Goal: Task Accomplishment & Management: Manage account settings

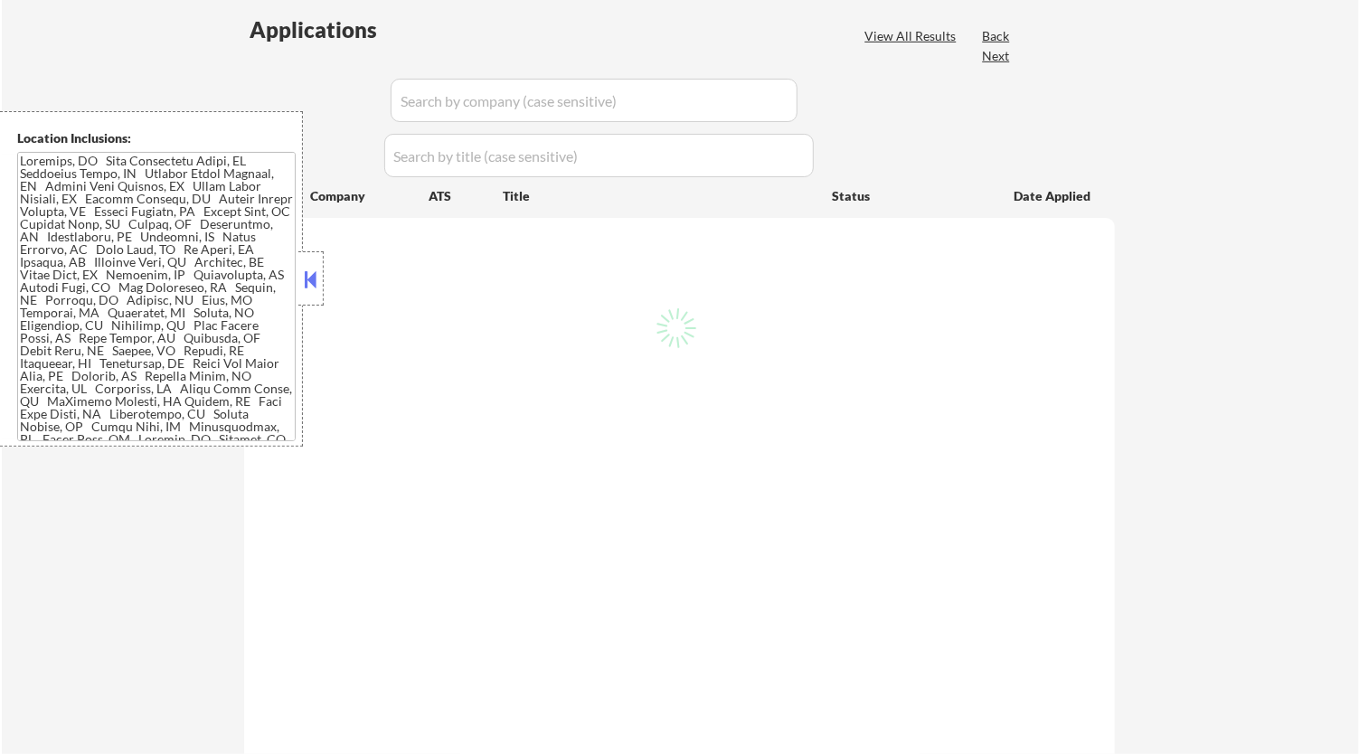
scroll to position [412, 0]
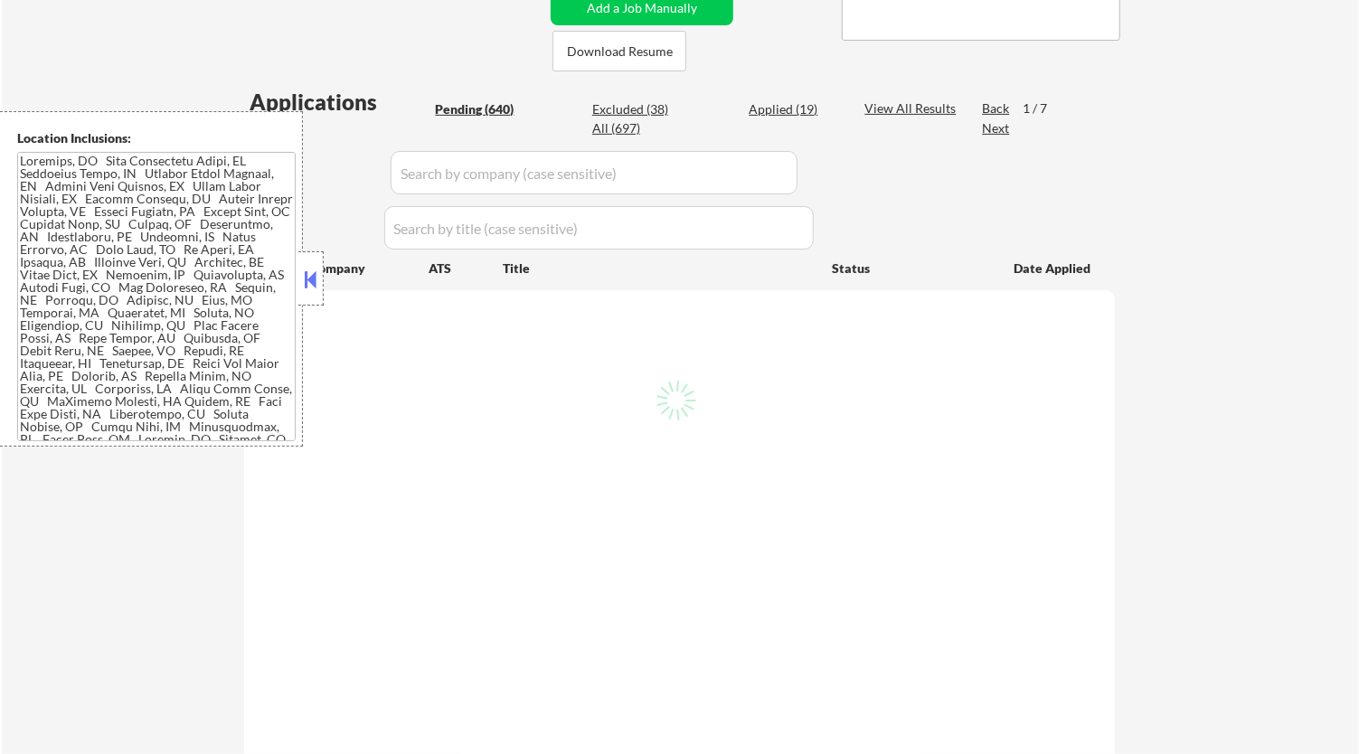
select select ""pending""
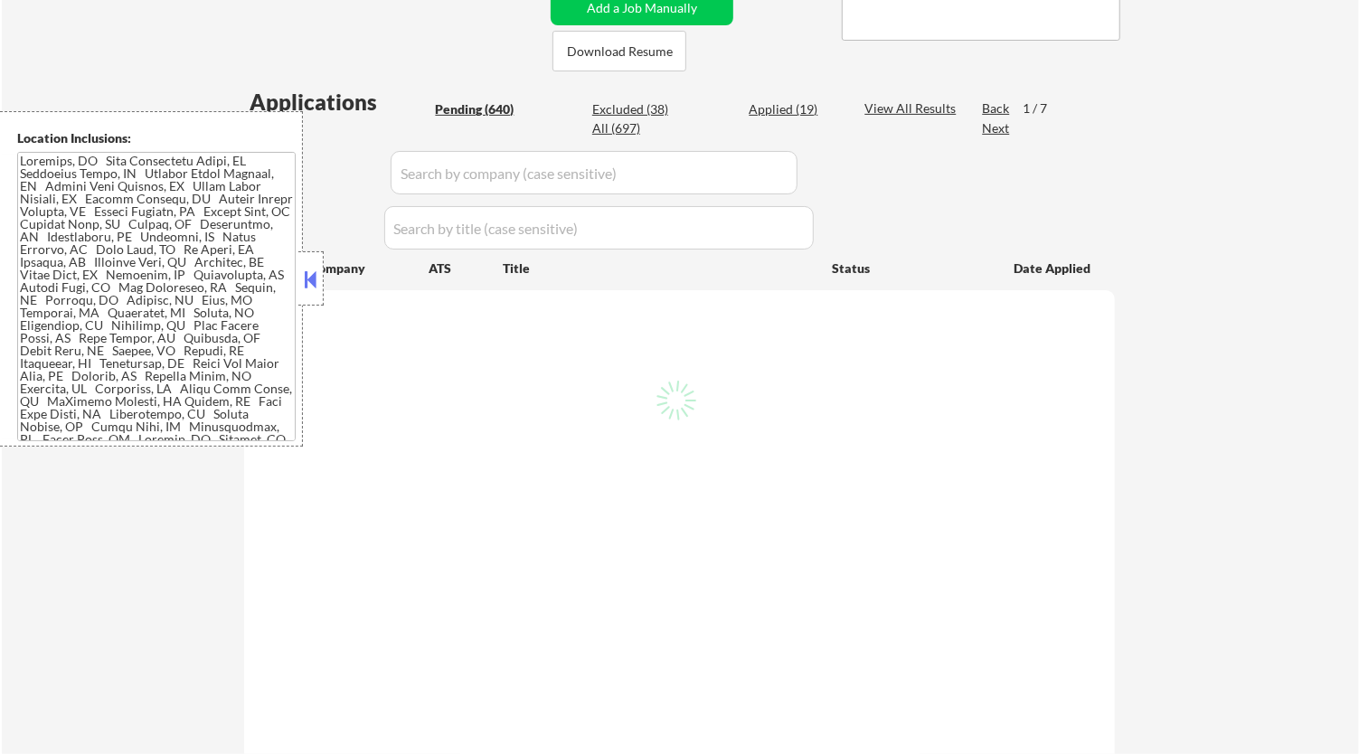
select select ""pending""
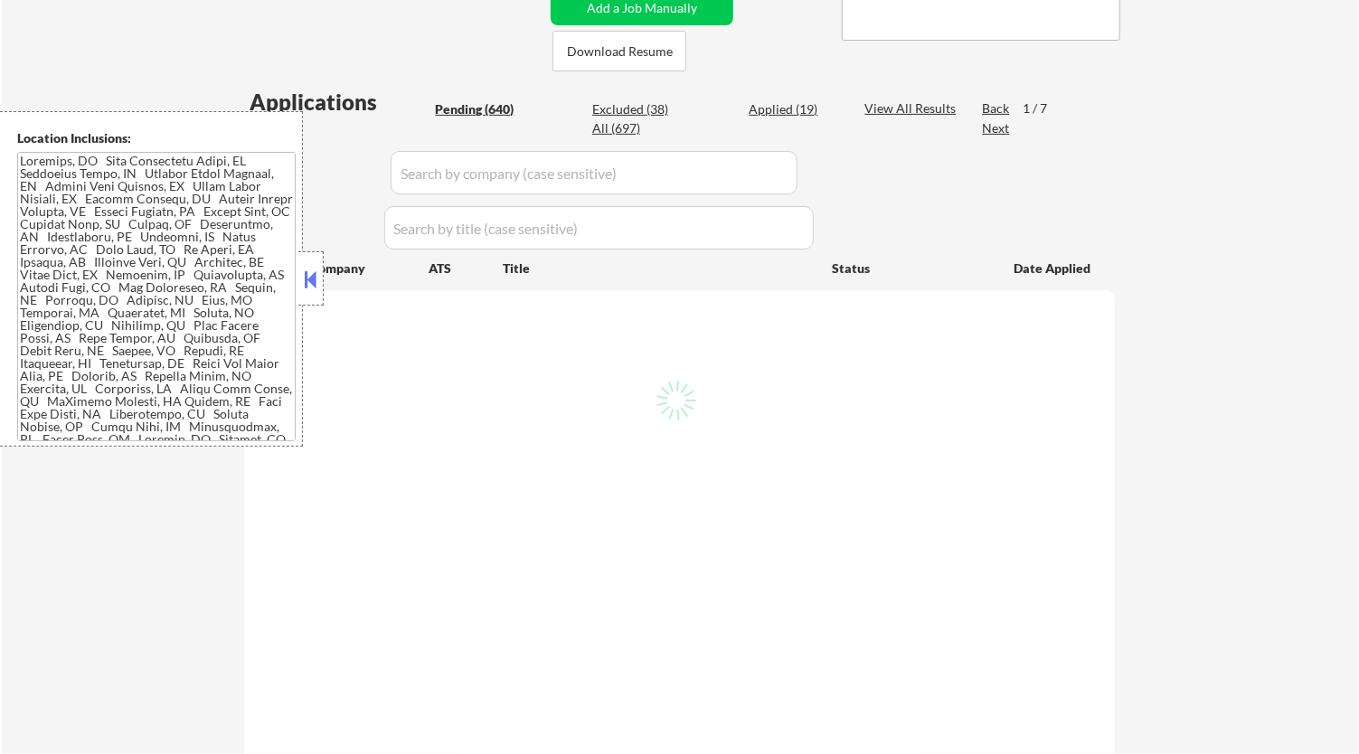
select select ""pending""
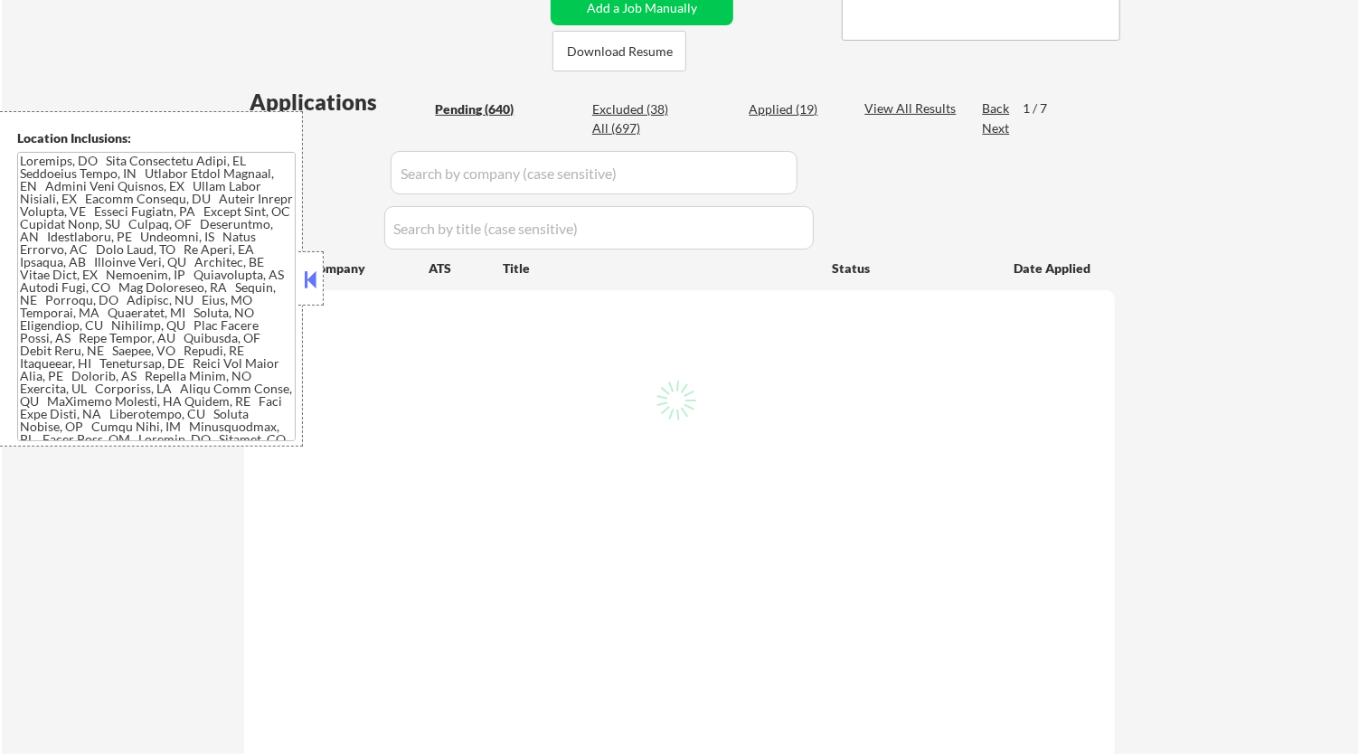
select select ""pending""
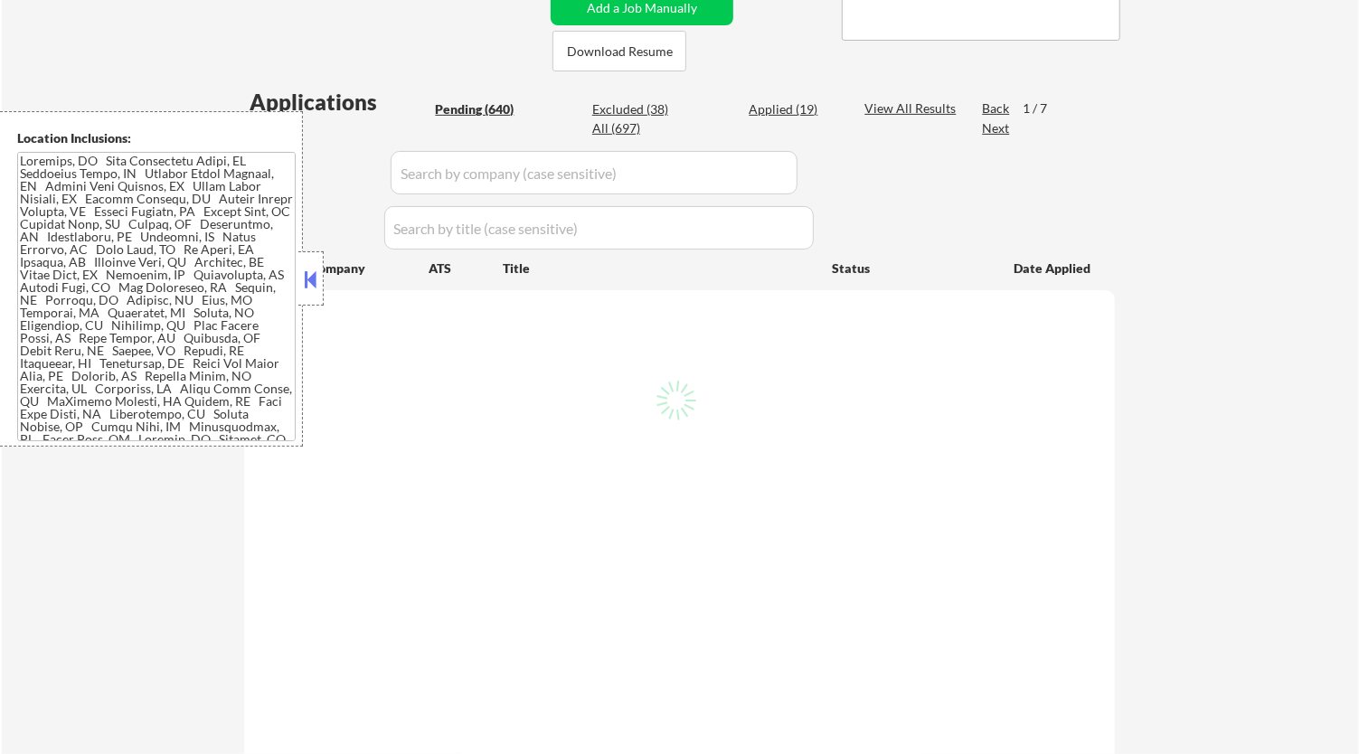
select select ""pending""
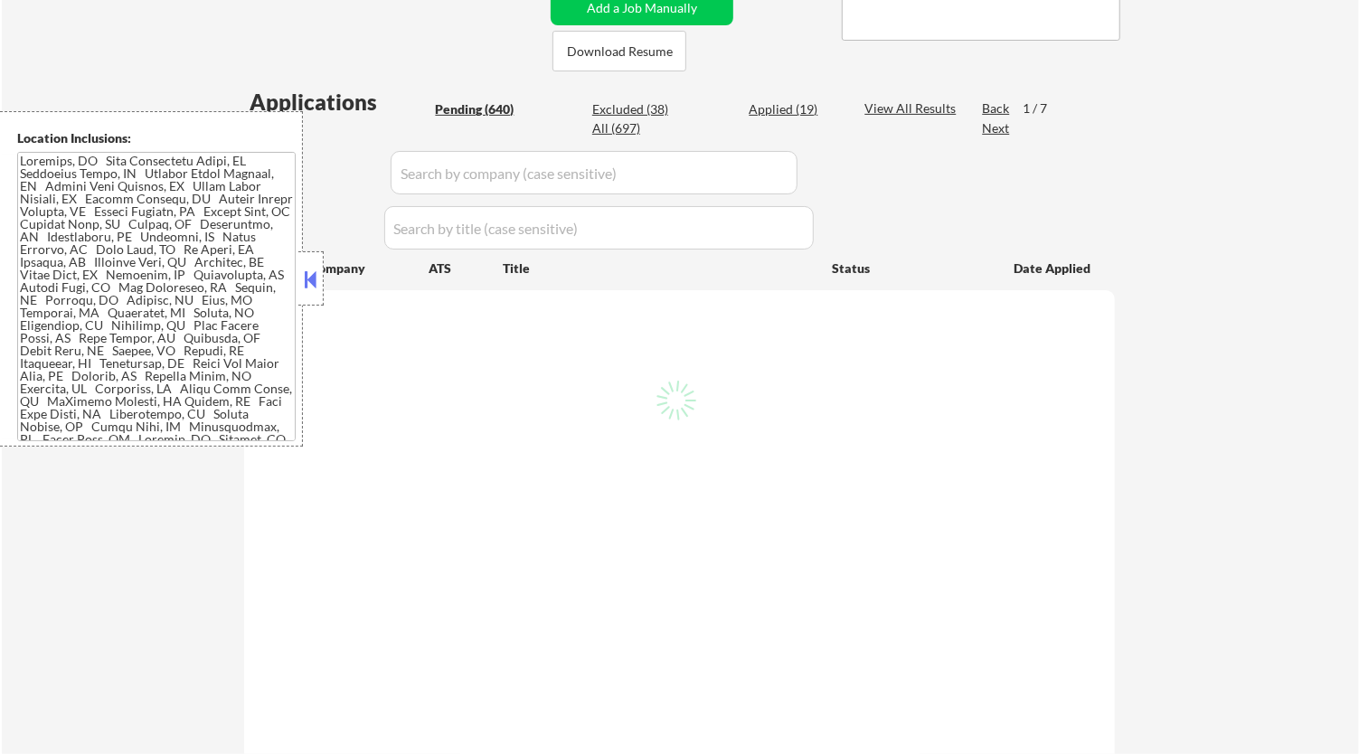
select select ""pending""
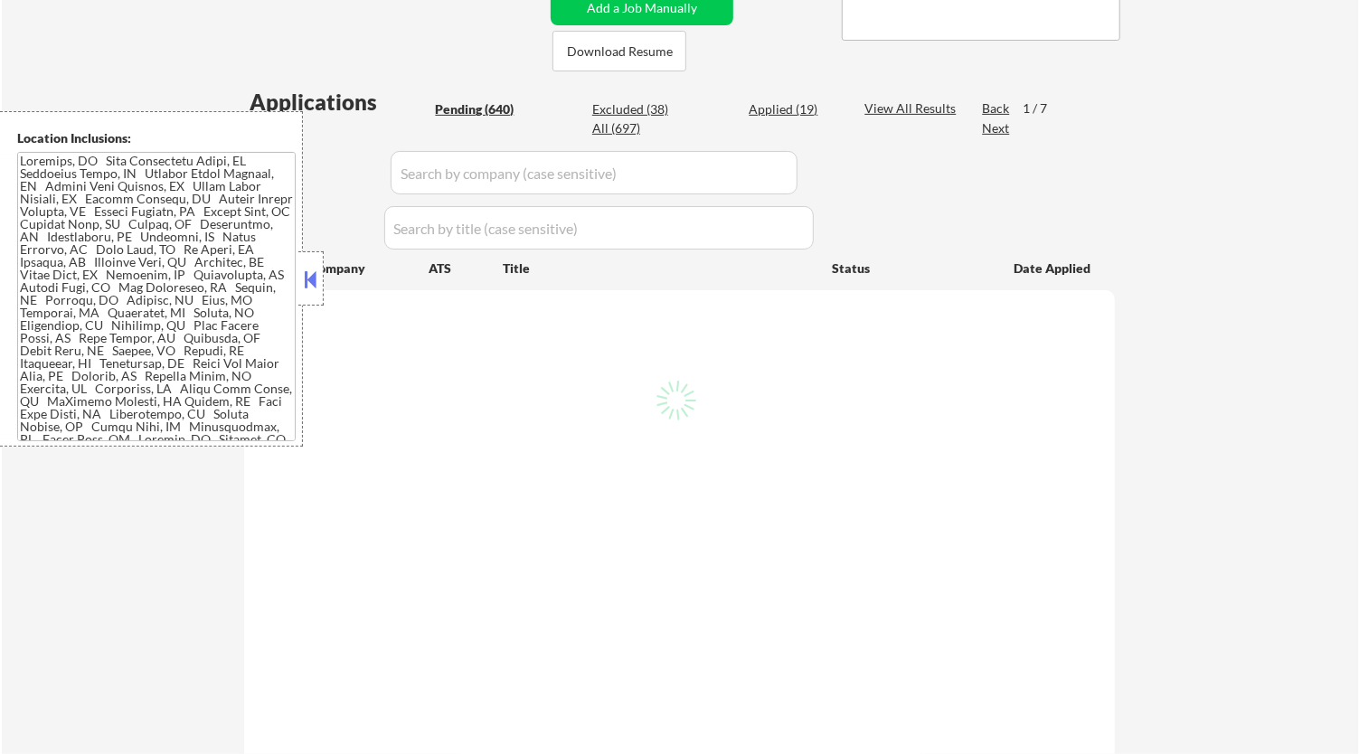
select select ""pending""
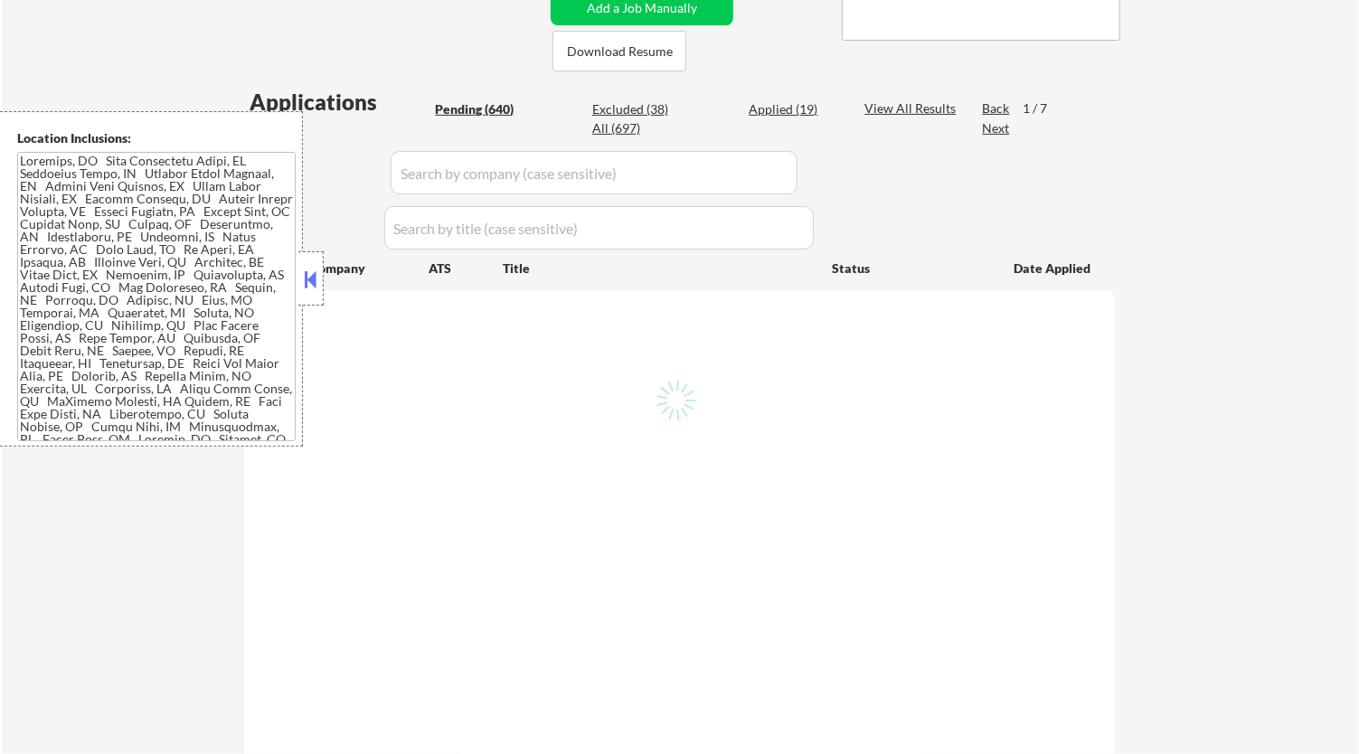
select select ""pending""
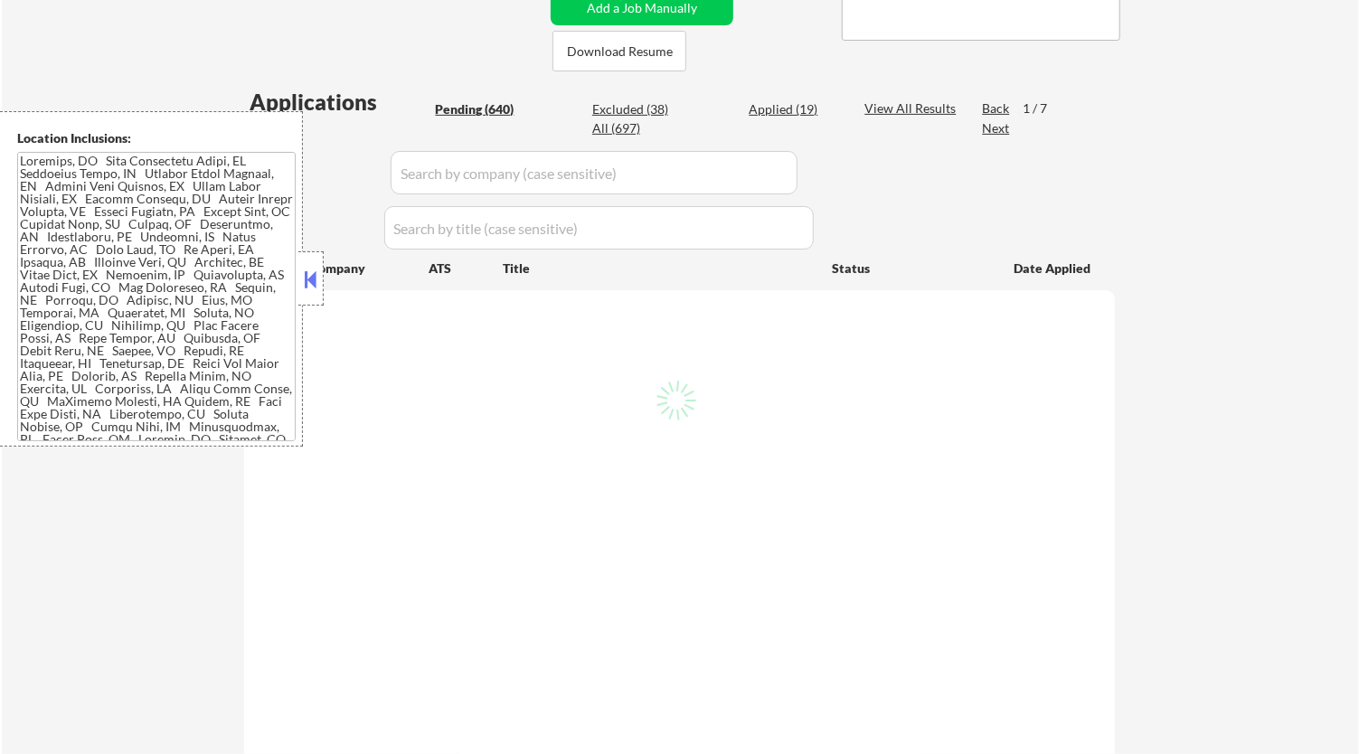
select select ""pending""
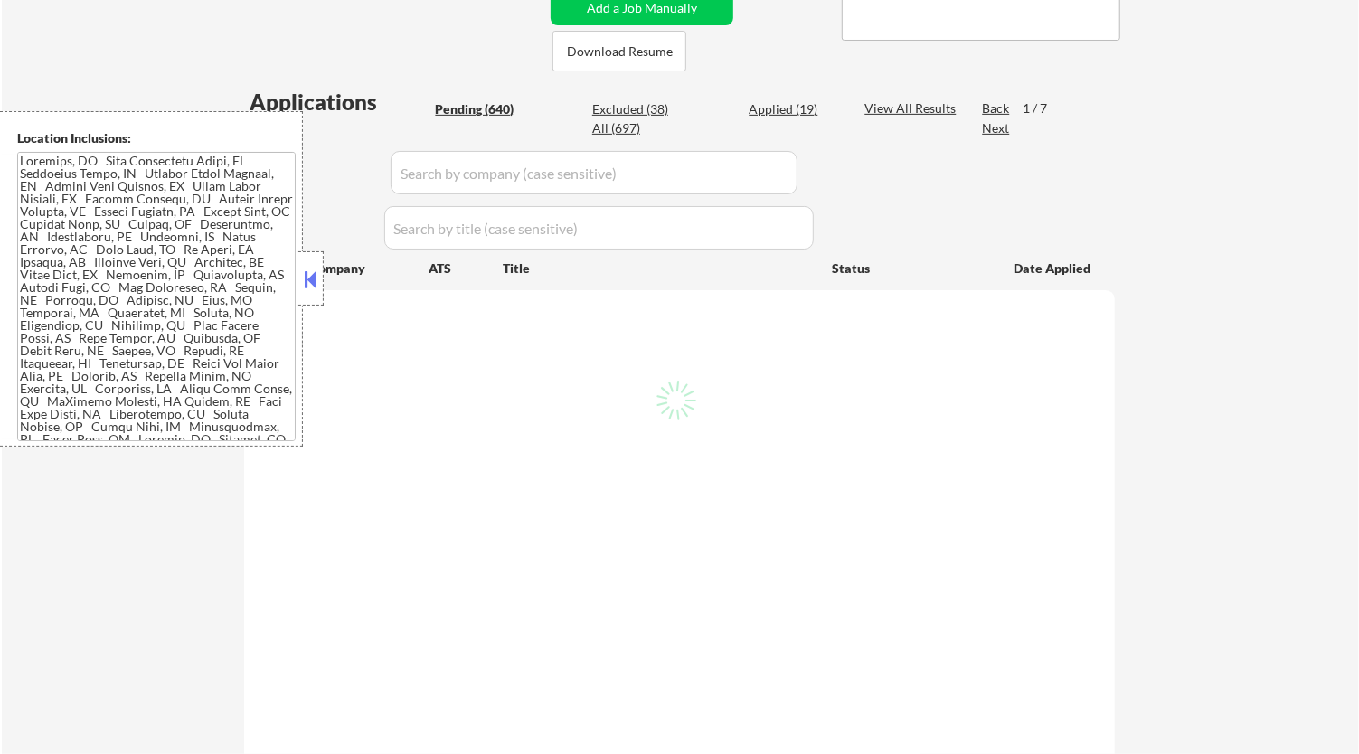
select select ""pending""
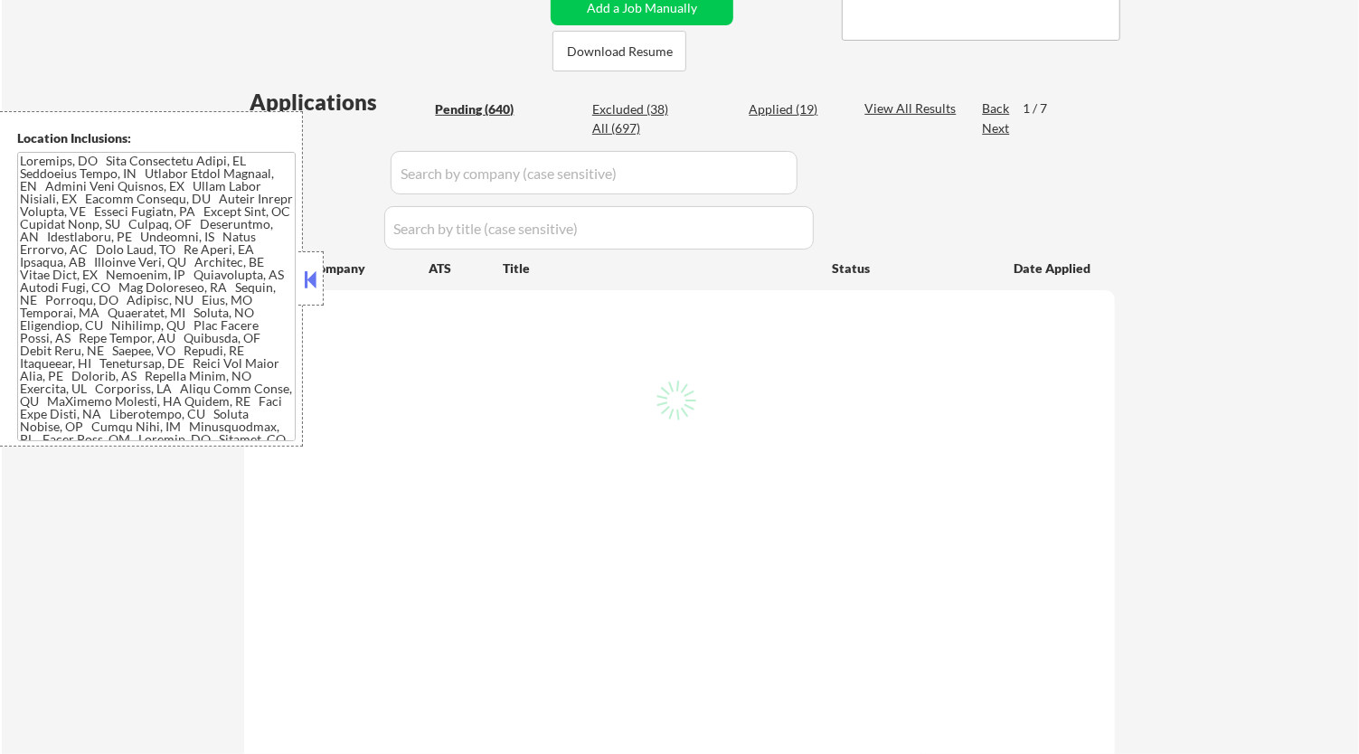
select select ""pending""
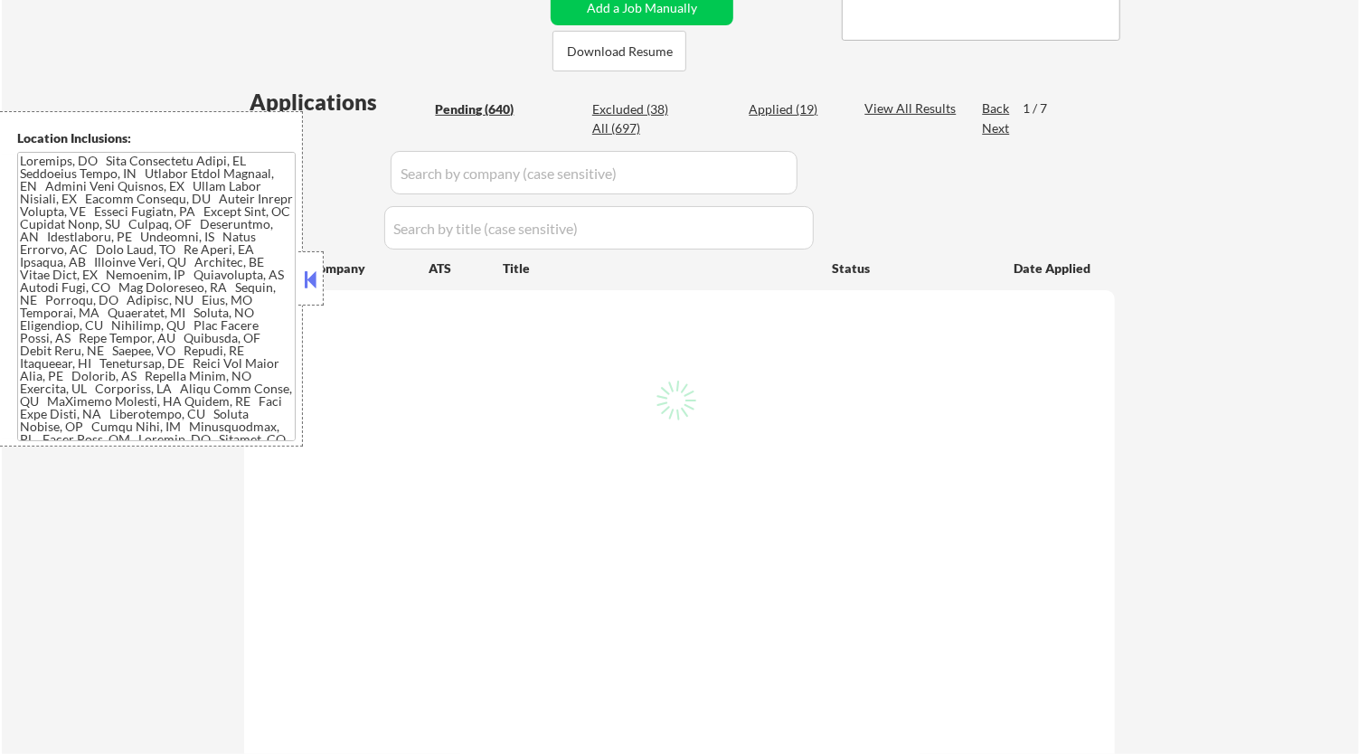
select select ""pending""
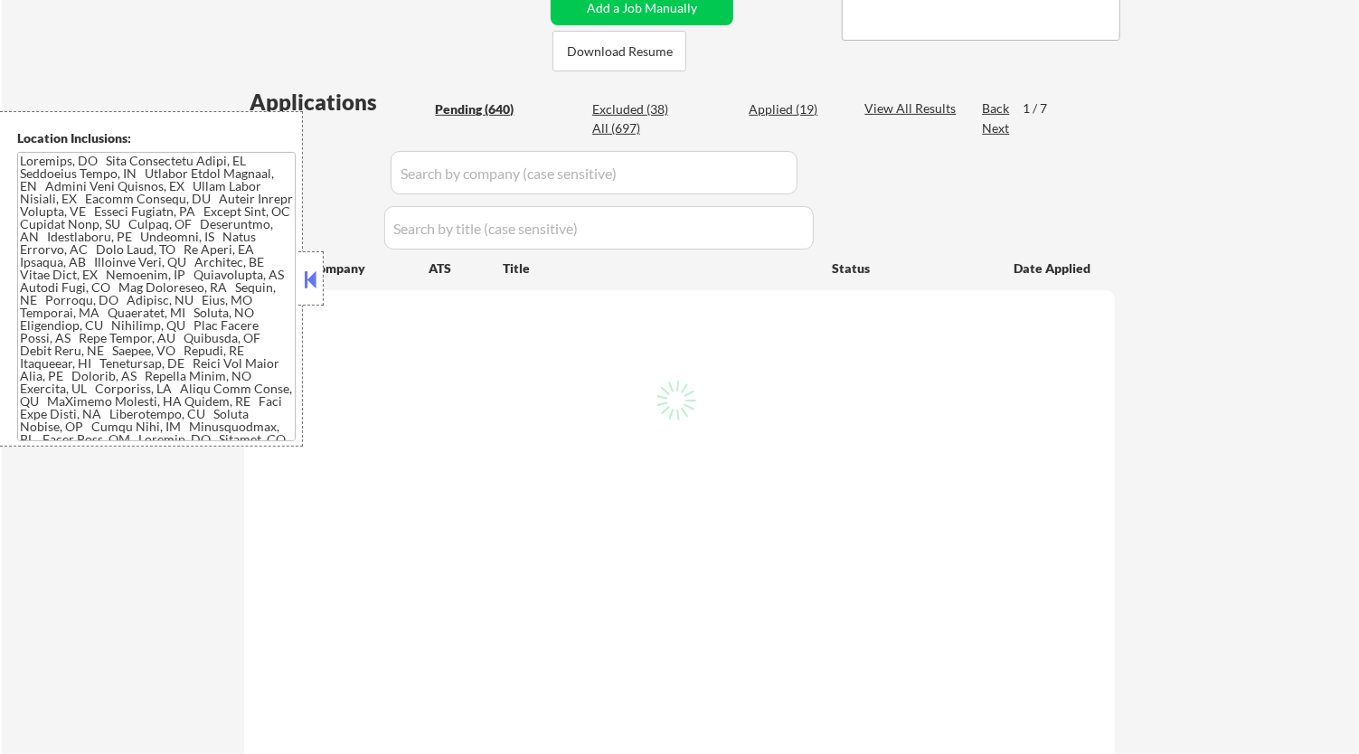
select select ""pending""
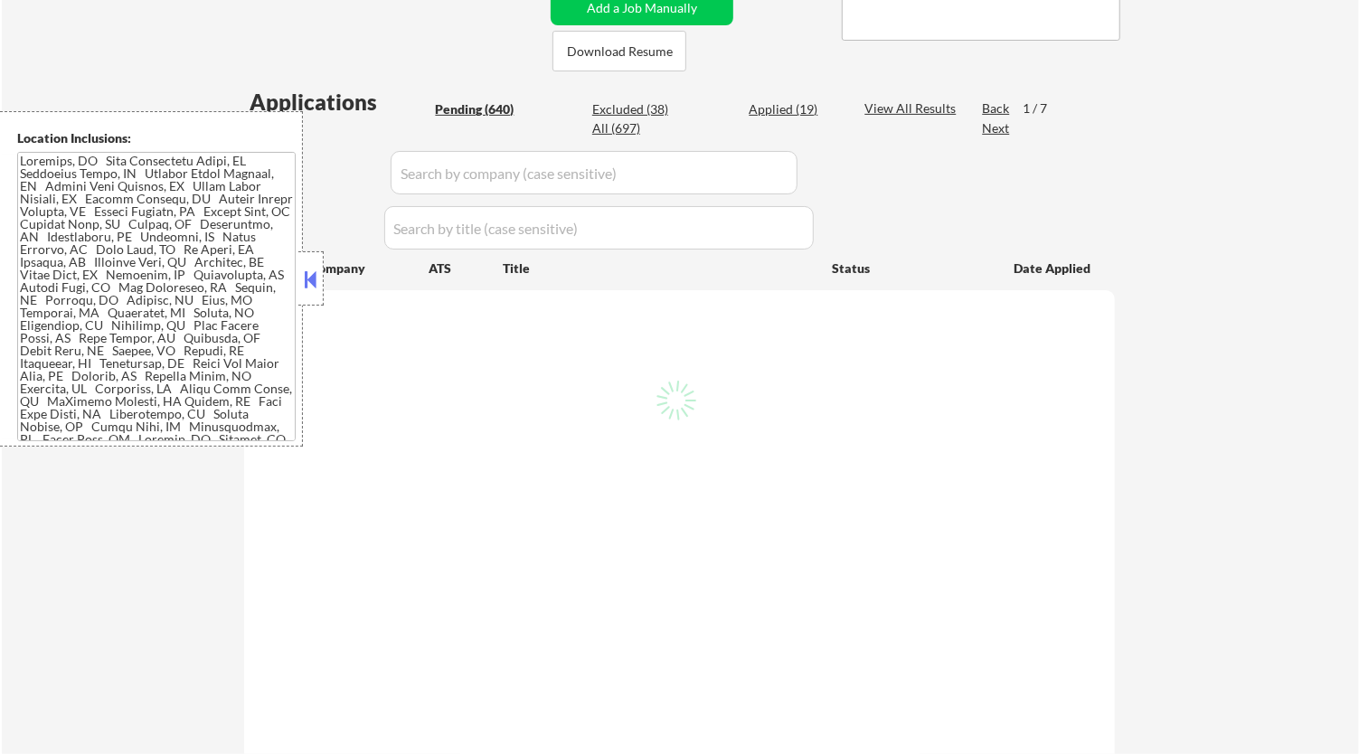
select select ""pending""
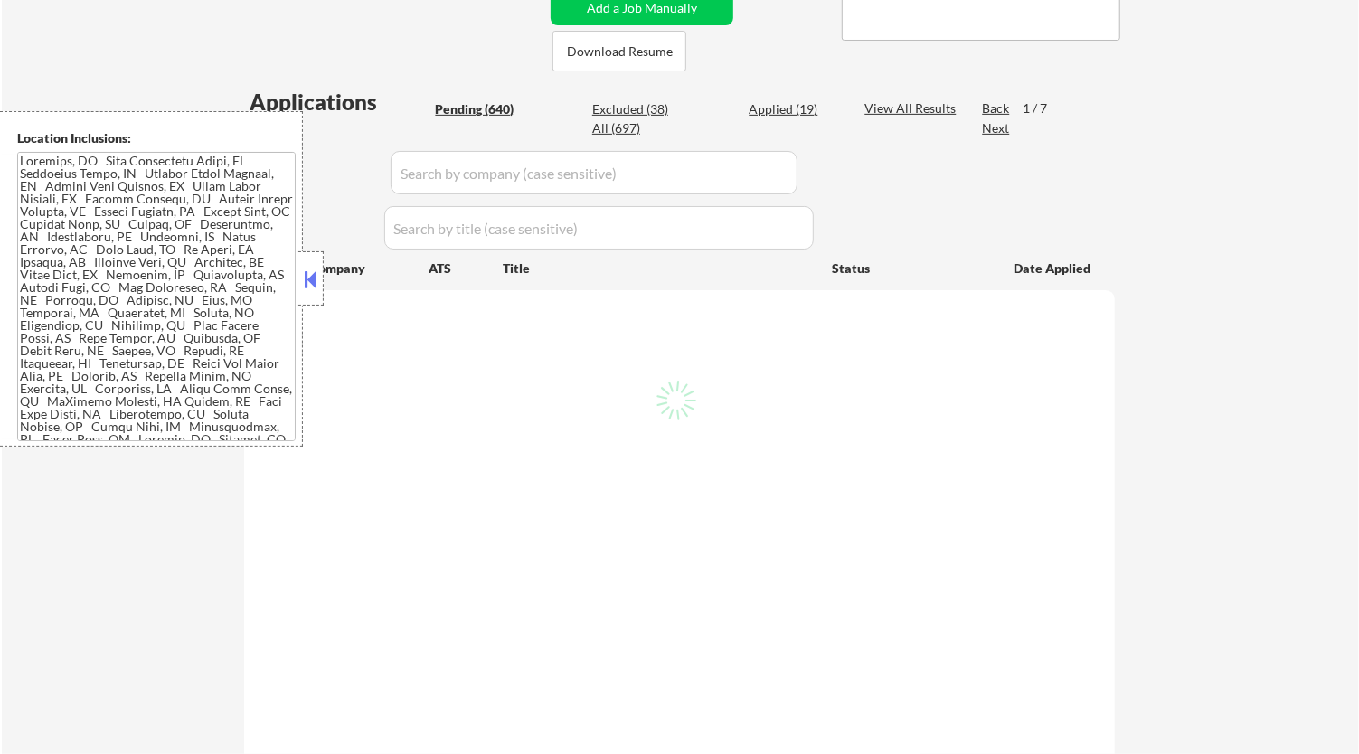
select select ""pending""
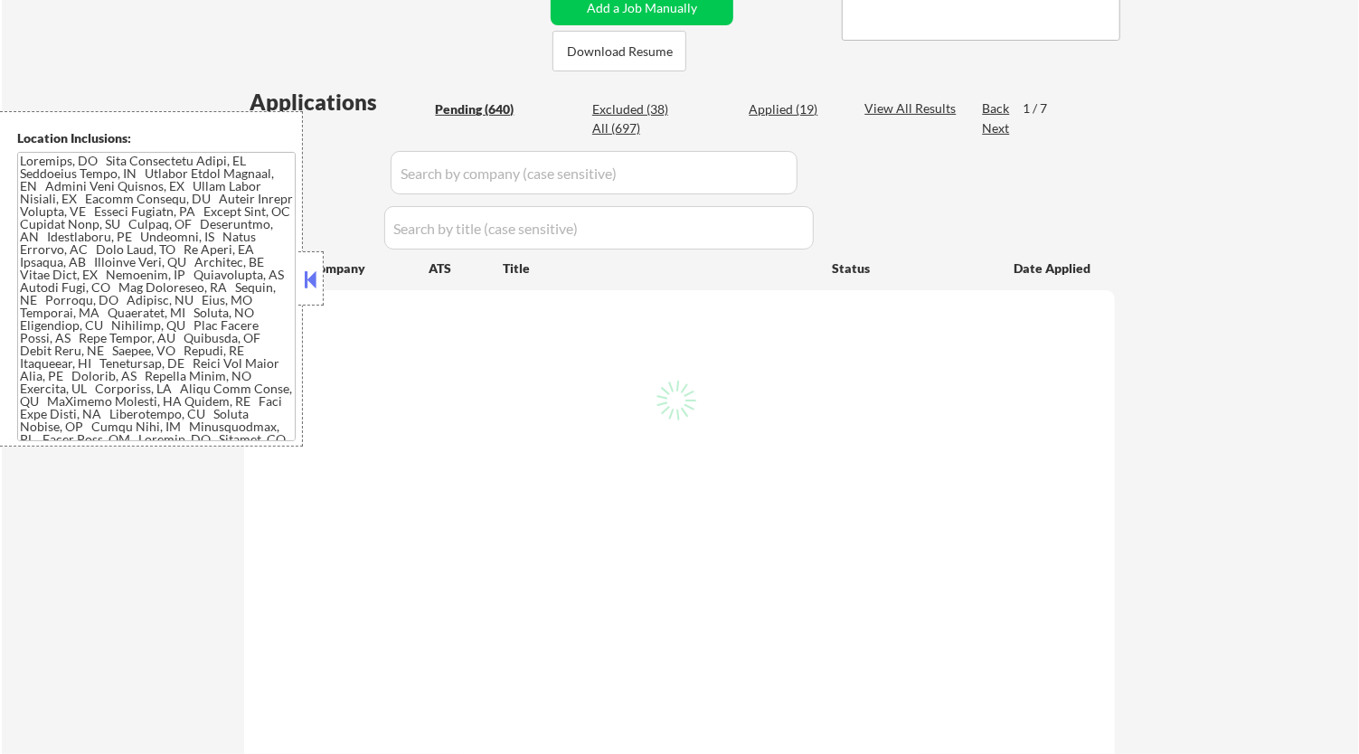
select select ""pending""
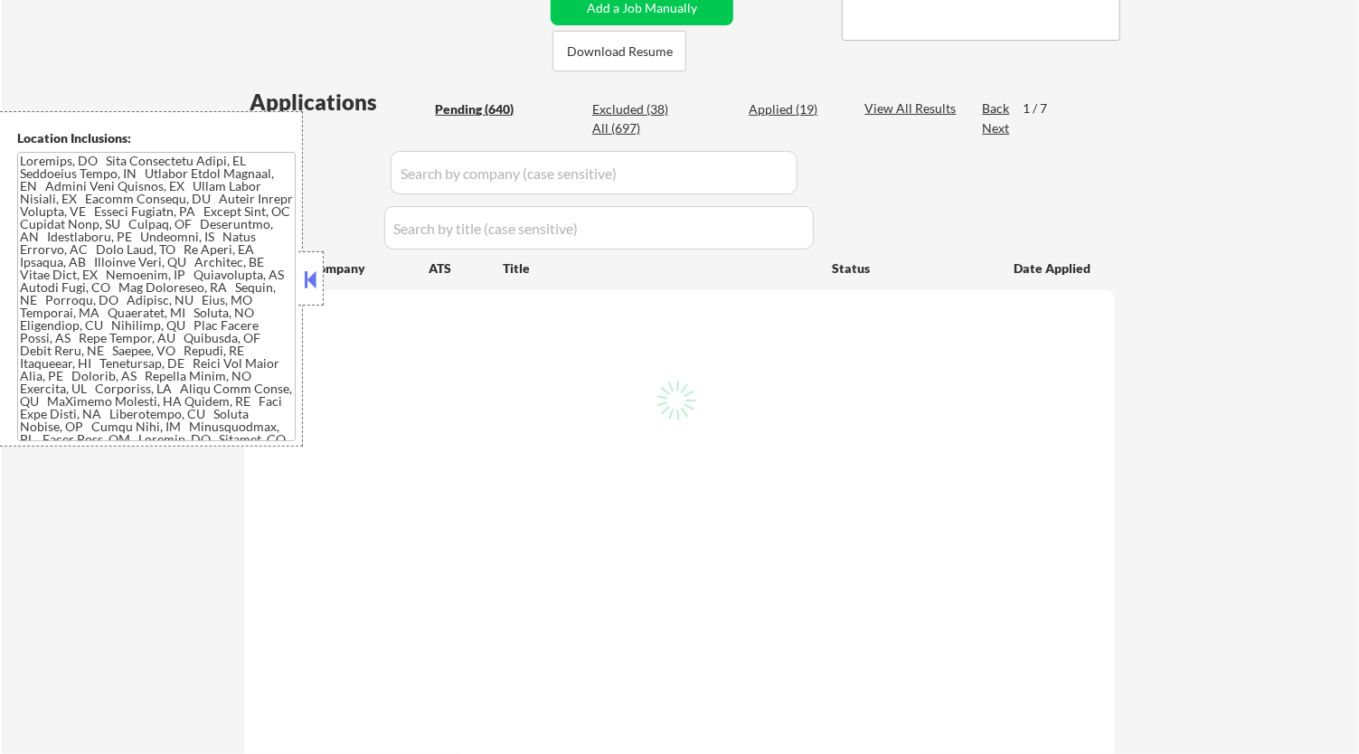
select select ""pending""
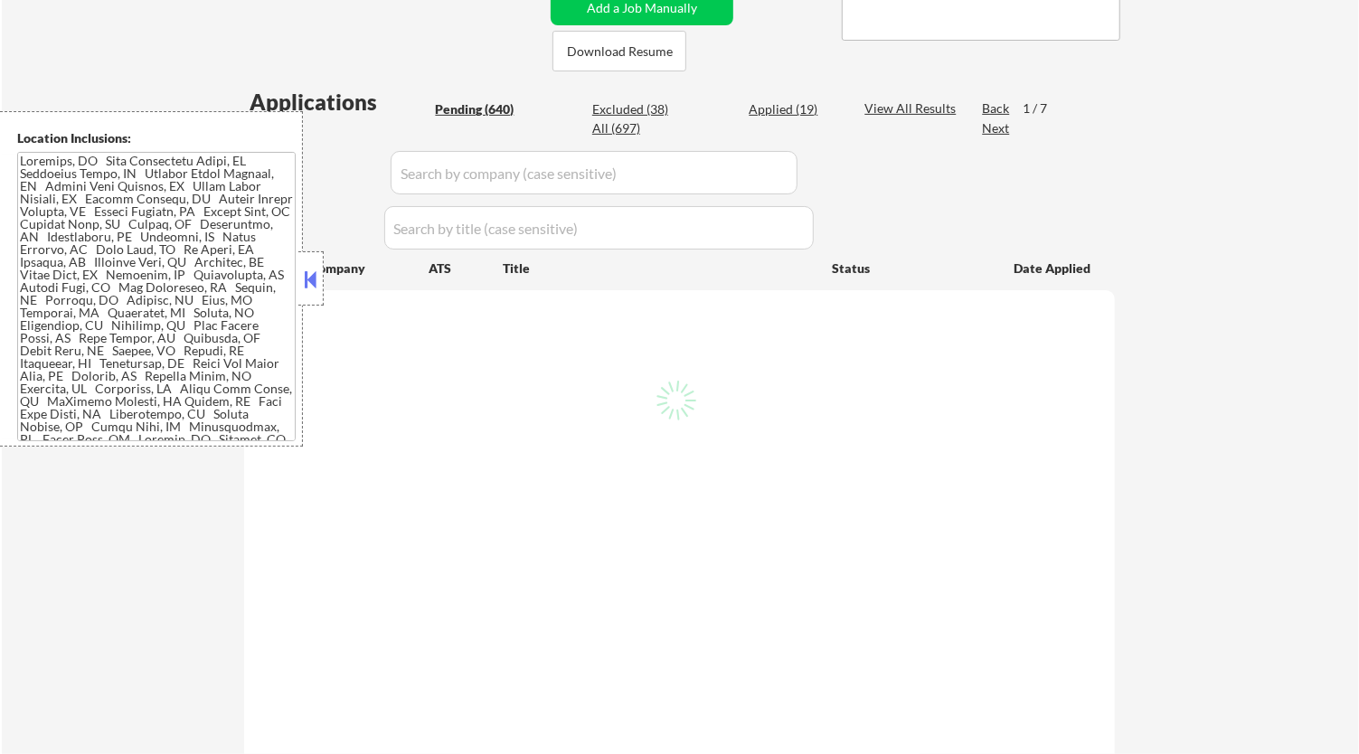
select select ""pending""
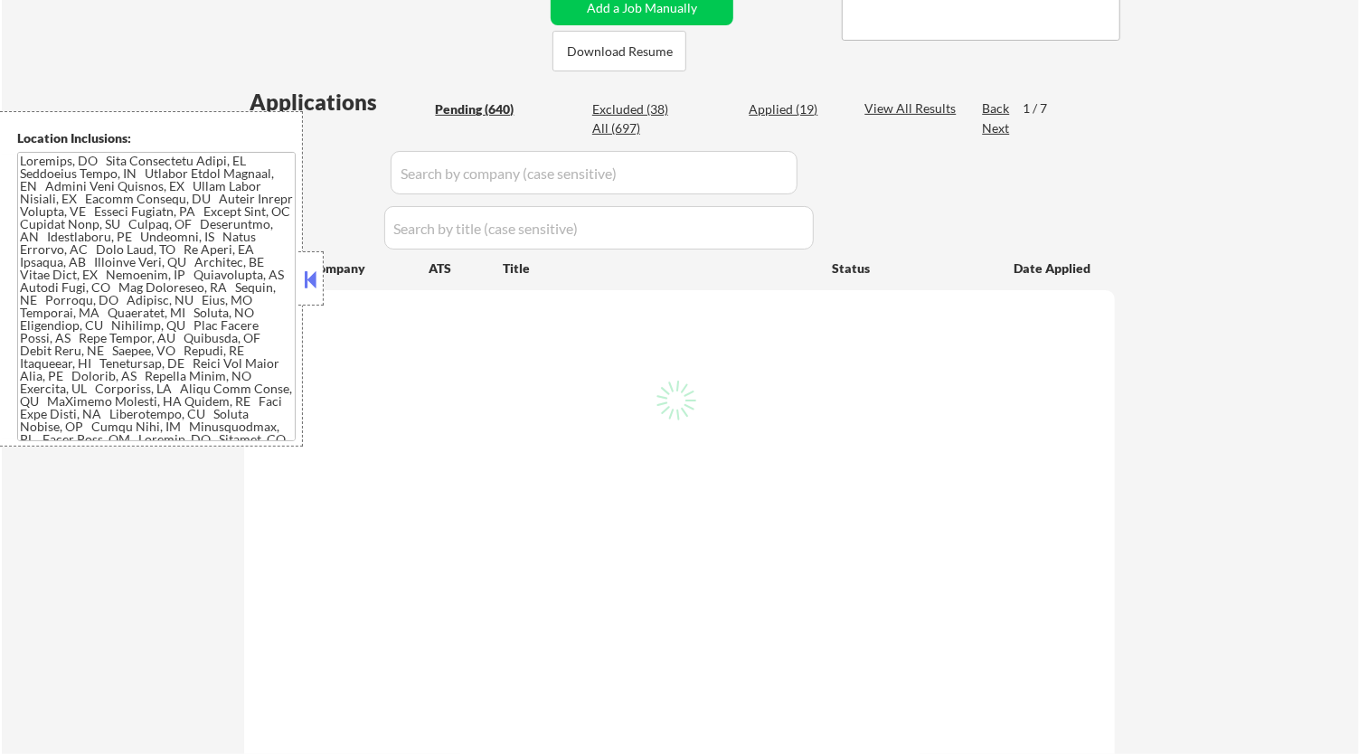
select select ""pending""
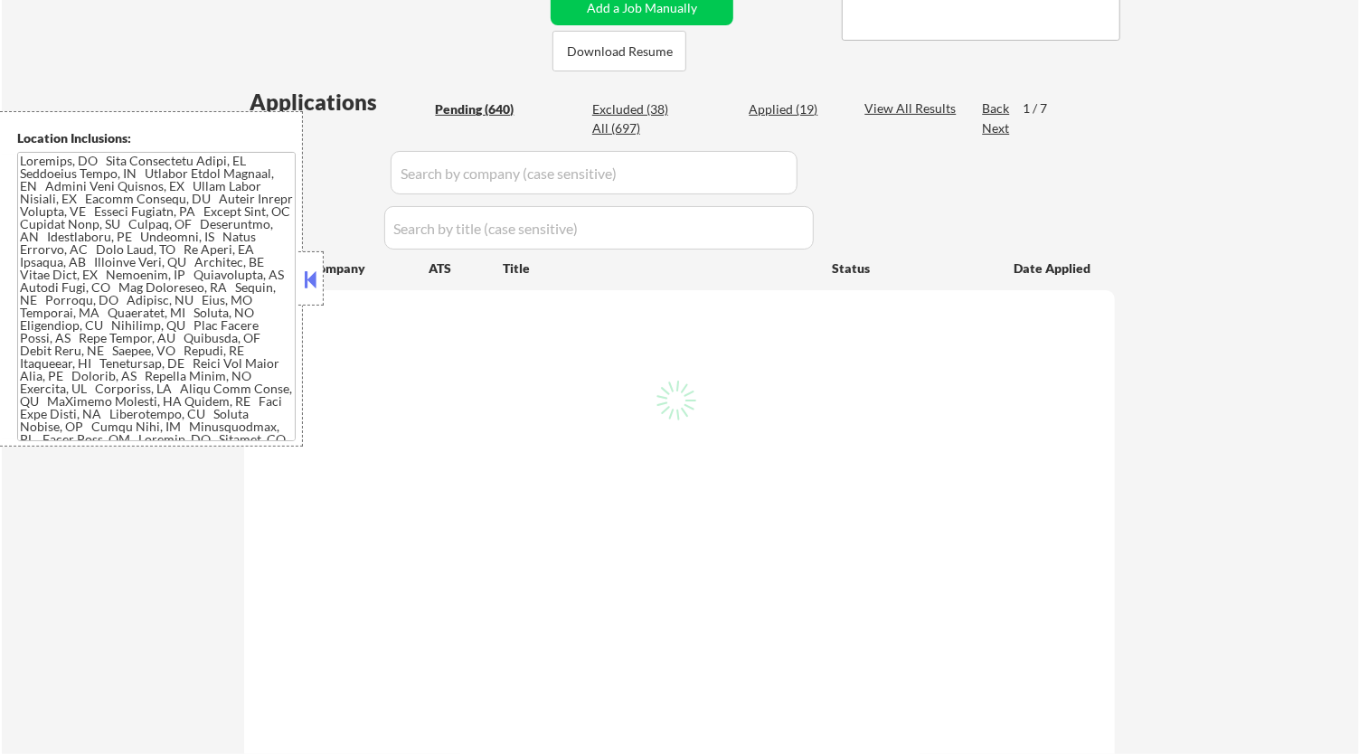
select select ""pending""
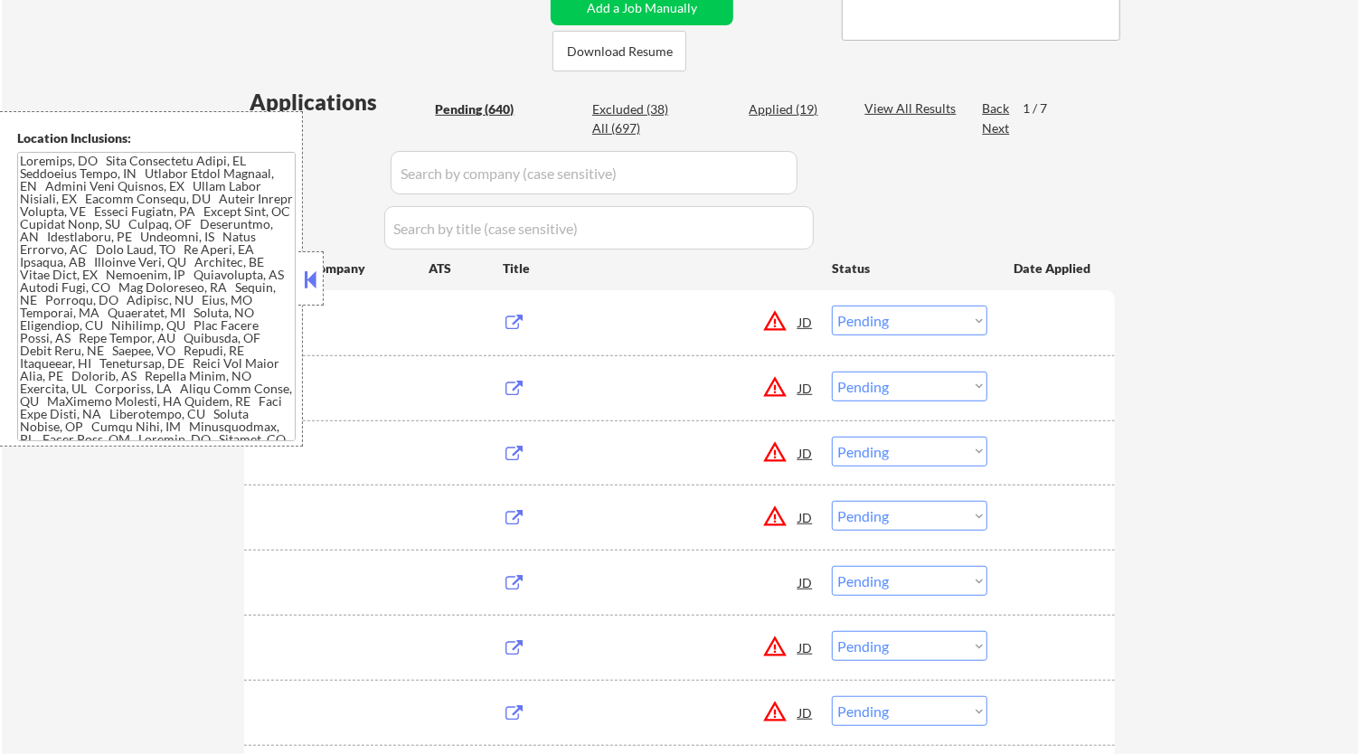
select select ""pending""
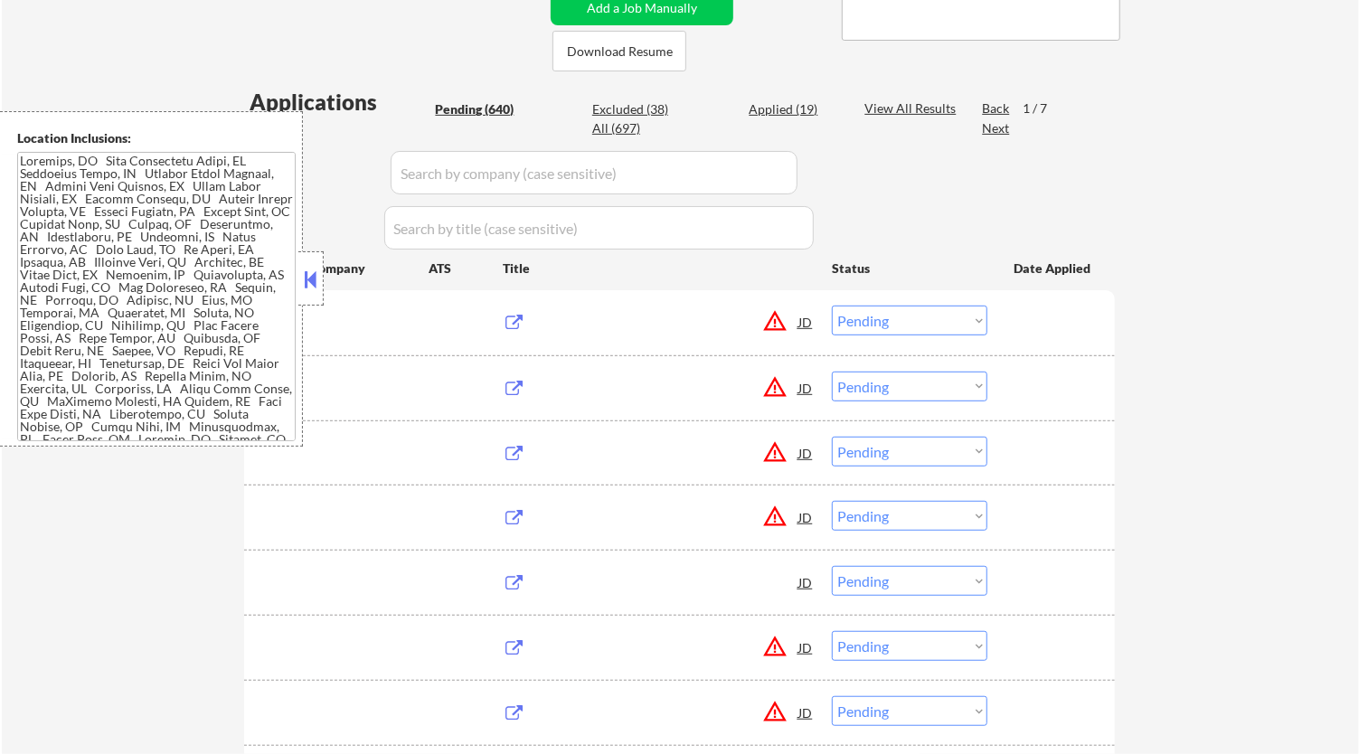
select select ""pending""
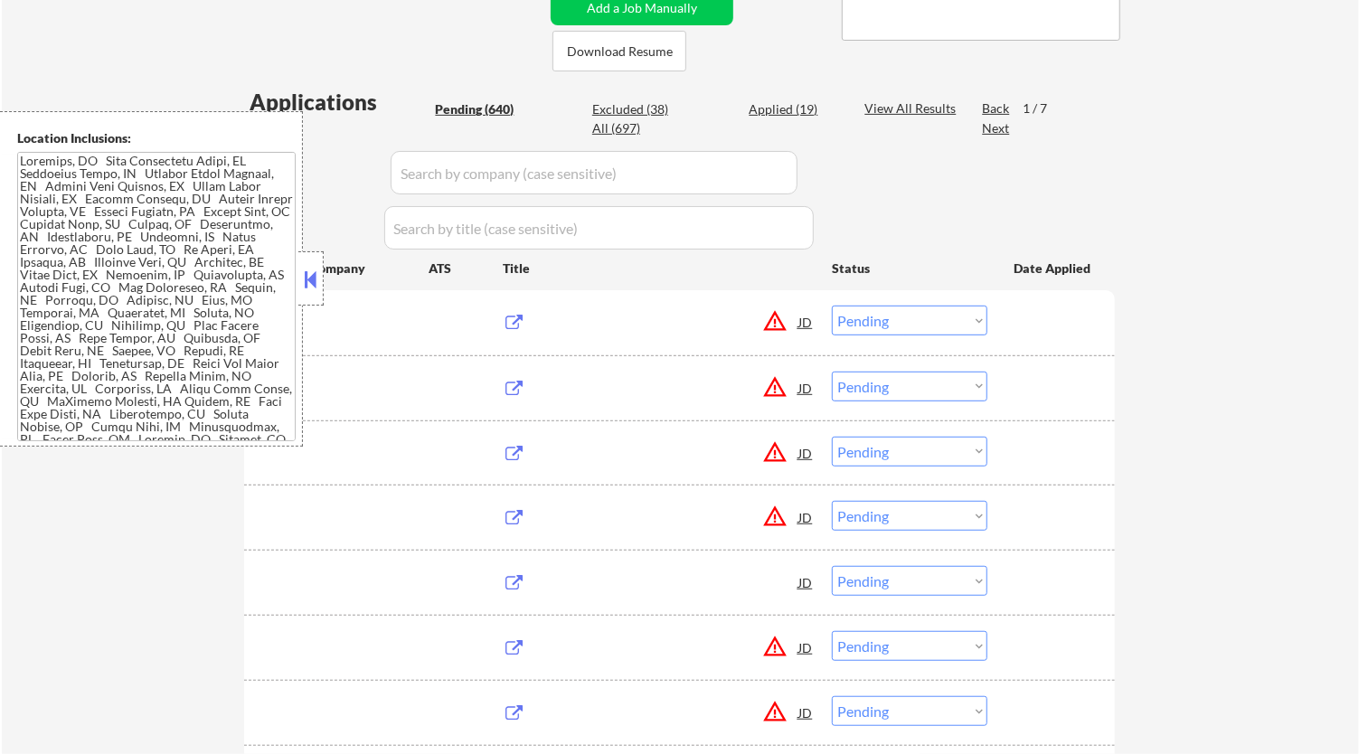
select select ""pending""
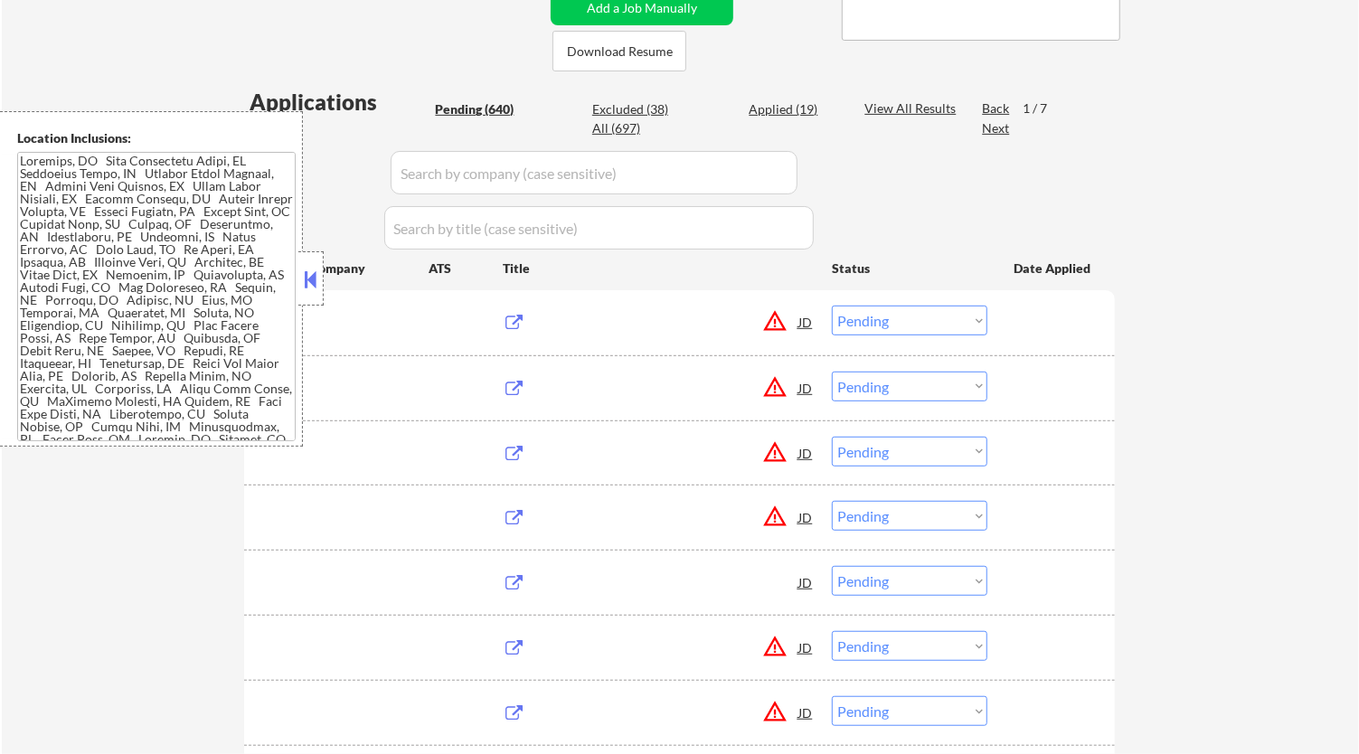
select select ""pending""
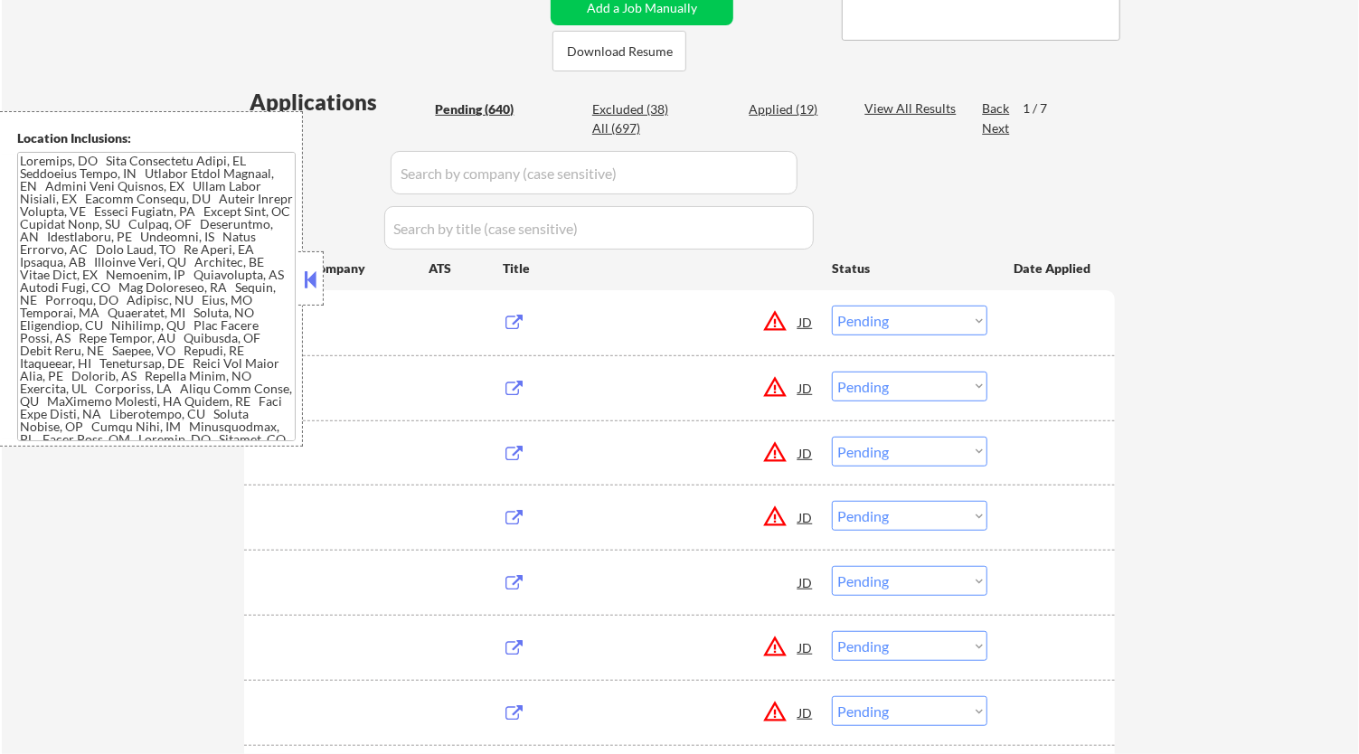
select select ""pending""
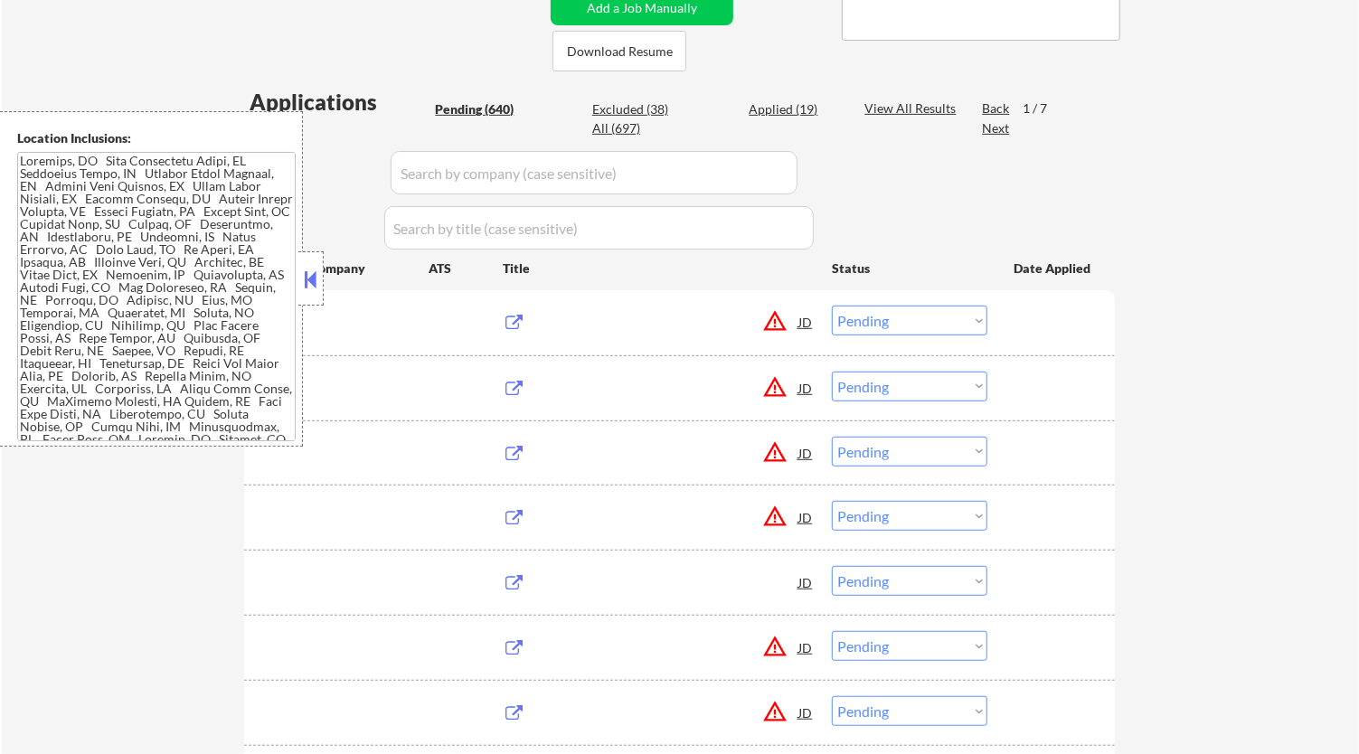
select select ""pending""
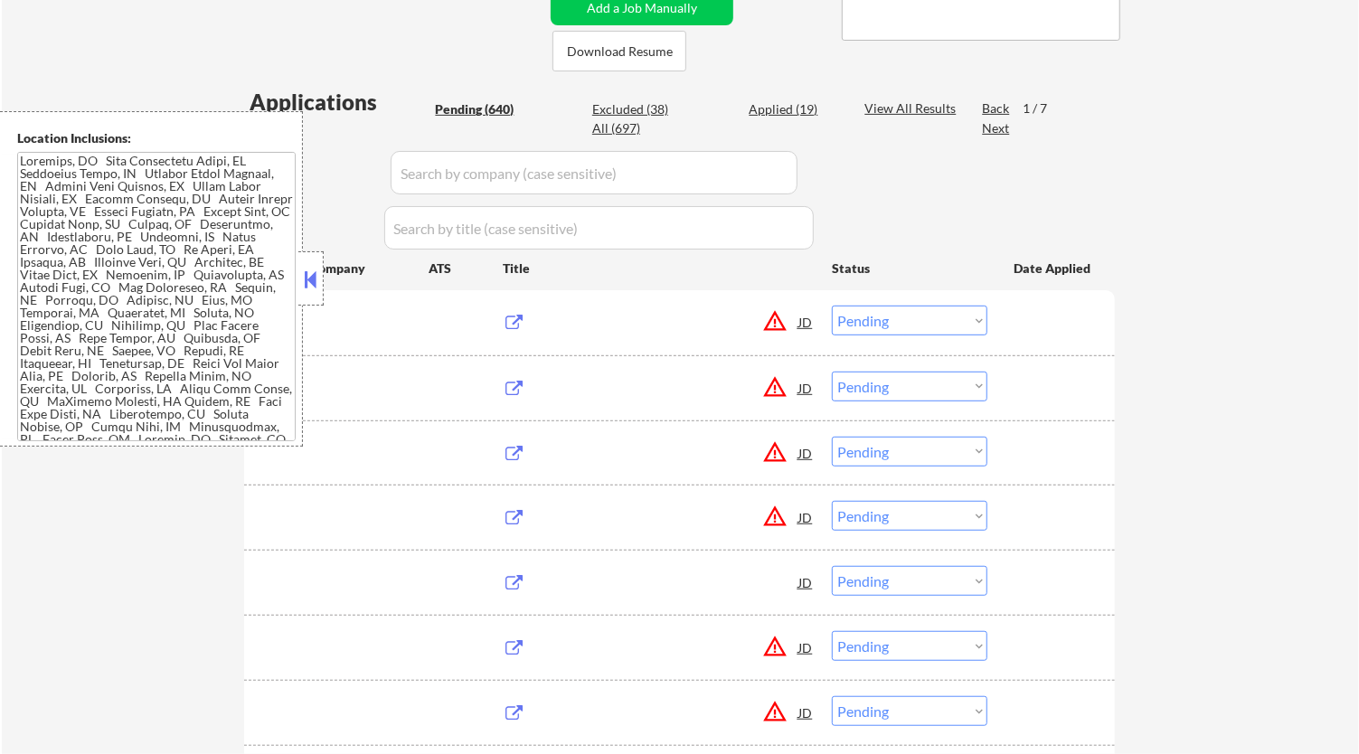
select select ""pending""
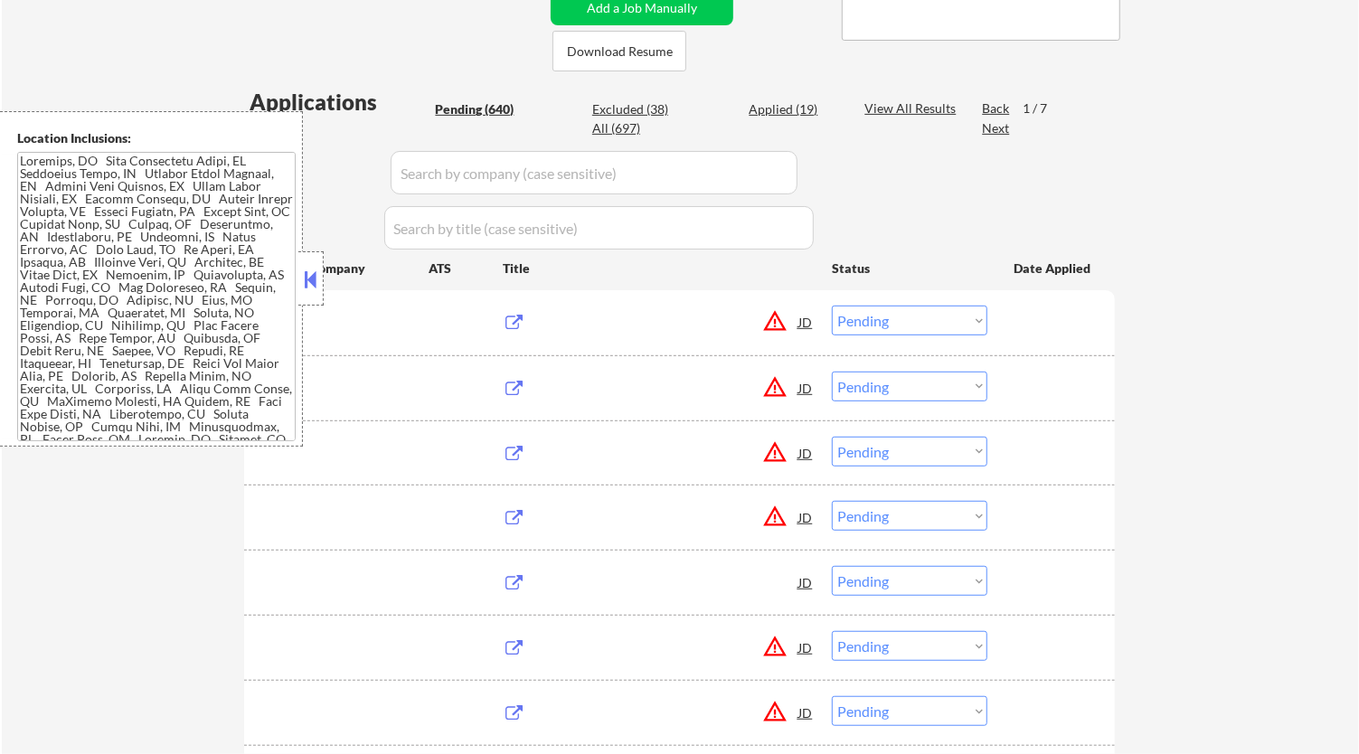
select select ""pending""
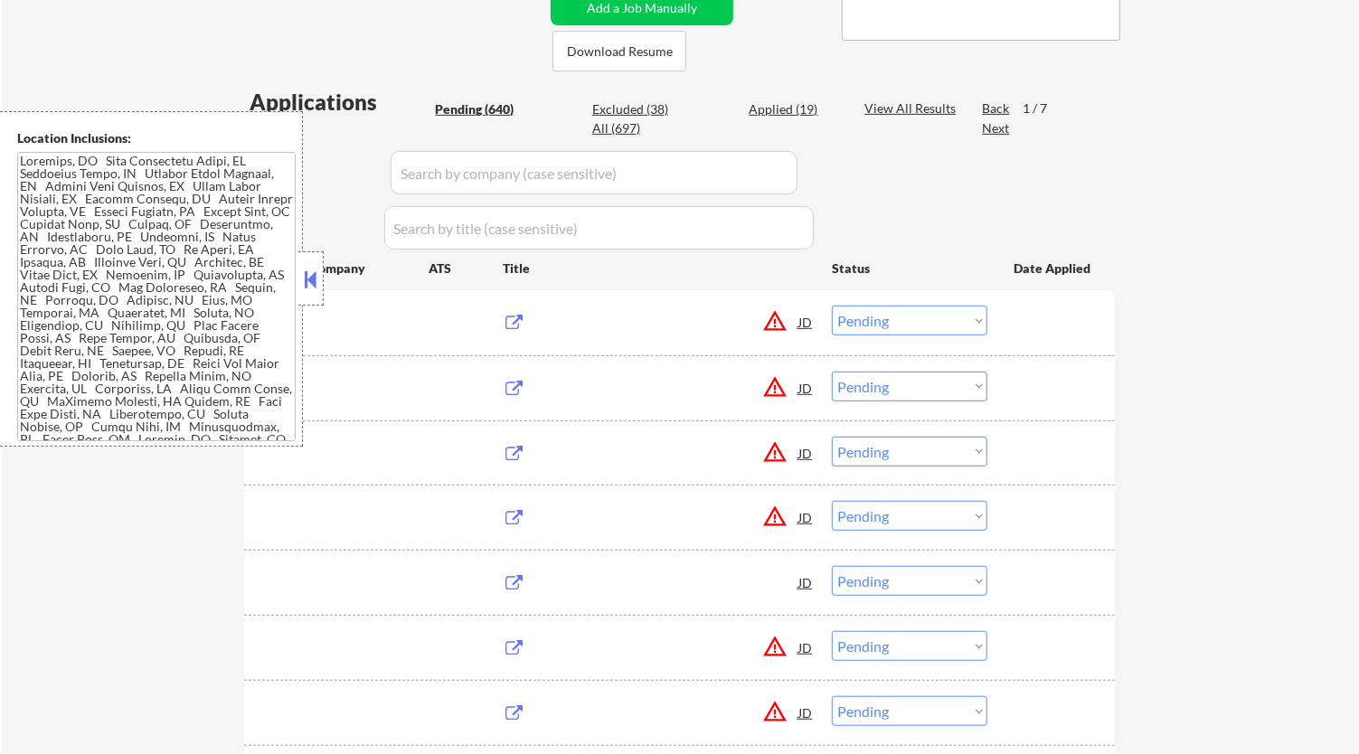
select select ""pending""
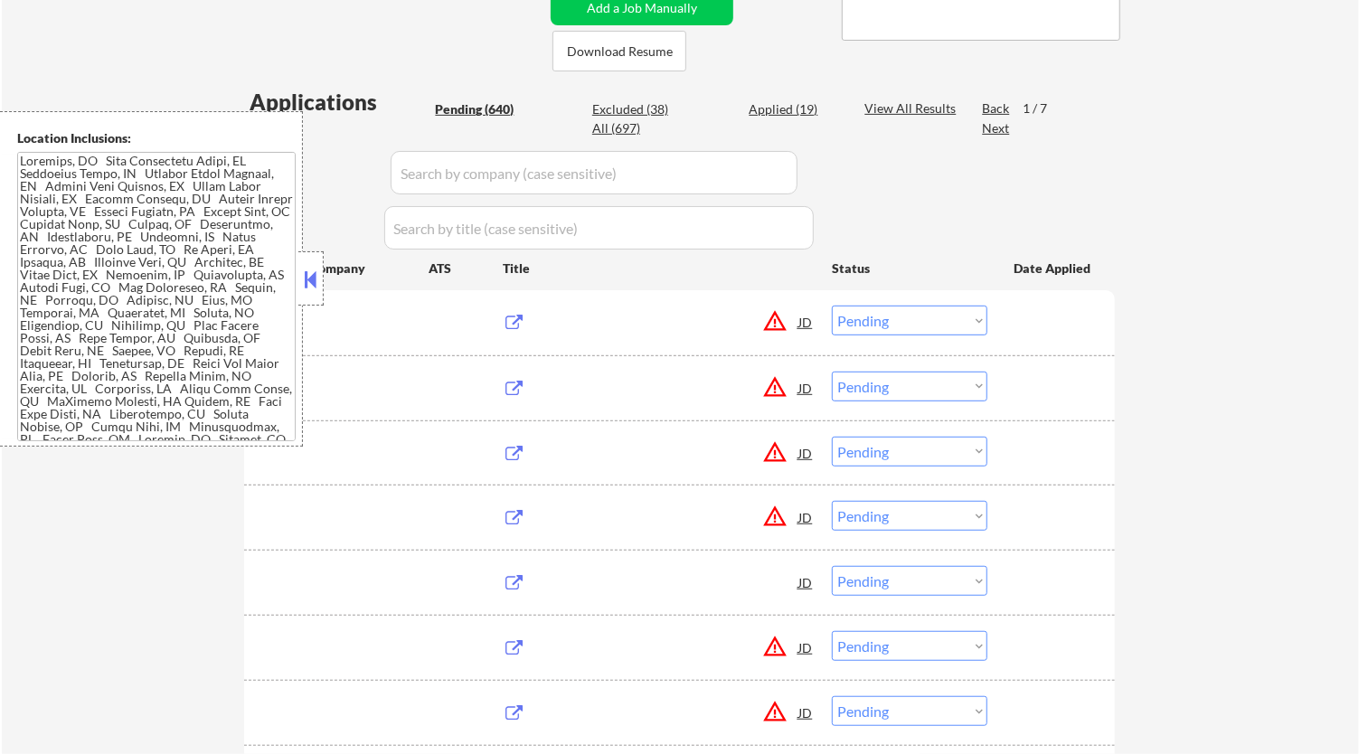
select select ""pending""
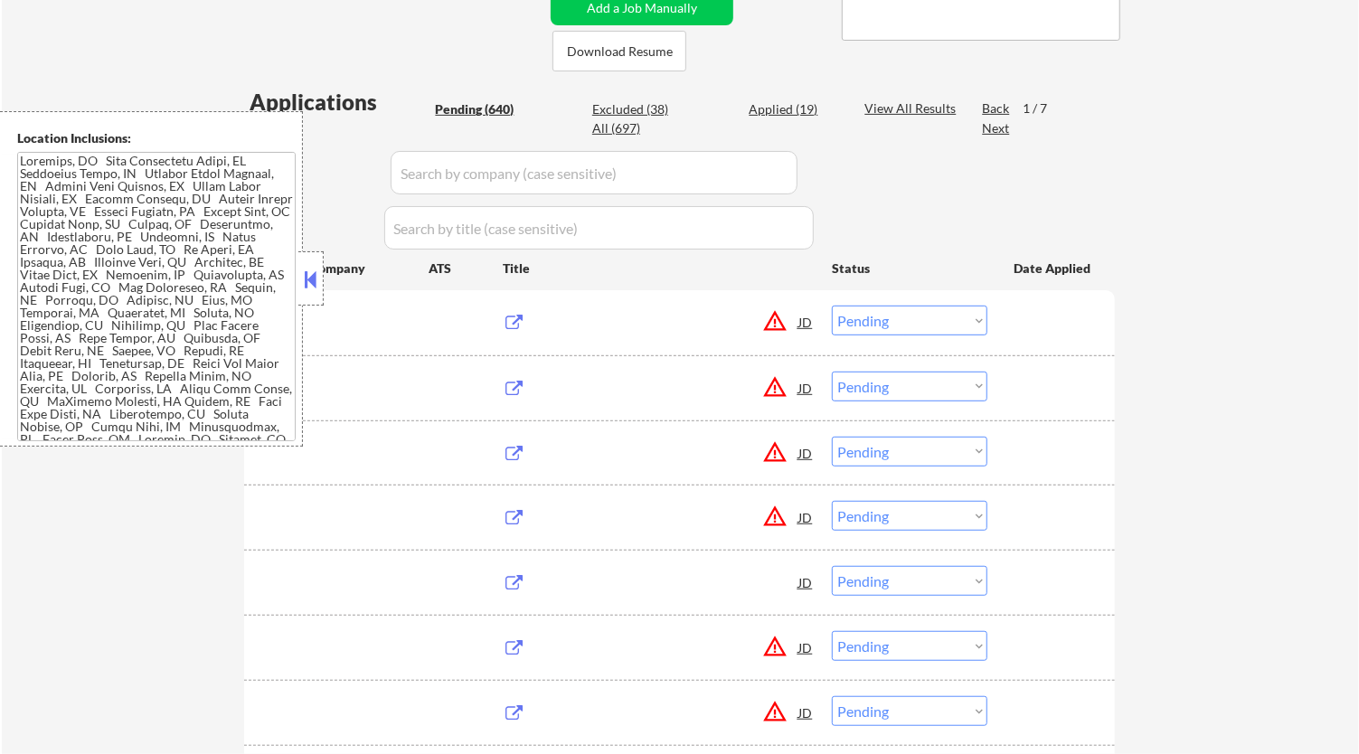
select select ""pending""
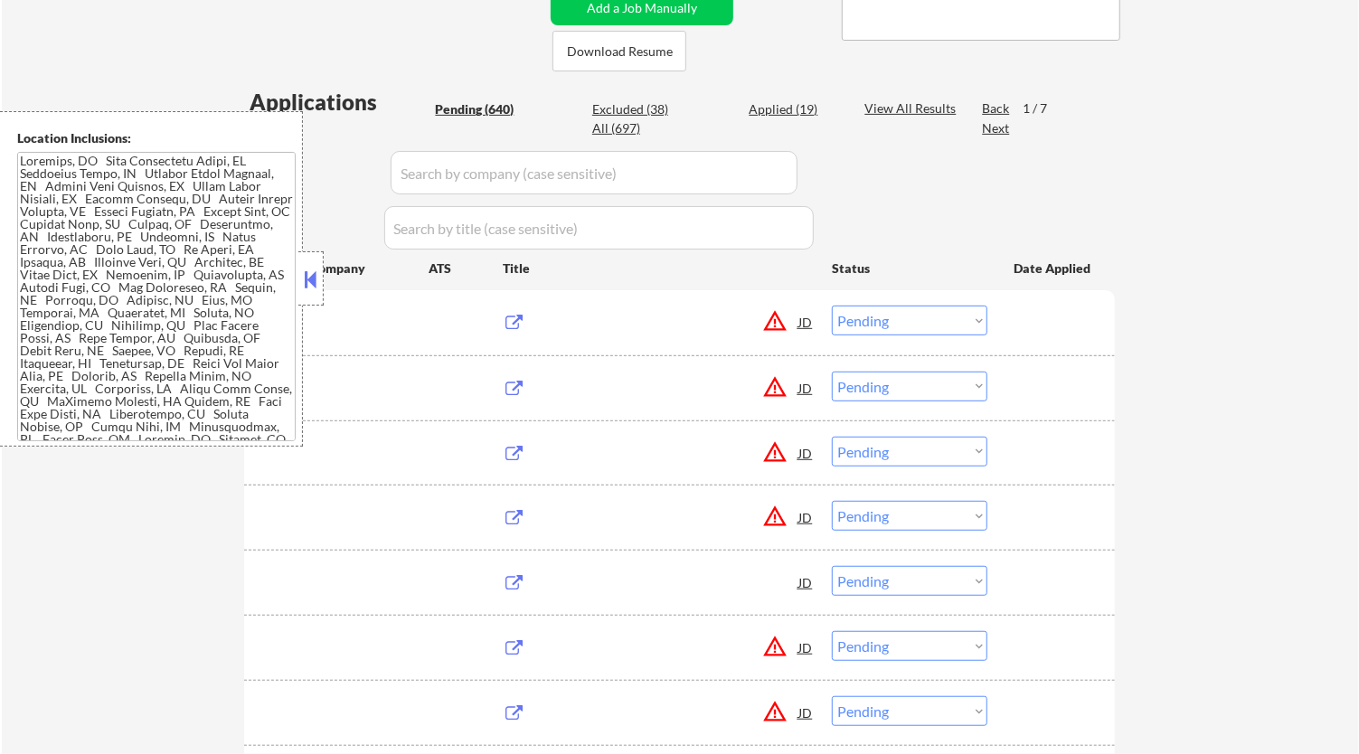
select select ""pending""
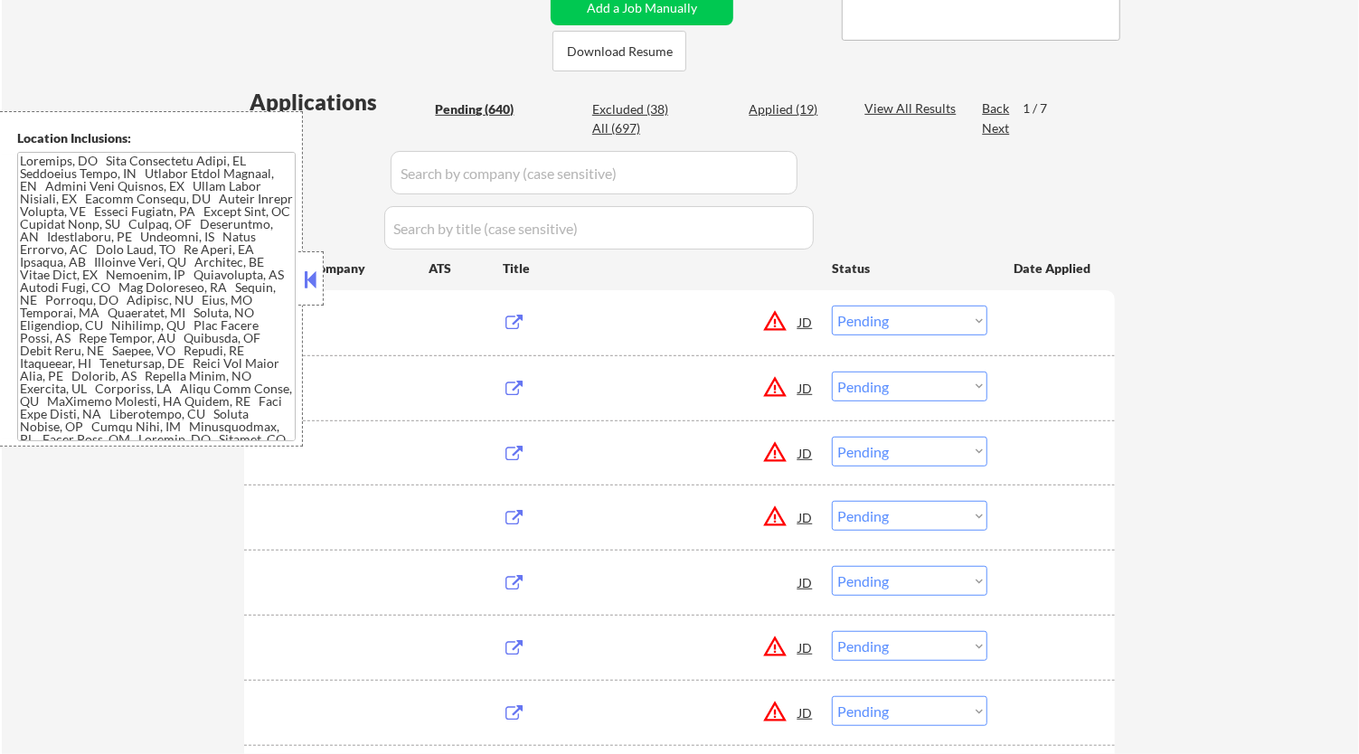
select select ""pending""
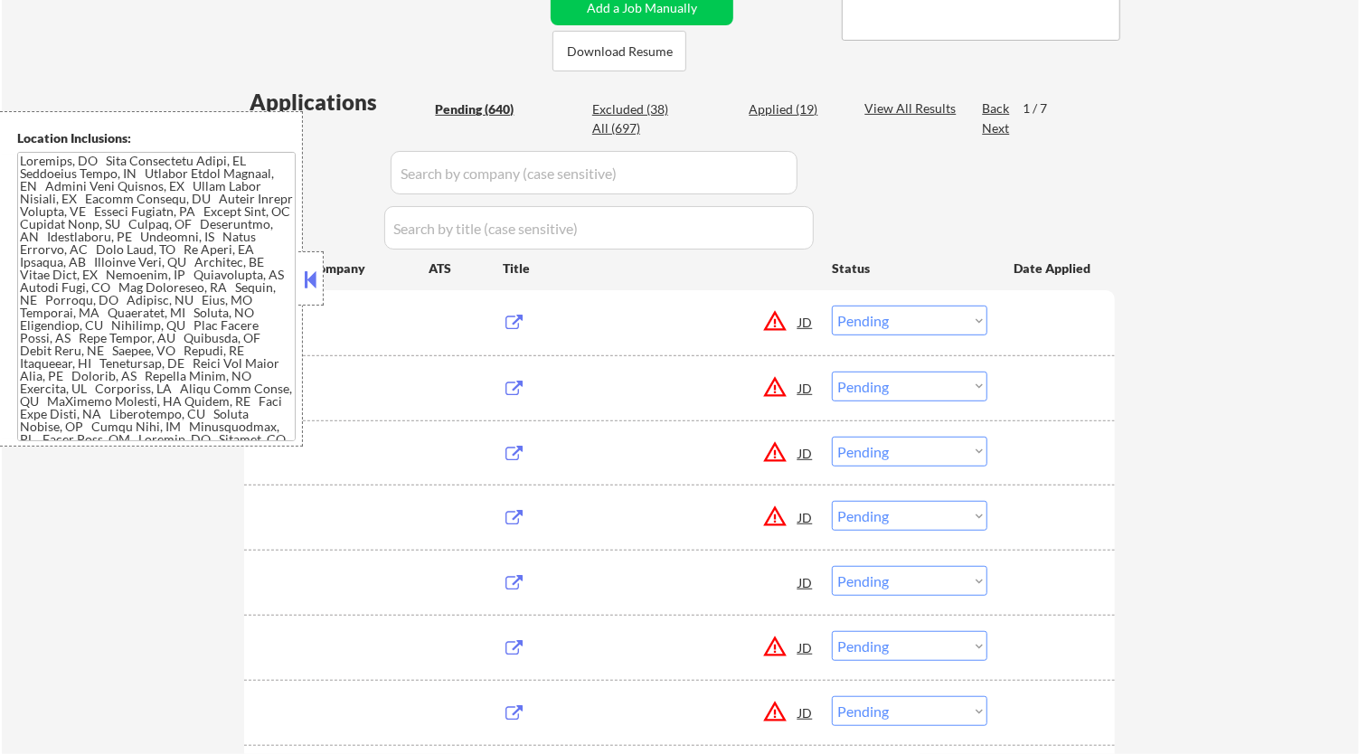
select select ""pending""
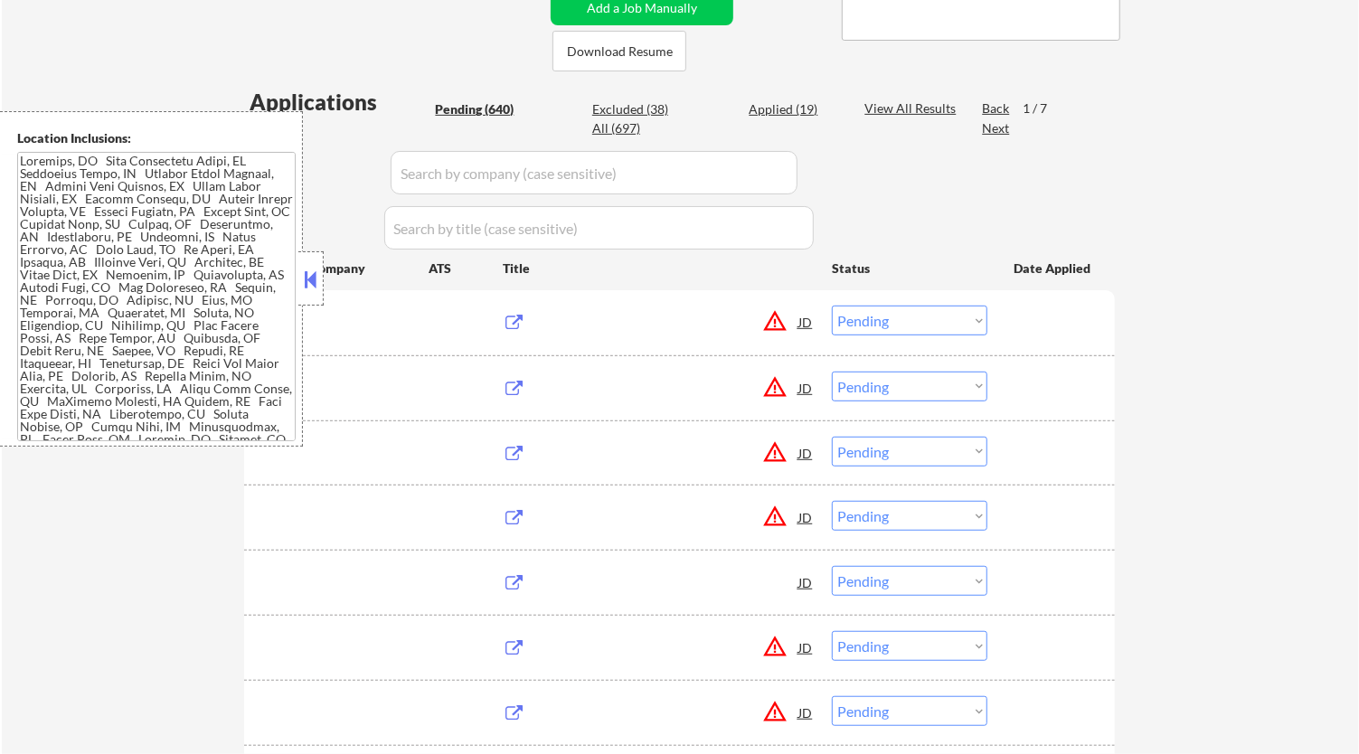
select select ""pending""
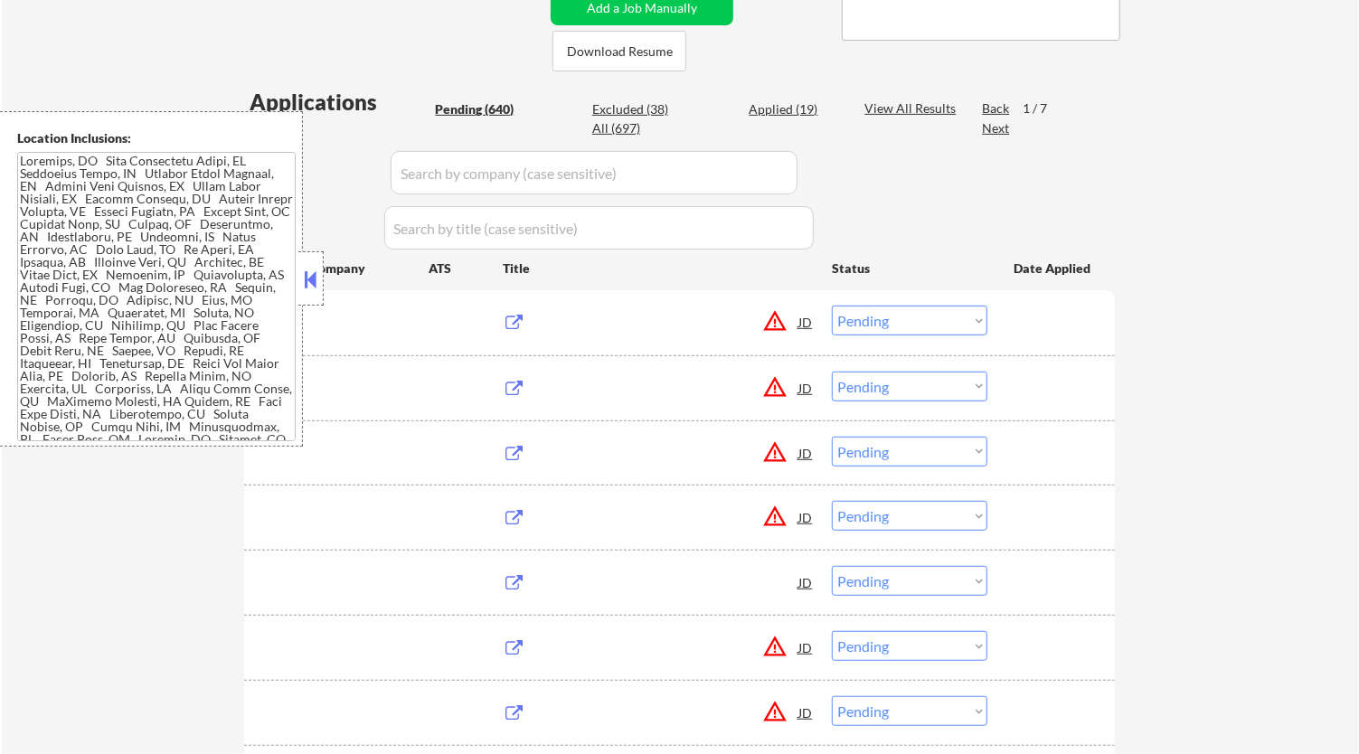
select select ""pending""
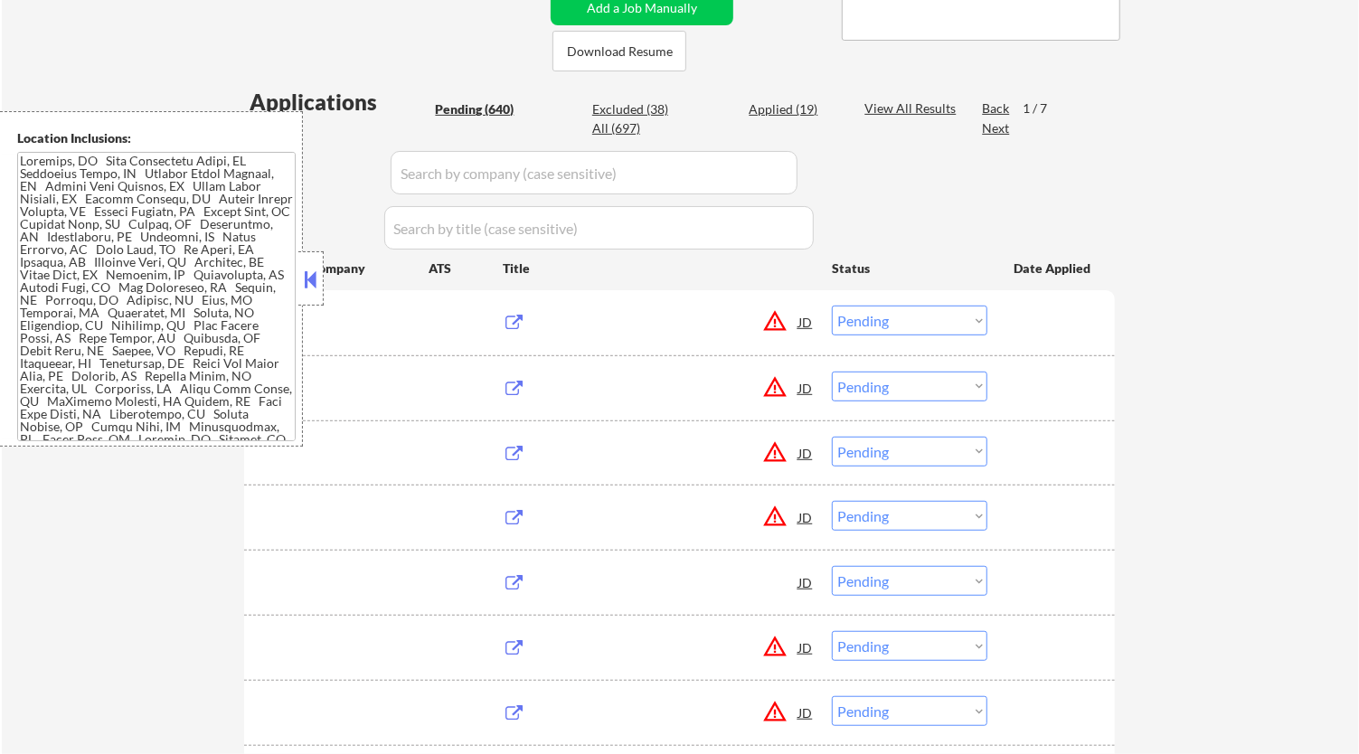
select select ""pending""
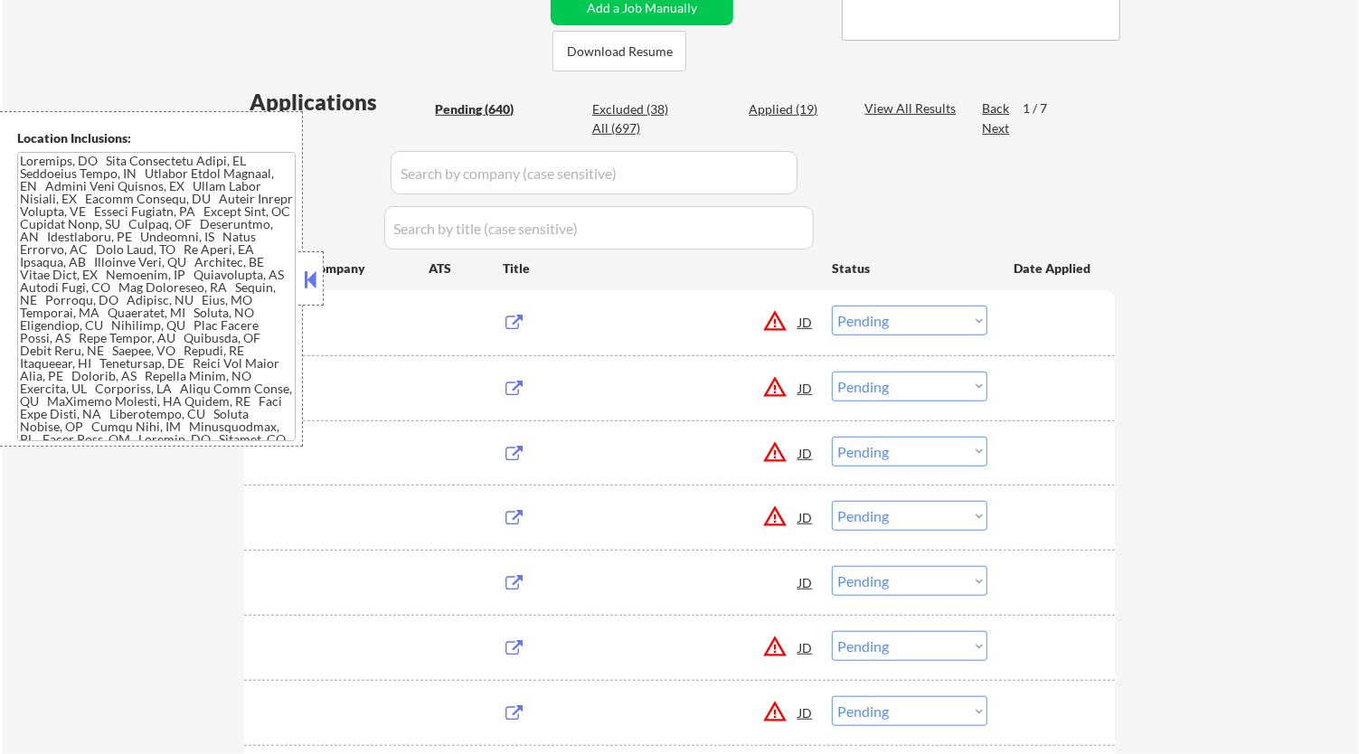
select select ""pending""
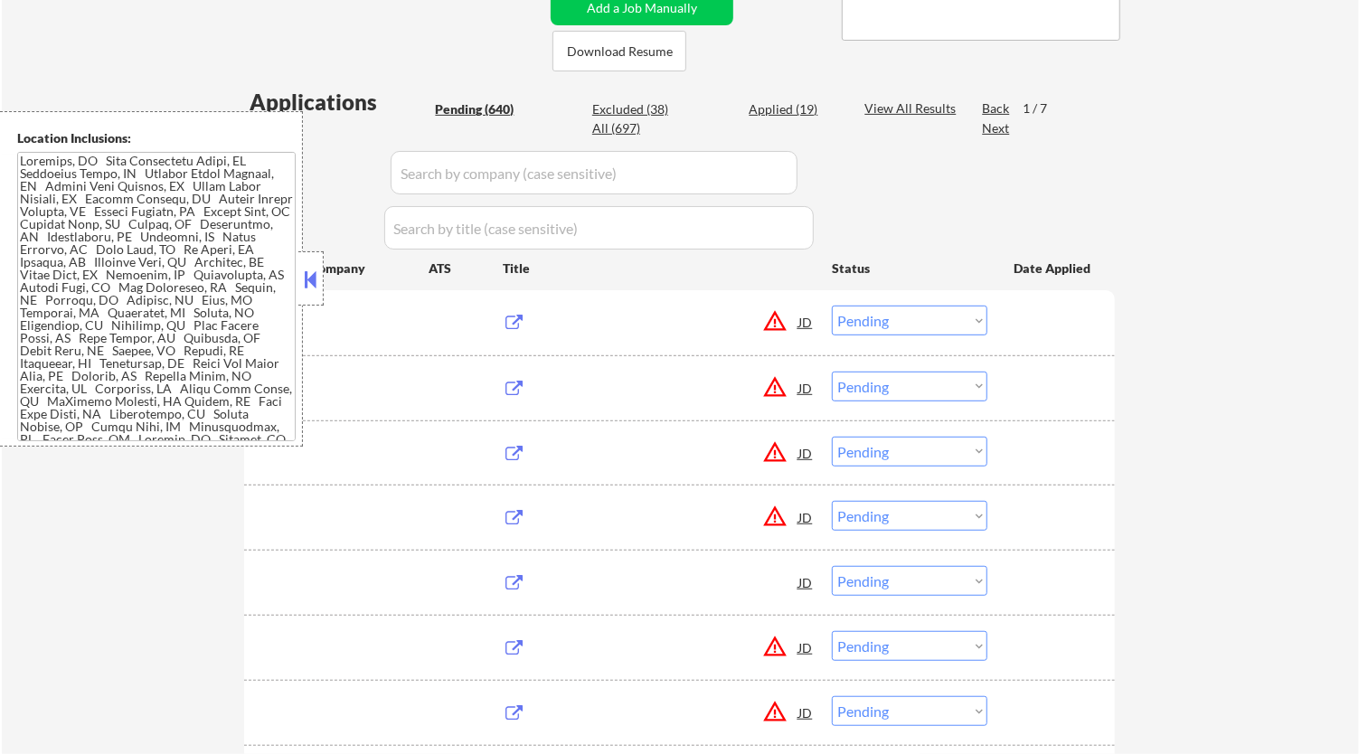
select select ""pending""
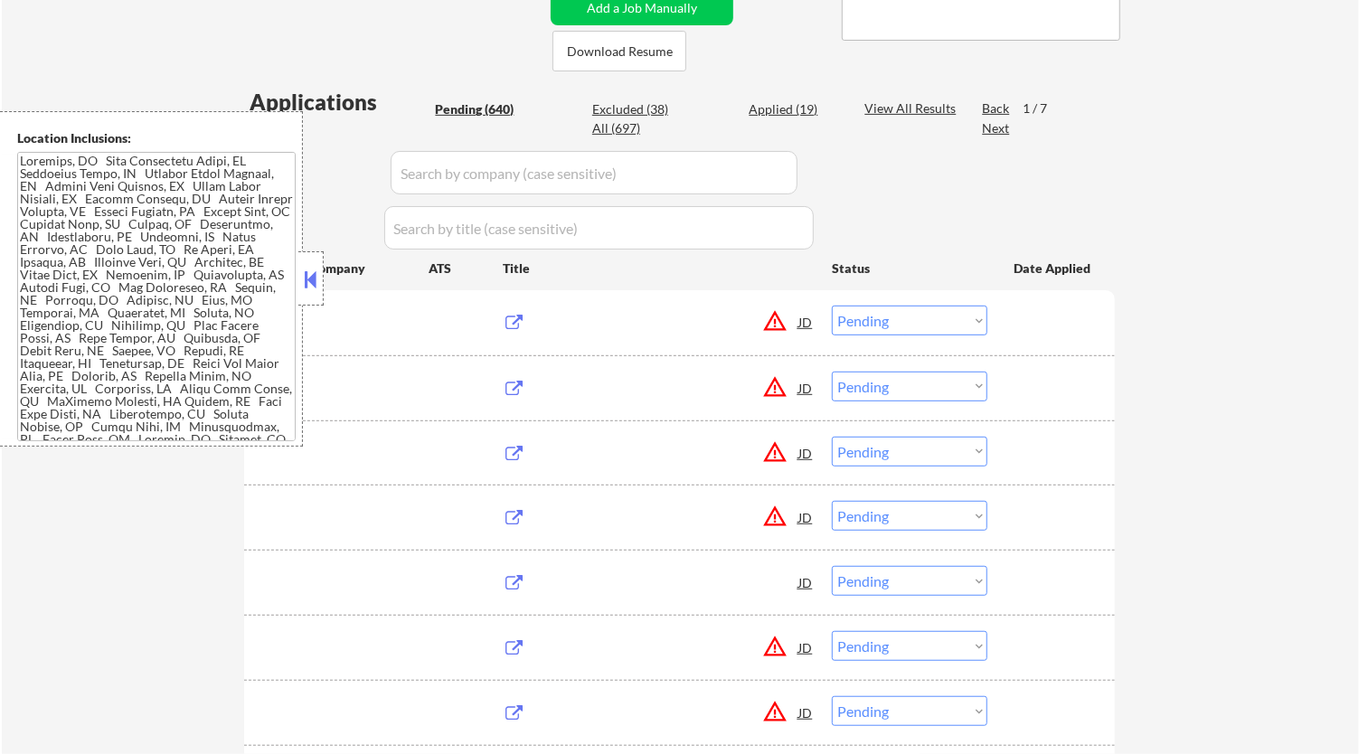
select select ""pending""
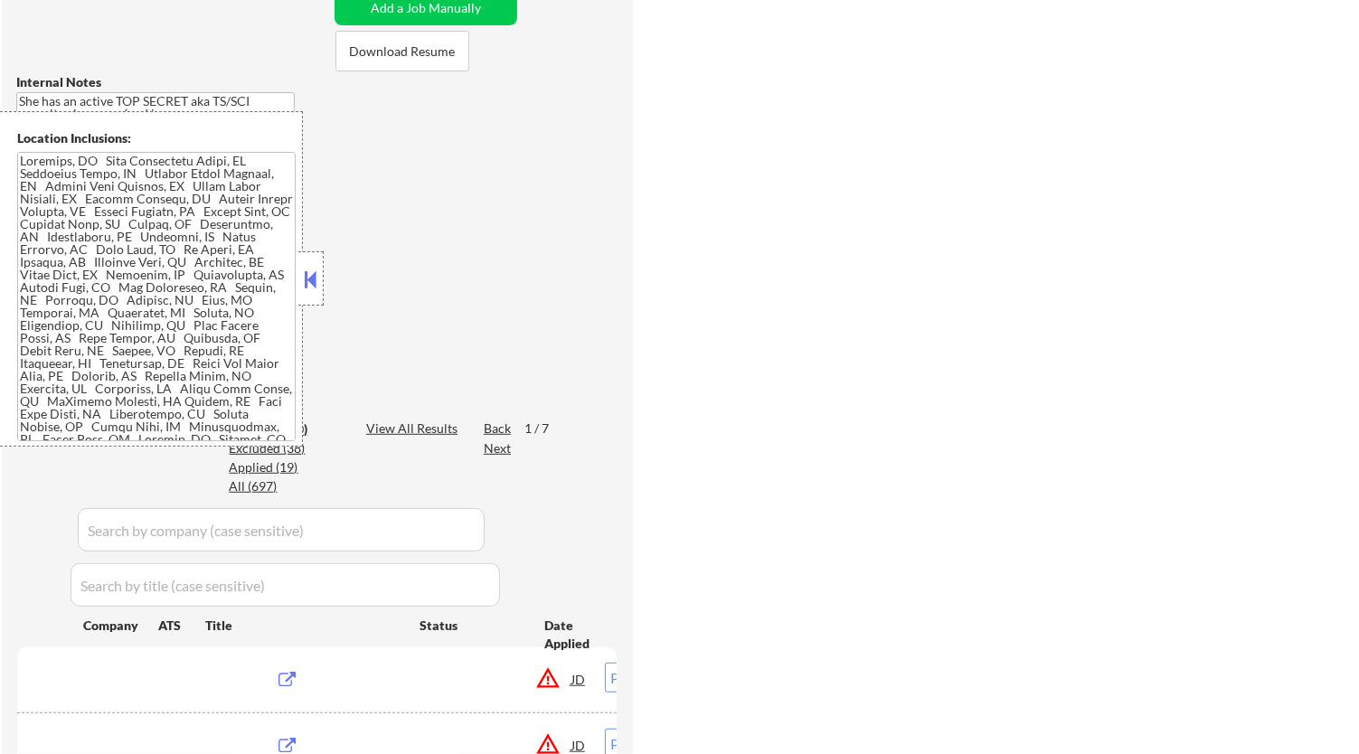
click at [315, 278] on button at bounding box center [311, 279] width 20 height 27
click at [313, 279] on button at bounding box center [311, 279] width 20 height 27
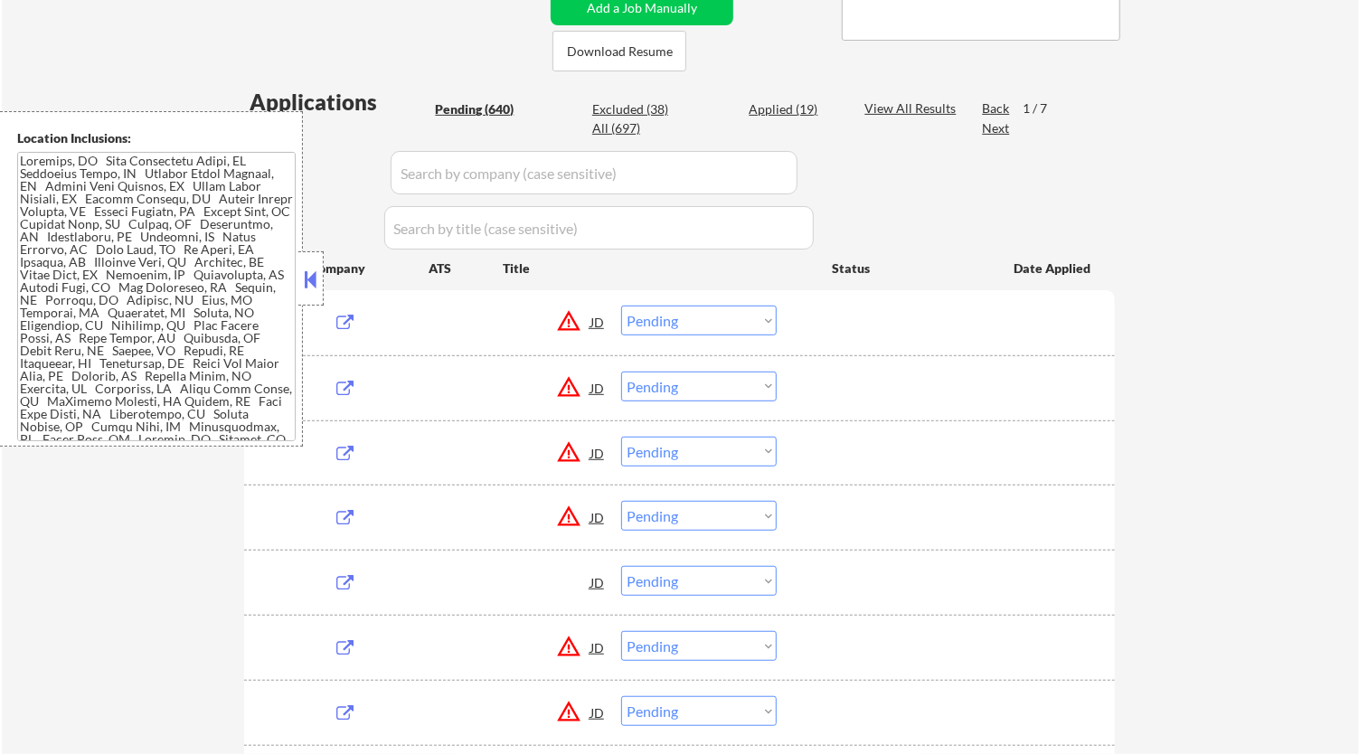
click at [320, 279] on button at bounding box center [311, 279] width 20 height 27
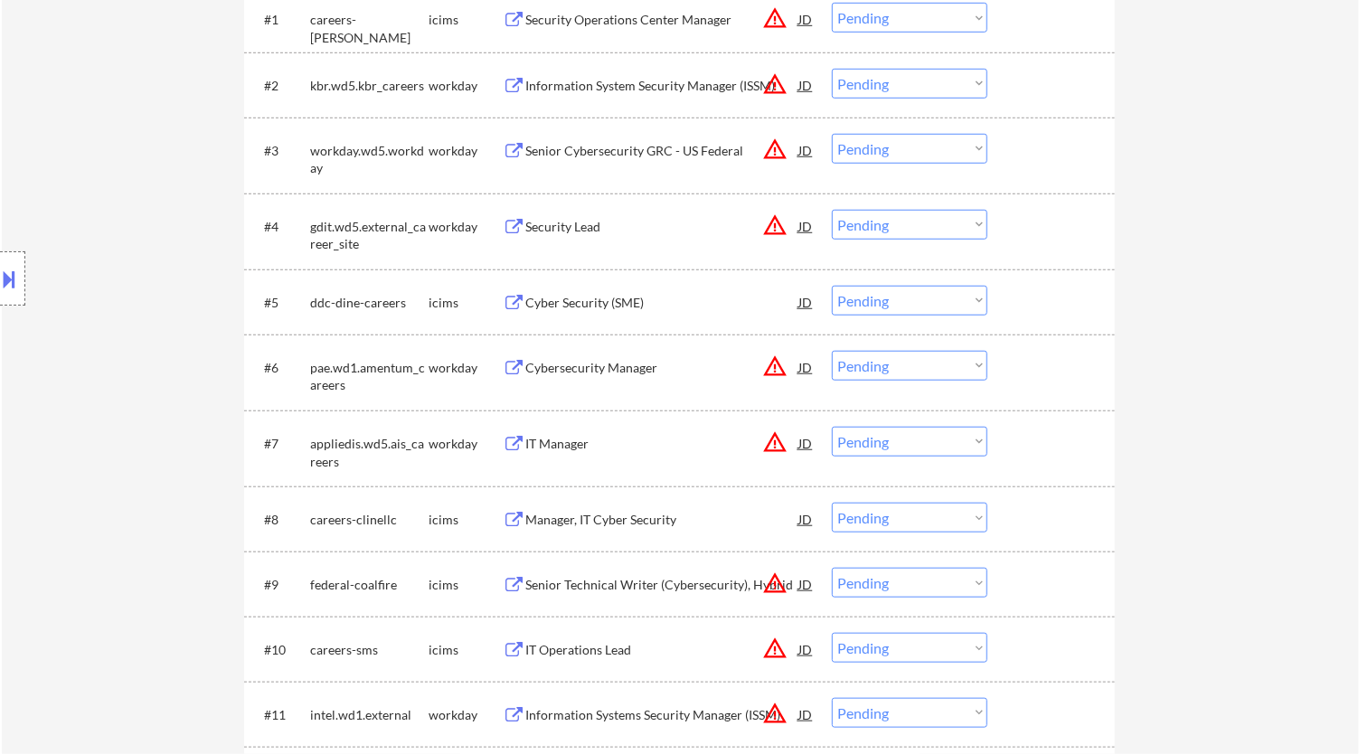
scroll to position [602, 0]
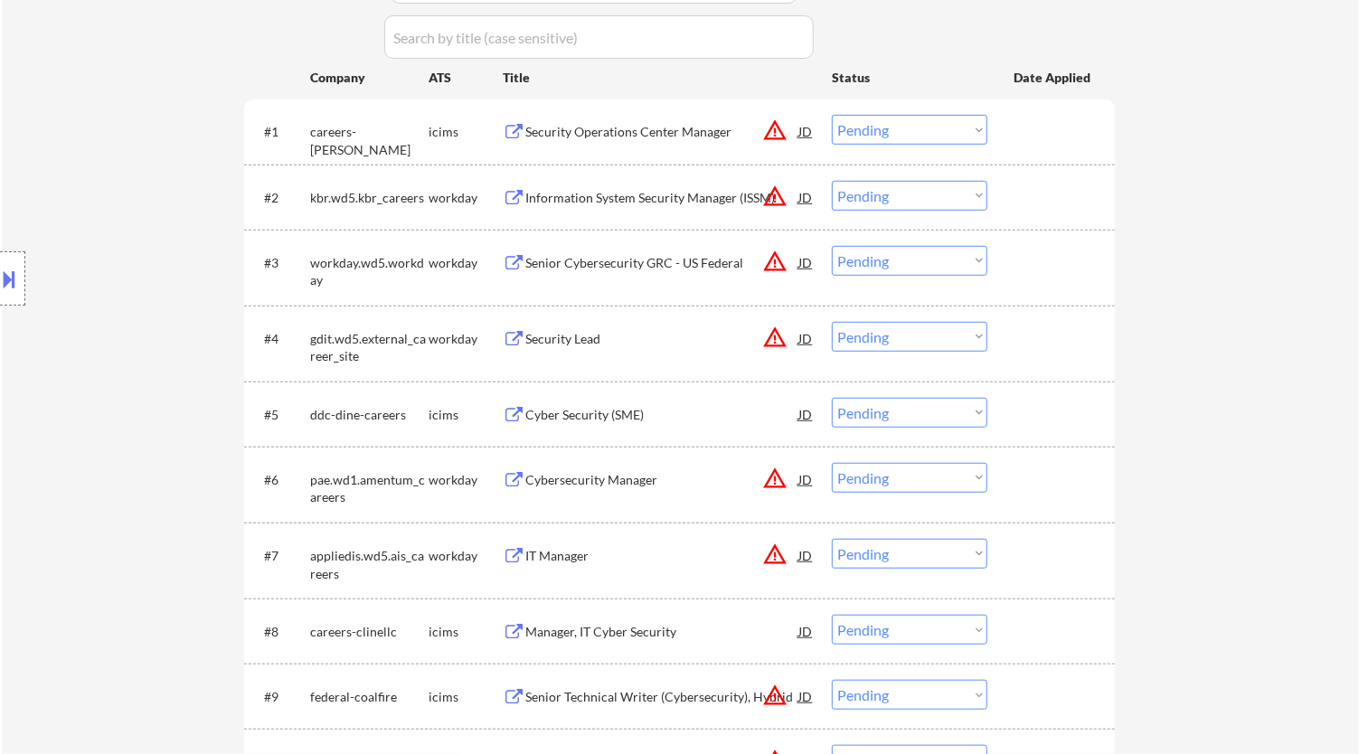
click at [628, 336] on div "Security Lead" at bounding box center [661, 339] width 273 height 18
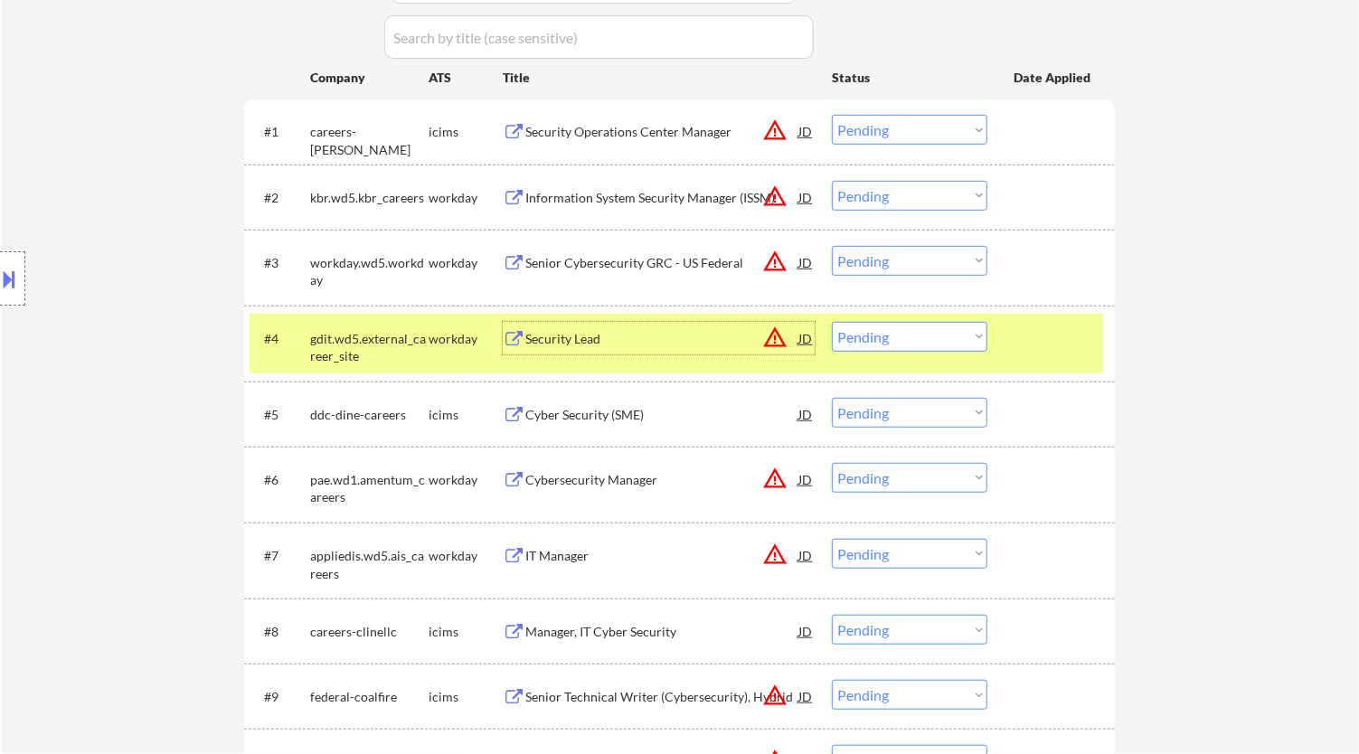
click at [946, 337] on select "Choose an option... Pending Applied Excluded (Questions) Excluded (Expired) Exc…" at bounding box center [910, 337] width 156 height 30
click at [832, 322] on select "Choose an option... Pending Applied Excluded (Questions) Excluded (Expired) Exc…" at bounding box center [910, 337] width 156 height 30
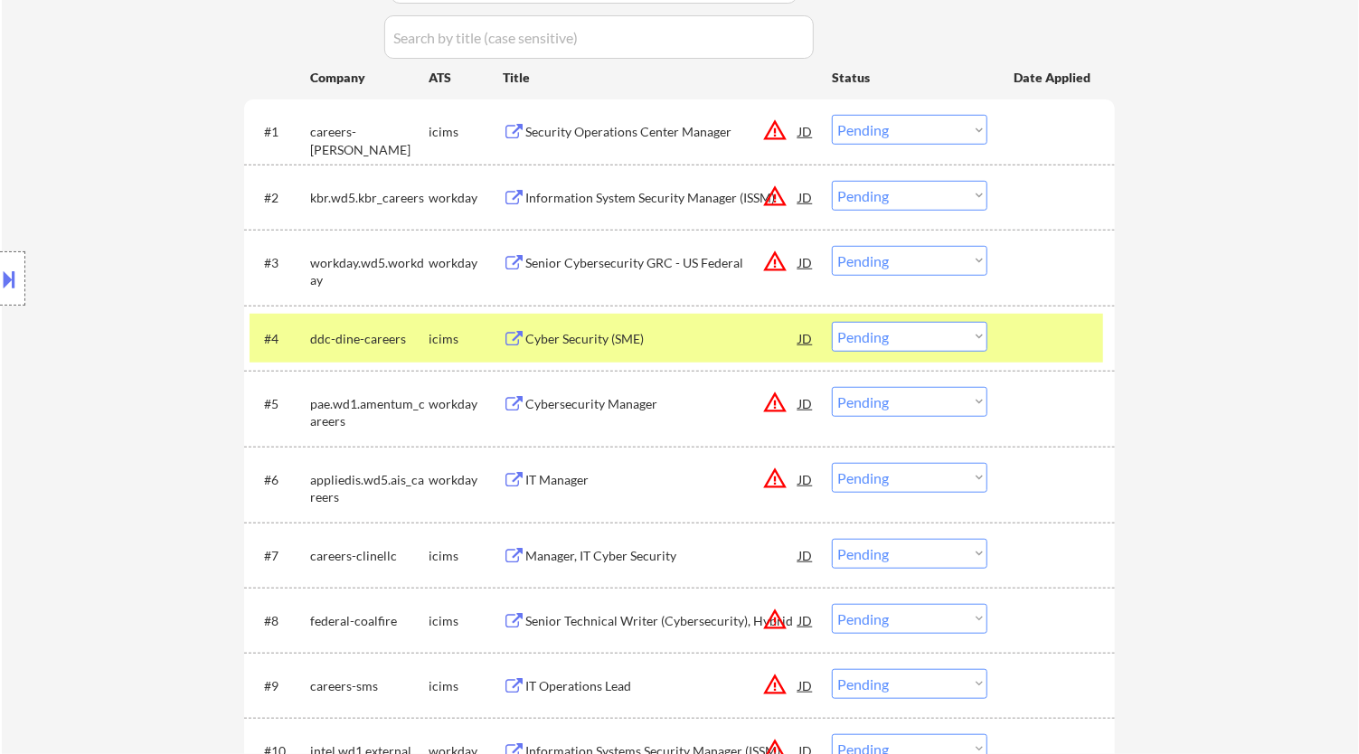
drag, startPoint x: 1100, startPoint y: 343, endPoint x: 1091, endPoint y: 345, distance: 9.2
click at [1099, 343] on div "#4 ddc-dine-careers icims Cyber Security (SME) JD warning_amber Choose an optio…" at bounding box center [677, 338] width 854 height 49
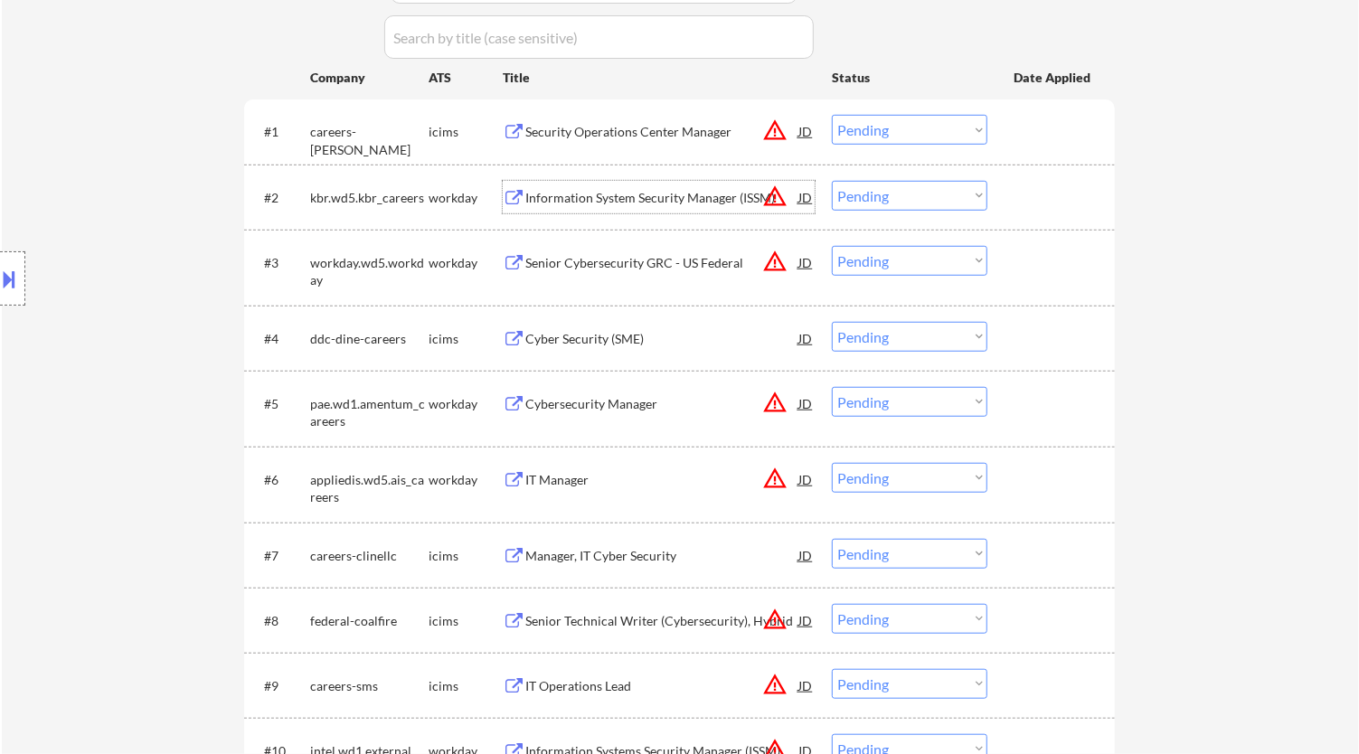
click at [670, 189] on div "Information System Security Manager (ISSM)" at bounding box center [661, 198] width 273 height 18
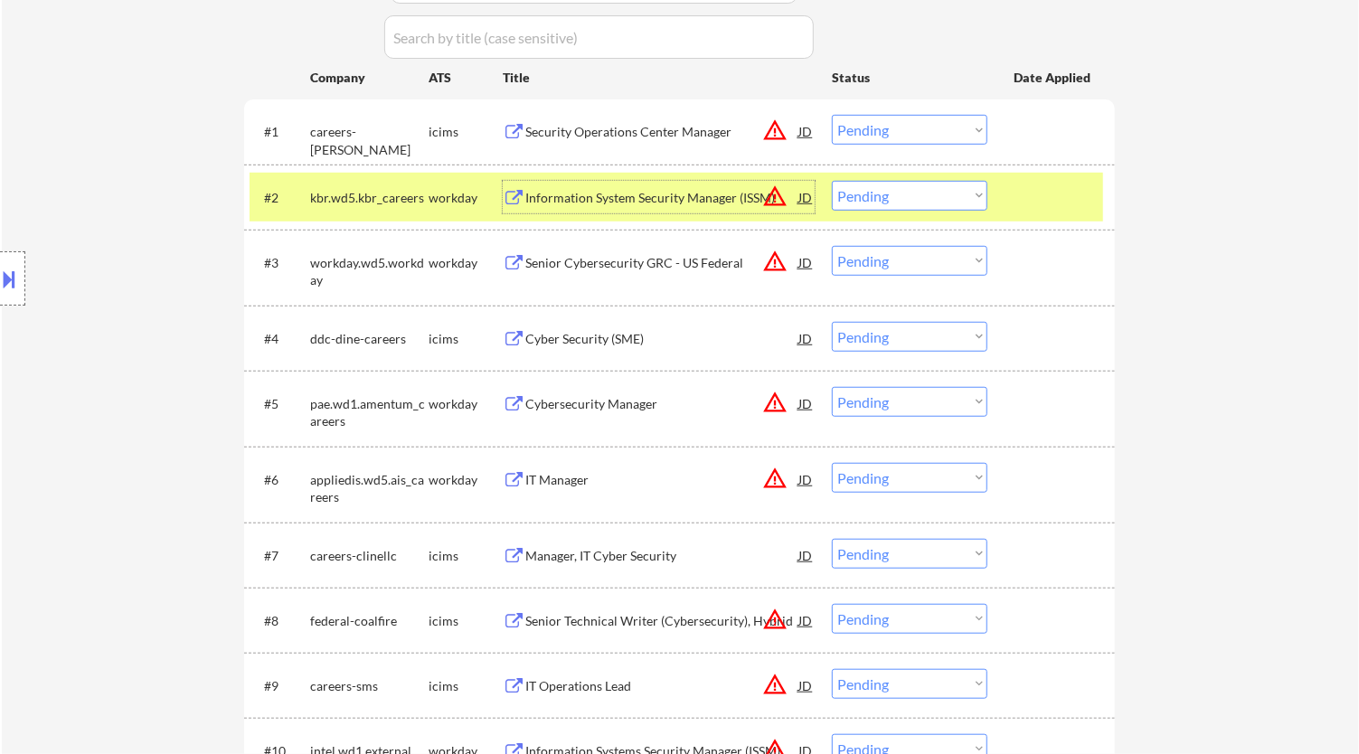
click at [916, 191] on select "Choose an option... Pending Applied Excluded (Questions) Excluded (Expired) Exc…" at bounding box center [910, 196] width 156 height 30
click at [832, 181] on select "Choose an option... Pending Applied Excluded (Questions) Excluded (Expired) Exc…" at bounding box center [910, 196] width 156 height 30
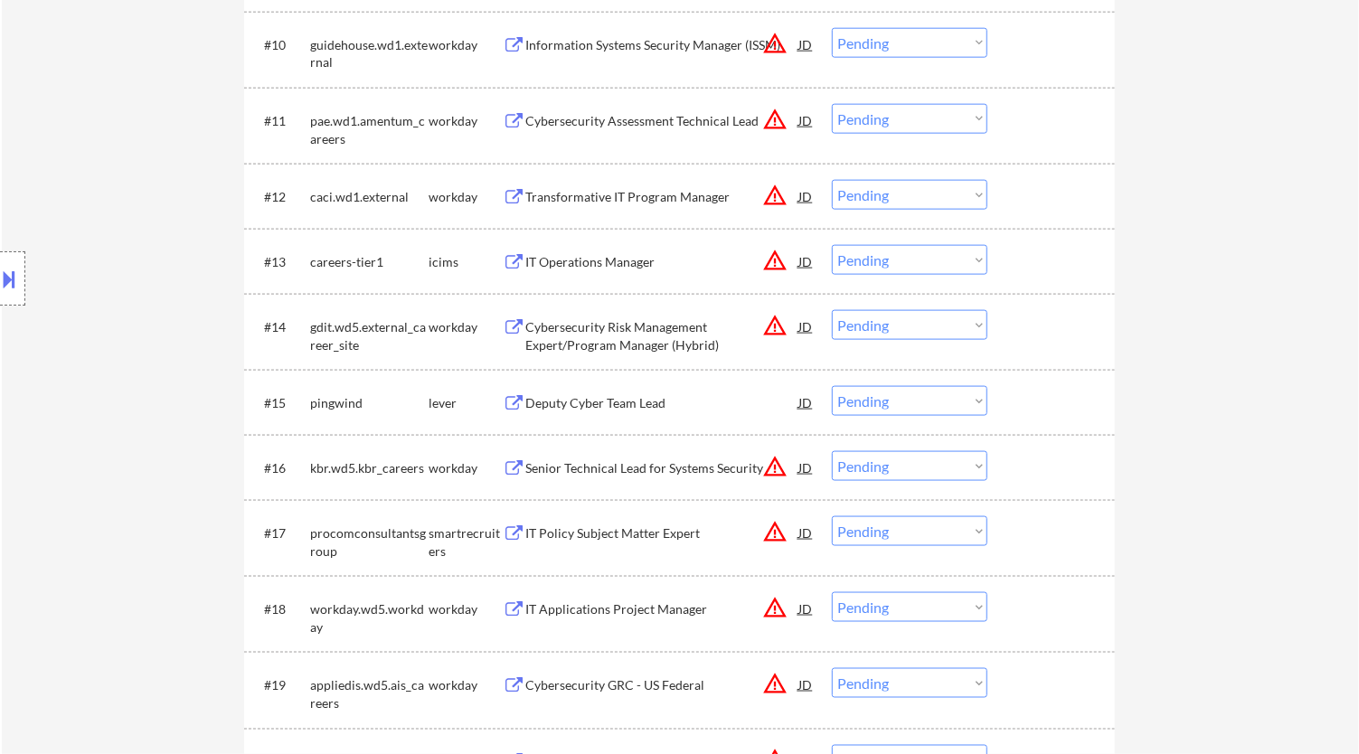
scroll to position [1406, 0]
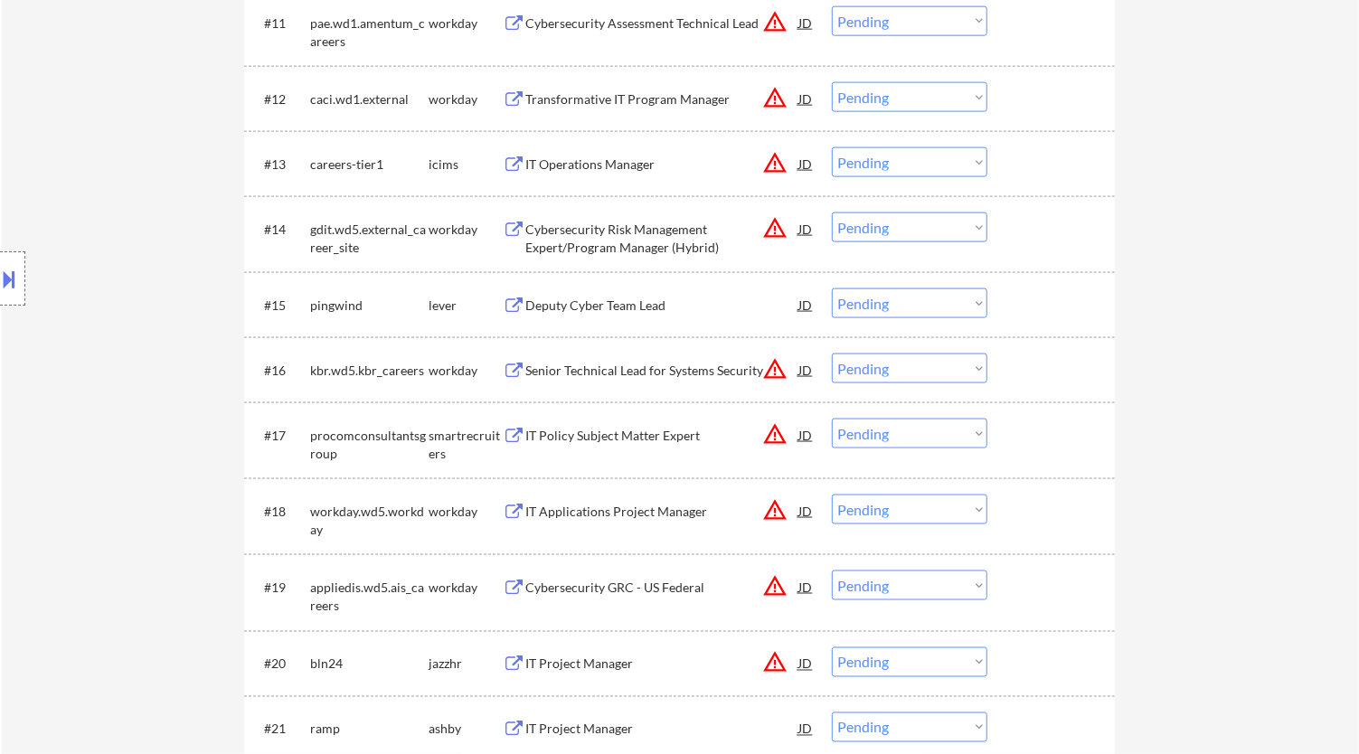
click at [676, 300] on div "Deputy Cyber Team Lead" at bounding box center [661, 306] width 273 height 18
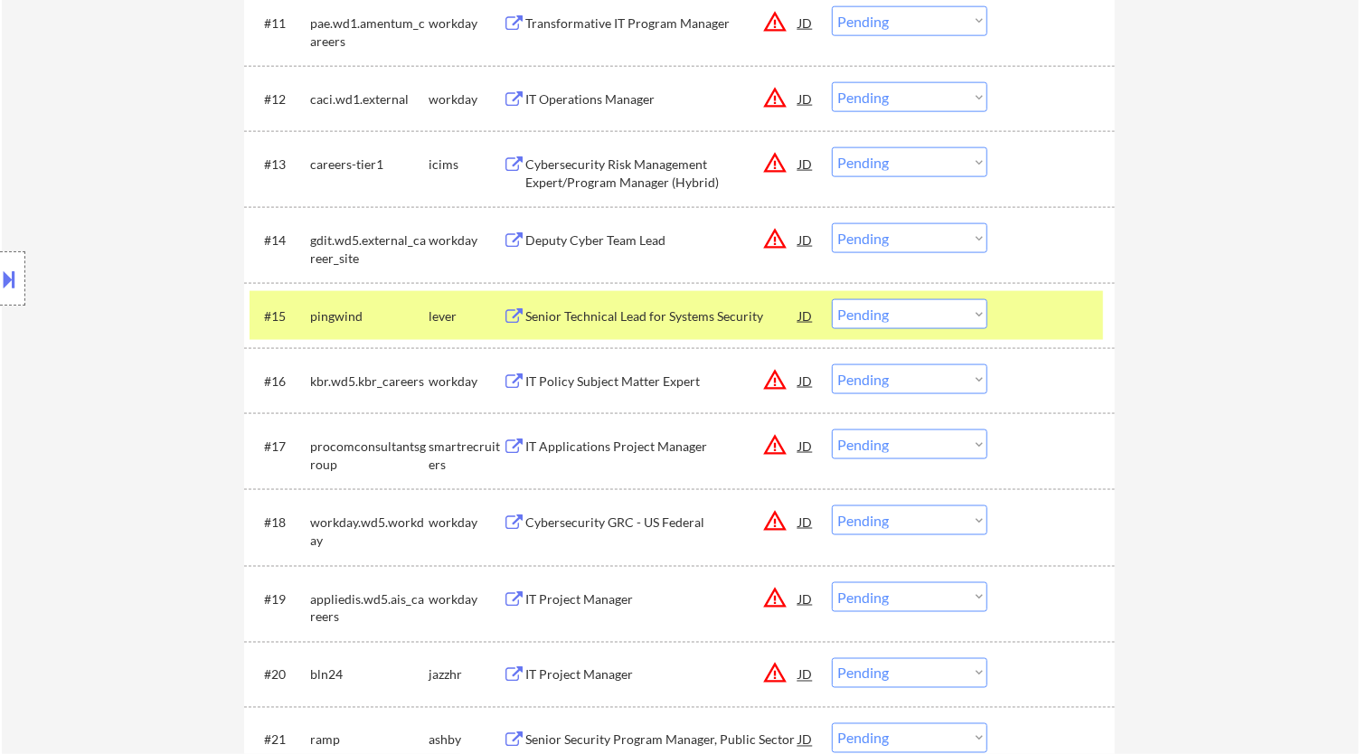
click at [881, 314] on select "Choose an option... Pending Applied Excluded (Questions) Excluded (Expired) Exc…" at bounding box center [910, 314] width 156 height 30
click at [832, 299] on select "Choose an option... Pending Applied Excluded (Questions) Excluded (Expired) Exc…" at bounding box center [910, 314] width 156 height 30
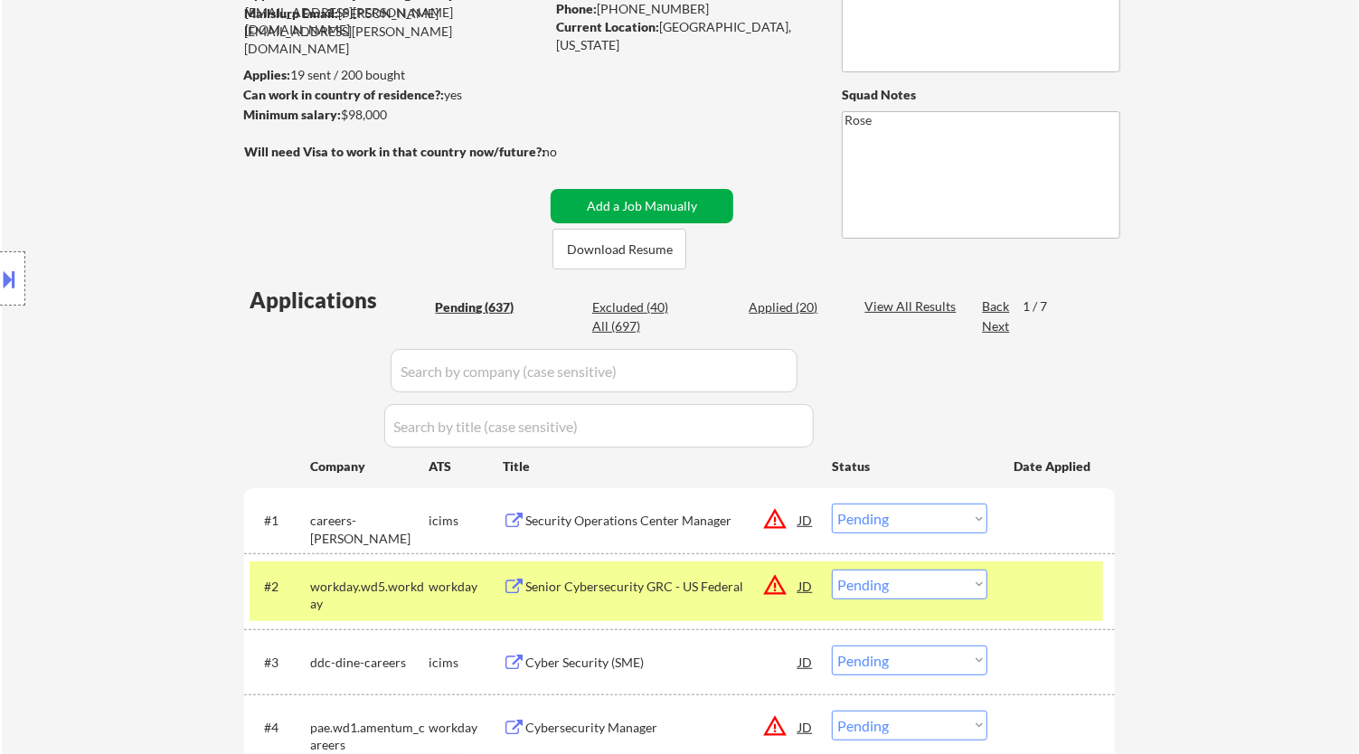
scroll to position [100, 0]
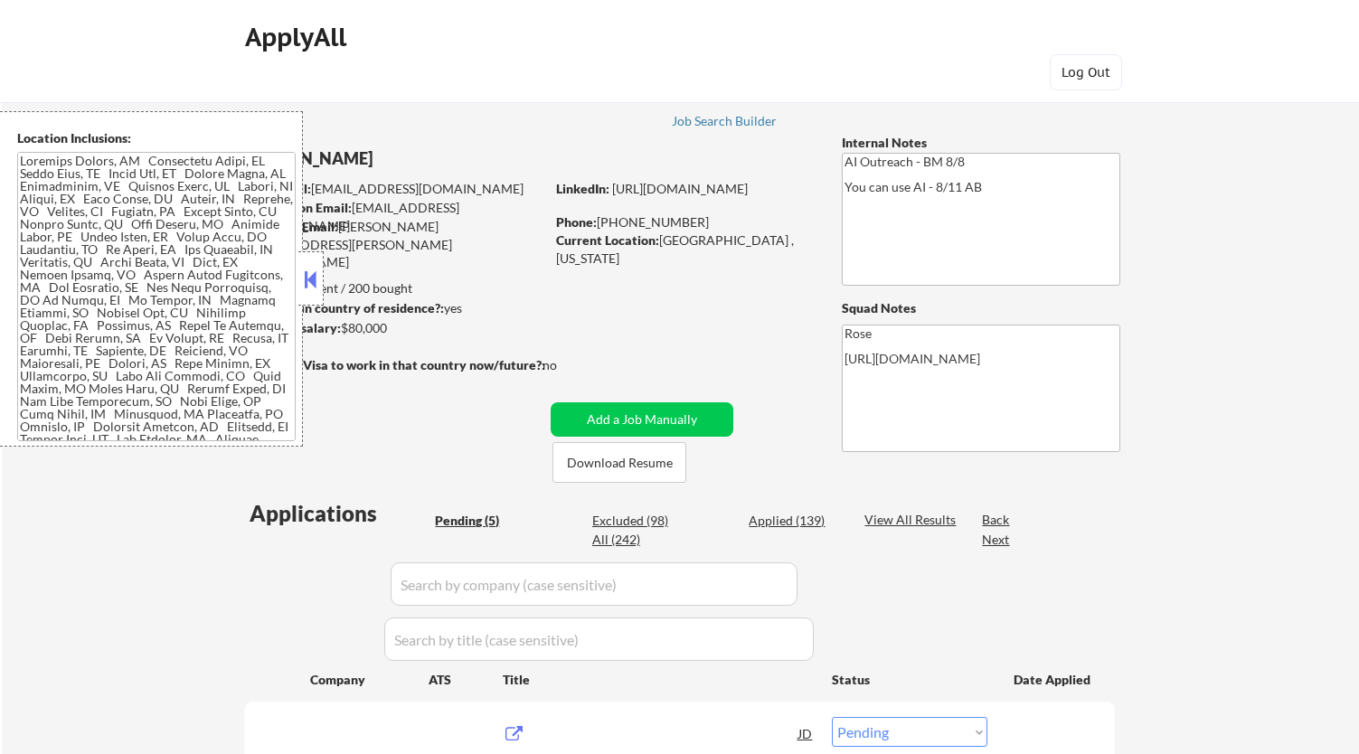
select select ""pending""
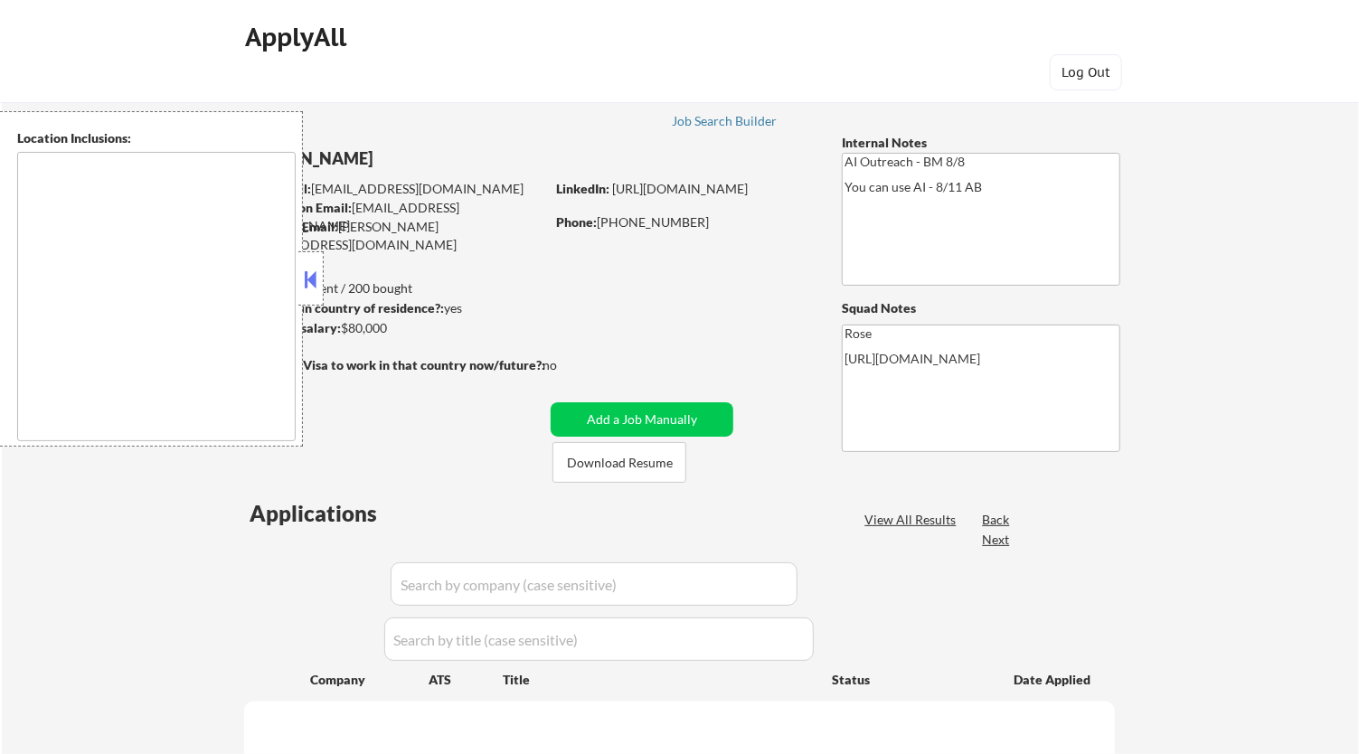
type textarea "Fountain Valley, CA Huntington Beach, CA Costa Mesa, CA Santa Ana, CA Garden Gr…"
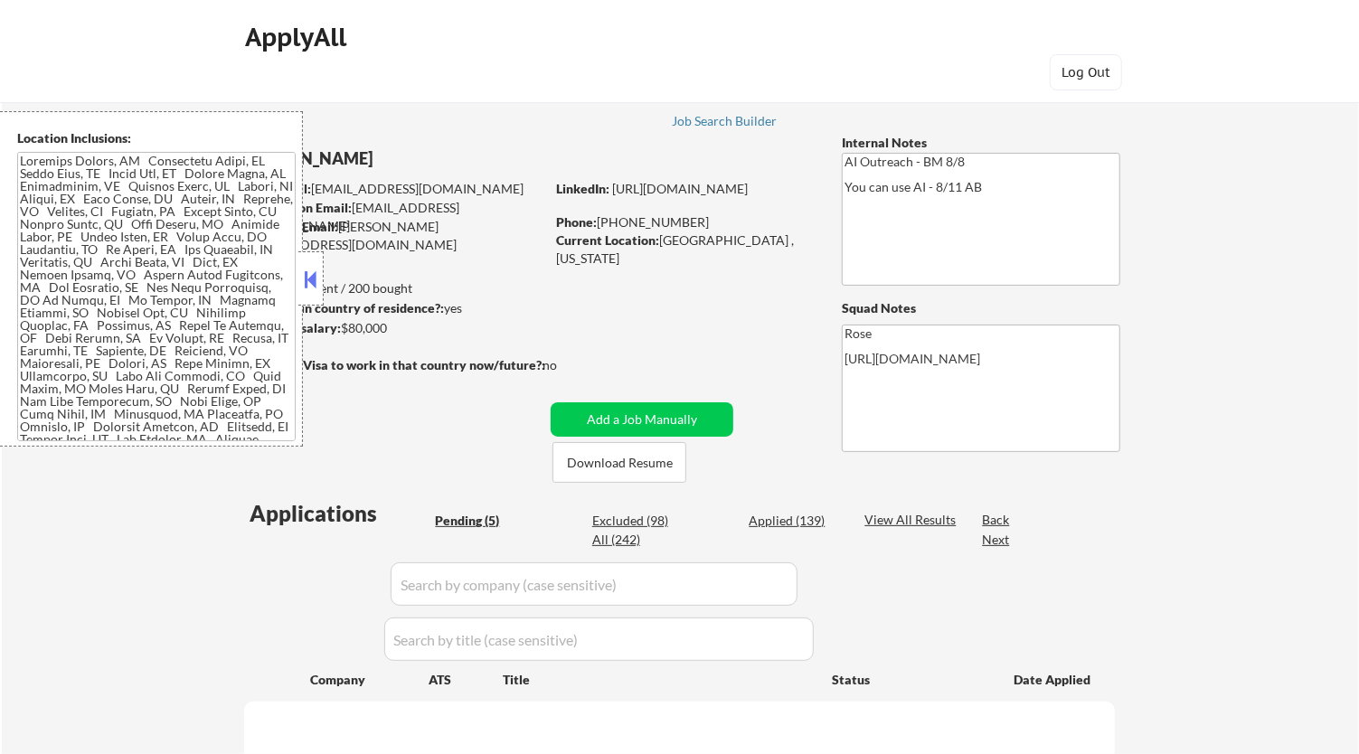
select select ""pending""
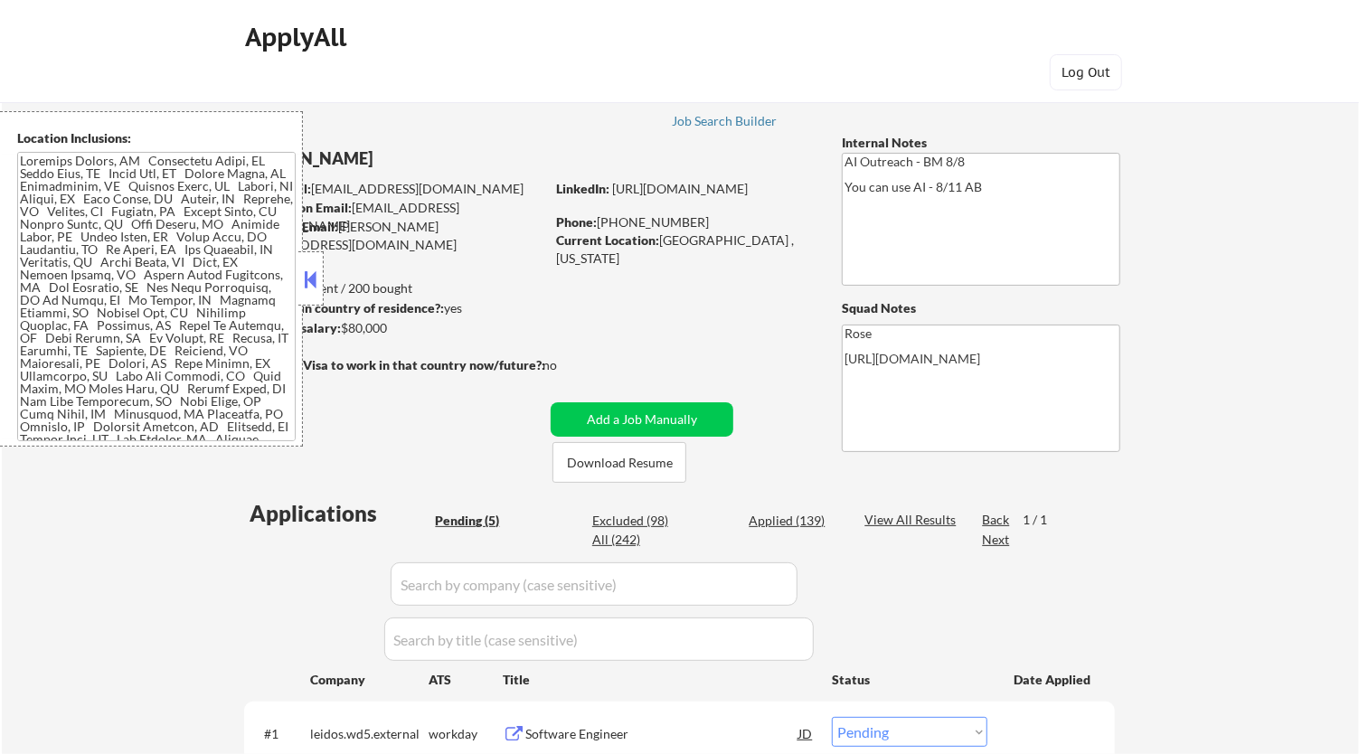
click at [306, 279] on button at bounding box center [311, 279] width 20 height 27
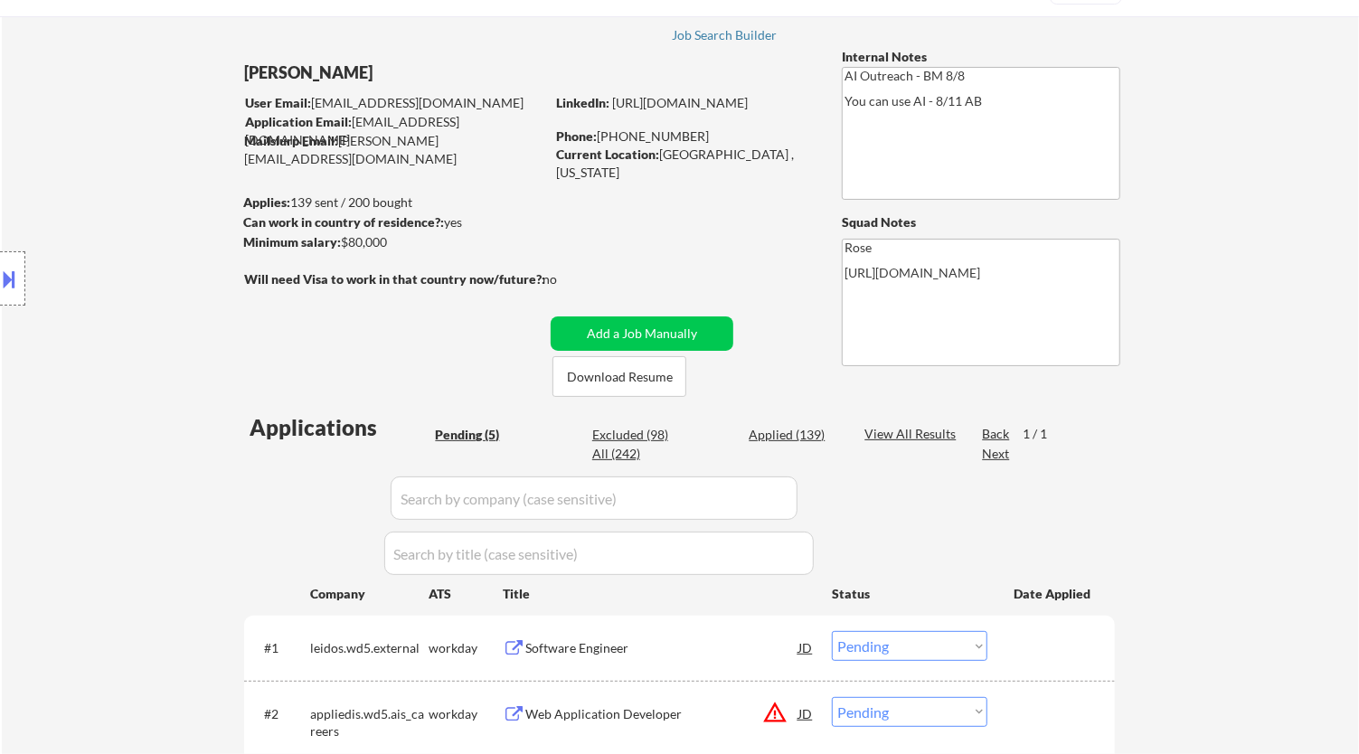
scroll to position [201, 0]
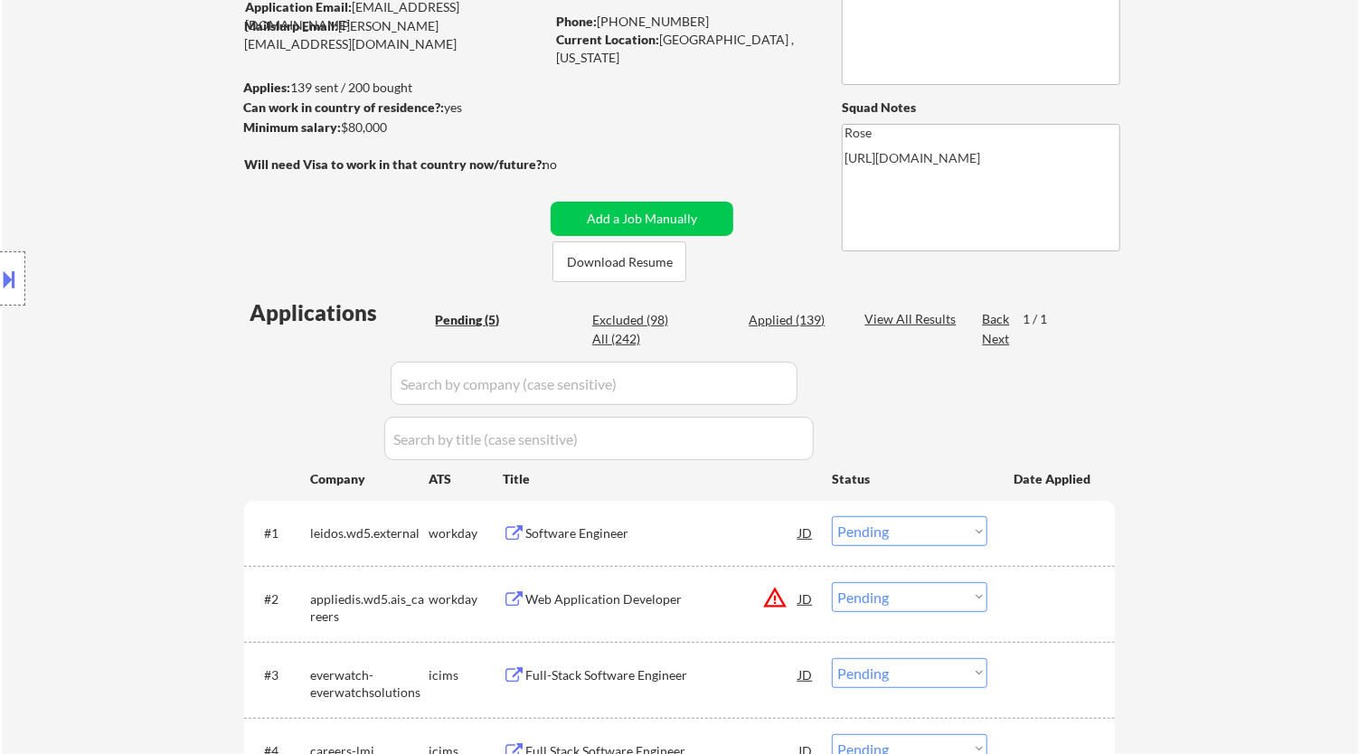
click at [659, 535] on div "Software Engineer" at bounding box center [661, 534] width 273 height 18
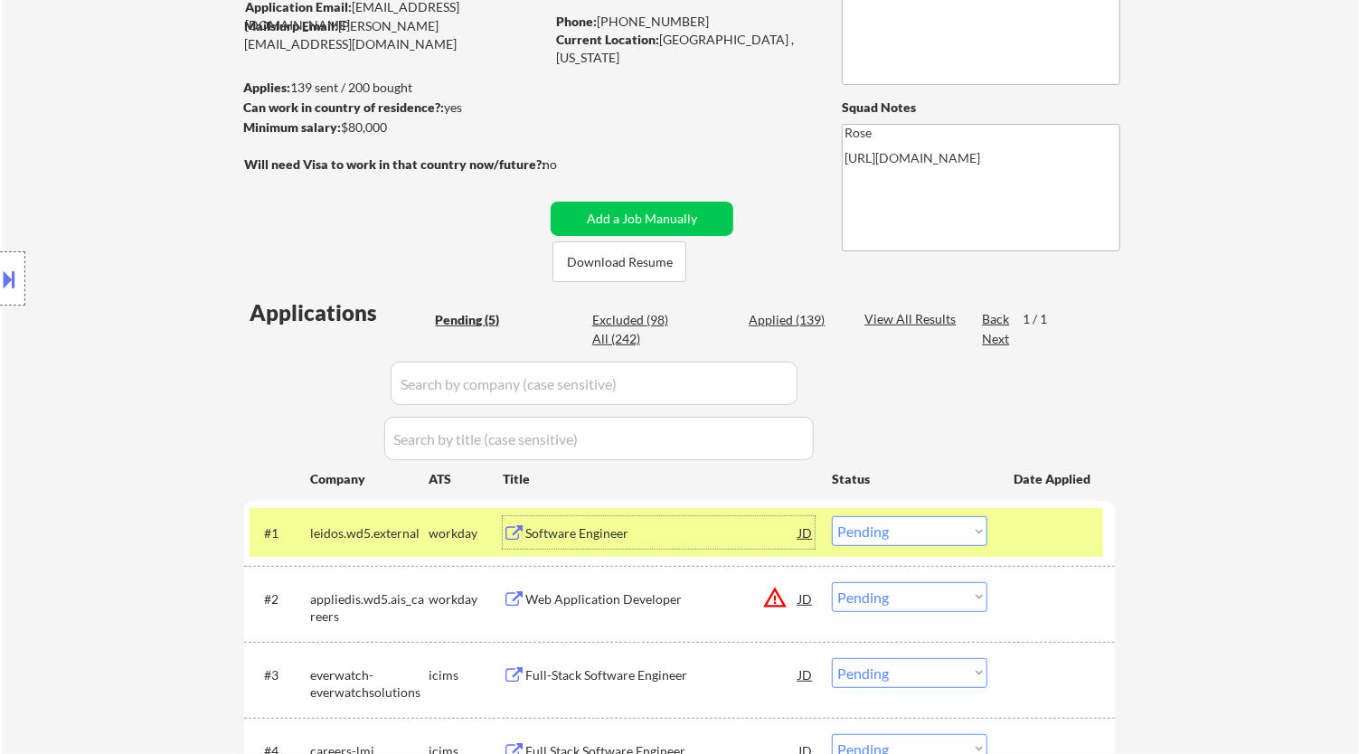
click at [980, 523] on select "Choose an option... Pending Applied Excluded (Questions) Excluded (Expired) Exc…" at bounding box center [910, 531] width 156 height 30
click at [832, 516] on select "Choose an option... Pending Applied Excluded (Questions) Excluded (Expired) Exc…" at bounding box center [910, 531] width 156 height 30
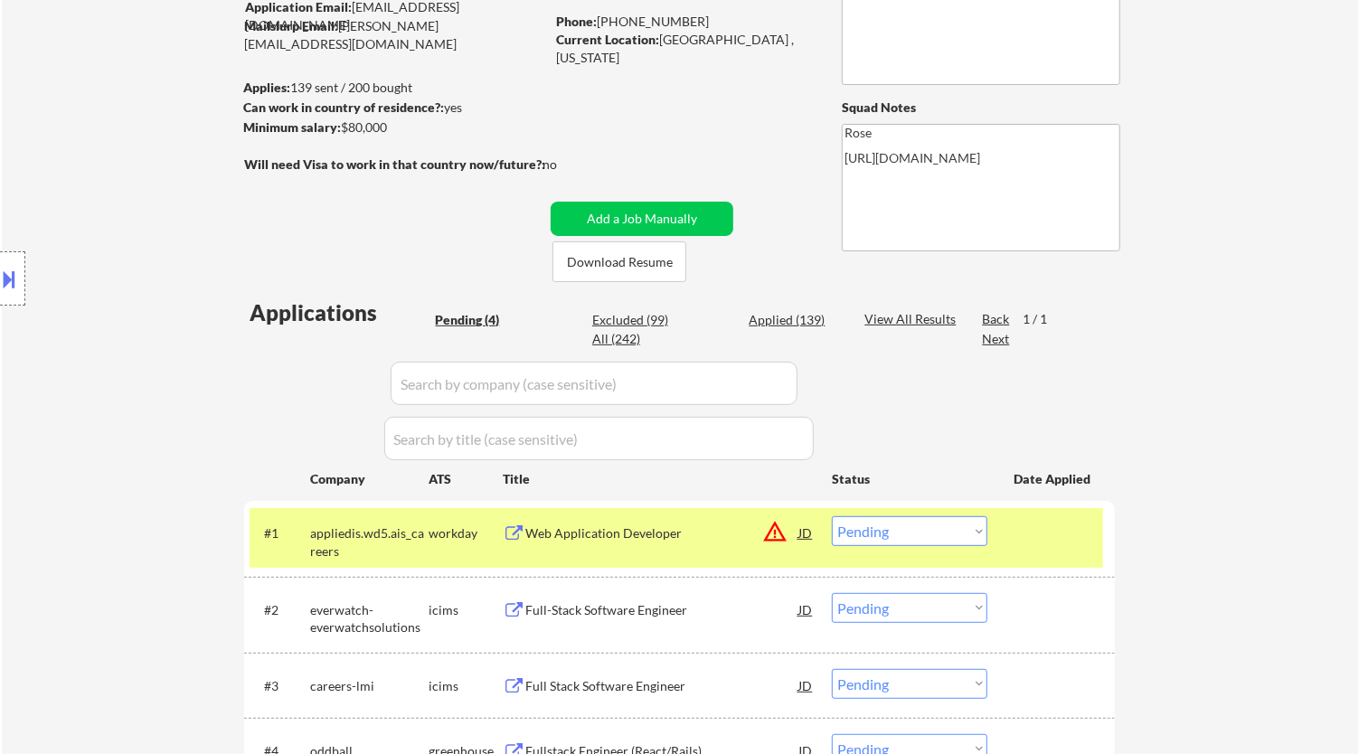
click at [722, 544] on div "Web Application Developer" at bounding box center [661, 532] width 273 height 33
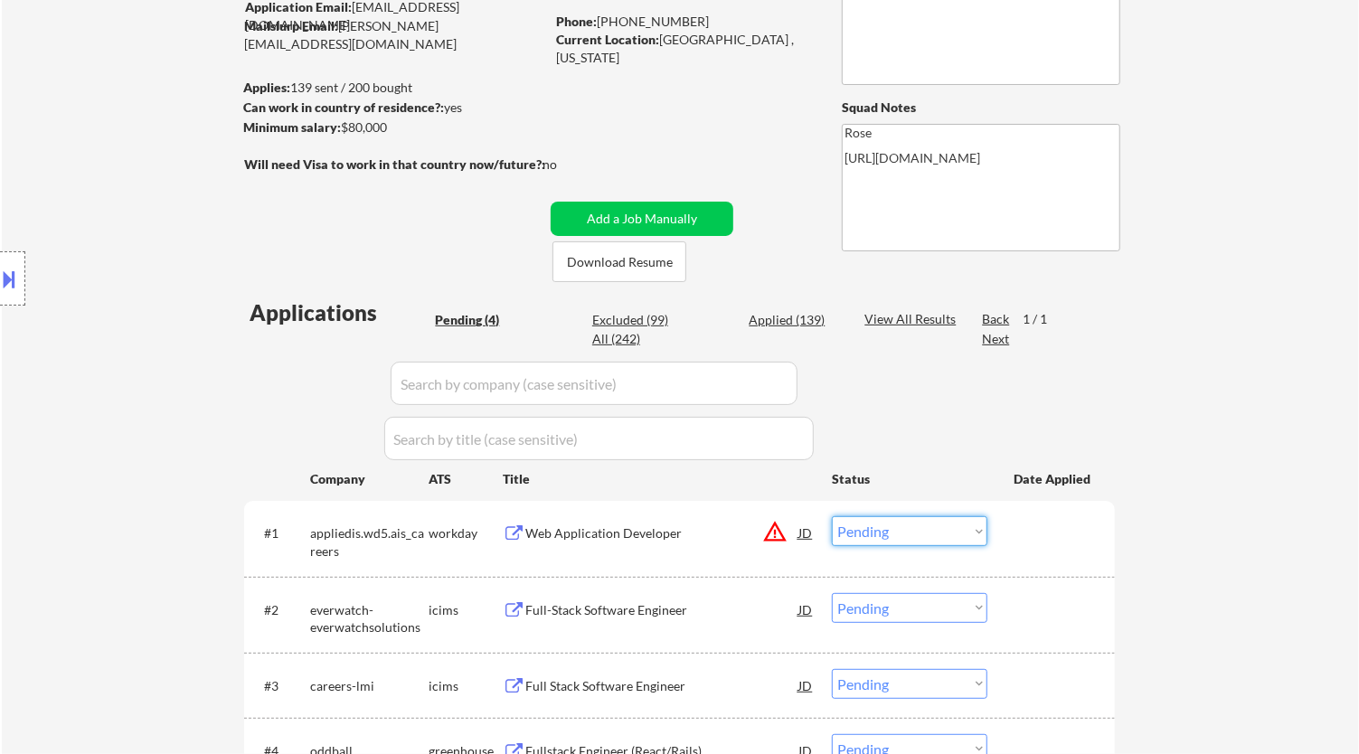
click at [918, 531] on select "Choose an option... Pending Applied Excluded (Questions) Excluded (Expired) Exc…" at bounding box center [910, 531] width 156 height 30
click at [832, 516] on select "Choose an option... Pending Applied Excluded (Questions) Excluded (Expired) Exc…" at bounding box center [910, 531] width 156 height 30
select select ""pending""
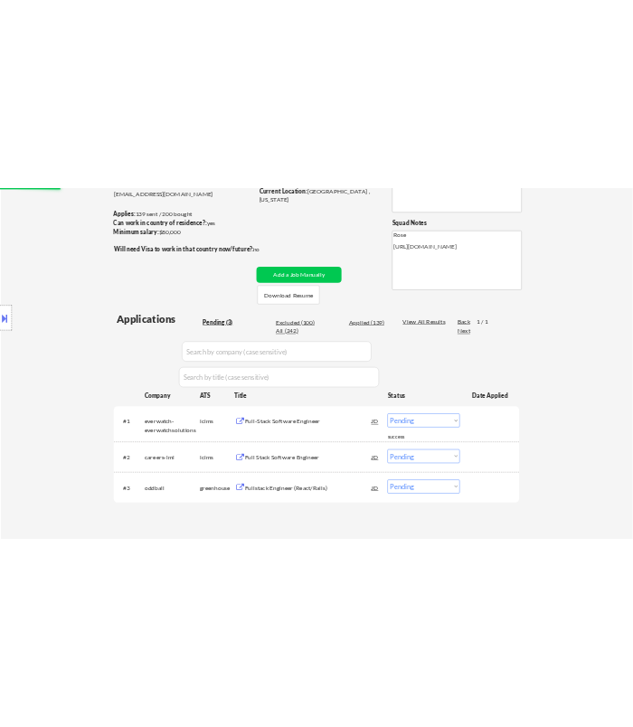
scroll to position [402, 0]
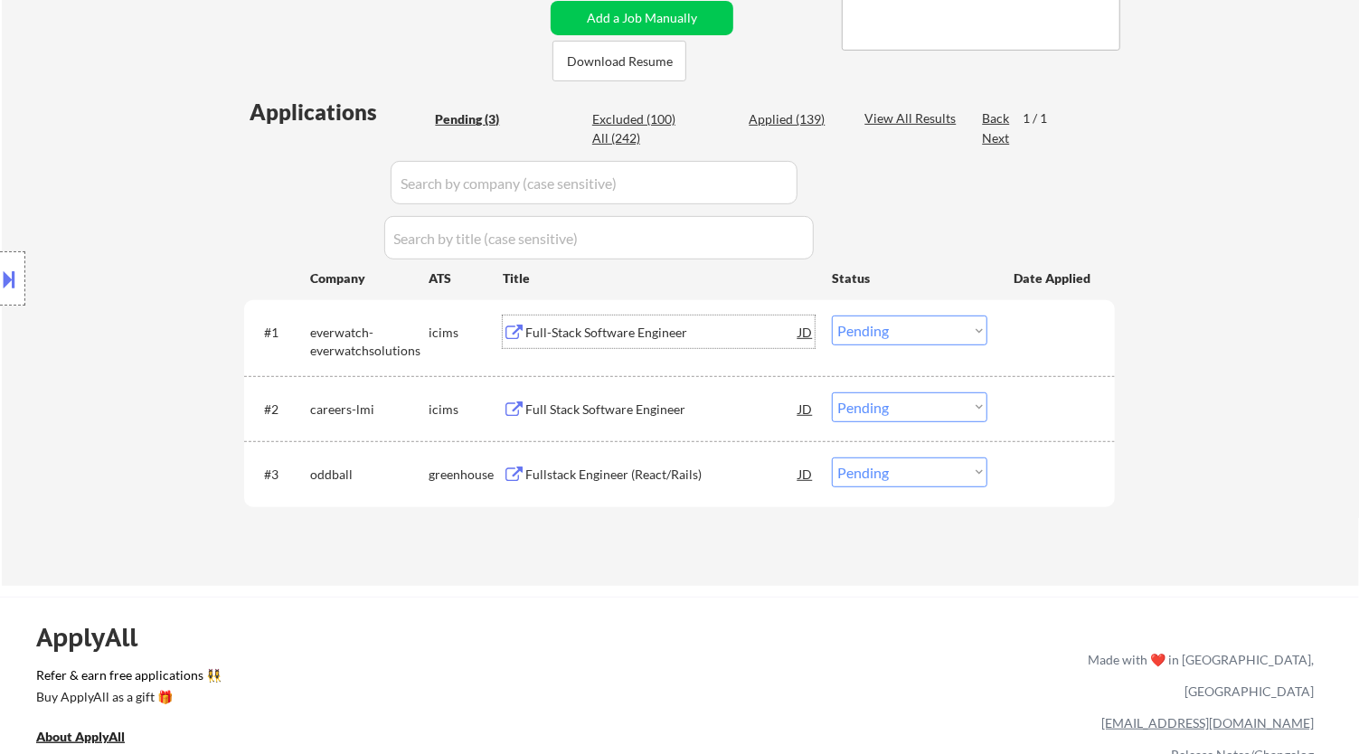
click at [737, 334] on div "Full-Stack Software Engineer" at bounding box center [661, 333] width 273 height 18
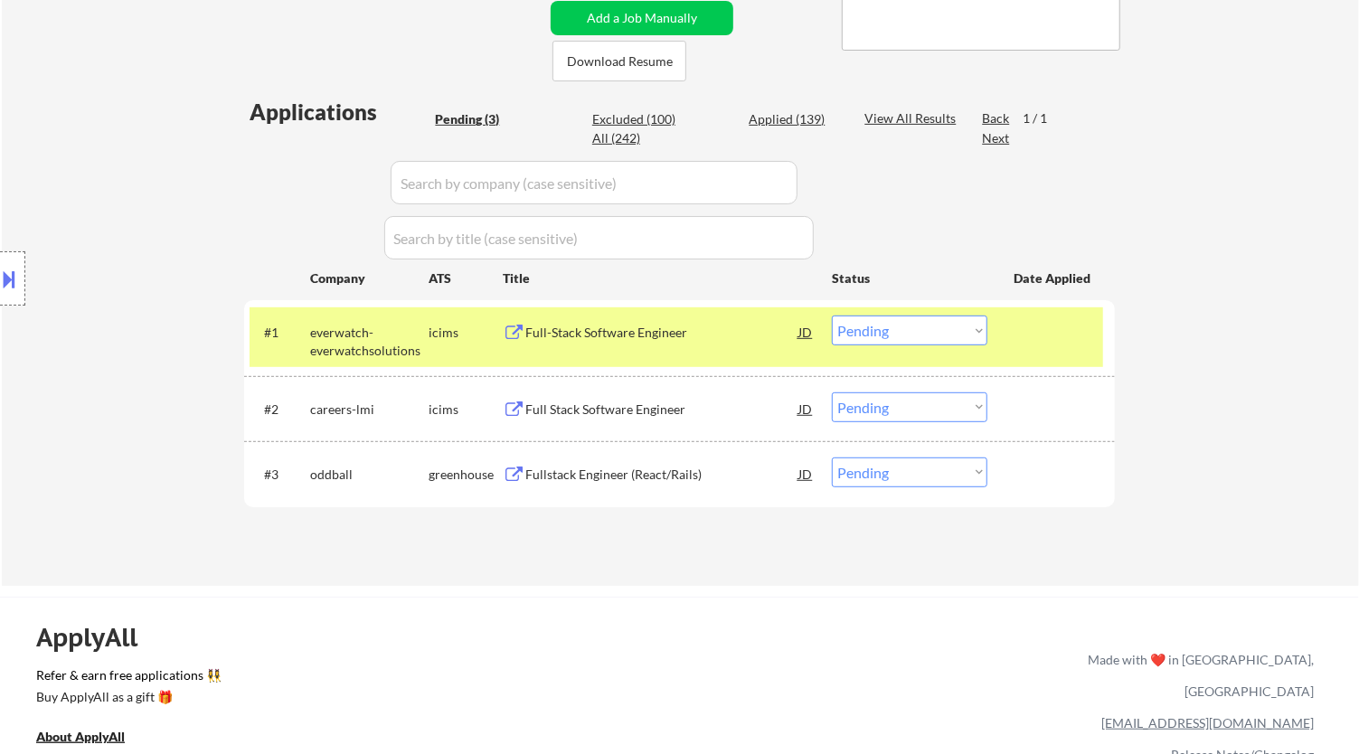
select select ""pending""
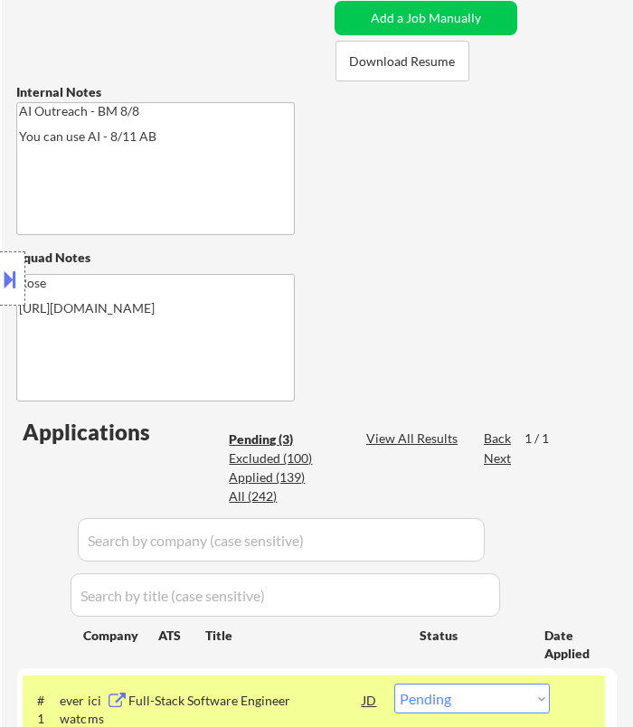
click at [11, 280] on button at bounding box center [10, 279] width 20 height 30
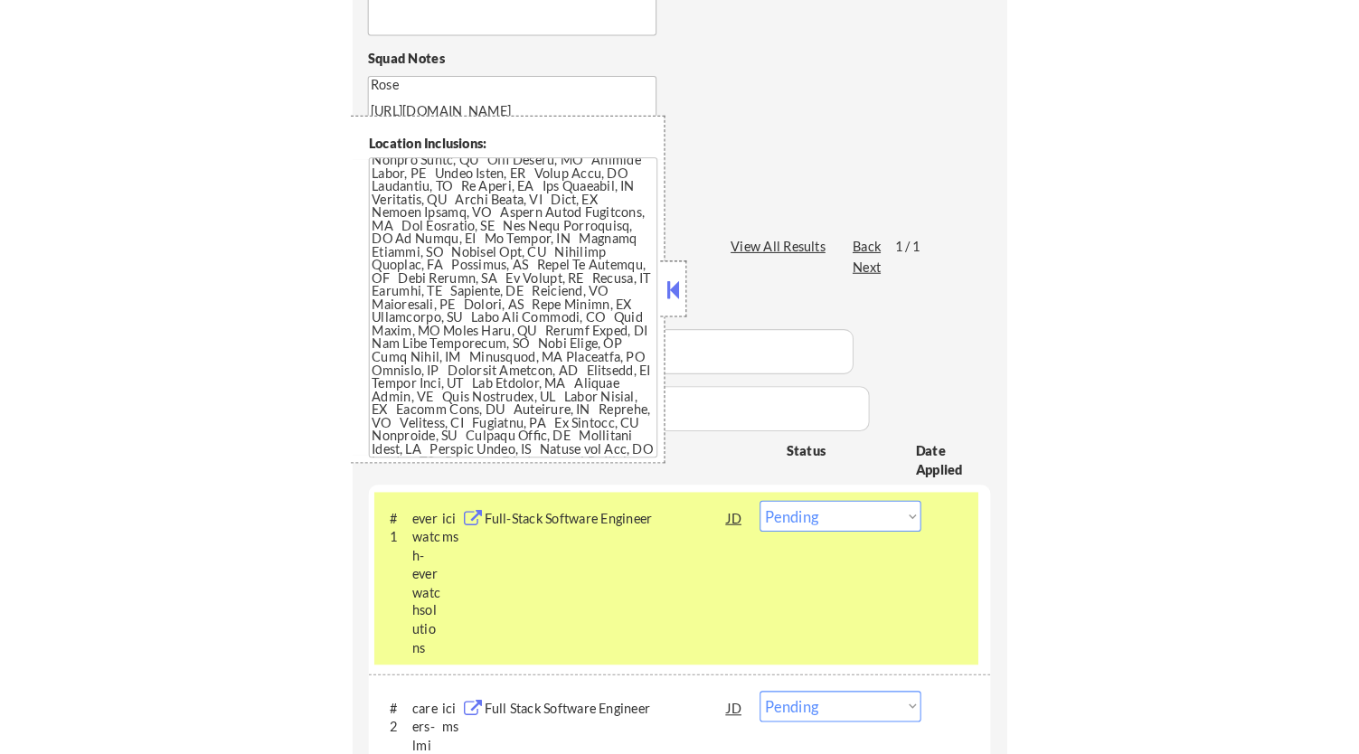
scroll to position [0, 0]
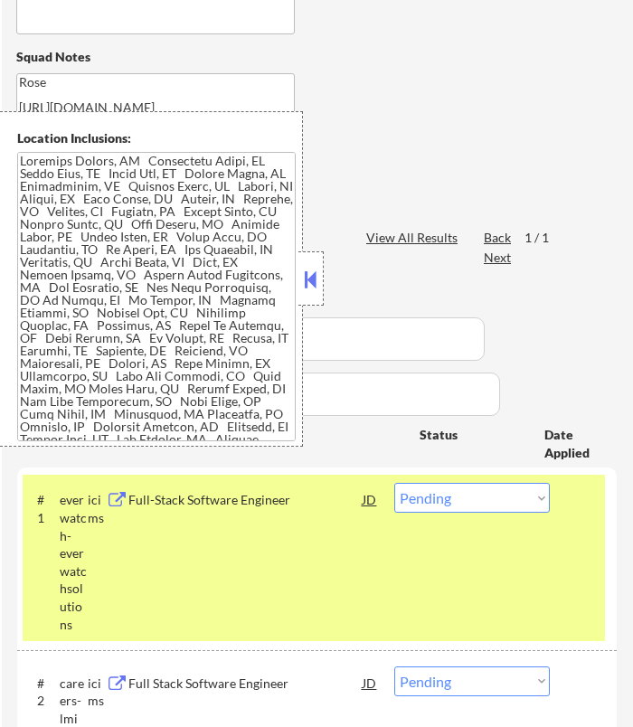
click at [310, 266] on button at bounding box center [311, 279] width 20 height 27
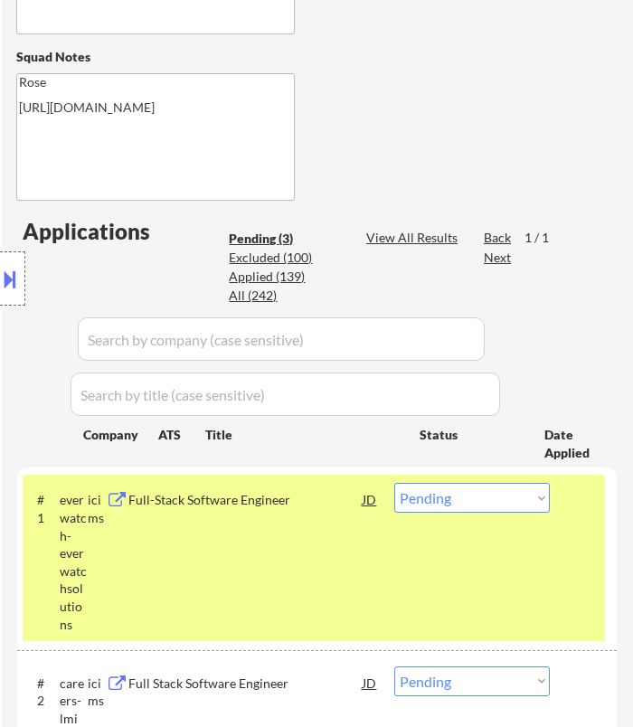
select select ""pending""
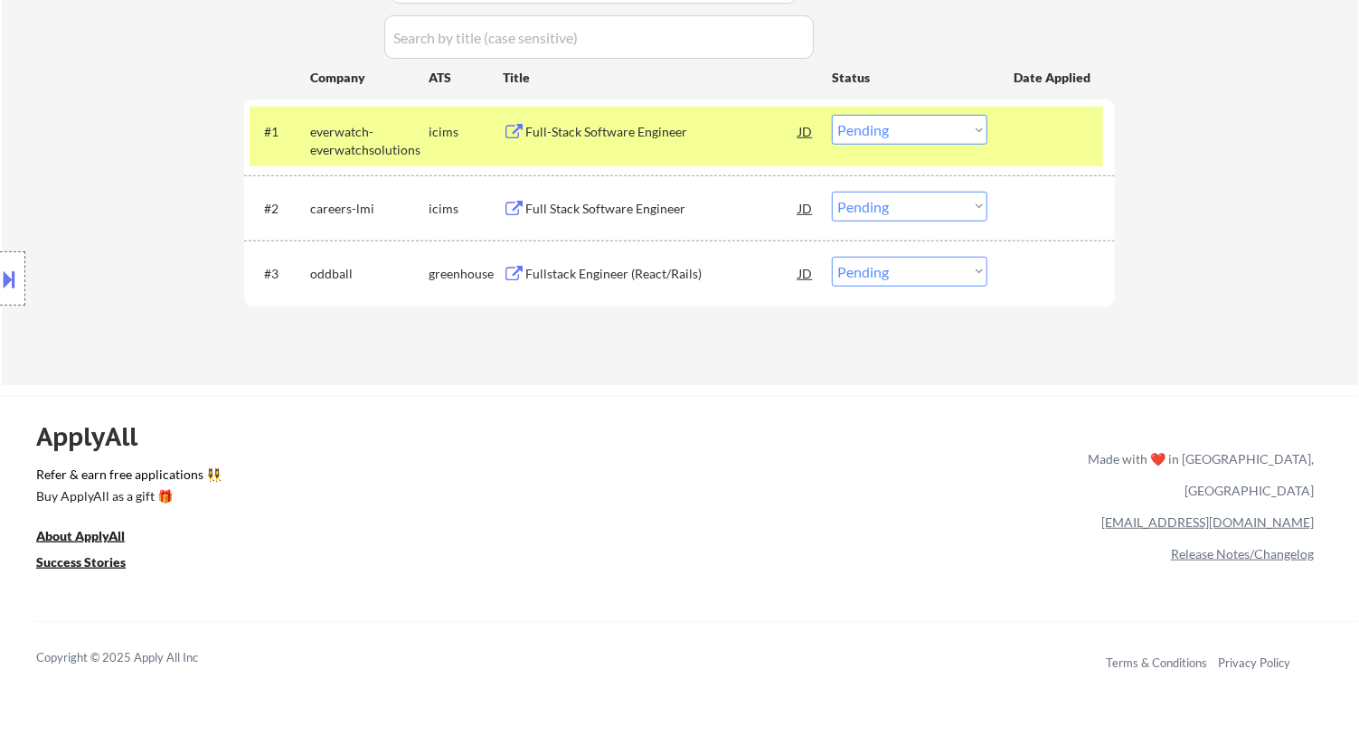
click at [888, 129] on select "Choose an option... Pending Applied Excluded (Questions) Excluded (Expired) Exc…" at bounding box center [910, 130] width 156 height 30
click at [832, 115] on select "Choose an option... Pending Applied Excluded (Questions) Excluded (Expired) Exc…" at bounding box center [910, 130] width 156 height 30
select select ""pending""
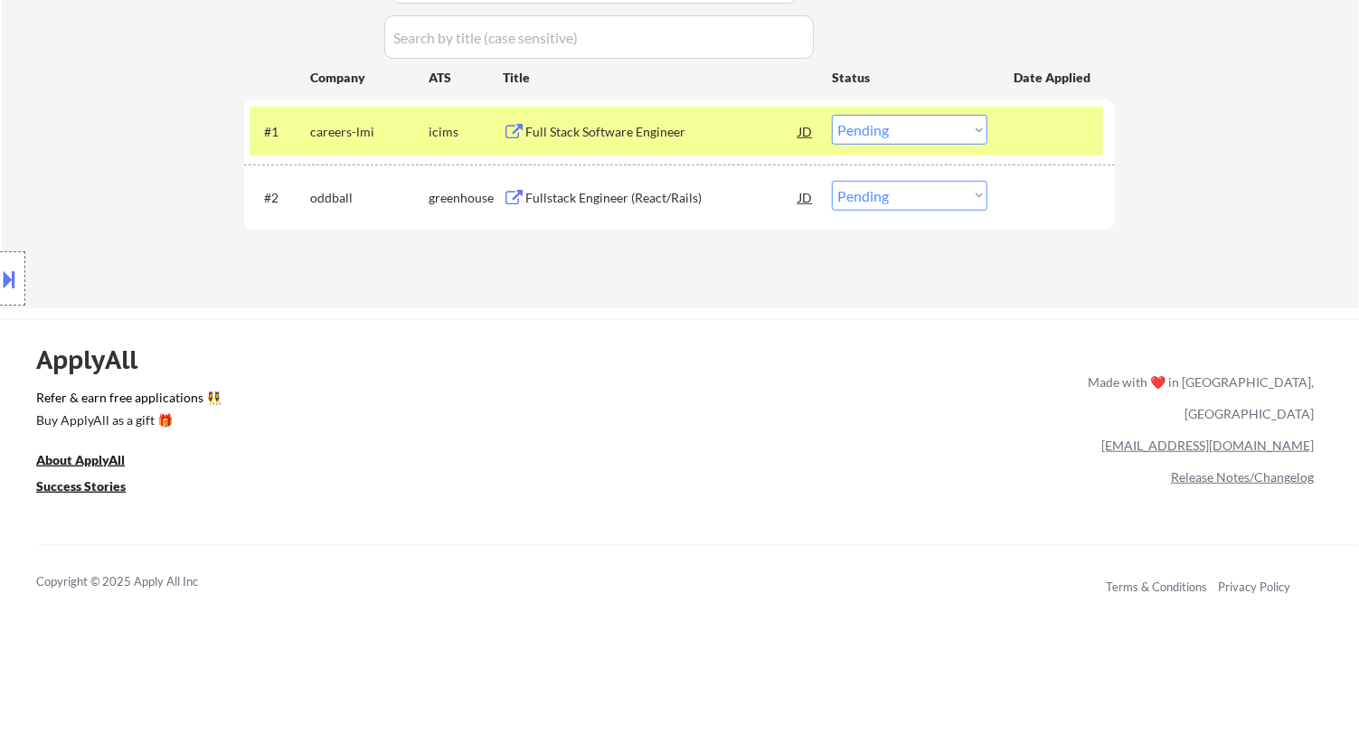
click at [649, 129] on div "Full Stack Software Engineer" at bounding box center [661, 132] width 273 height 18
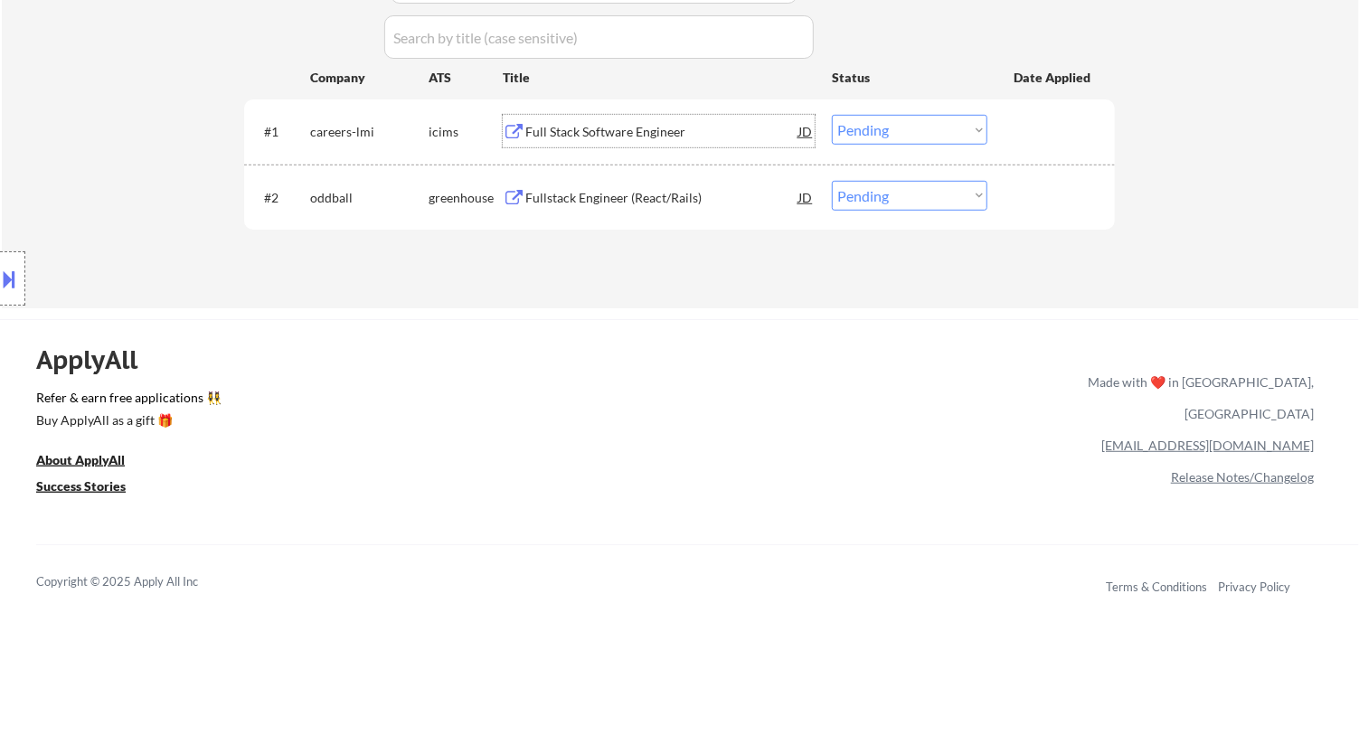
select select ""pending""
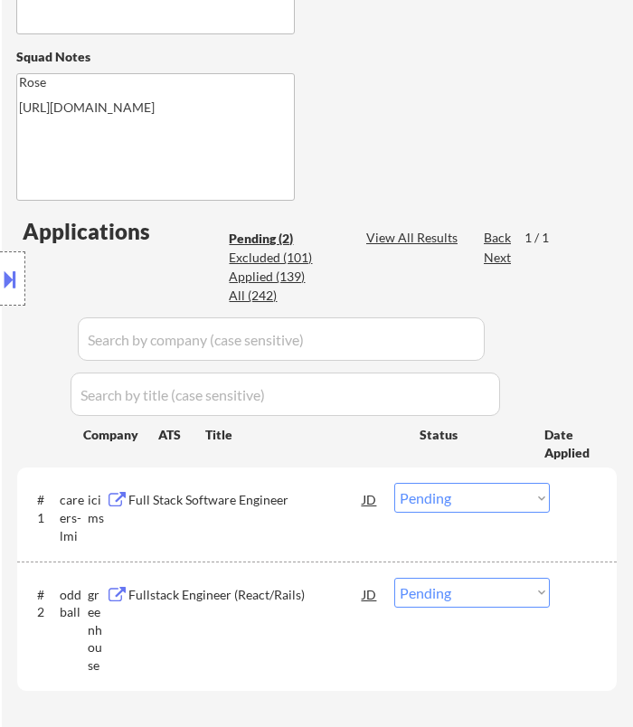
click at [431, 501] on select "Choose an option... Pending Applied Excluded (Questions) Excluded (Expired) Exc…" at bounding box center [472, 498] width 156 height 30
click at [394, 483] on select "Choose an option... Pending Applied Excluded (Questions) Excluded (Expired) Exc…" at bounding box center [472, 498] width 156 height 30
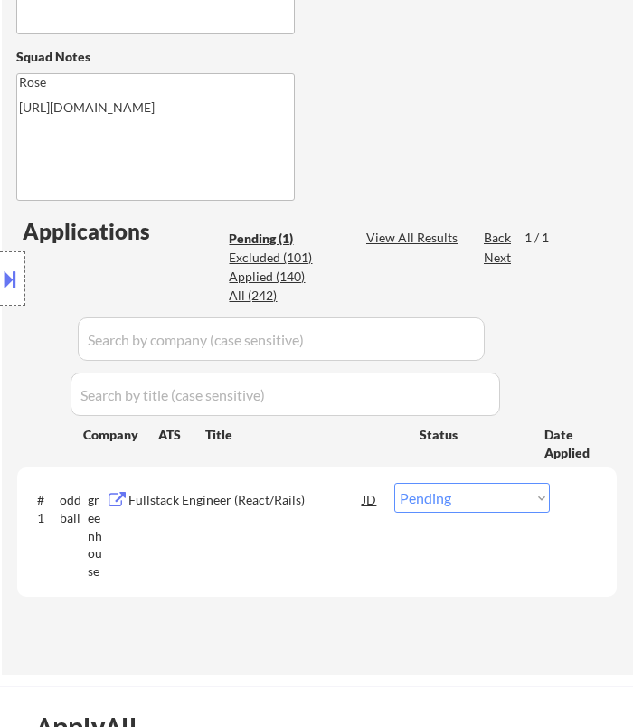
click at [343, 503] on div "Fullstack Engineer (React/Rails)" at bounding box center [245, 500] width 234 height 18
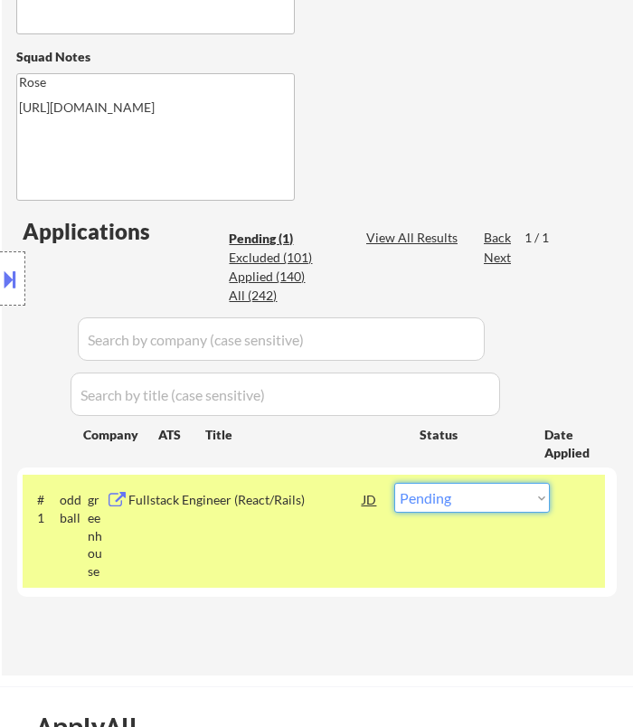
click at [471, 507] on select "Choose an option... Pending Applied Excluded (Questions) Excluded (Expired) Exc…" at bounding box center [472, 498] width 156 height 30
select select ""excluded__bad_match_""
click at [394, 483] on select "Choose an option... Pending Applied Excluded (Questions) Excluded (Expired) Exc…" at bounding box center [472, 498] width 156 height 30
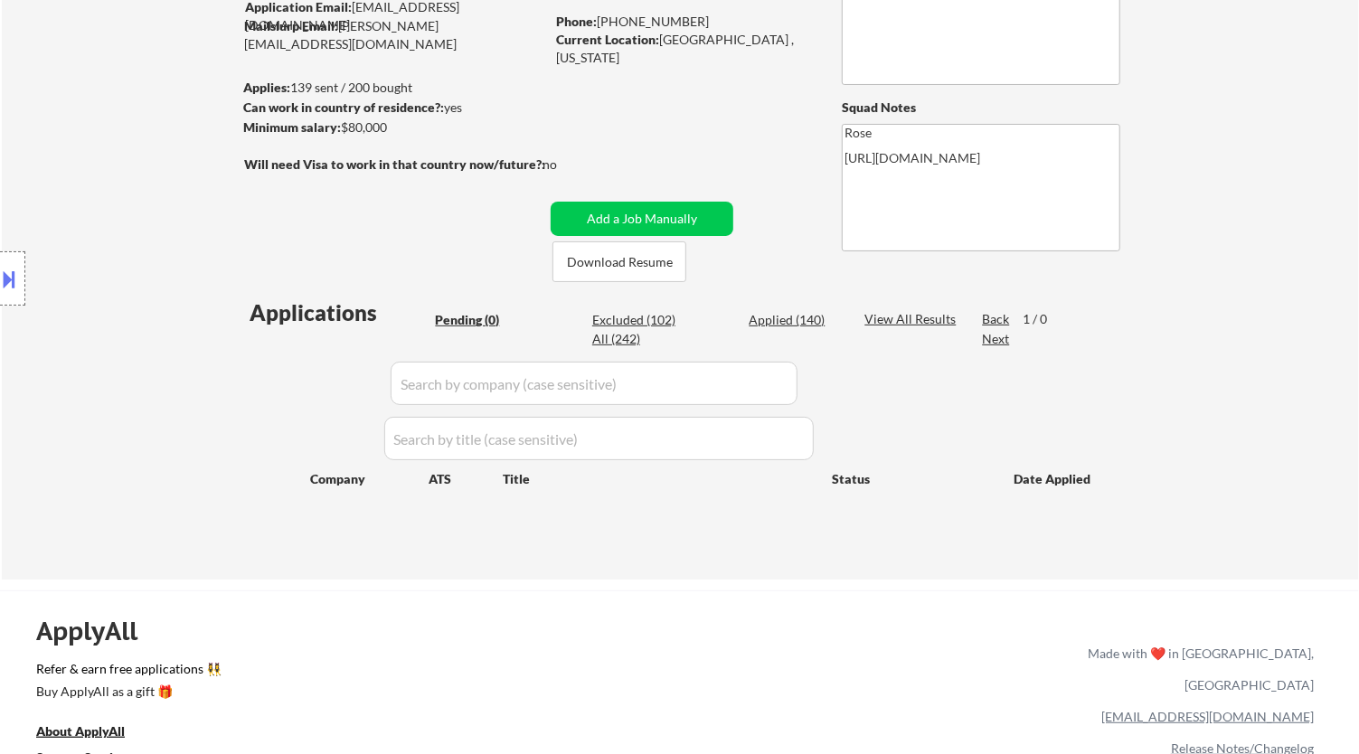
scroll to position [100, 0]
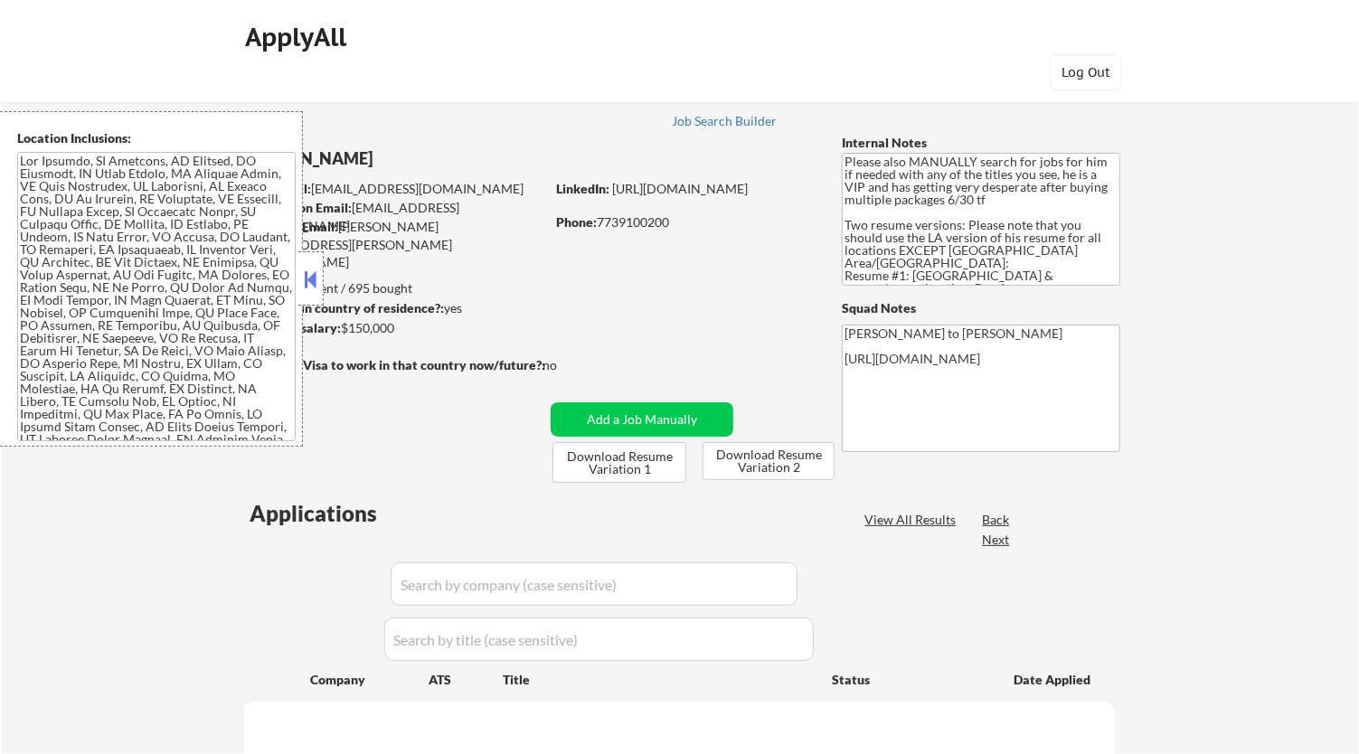
select select ""pending""
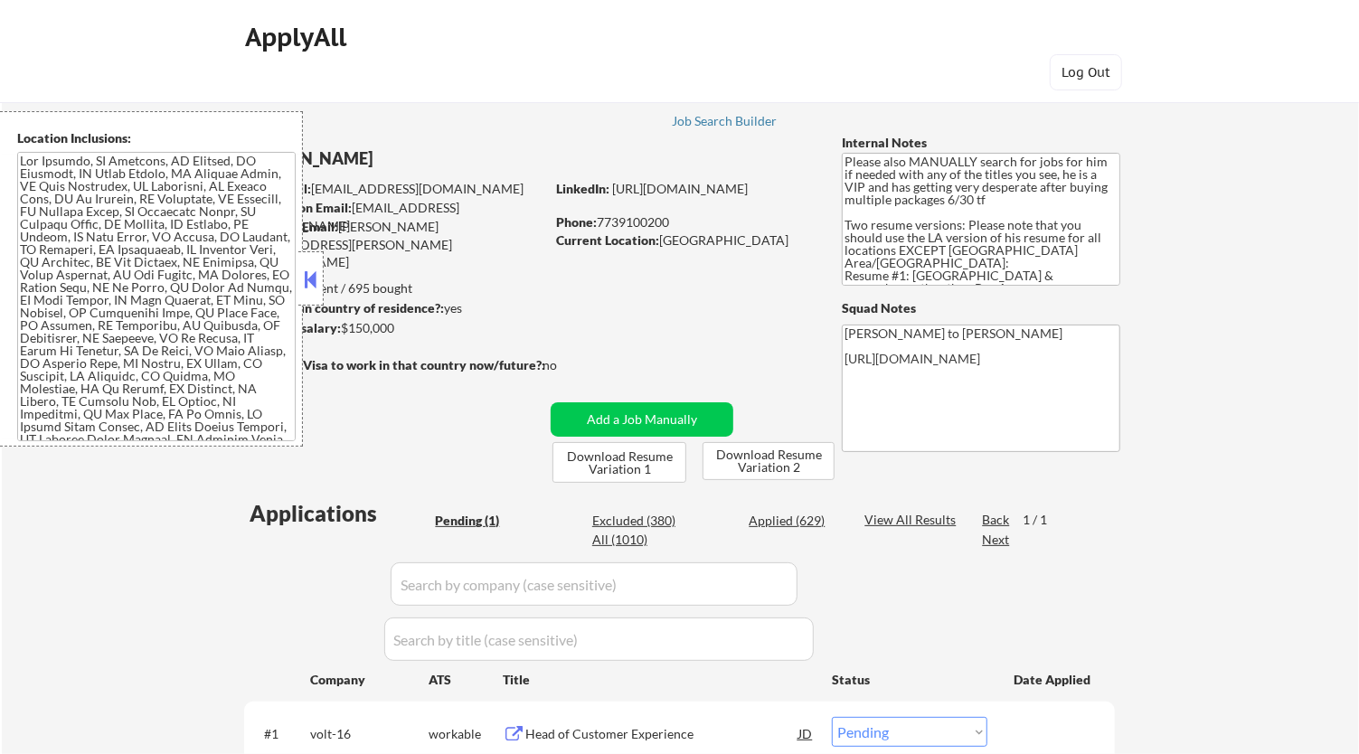
click at [320, 282] on button at bounding box center [311, 279] width 20 height 27
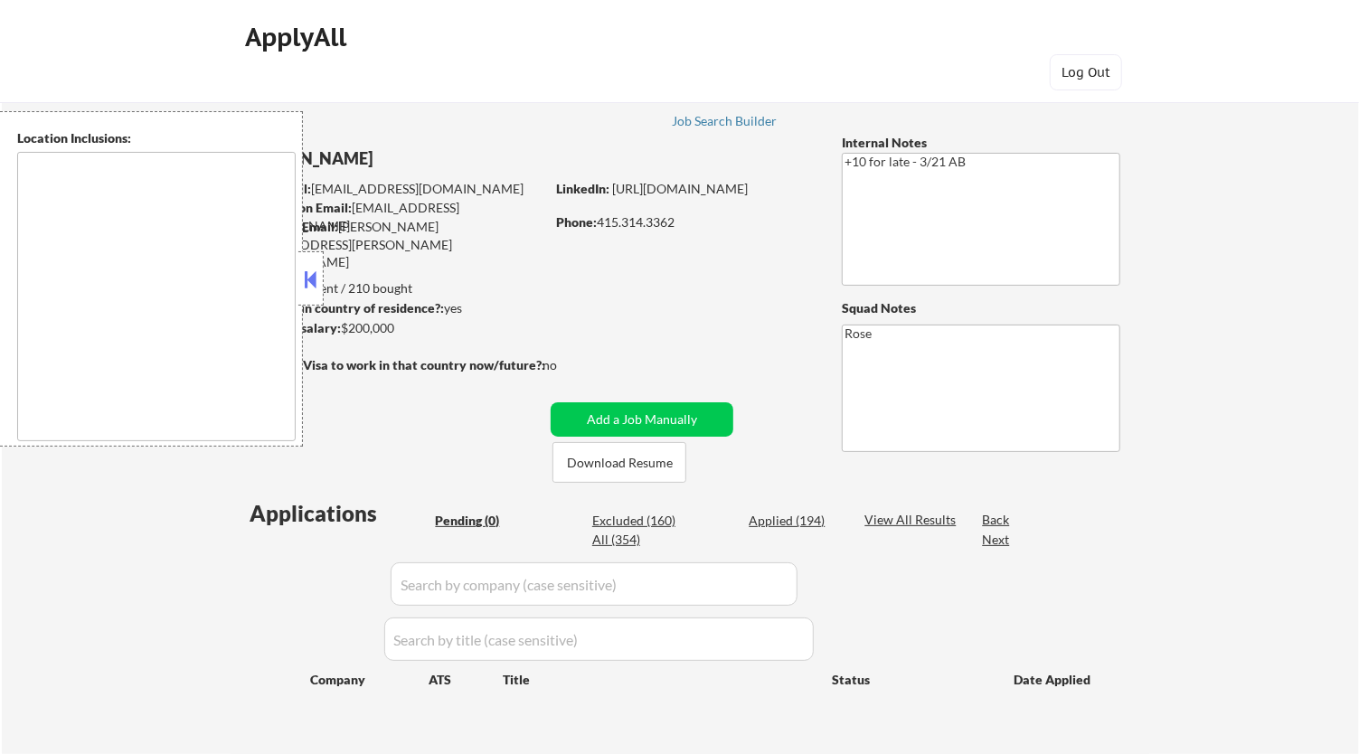
type textarea "[GEOGRAPHIC_DATA], [GEOGRAPHIC_DATA] [GEOGRAPHIC_DATA], [GEOGRAPHIC_DATA] [GEOG…"
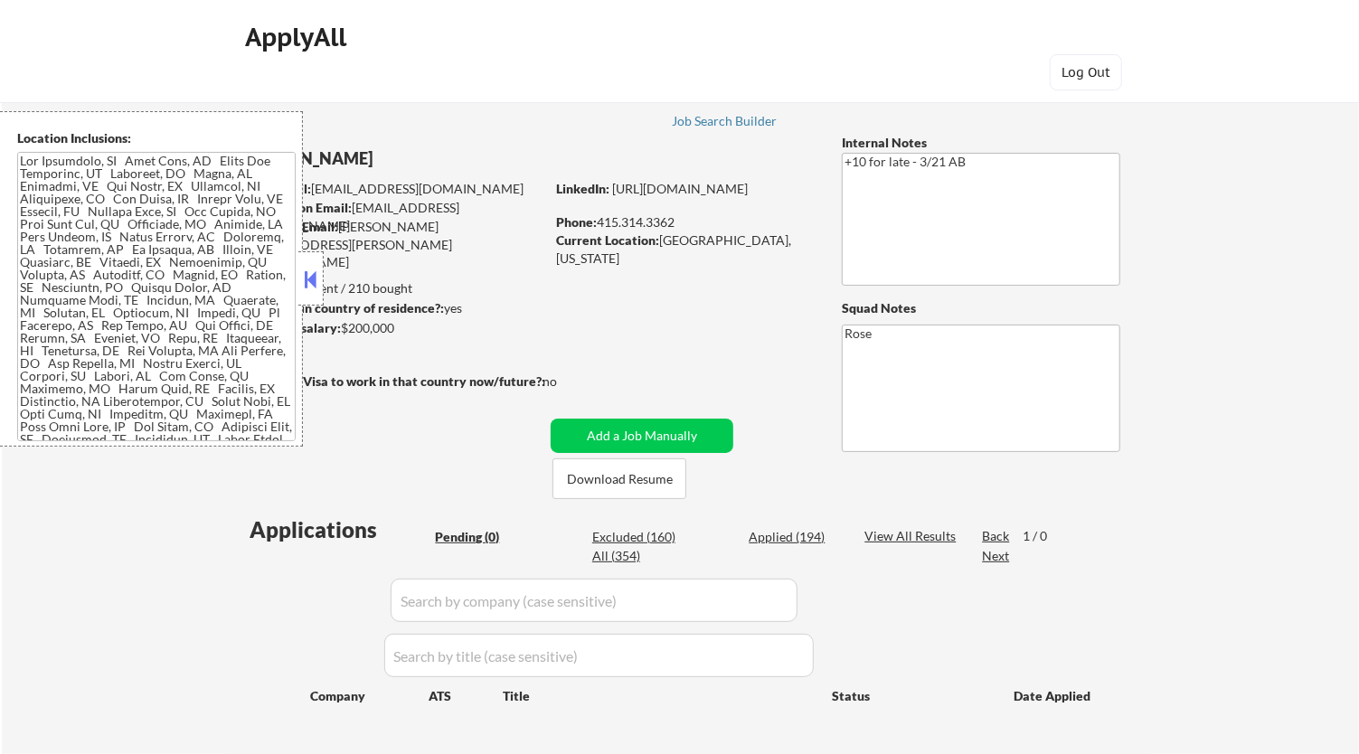
click at [317, 285] on button at bounding box center [311, 279] width 20 height 27
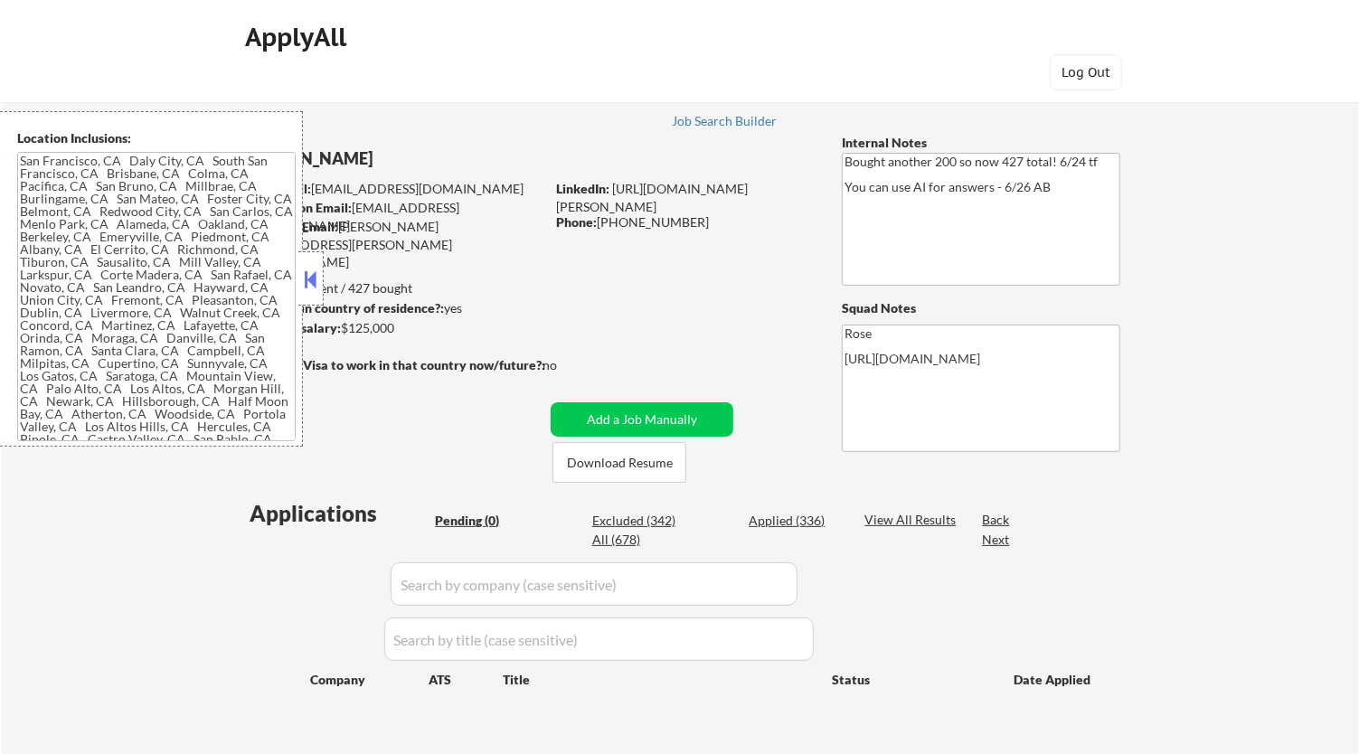
type textarea "San Francisco, CA Daly City, CA South San Francisco, CA Brisbane, CA Colma, CA …"
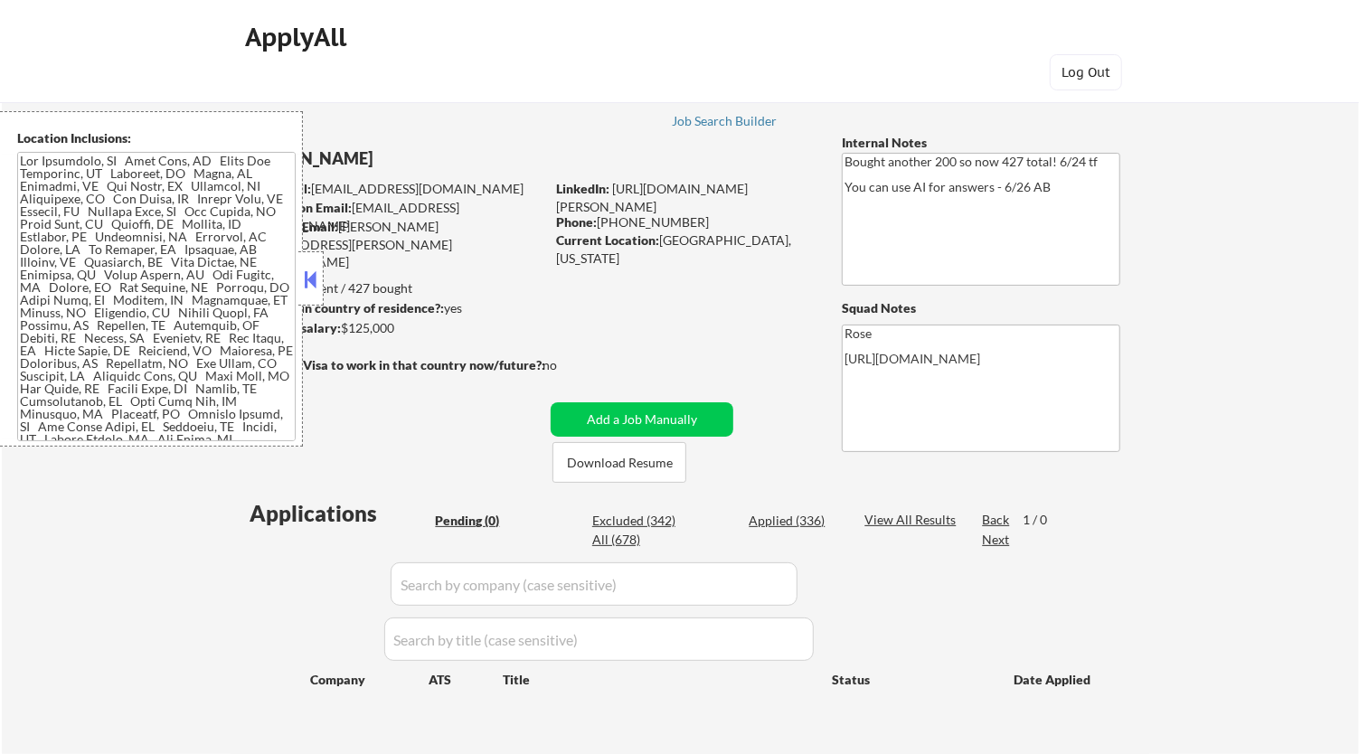
click at [322, 286] on div at bounding box center [310, 278] width 25 height 54
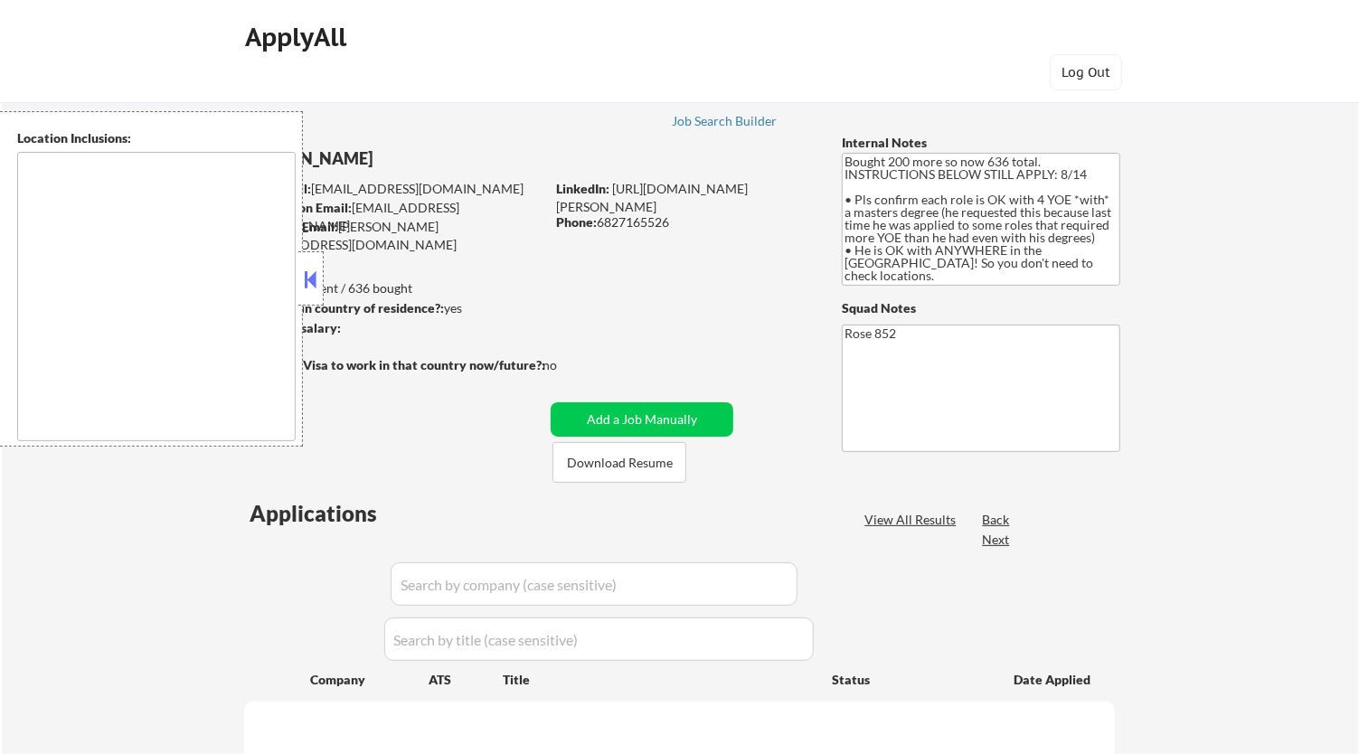
type textarea "[GEOGRAPHIC_DATA], [GEOGRAPHIC_DATA] [GEOGRAPHIC_DATA], [GEOGRAPHIC_DATA] [GEOG…"
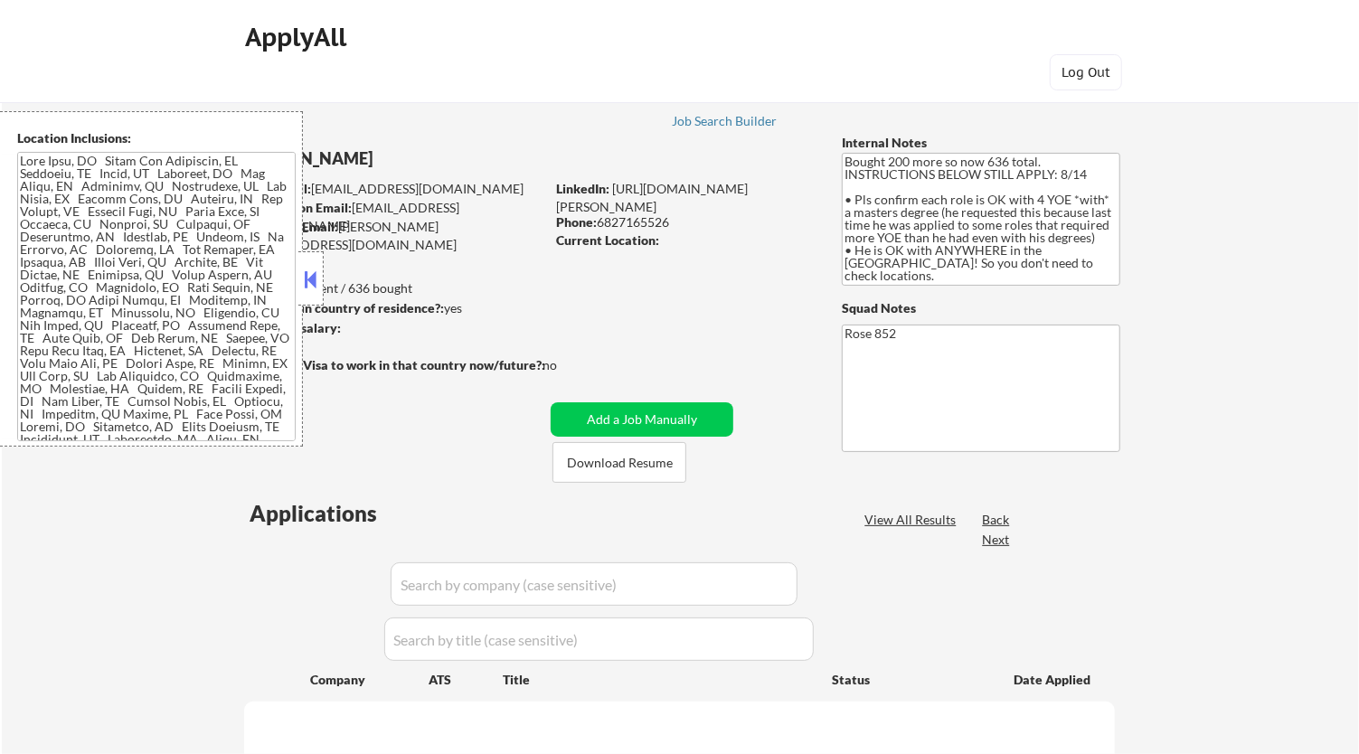
select select ""pending""
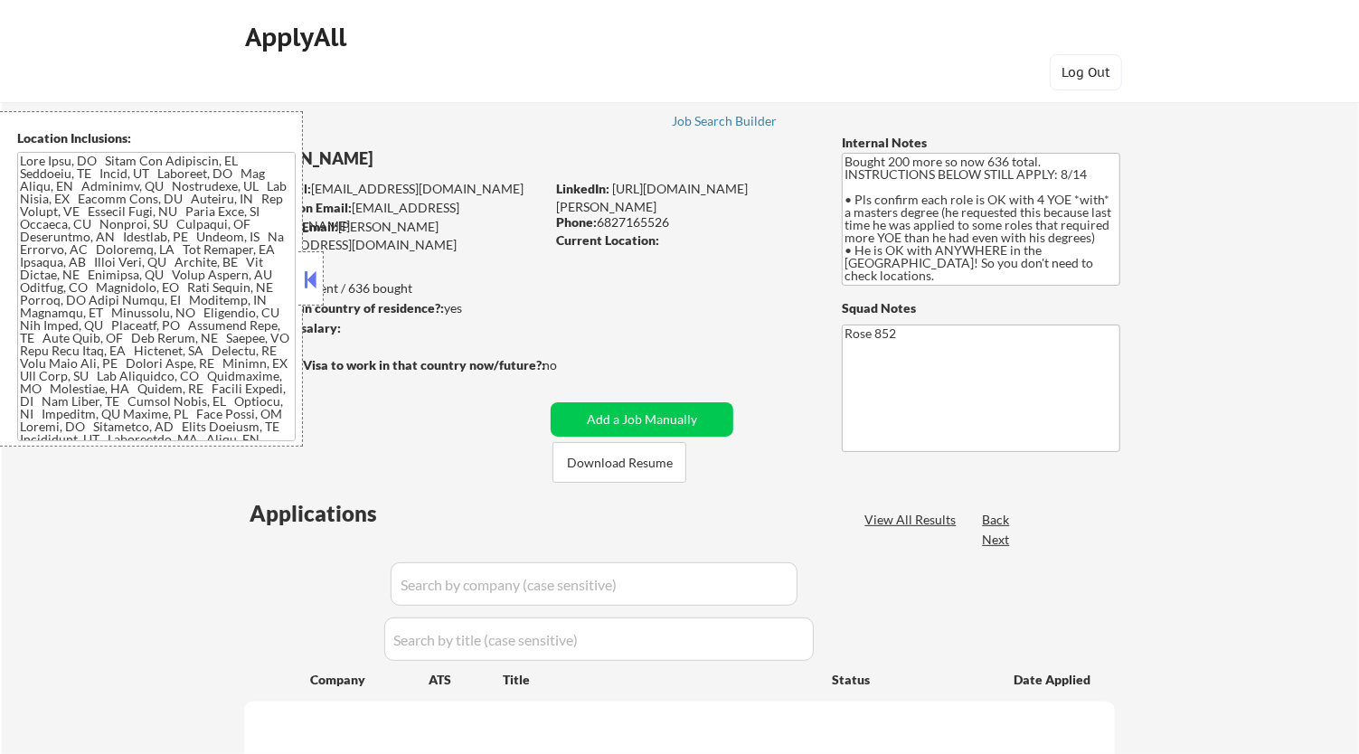
select select ""pending""
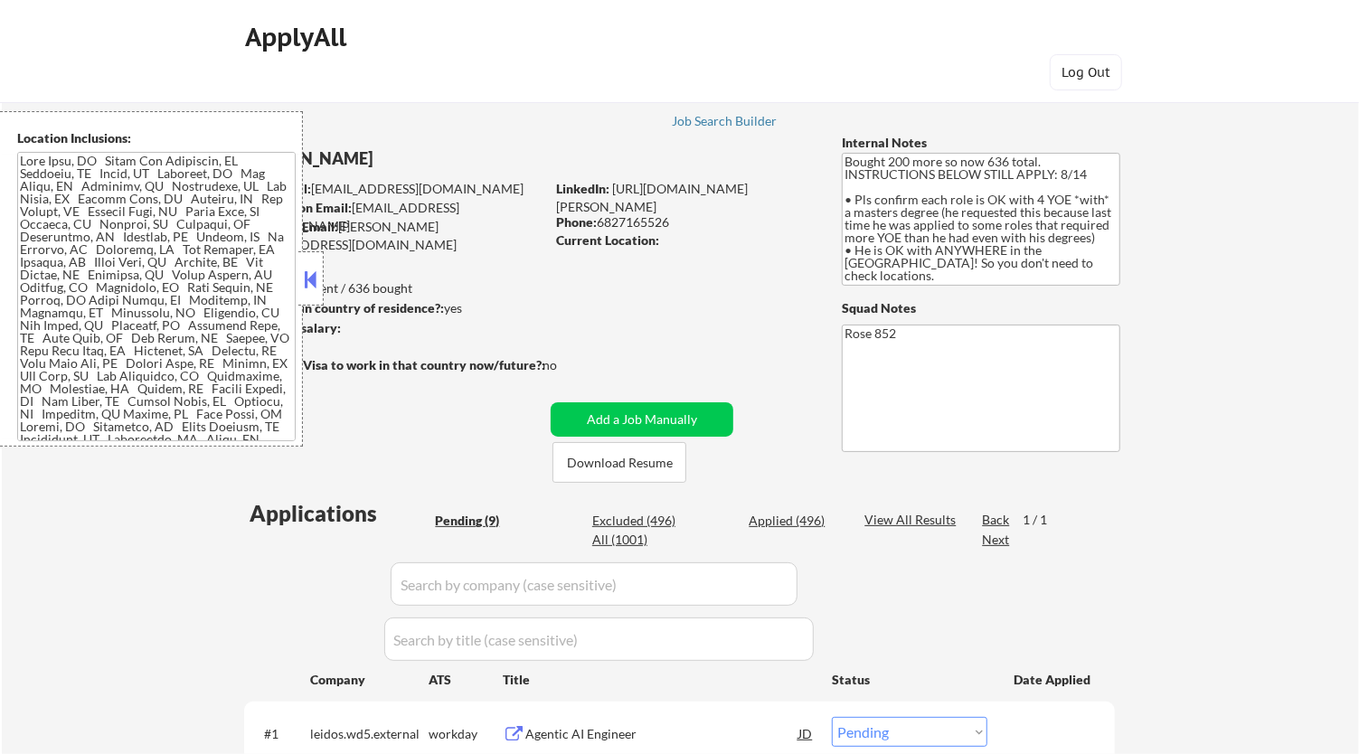
scroll to position [301, 0]
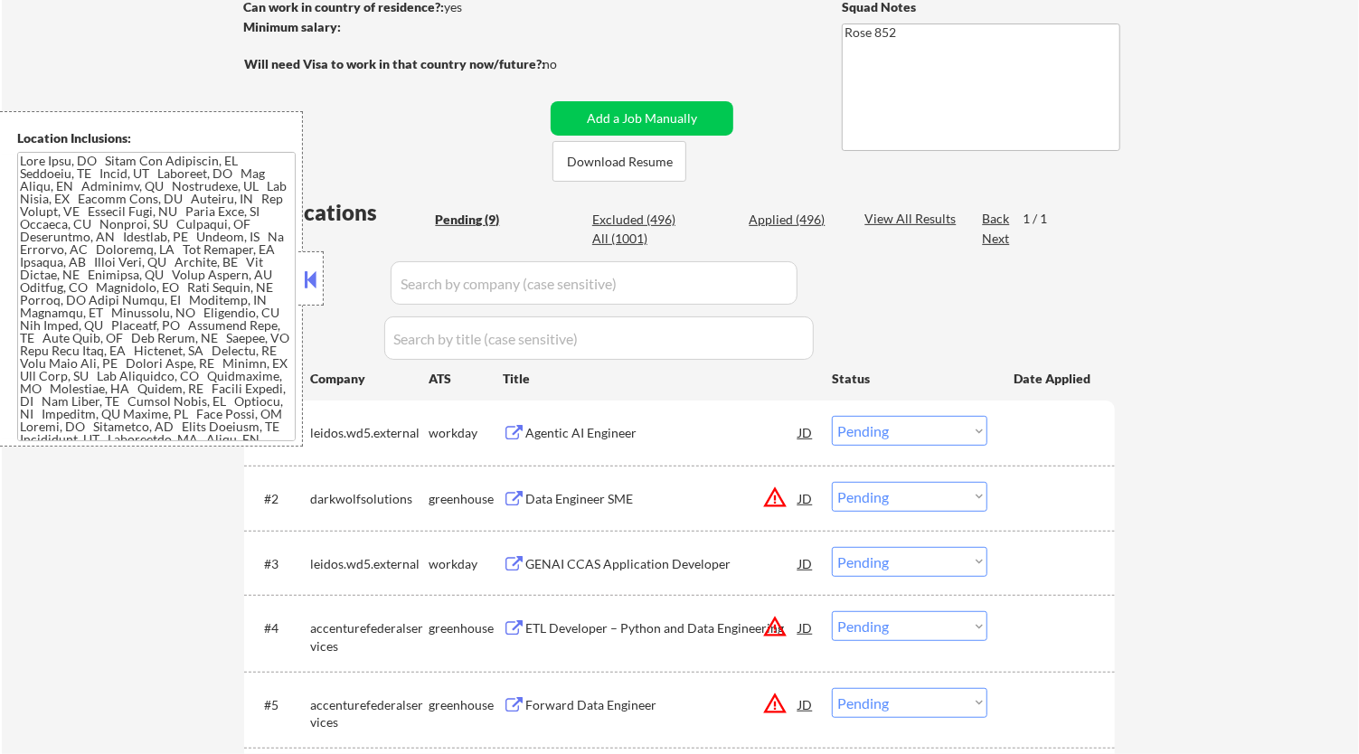
click at [320, 269] on button at bounding box center [311, 279] width 20 height 27
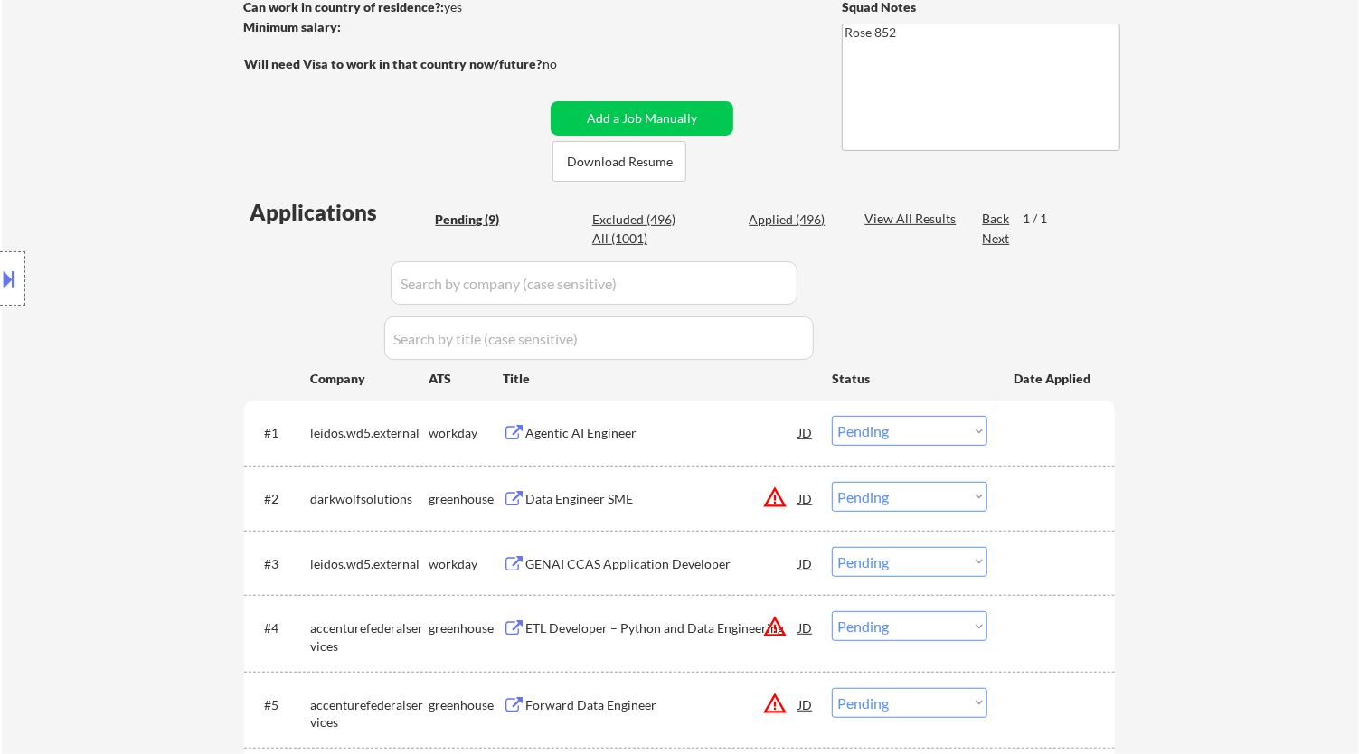
click at [681, 435] on div "Agentic AI Engineer" at bounding box center [661, 433] width 273 height 18
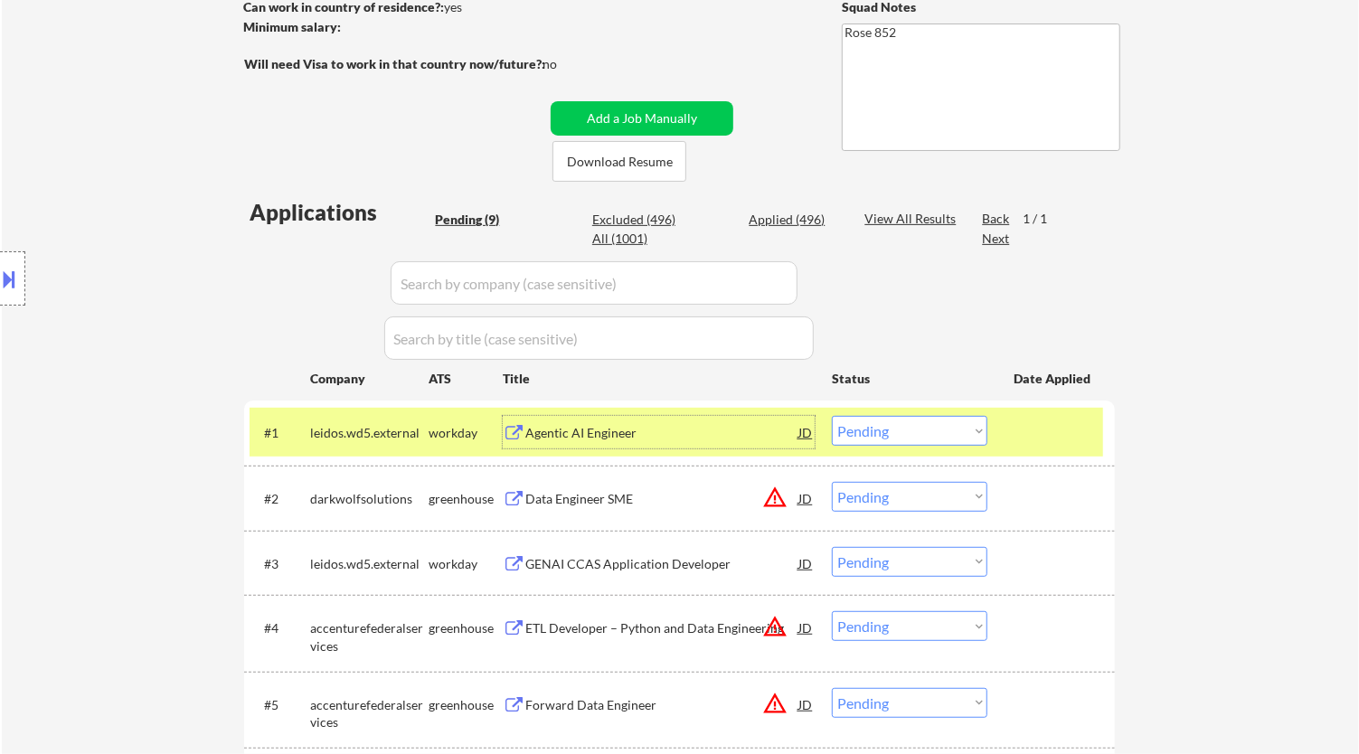
click at [933, 440] on select "Choose an option... Pending Applied Excluded (Questions) Excluded (Expired) Exc…" at bounding box center [910, 431] width 156 height 30
click at [832, 416] on select "Choose an option... Pending Applied Excluded (Questions) Excluded (Expired) Exc…" at bounding box center [910, 431] width 156 height 30
select select ""pending""
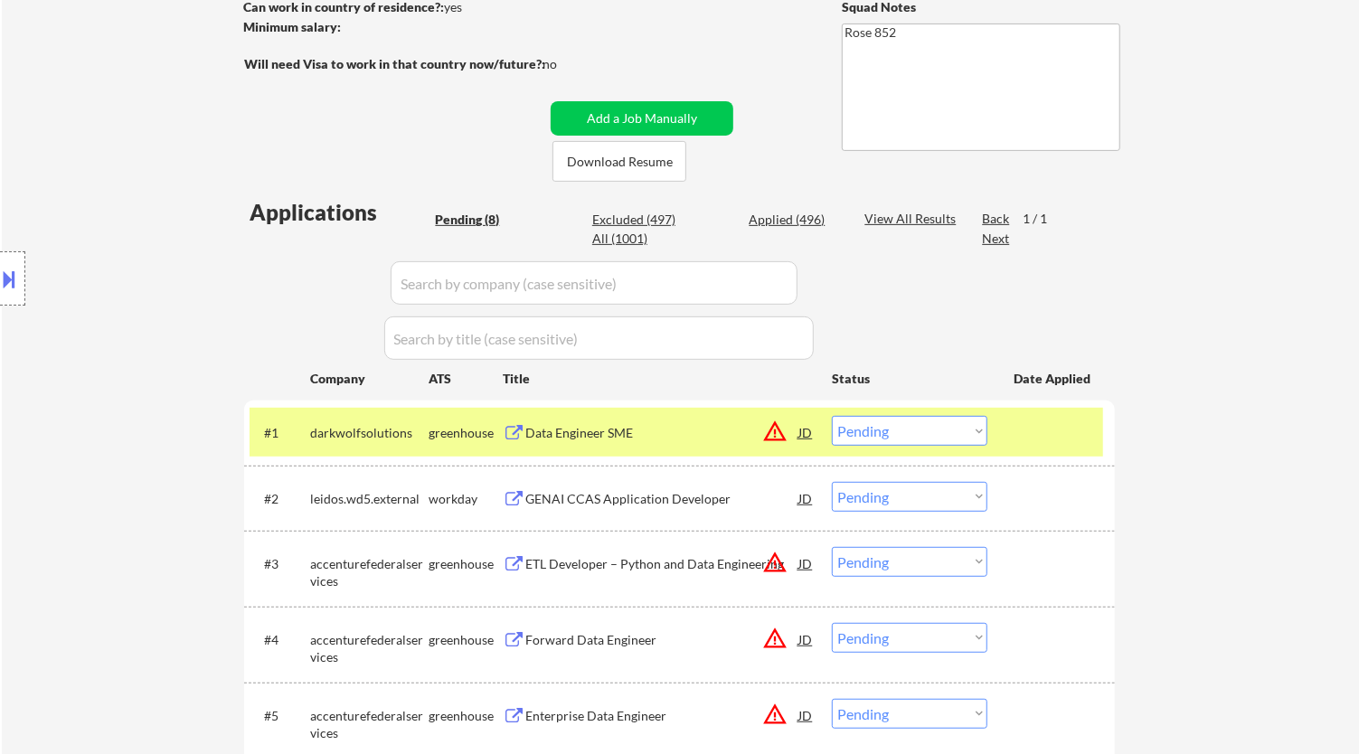
click at [737, 434] on div "Data Engineer SME" at bounding box center [661, 433] width 273 height 18
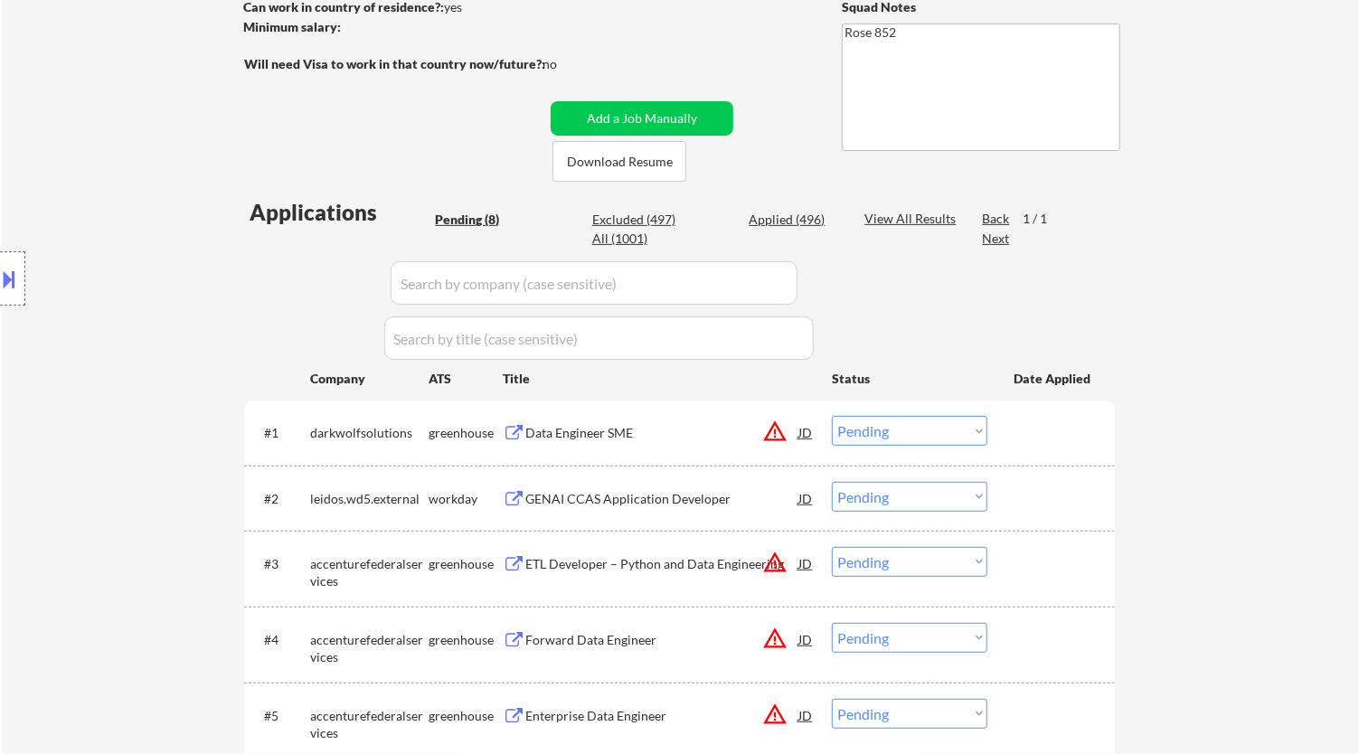
select select ""pending""
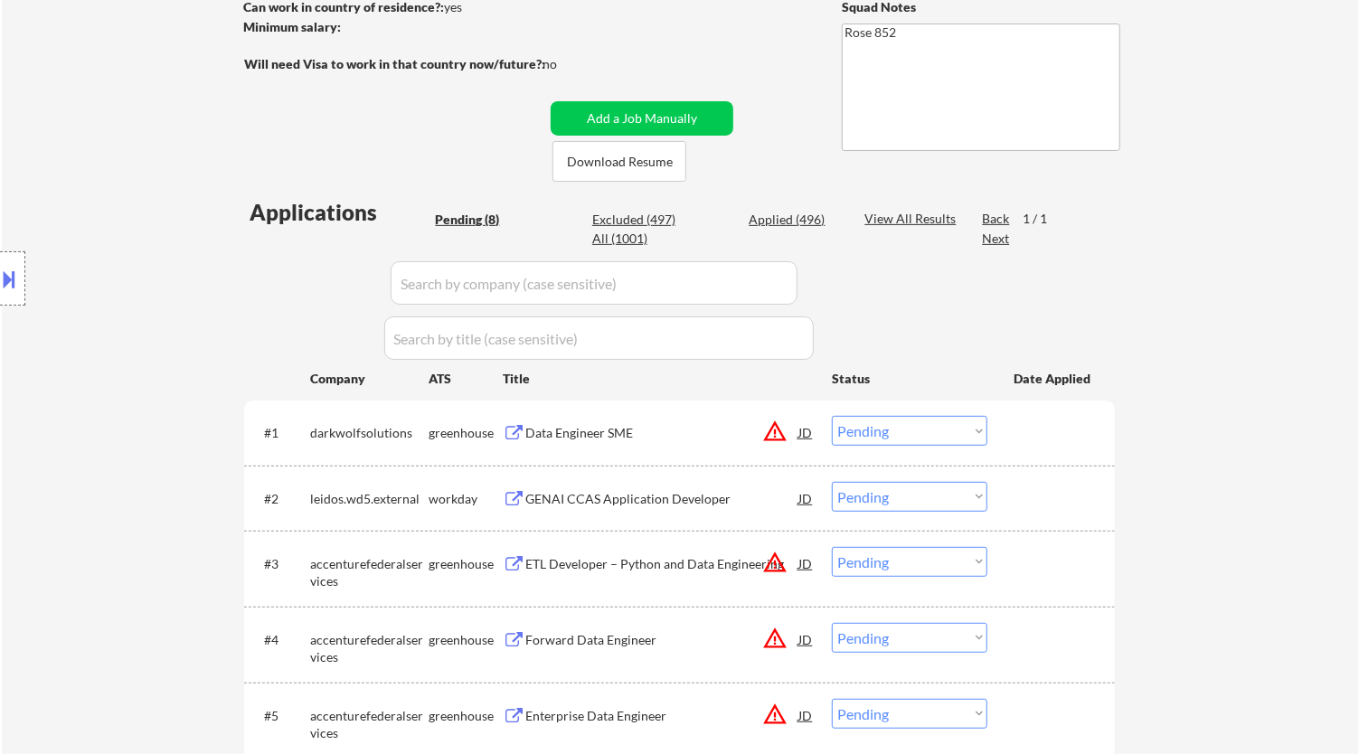
select select ""pending""
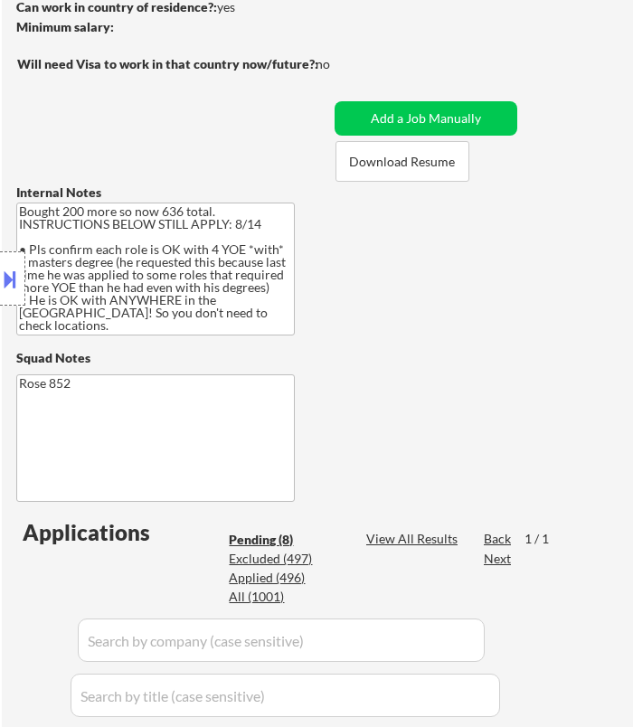
select select ""pending""
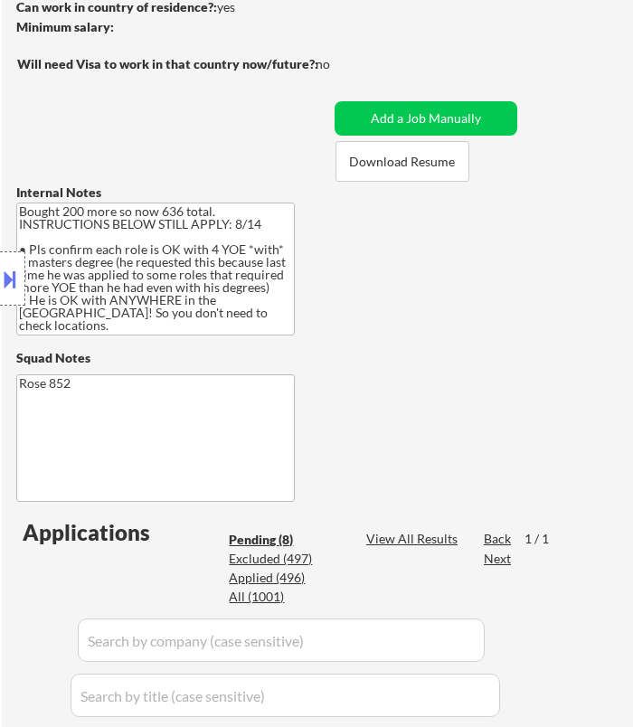
select select ""pending""
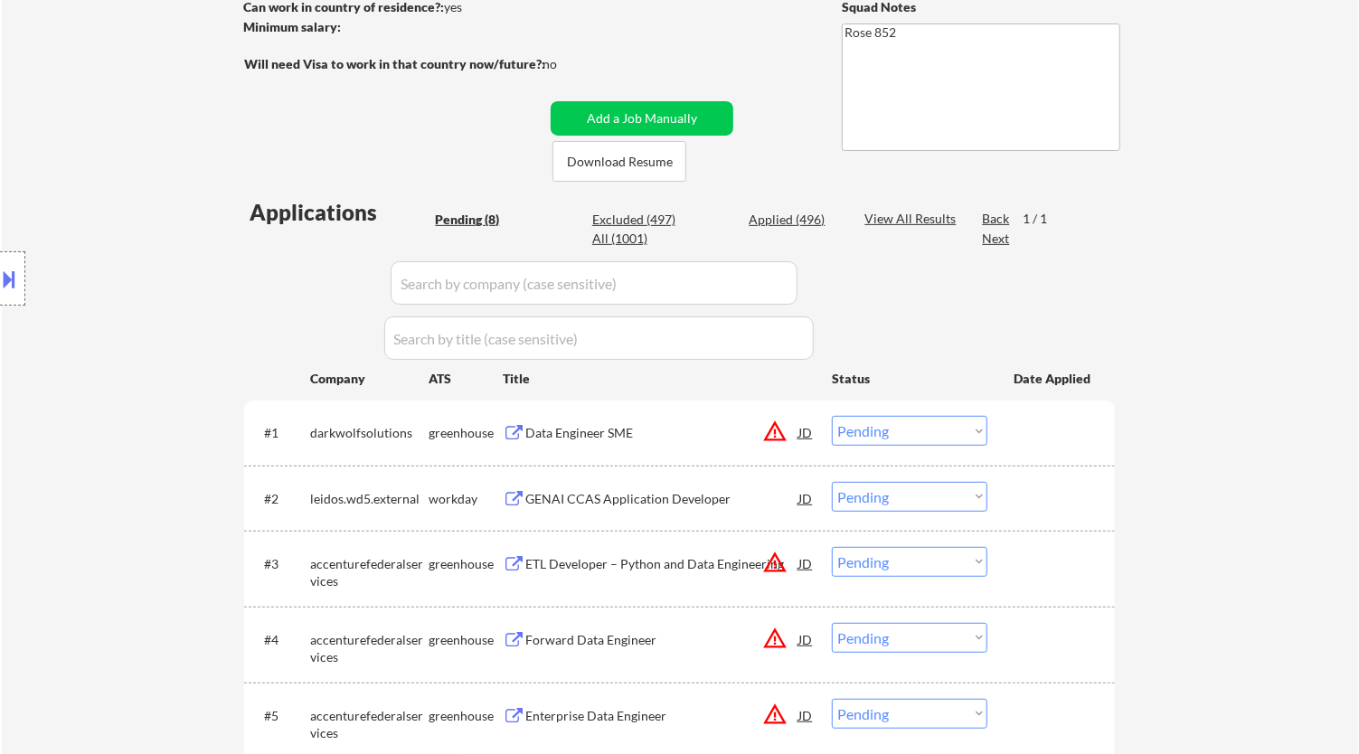
click at [930, 427] on select "Choose an option... Pending Applied Excluded (Questions) Excluded (Expired) Exc…" at bounding box center [910, 431] width 156 height 30
click at [832, 416] on select "Choose an option... Pending Applied Excluded (Questions) Excluded (Expired) Exc…" at bounding box center [910, 431] width 156 height 30
select select ""pending""
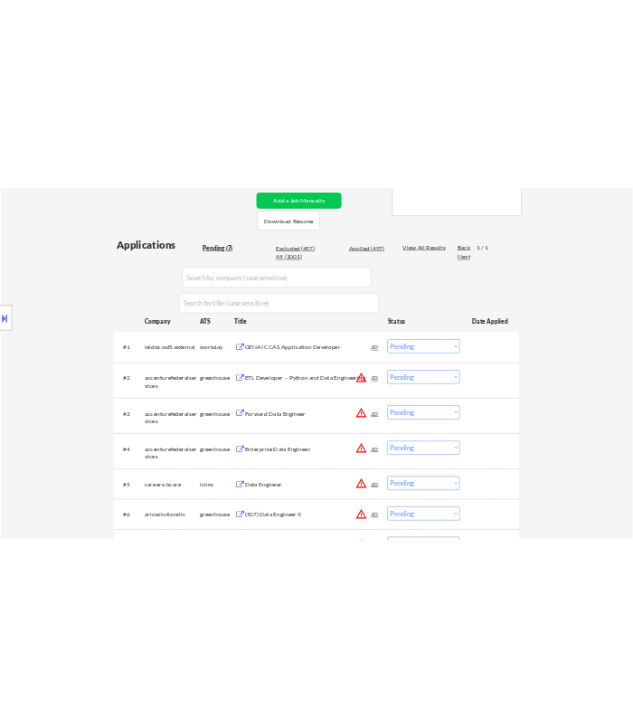
scroll to position [402, 0]
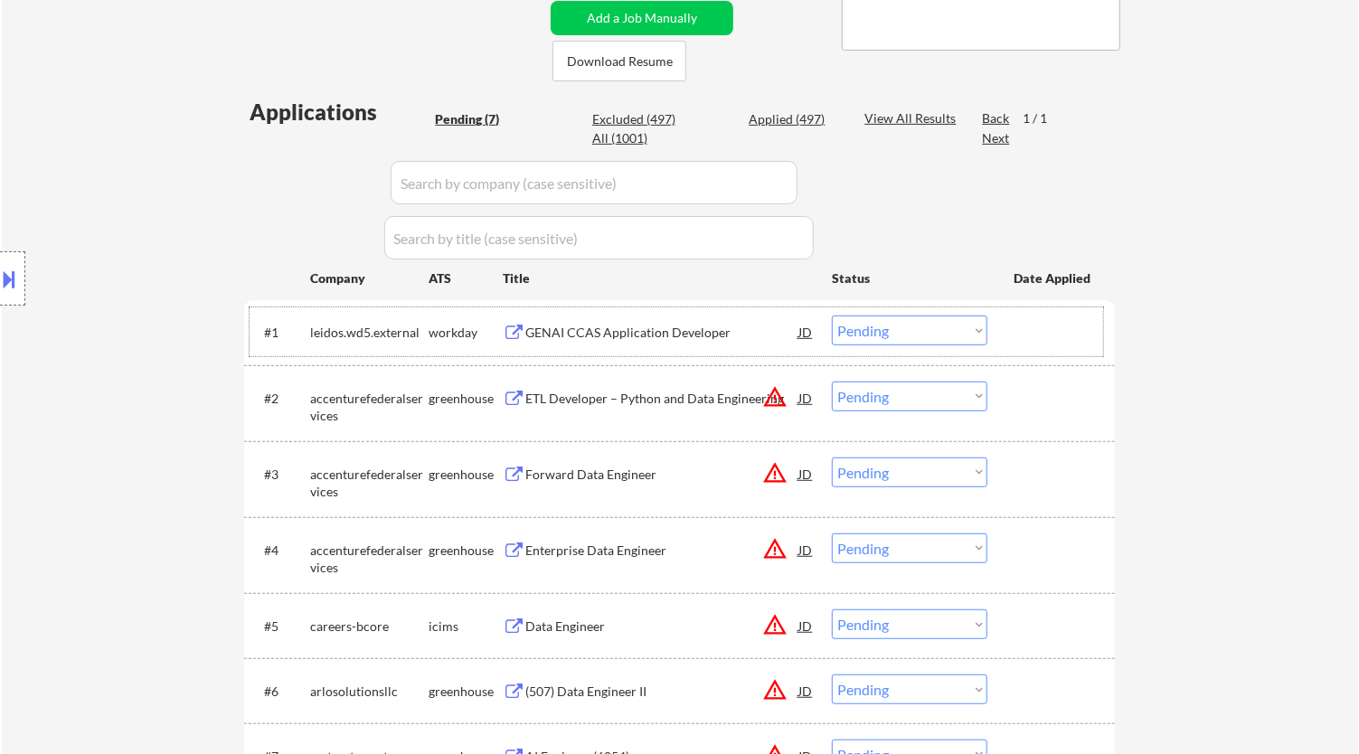
click at [657, 349] on div "#1 leidos.wd5.external workday GENAI CCAS Application Developer JD warning_ambe…" at bounding box center [677, 332] width 854 height 49
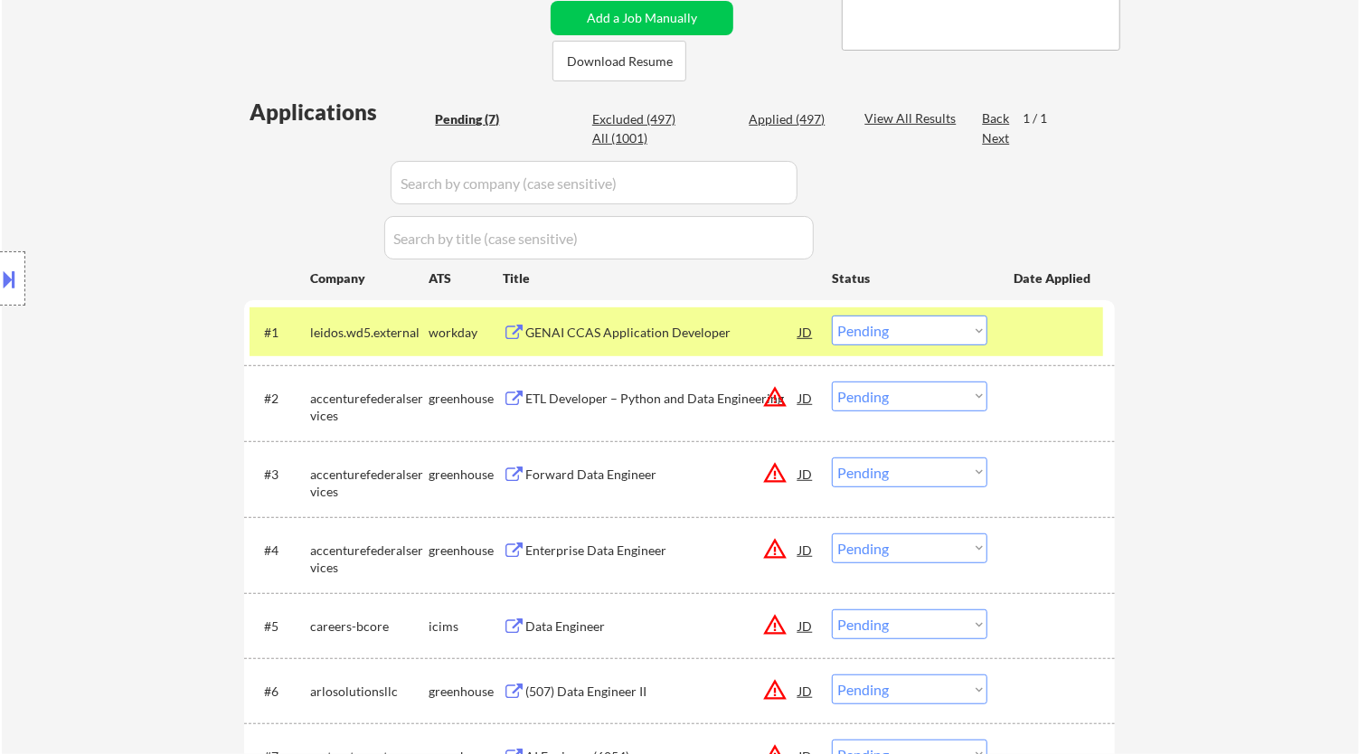
click at [676, 328] on div "GENAI CCAS Application Developer" at bounding box center [661, 333] width 273 height 18
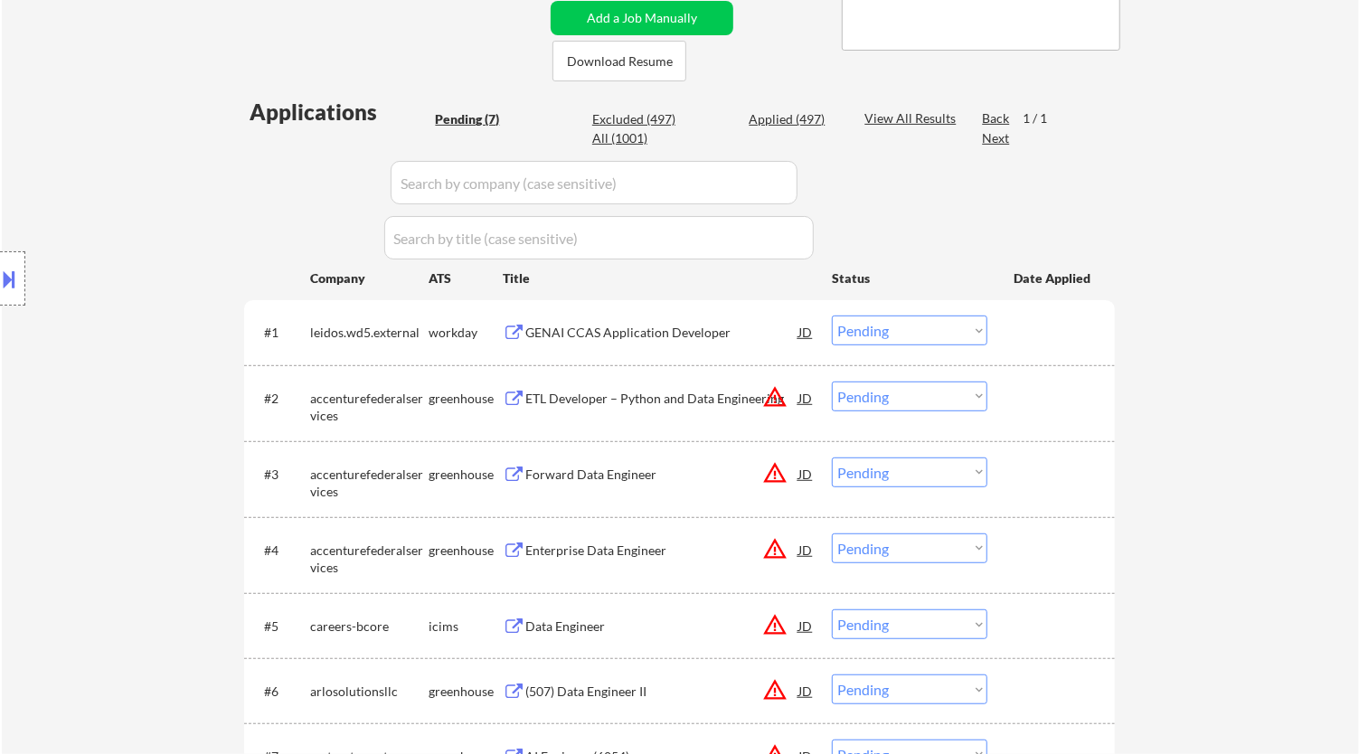
select select ""pending""
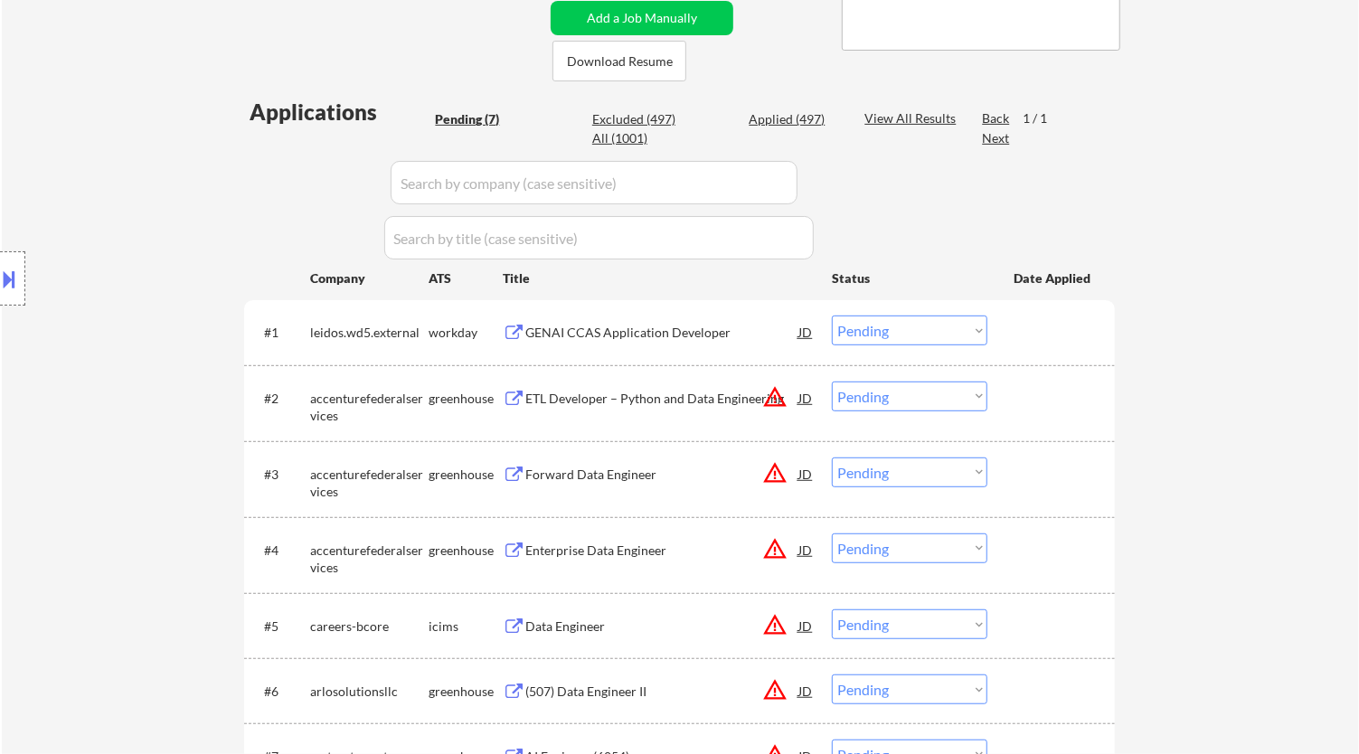
select select ""pending""
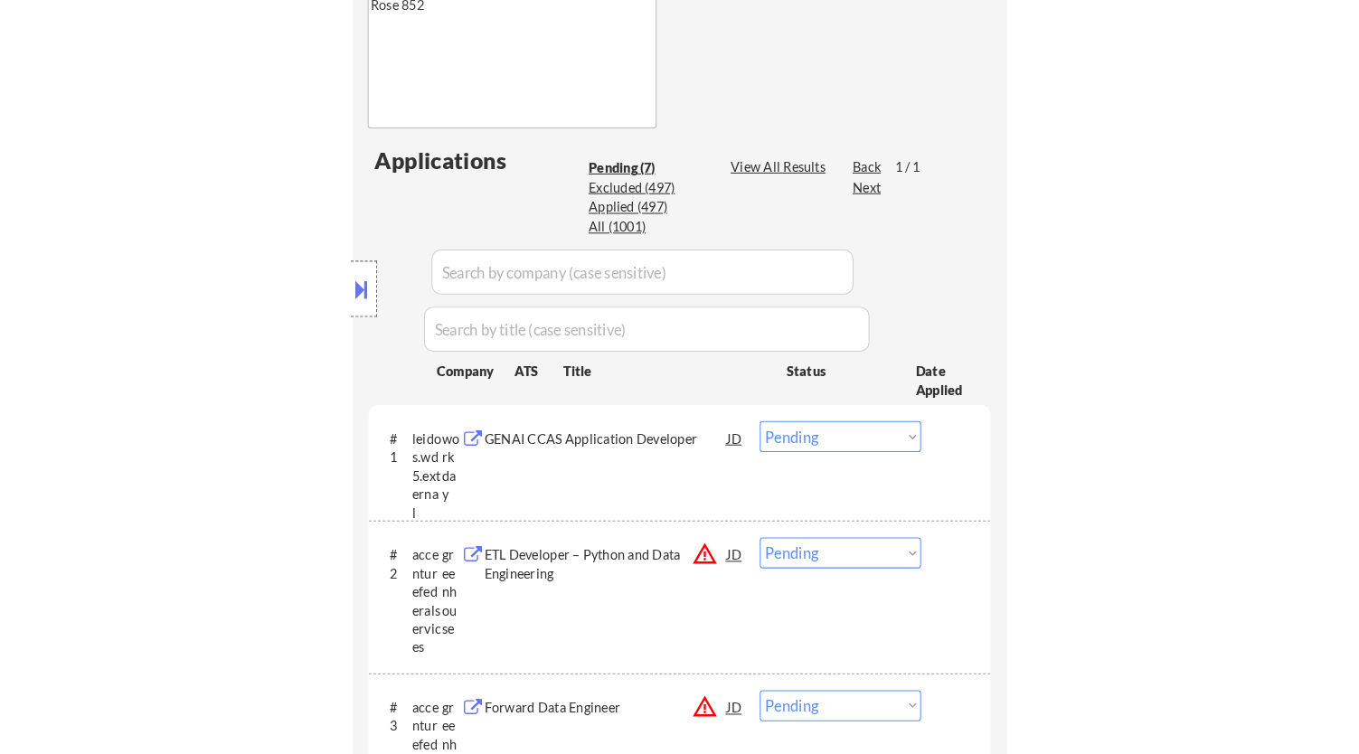
scroll to position [703, 0]
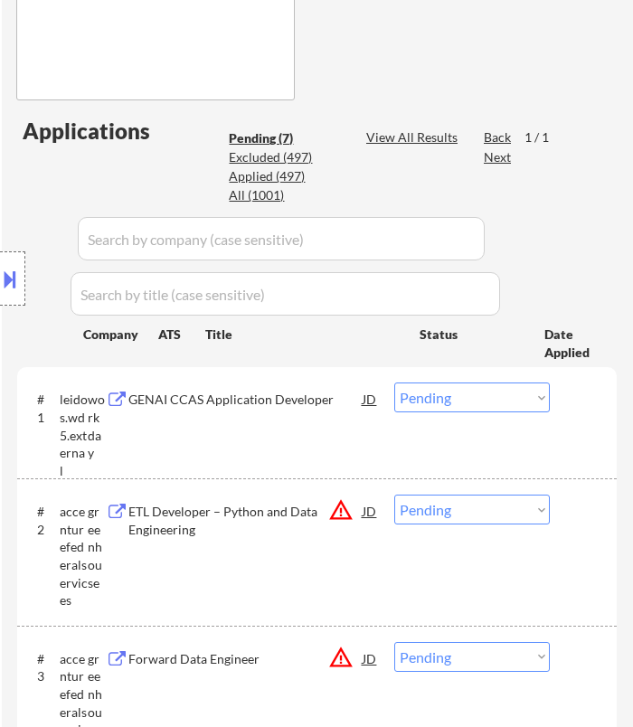
click at [460, 391] on select "Choose an option... Pending Applied Excluded (Questions) Excluded (Expired) Exc…" at bounding box center [472, 398] width 156 height 30
click at [394, 383] on select "Choose an option... Pending Applied Excluded (Questions) Excluded (Expired) Exc…" at bounding box center [472, 398] width 156 height 30
select select ""pending""
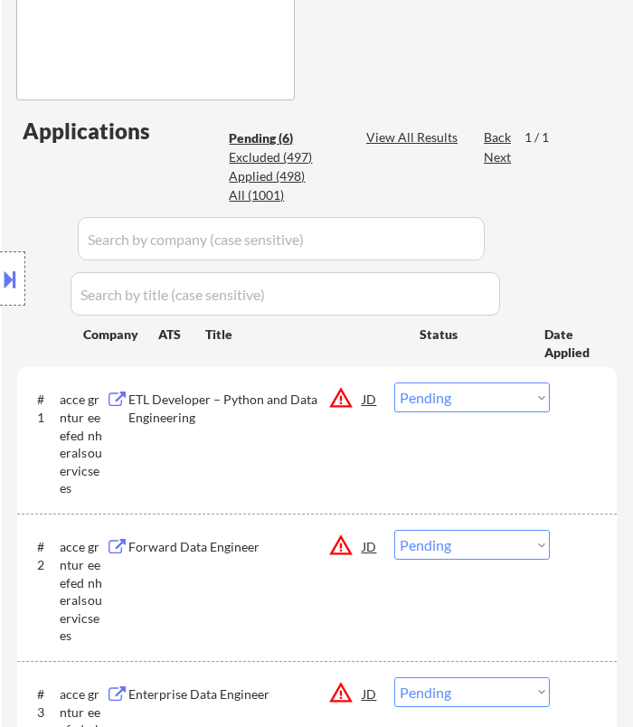
click at [264, 400] on div "Location Inclusions:" at bounding box center [162, 279] width 324 height 336
select select ""pending""
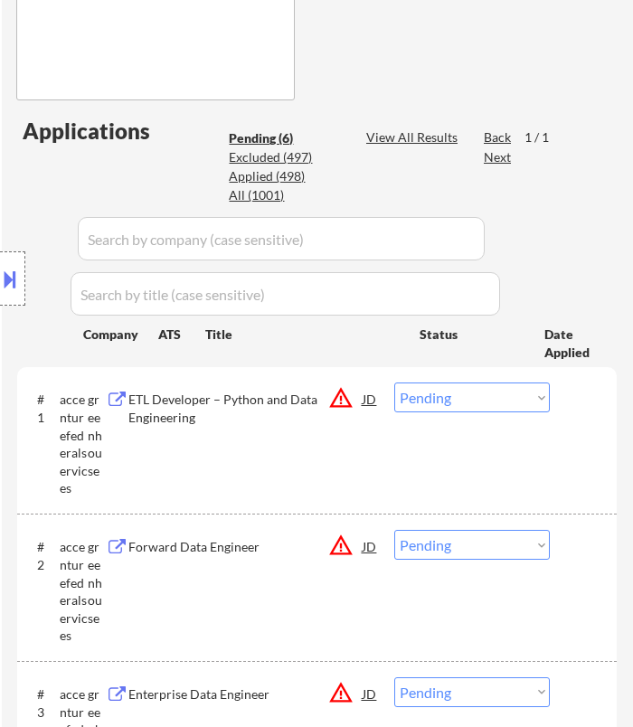
select select ""pending""
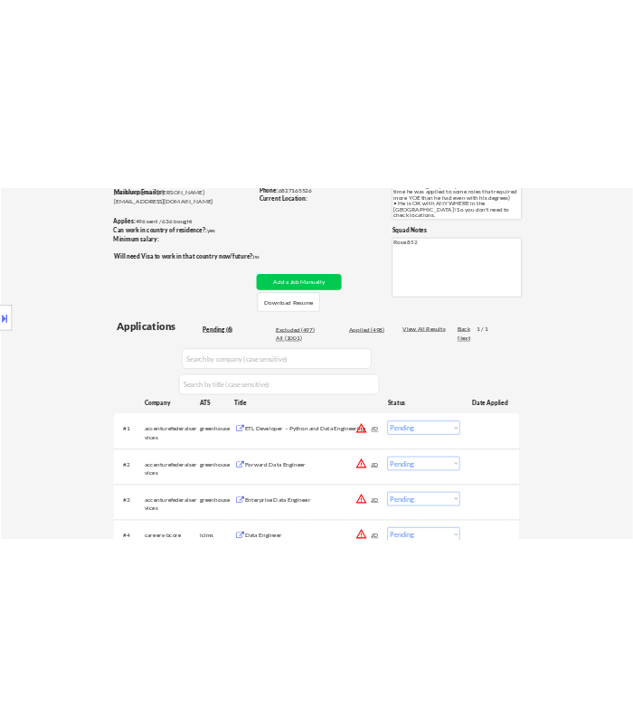
scroll to position [301, 0]
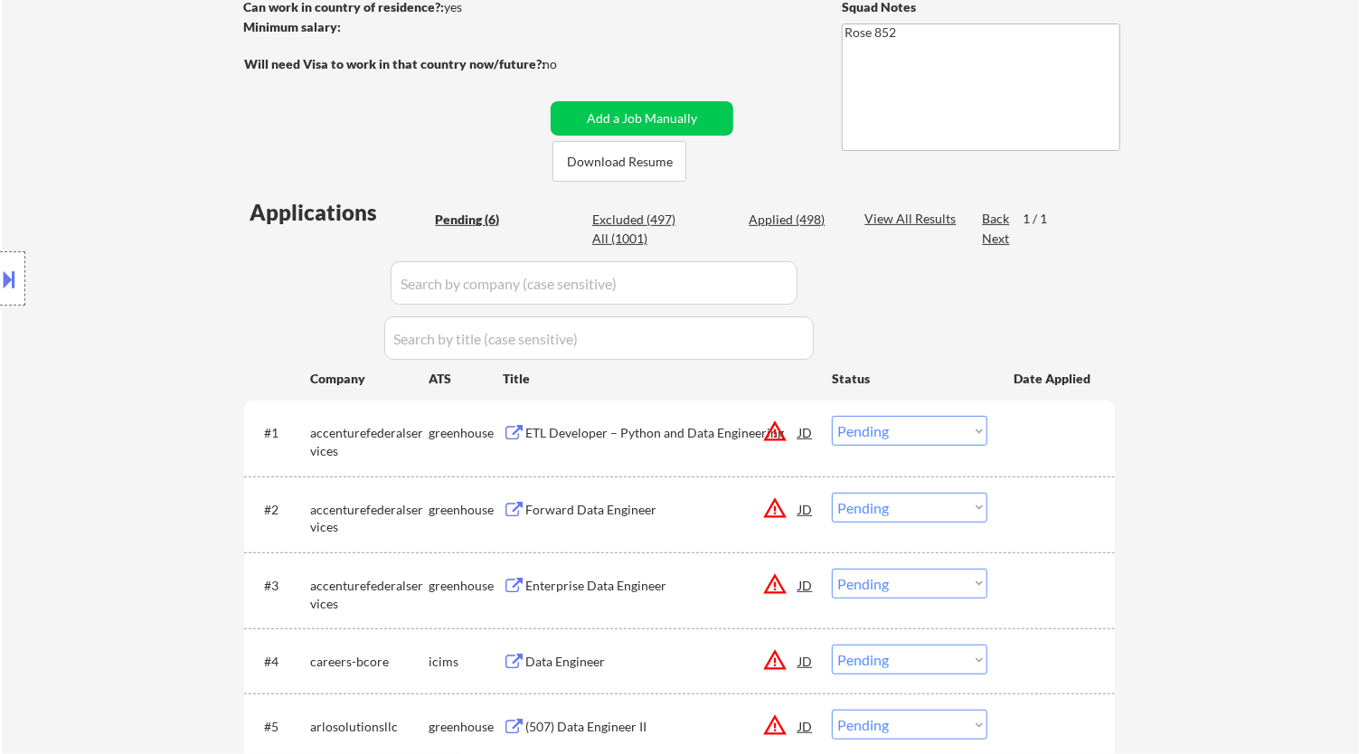
click at [740, 441] on div "ETL Developer – Python and Data Engineering" at bounding box center [661, 433] width 273 height 18
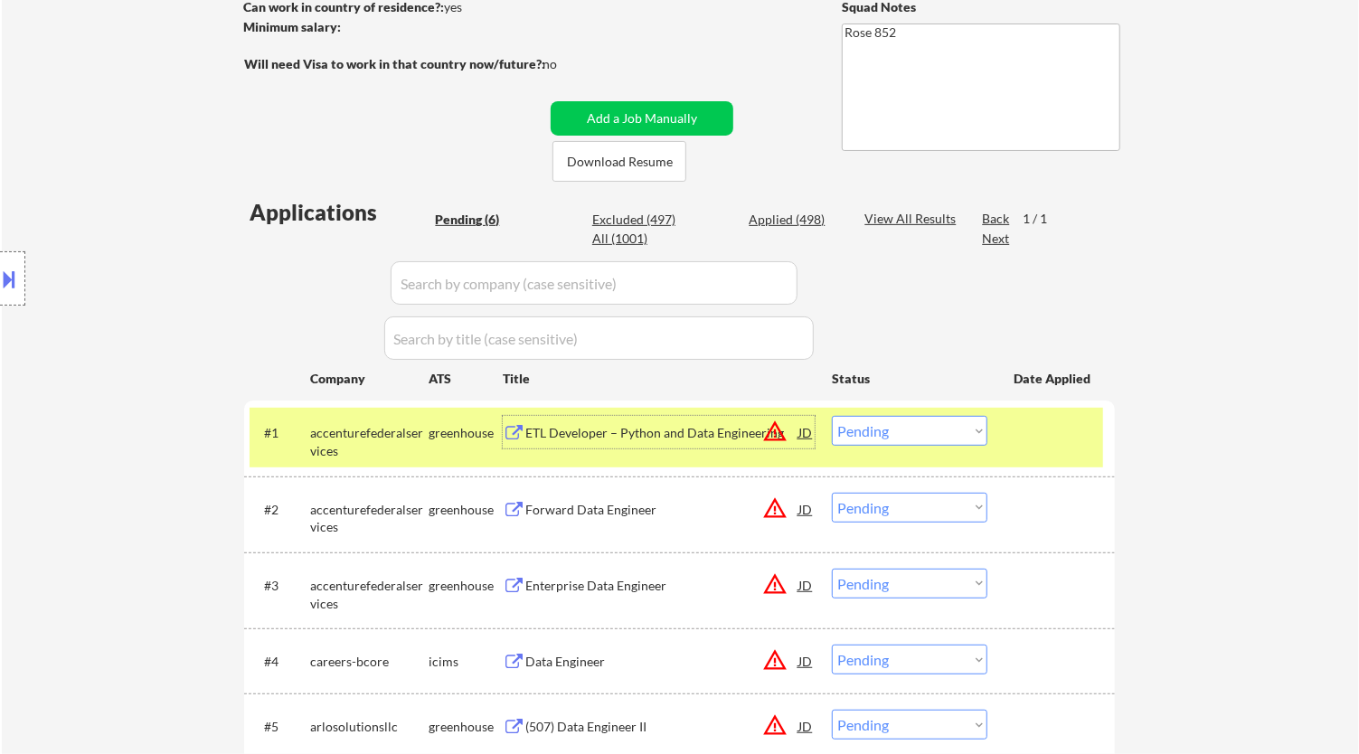
click at [875, 434] on select "Choose an option... Pending Applied Excluded (Questions) Excluded (Expired) Exc…" at bounding box center [910, 431] width 156 height 30
click at [832, 416] on select "Choose an option... Pending Applied Excluded (Questions) Excluded (Expired) Exc…" at bounding box center [910, 431] width 156 height 30
select select ""pending""
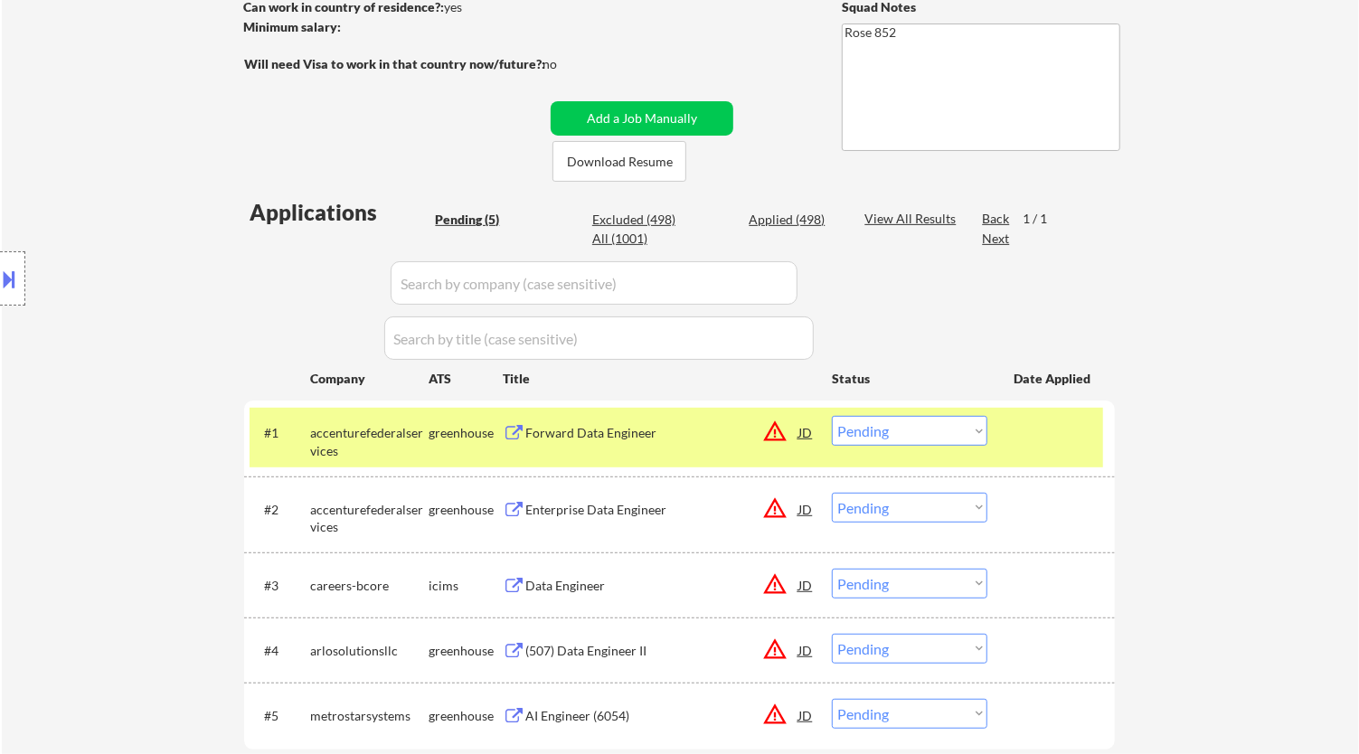
click at [723, 435] on div "Forward Data Engineer" at bounding box center [661, 433] width 273 height 18
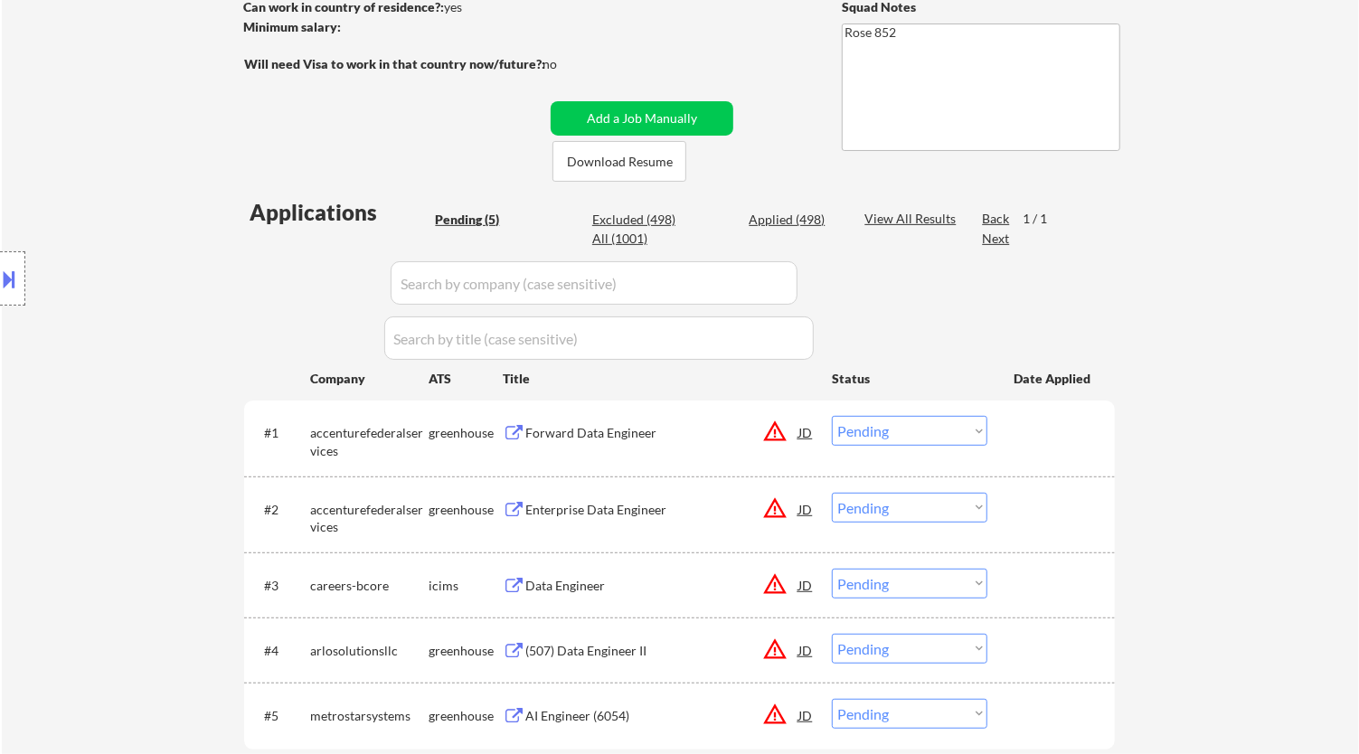
select select ""pending""
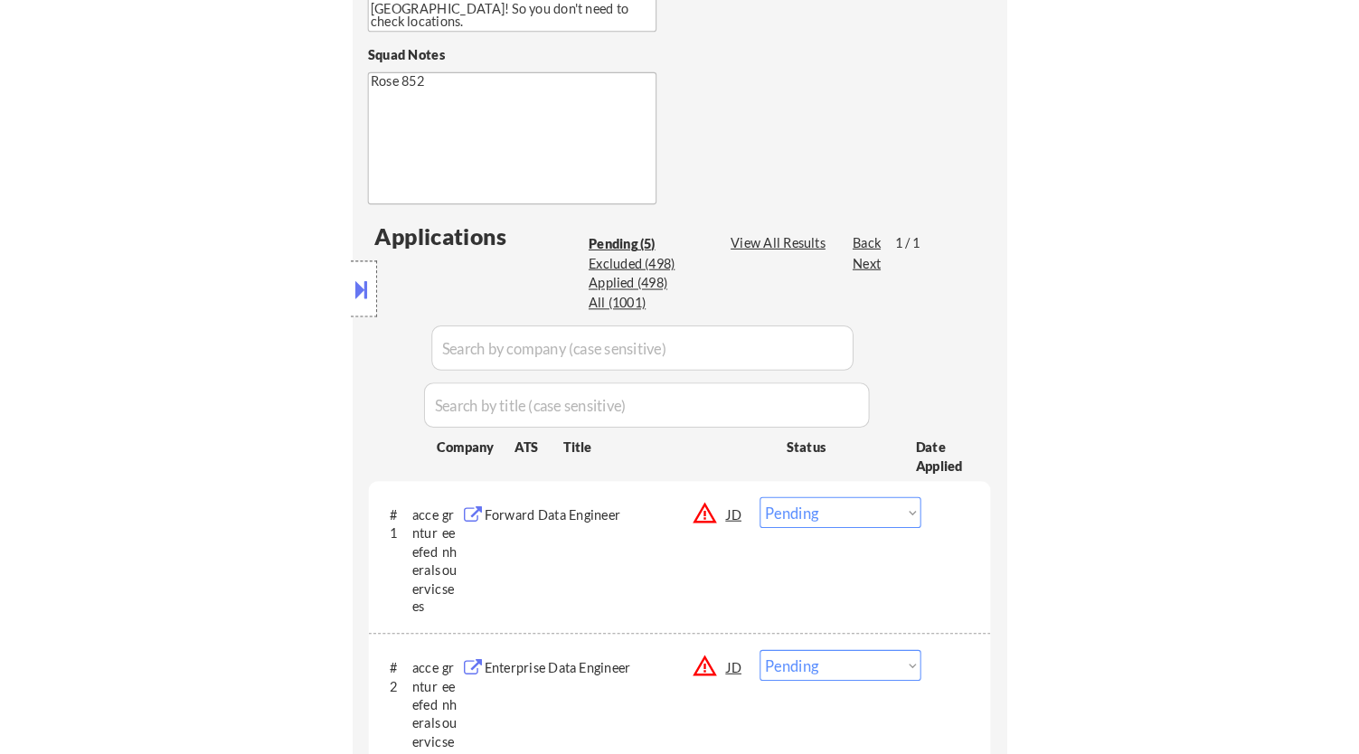
scroll to position [703, 0]
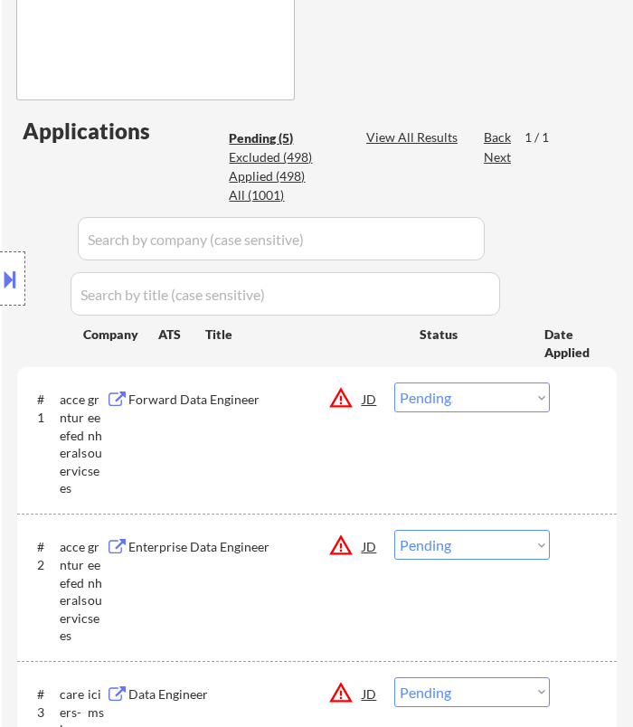
select select ""pending""
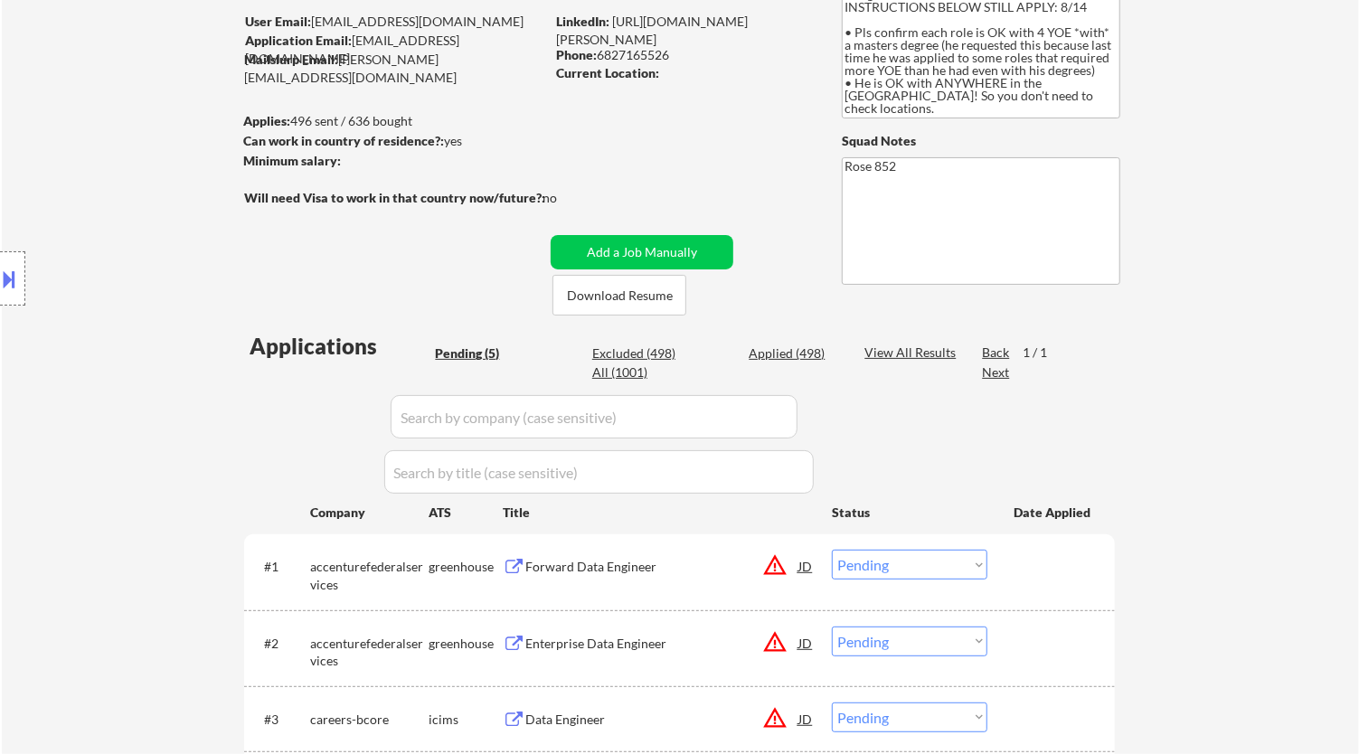
scroll to position [301, 0]
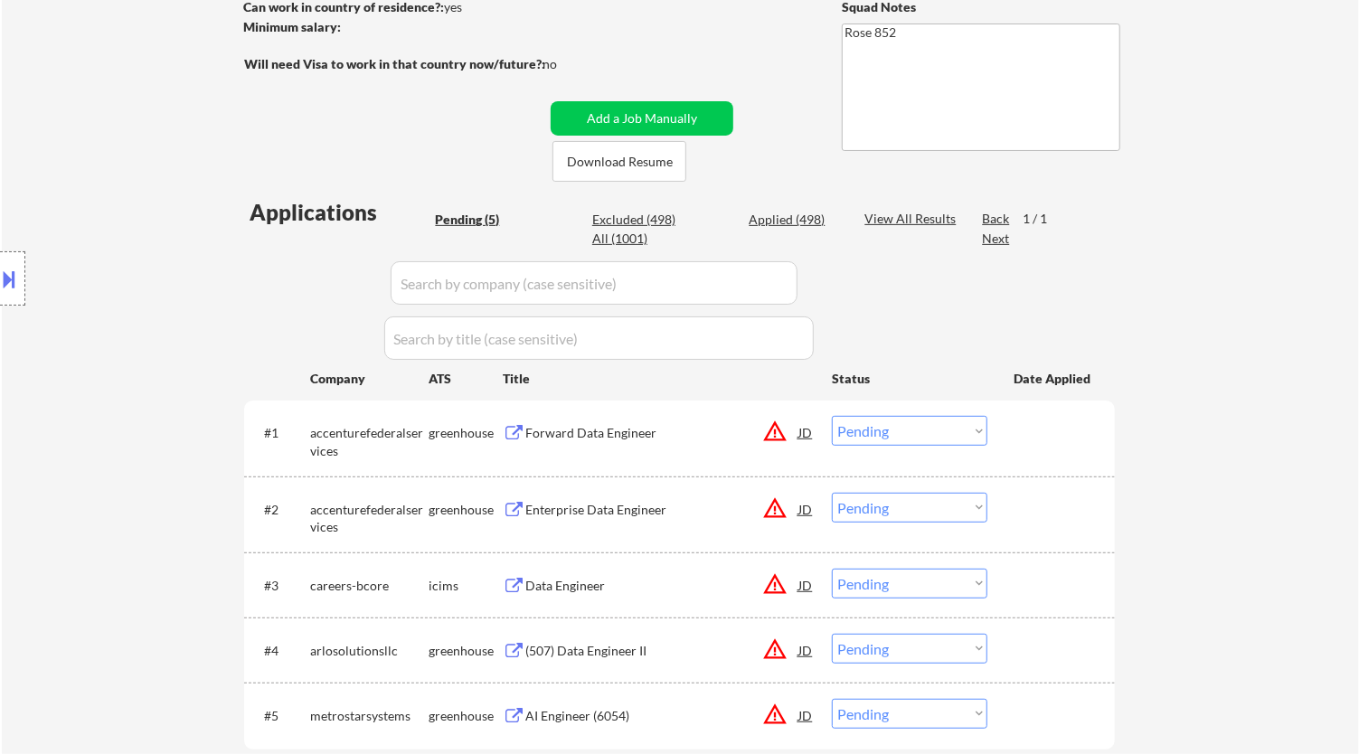
click at [950, 422] on select "Choose an option... Pending Applied Excluded (Questions) Excluded (Expired) Exc…" at bounding box center [910, 431] width 156 height 30
click at [832, 416] on select "Choose an option... Pending Applied Excluded (Questions) Excluded (Expired) Exc…" at bounding box center [910, 431] width 156 height 30
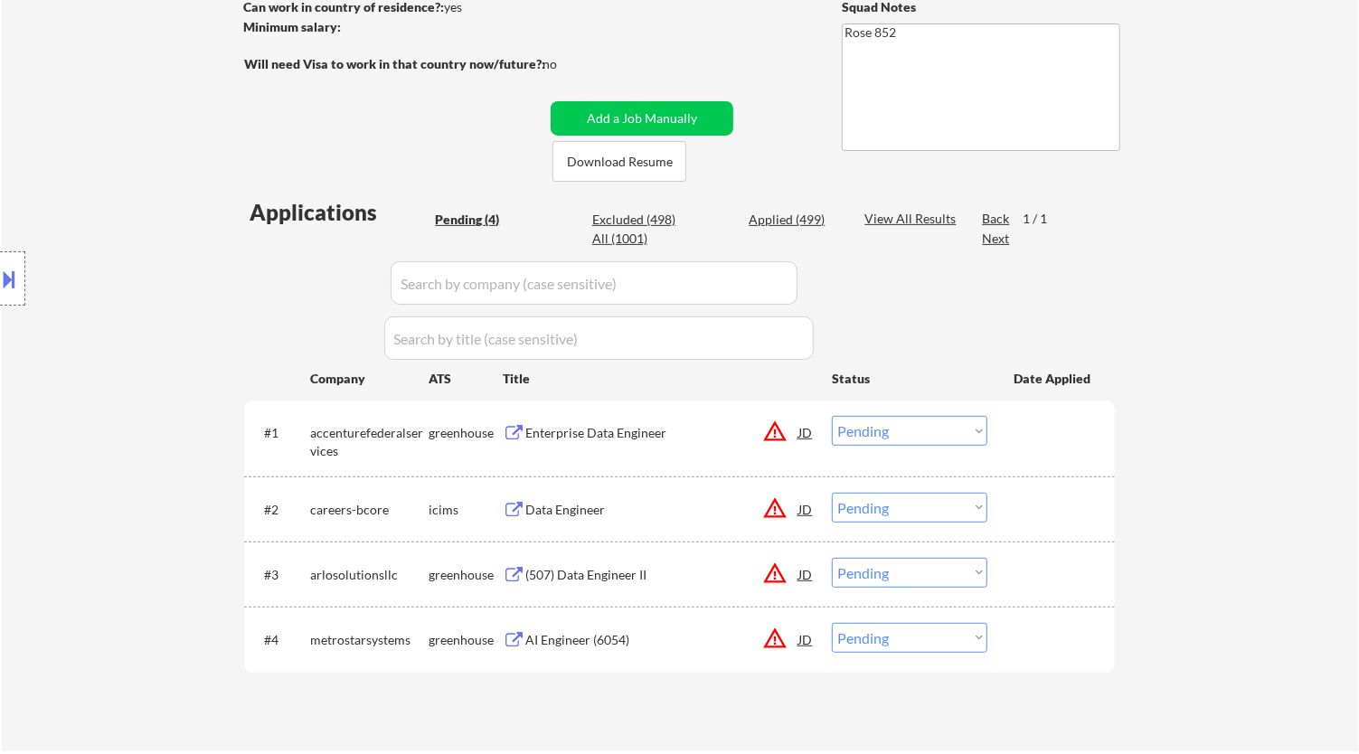
click at [582, 431] on div "Enterprise Data Engineer" at bounding box center [661, 433] width 273 height 18
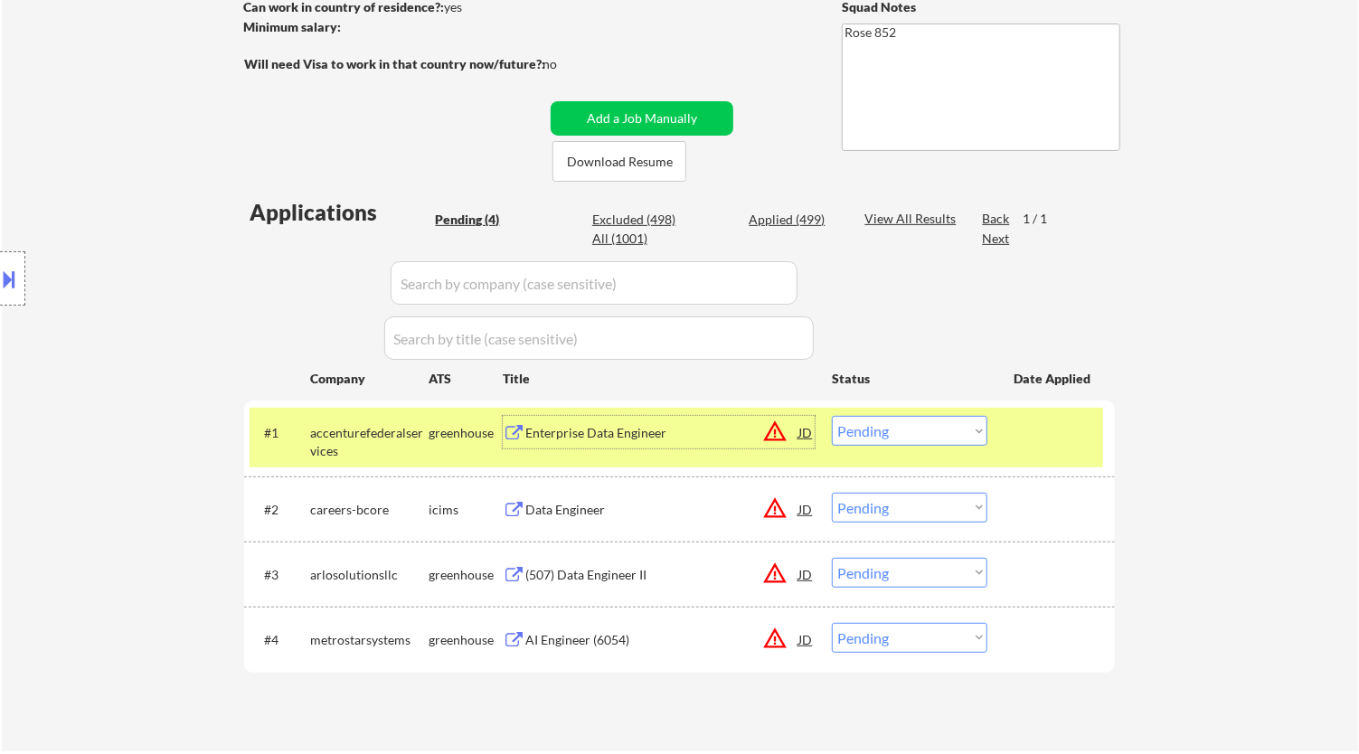
click at [656, 434] on div "Enterprise Data Engineer" at bounding box center [661, 433] width 273 height 18
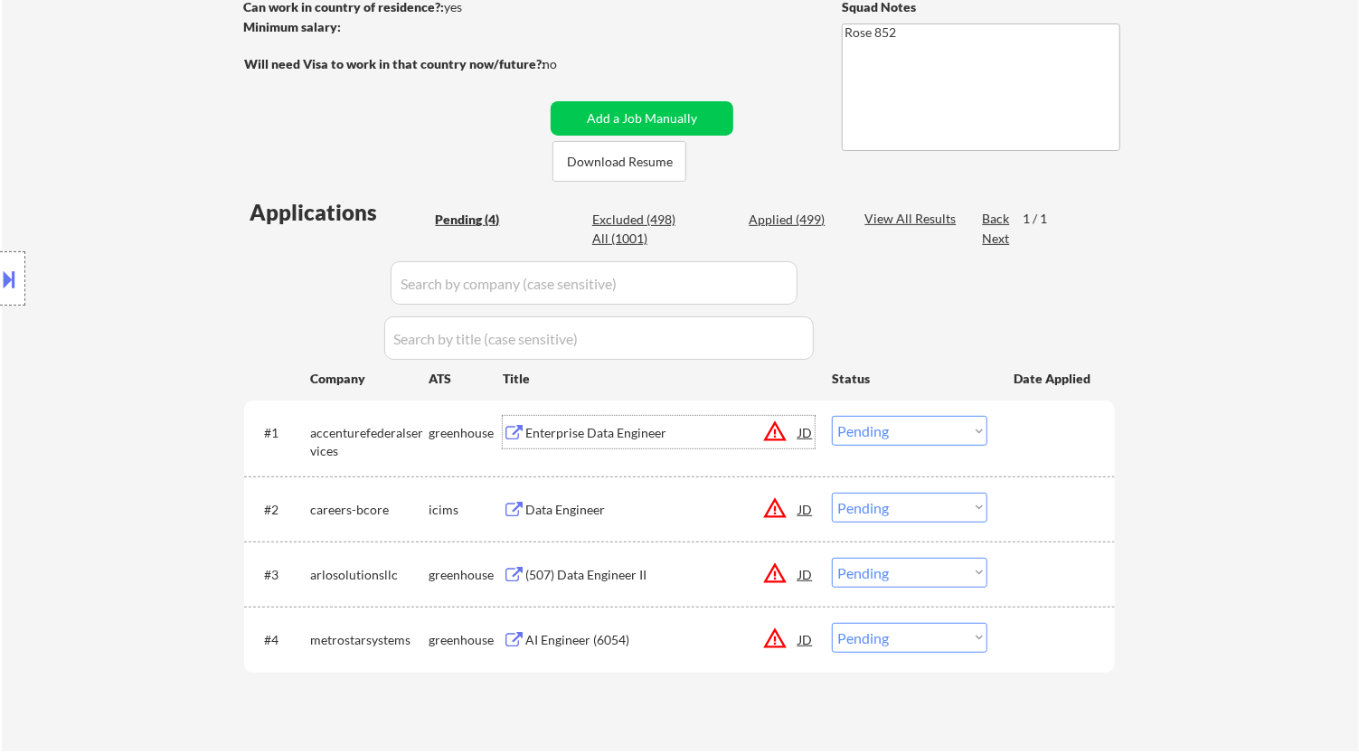
click at [968, 431] on select "Choose an option... Pending Applied Excluded (Questions) Excluded (Expired) Exc…" at bounding box center [910, 431] width 156 height 30
click at [832, 416] on select "Choose an option... Pending Applied Excluded (Questions) Excluded (Expired) Exc…" at bounding box center [910, 431] width 156 height 30
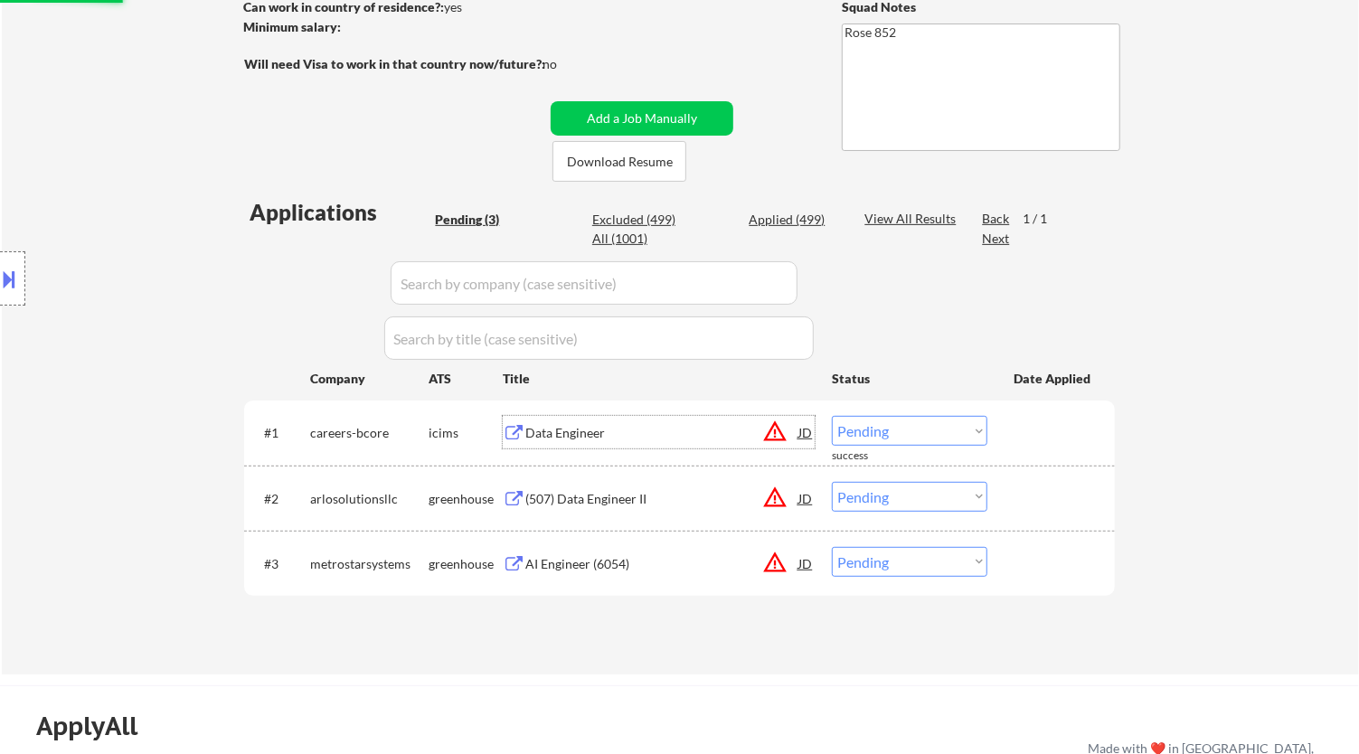
click at [618, 436] on div "Data Engineer" at bounding box center [661, 433] width 273 height 18
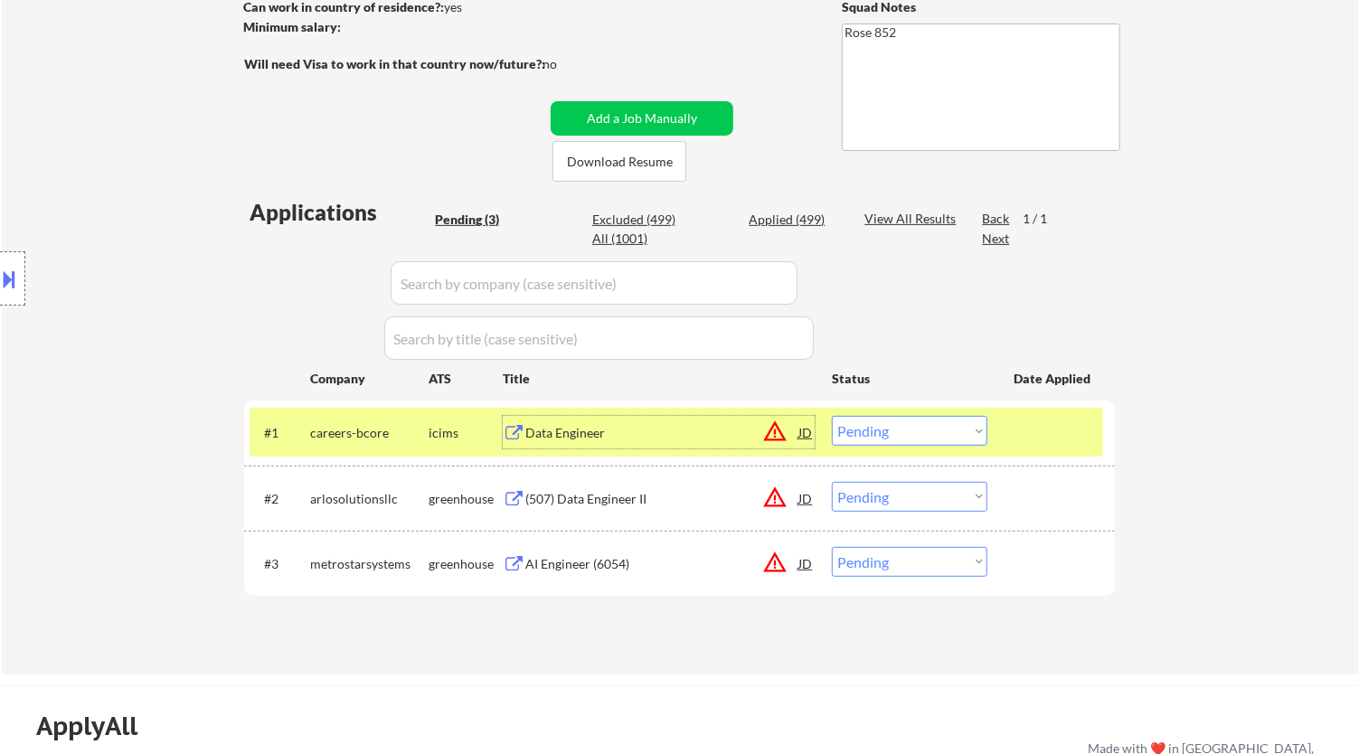
click at [942, 436] on select "Choose an option... Pending Applied Excluded (Questions) Excluded (Expired) Exc…" at bounding box center [910, 431] width 156 height 30
click at [832, 416] on select "Choose an option... Pending Applied Excluded (Questions) Excluded (Expired) Exc…" at bounding box center [910, 431] width 156 height 30
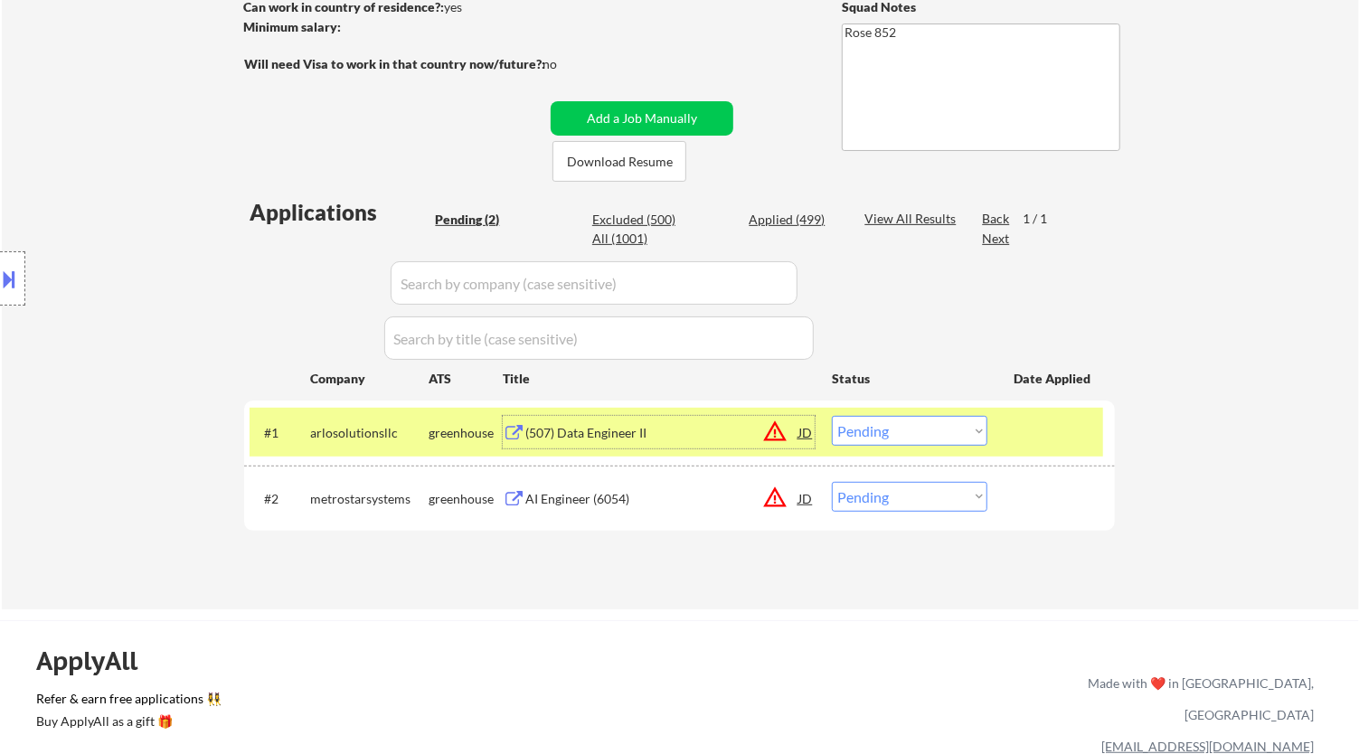
click at [694, 440] on div "(507) Data Engineer II" at bounding box center [661, 433] width 273 height 18
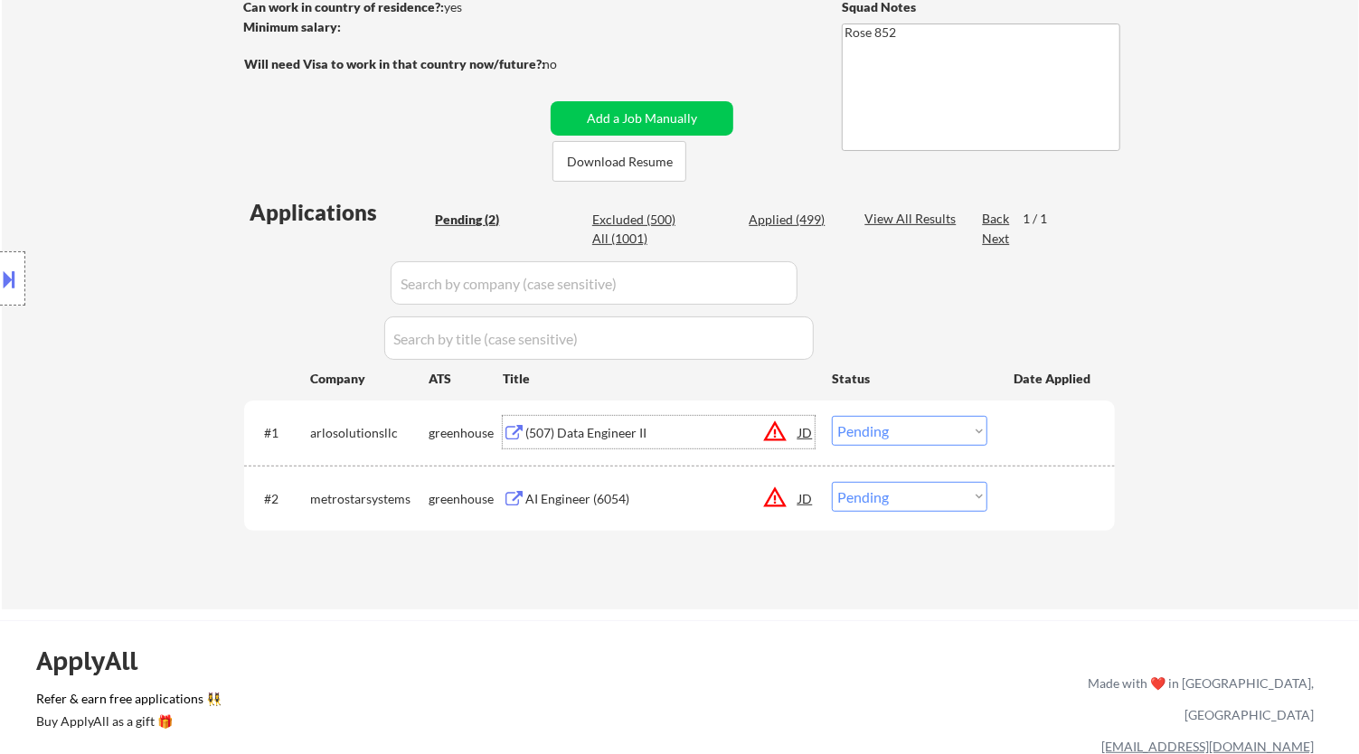
click at [932, 442] on select "Choose an option... Pending Applied Excluded (Questions) Excluded (Expired) Exc…" at bounding box center [910, 431] width 156 height 30
click at [832, 416] on select "Choose an option... Pending Applied Excluded (Questions) Excluded (Expired) Exc…" at bounding box center [910, 431] width 156 height 30
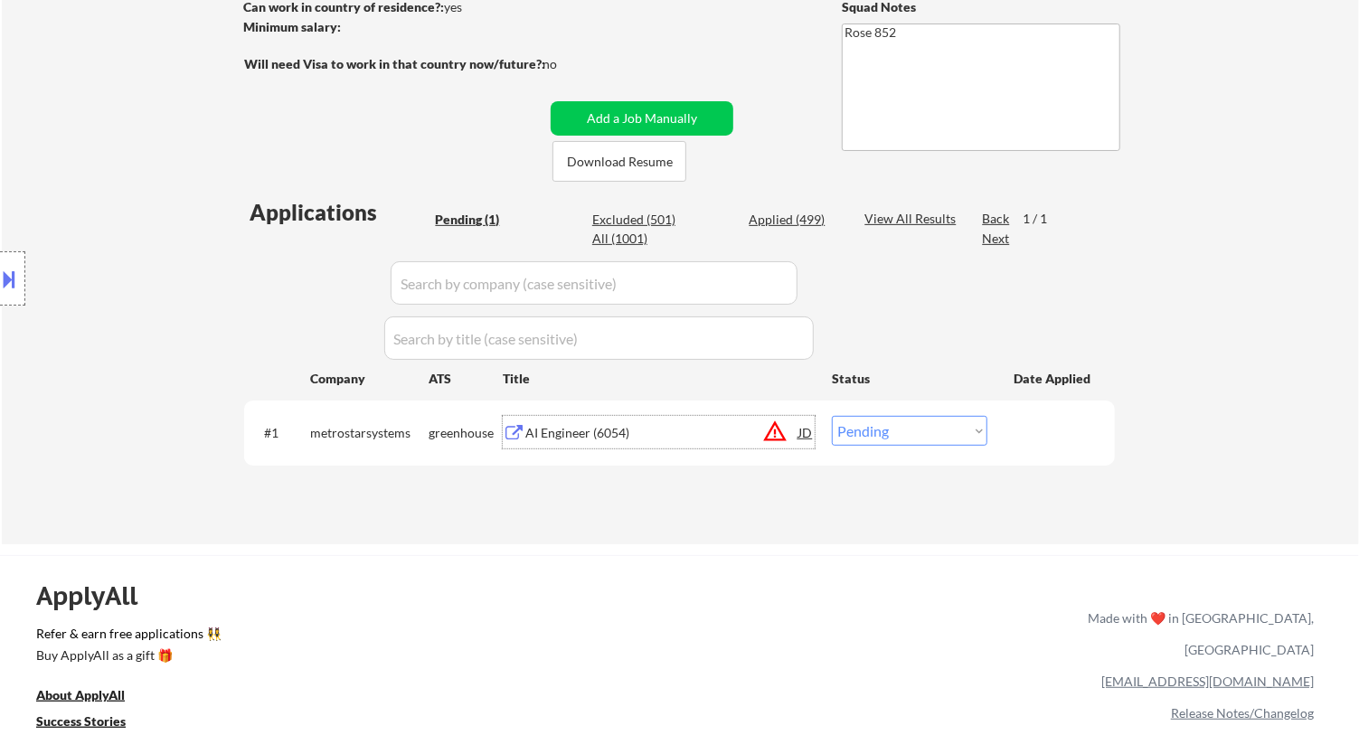
click at [730, 426] on div "AI Engineer (6054)" at bounding box center [661, 433] width 273 height 18
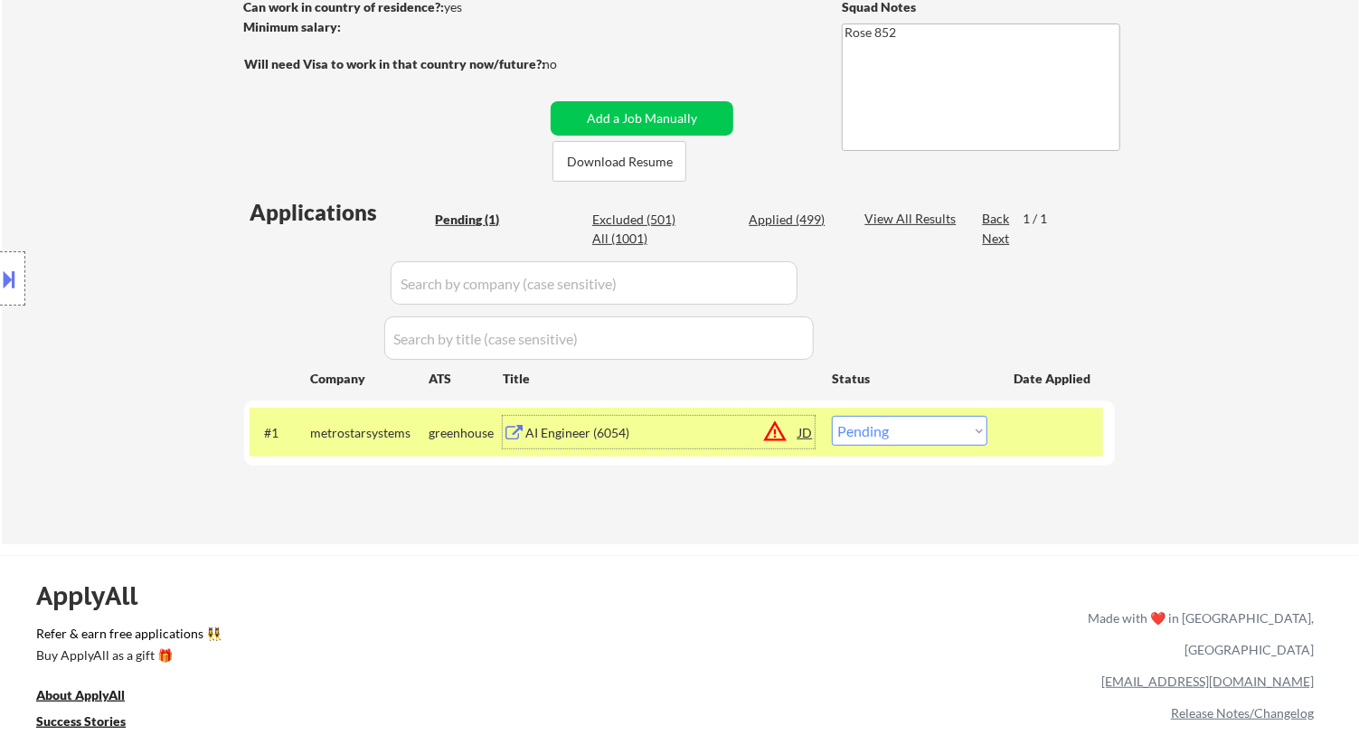
click at [1001, 431] on div "#1 metrostarsystems greenhouse AI Engineer (6054) JD warning_amber Choose an op…" at bounding box center [677, 432] width 854 height 49
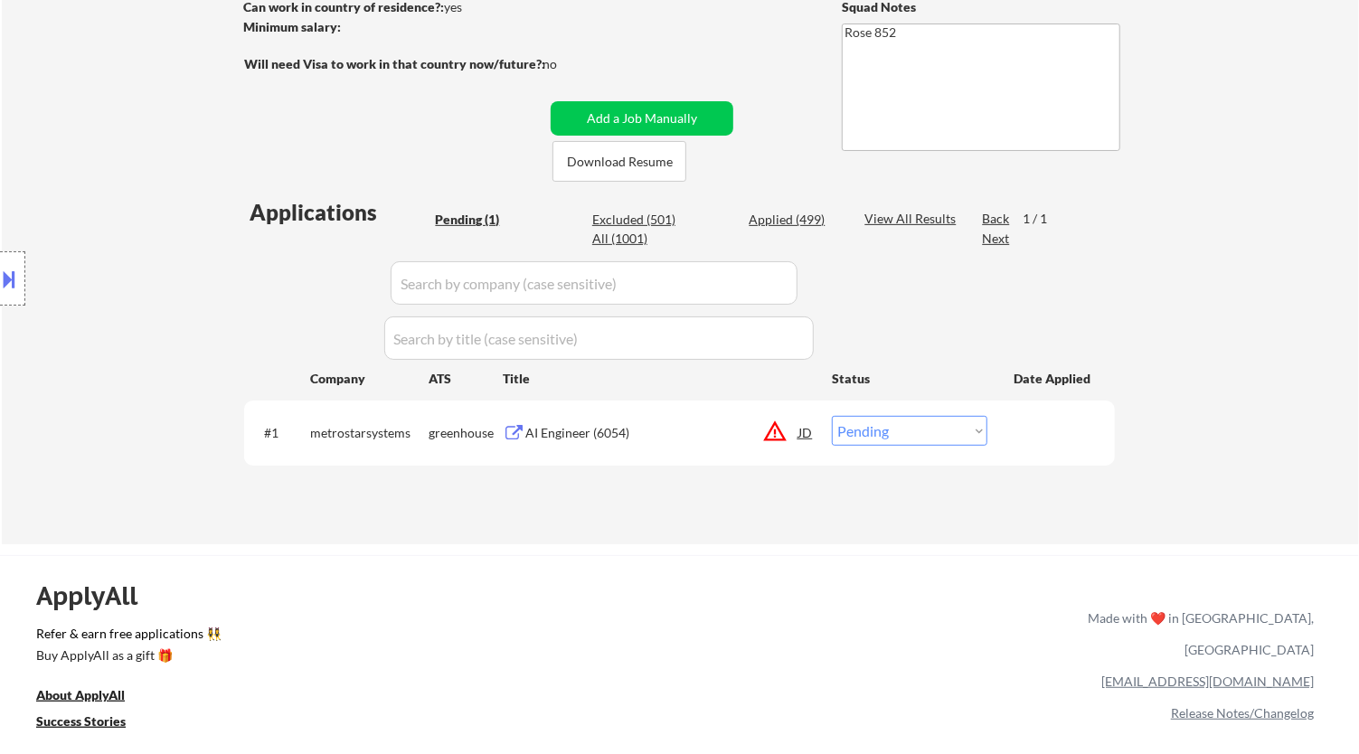
click at [959, 431] on select "Choose an option... Pending Applied Excluded (Questions) Excluded (Expired) Exc…" at bounding box center [910, 431] width 156 height 30
select select ""excluded__expired_""
click at [832, 416] on select "Choose an option... Pending Applied Excluded (Questions) Excluded (Expired) Exc…" at bounding box center [910, 431] width 156 height 30
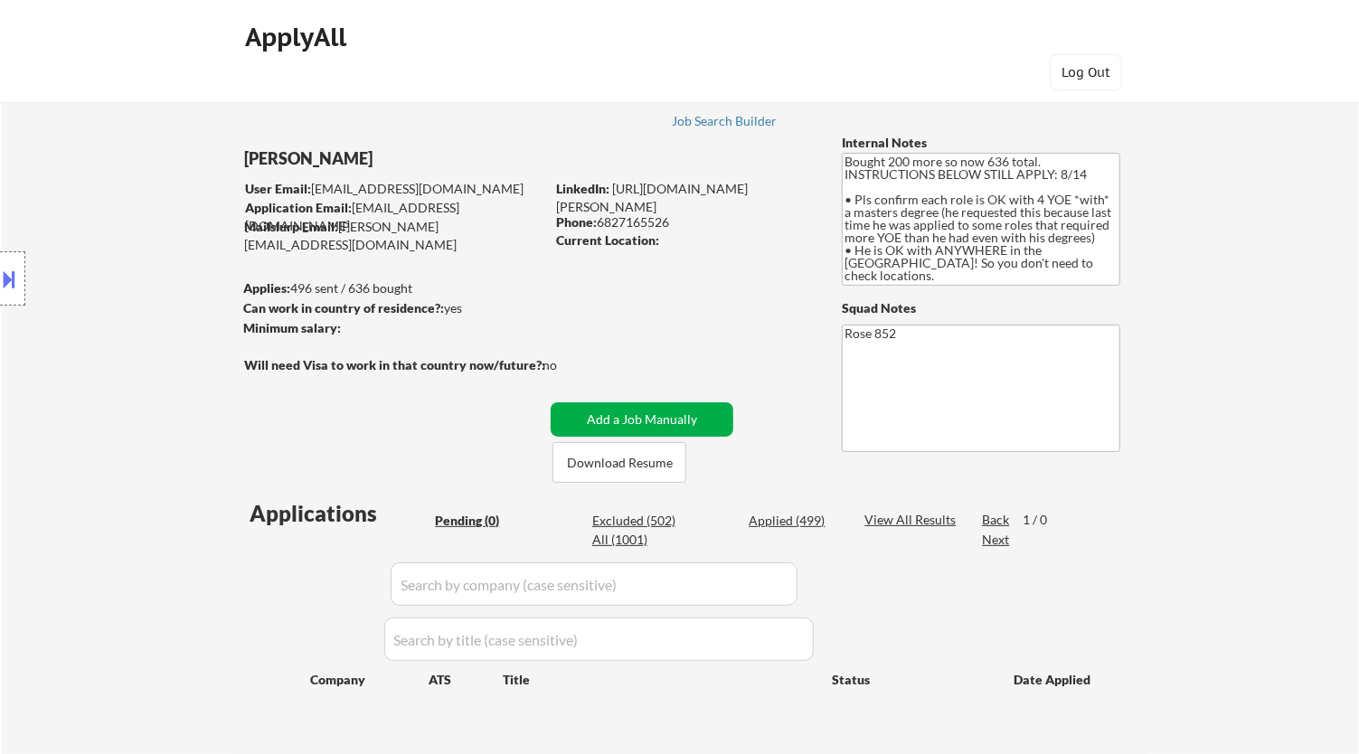
scroll to position [100, 0]
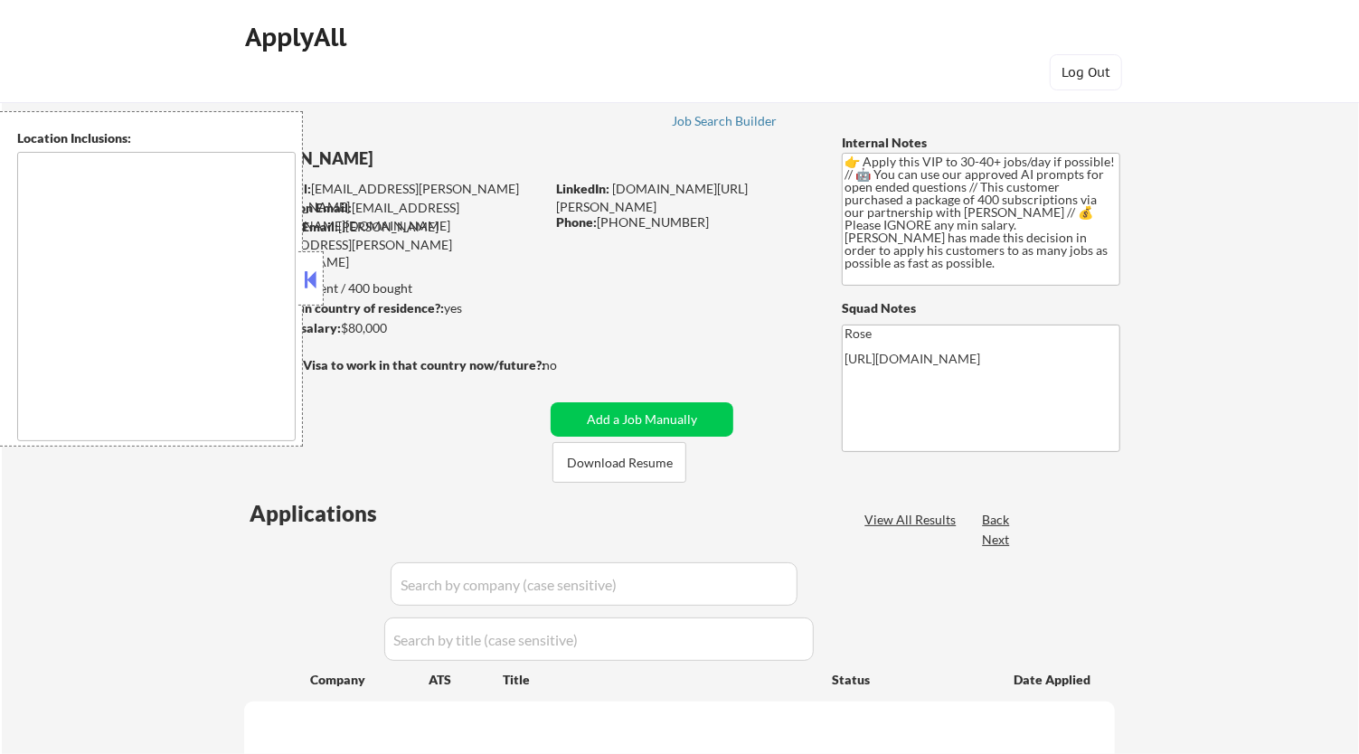
type textarea "remote"
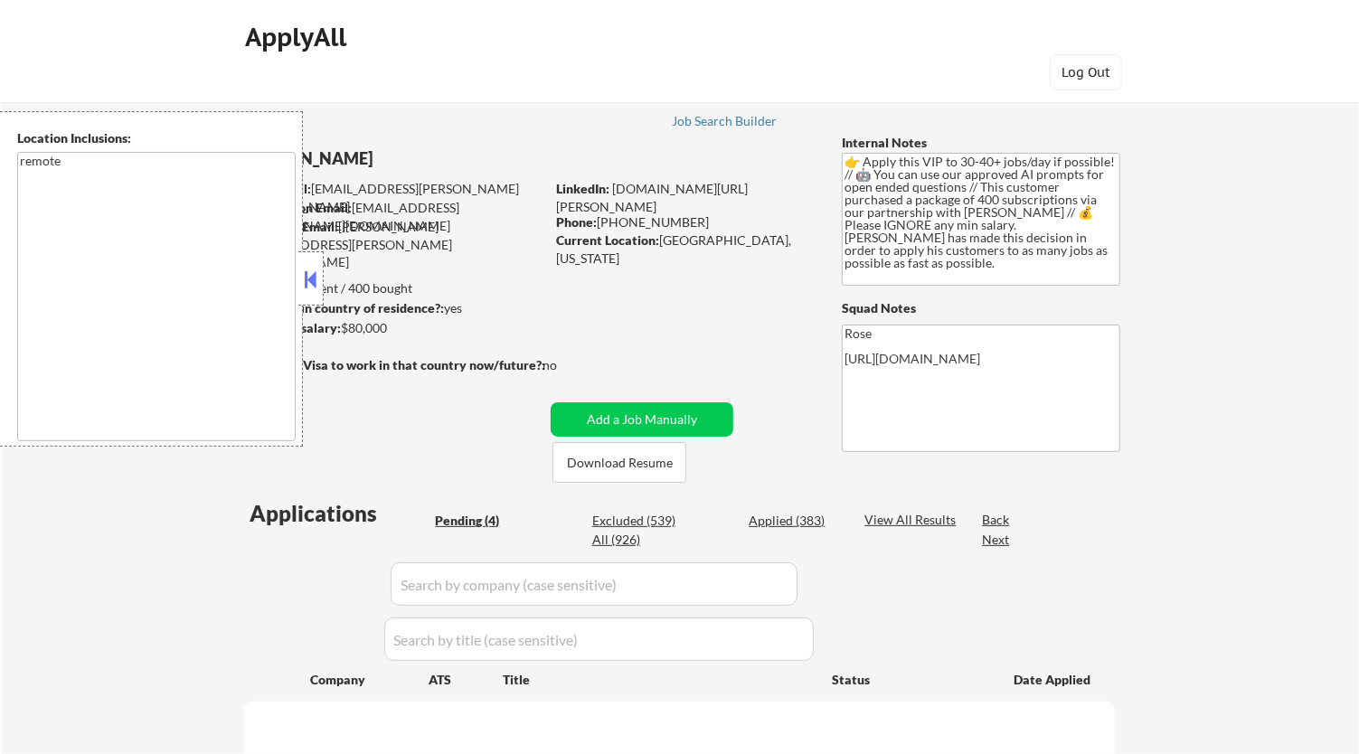
select select ""pending""
click at [313, 278] on button at bounding box center [311, 279] width 20 height 27
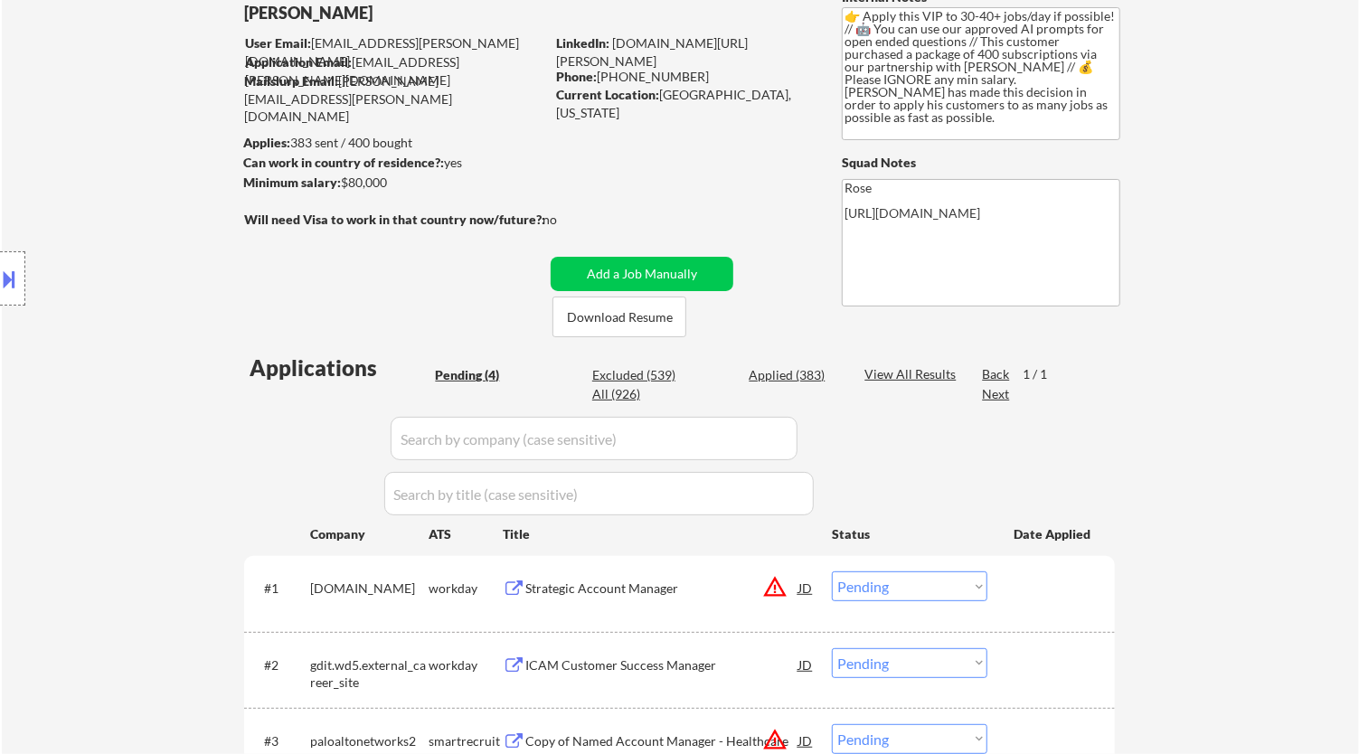
scroll to position [100, 0]
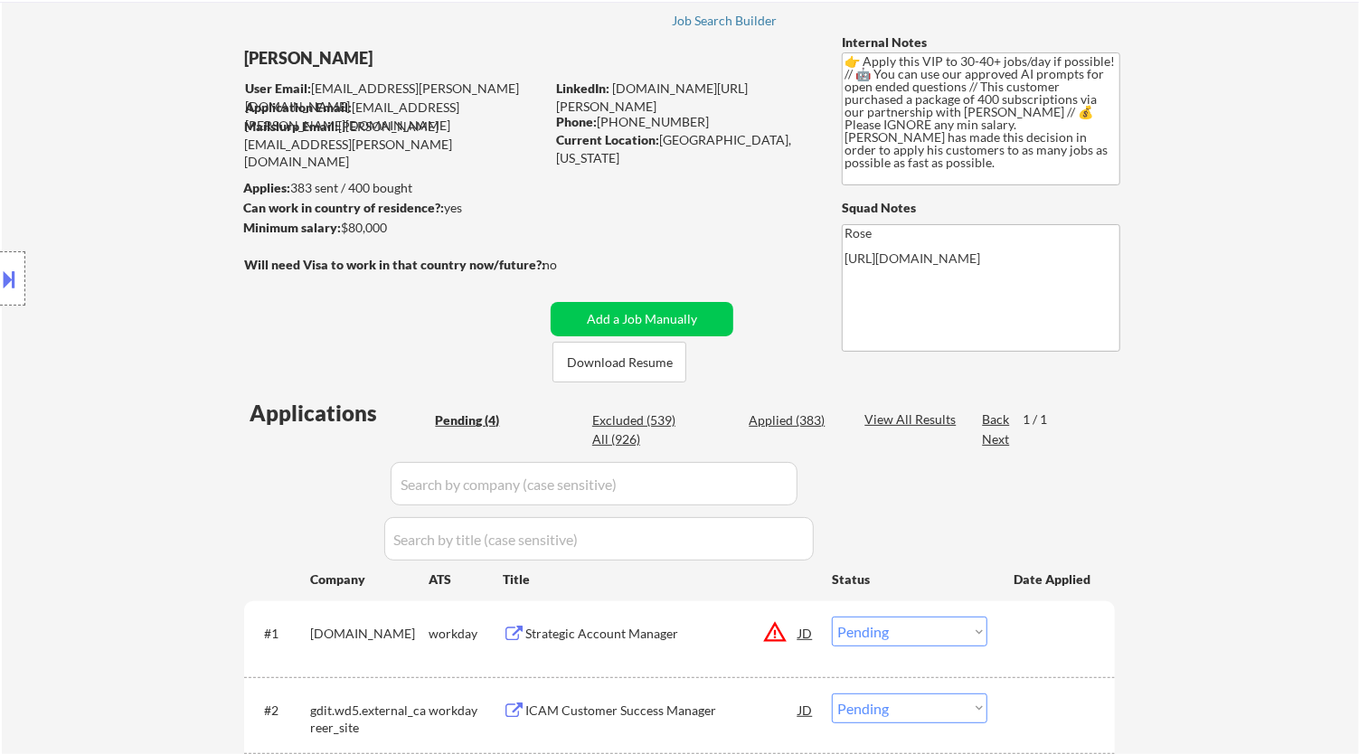
click at [662, 643] on div "Strategic Account Manager" at bounding box center [661, 633] width 273 height 33
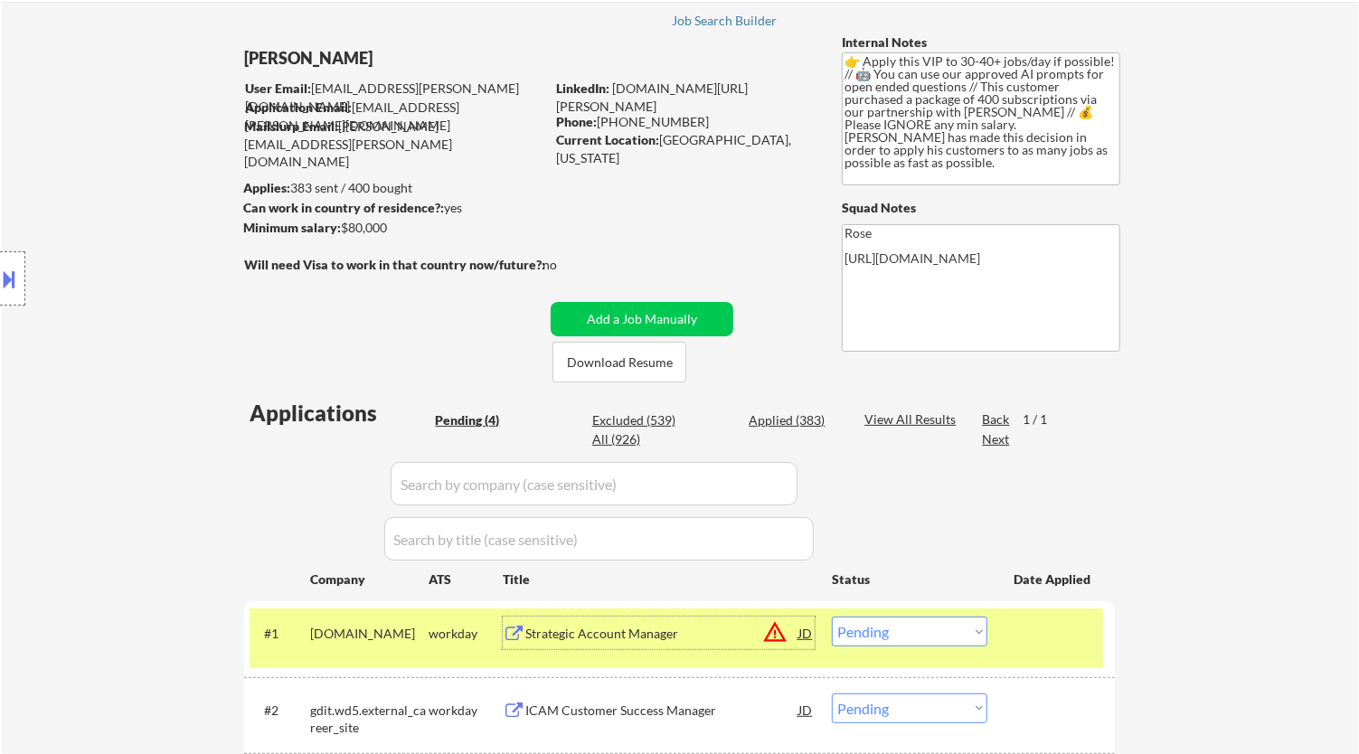
click at [961, 628] on select "Choose an option... Pending Applied Excluded (Questions) Excluded (Expired) Exc…" at bounding box center [910, 632] width 156 height 30
click at [832, 617] on select "Choose an option... Pending Applied Excluded (Questions) Excluded (Expired) Exc…" at bounding box center [910, 632] width 156 height 30
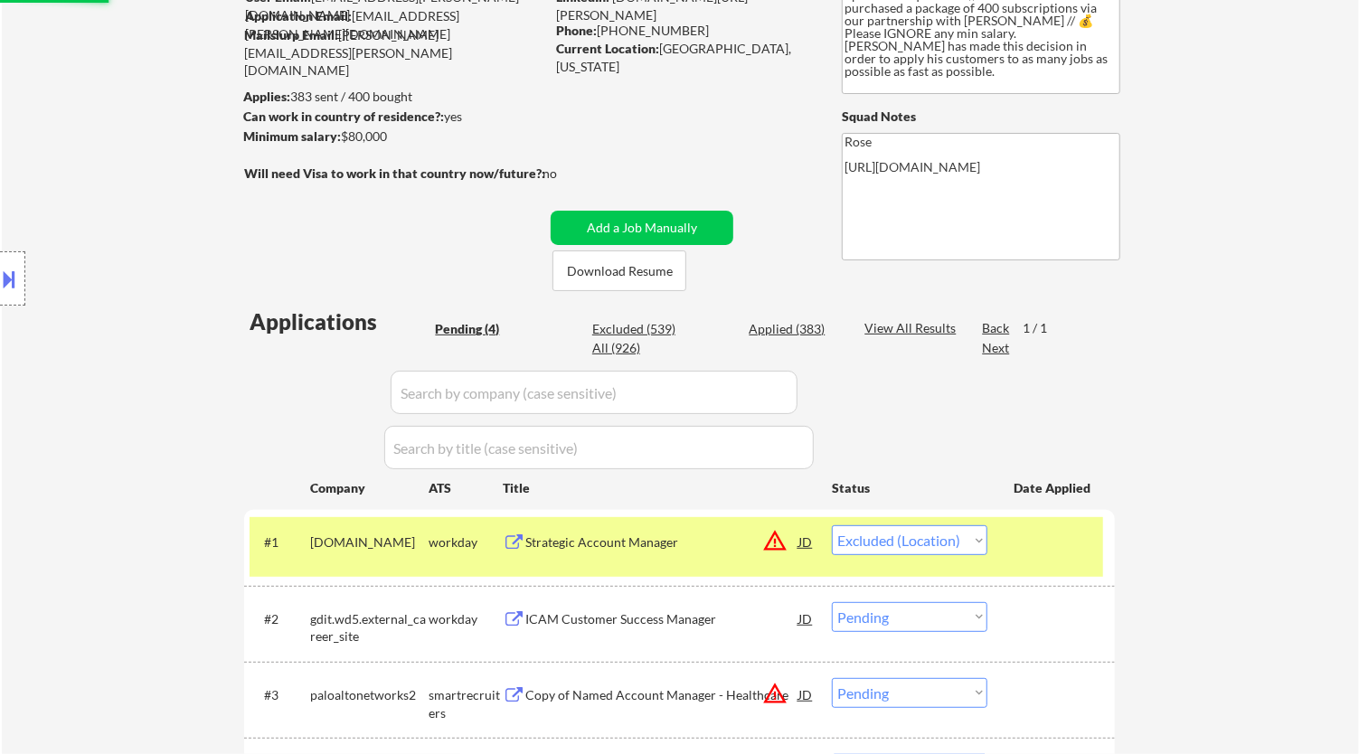
scroll to position [301, 0]
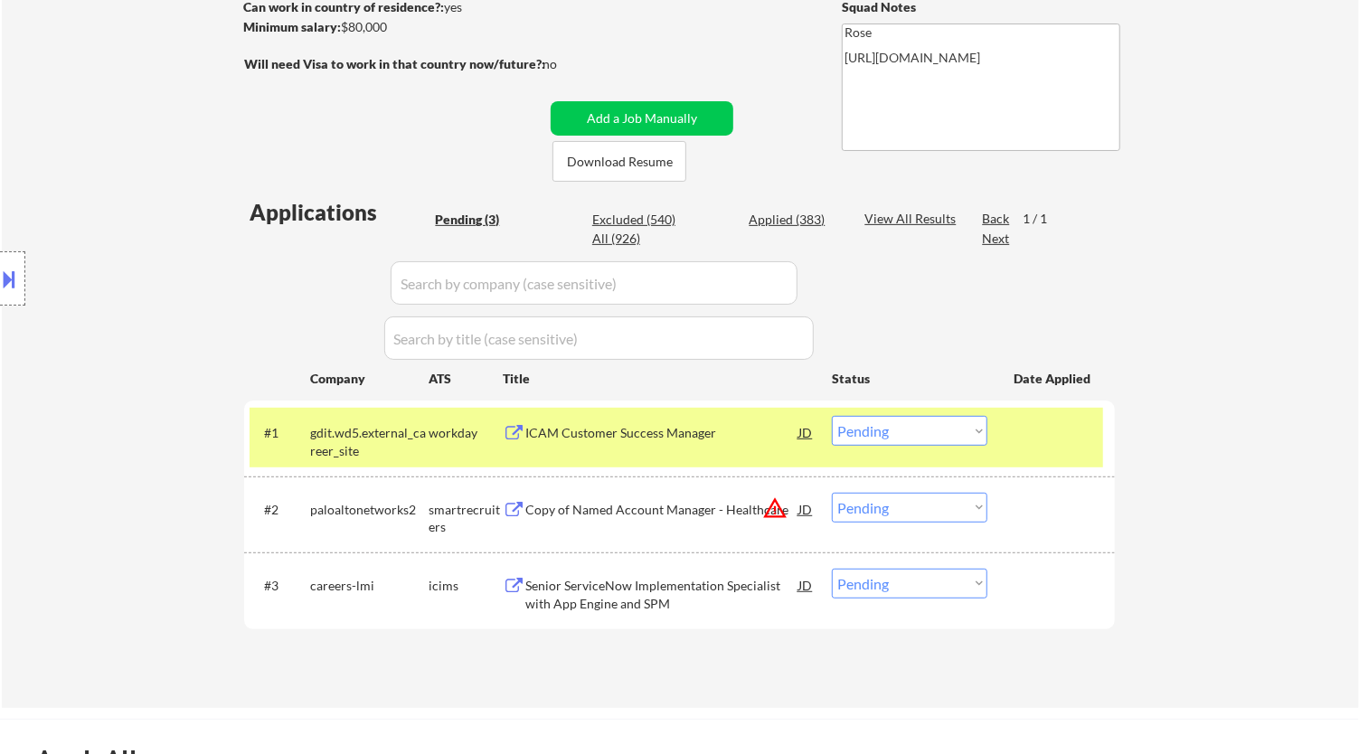
click at [730, 421] on div "ICAM Customer Success Manager" at bounding box center [661, 432] width 273 height 33
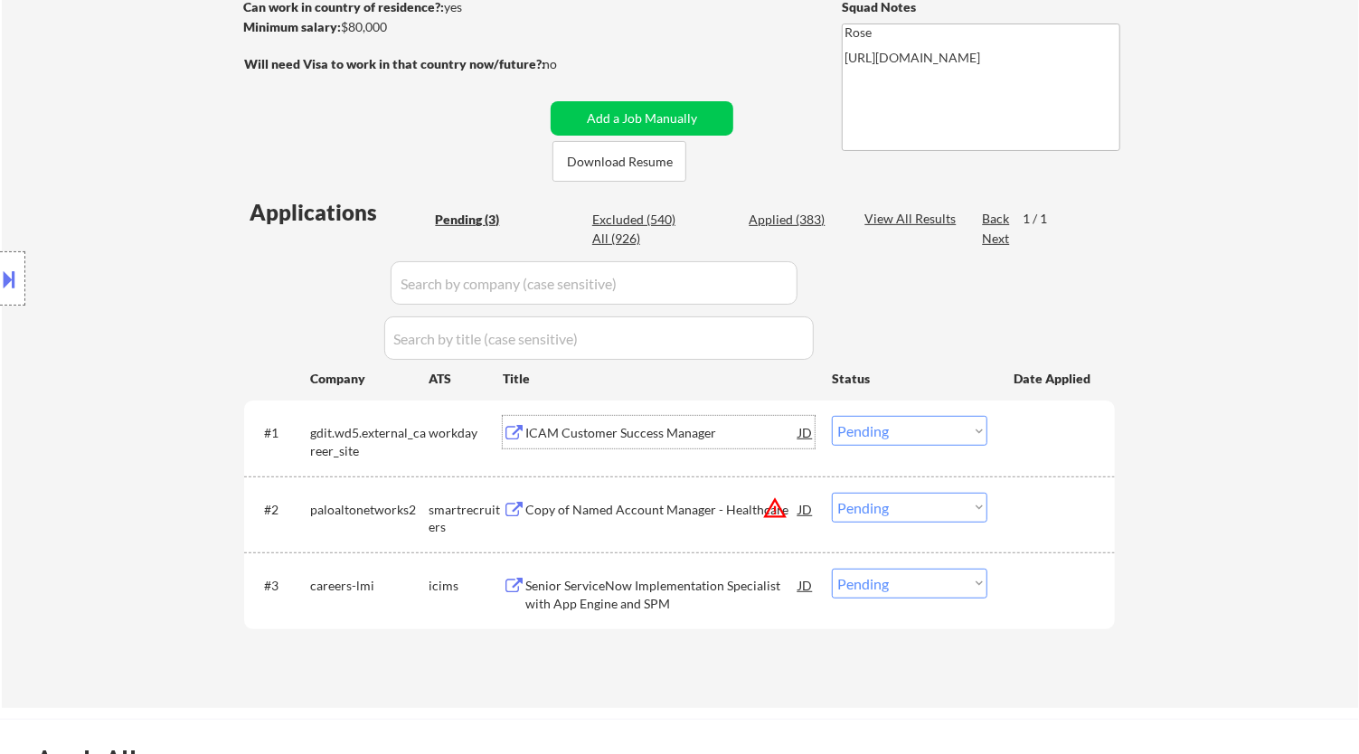
click at [911, 429] on select "Choose an option... Pending Applied Excluded (Questions) Excluded (Expired) Exc…" at bounding box center [910, 431] width 156 height 30
click at [832, 416] on select "Choose an option... Pending Applied Excluded (Questions) Excluded (Expired) Exc…" at bounding box center [910, 431] width 156 height 30
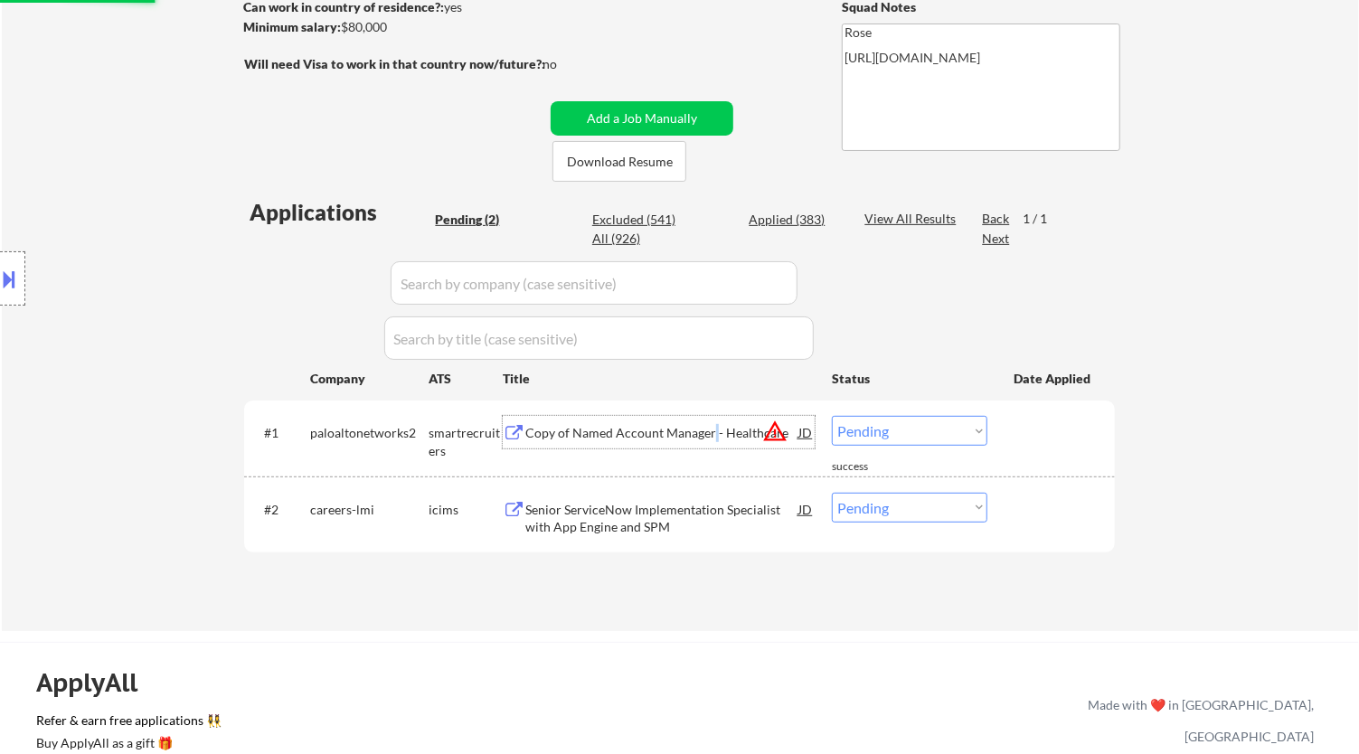
click at [715, 432] on div "Copy of Named Account Manager - Healthcare" at bounding box center [661, 433] width 273 height 18
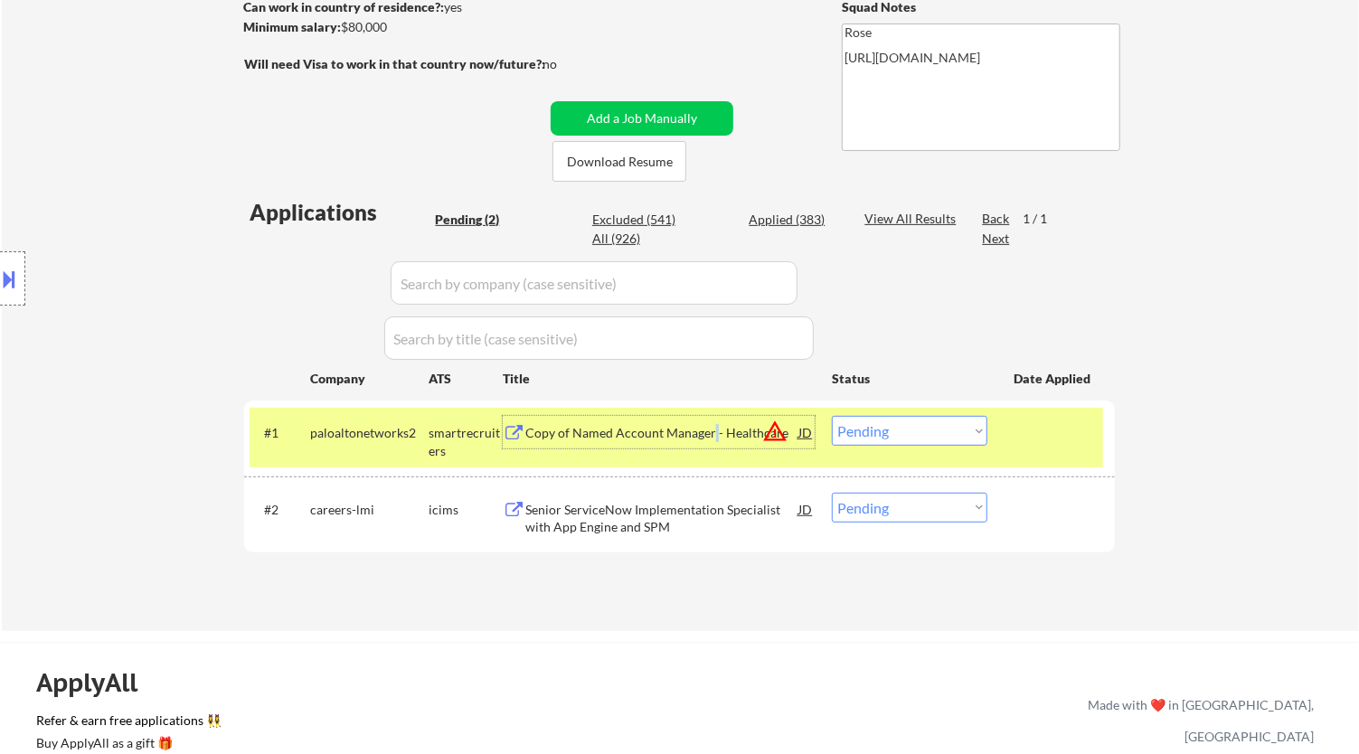
click at [927, 434] on select "Choose an option... Pending Applied Excluded (Questions) Excluded (Expired) Exc…" at bounding box center [910, 431] width 156 height 30
click at [832, 416] on select "Choose an option... Pending Applied Excluded (Questions) Excluded (Expired) Exc…" at bounding box center [910, 431] width 156 height 30
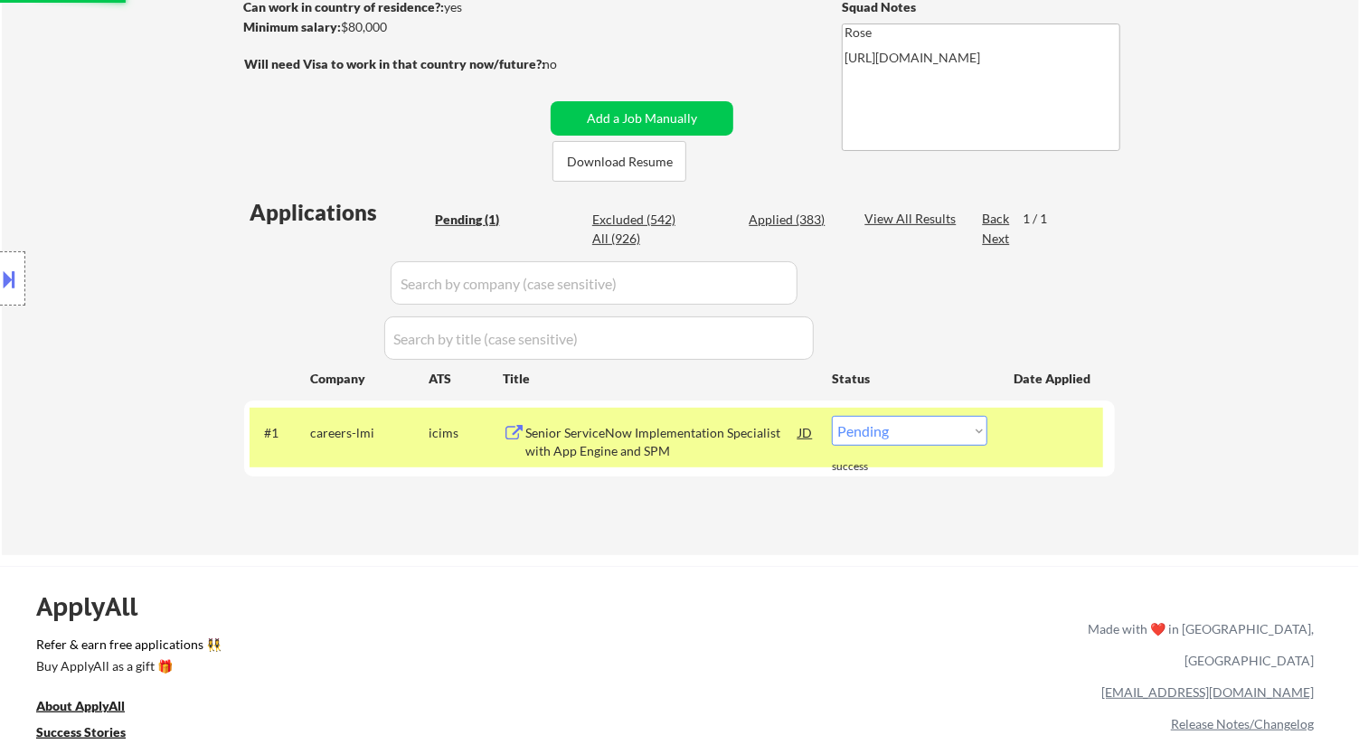
click at [695, 446] on div "Senior ServiceNow Implementation Specialist with App Engine and SPM" at bounding box center [661, 441] width 273 height 35
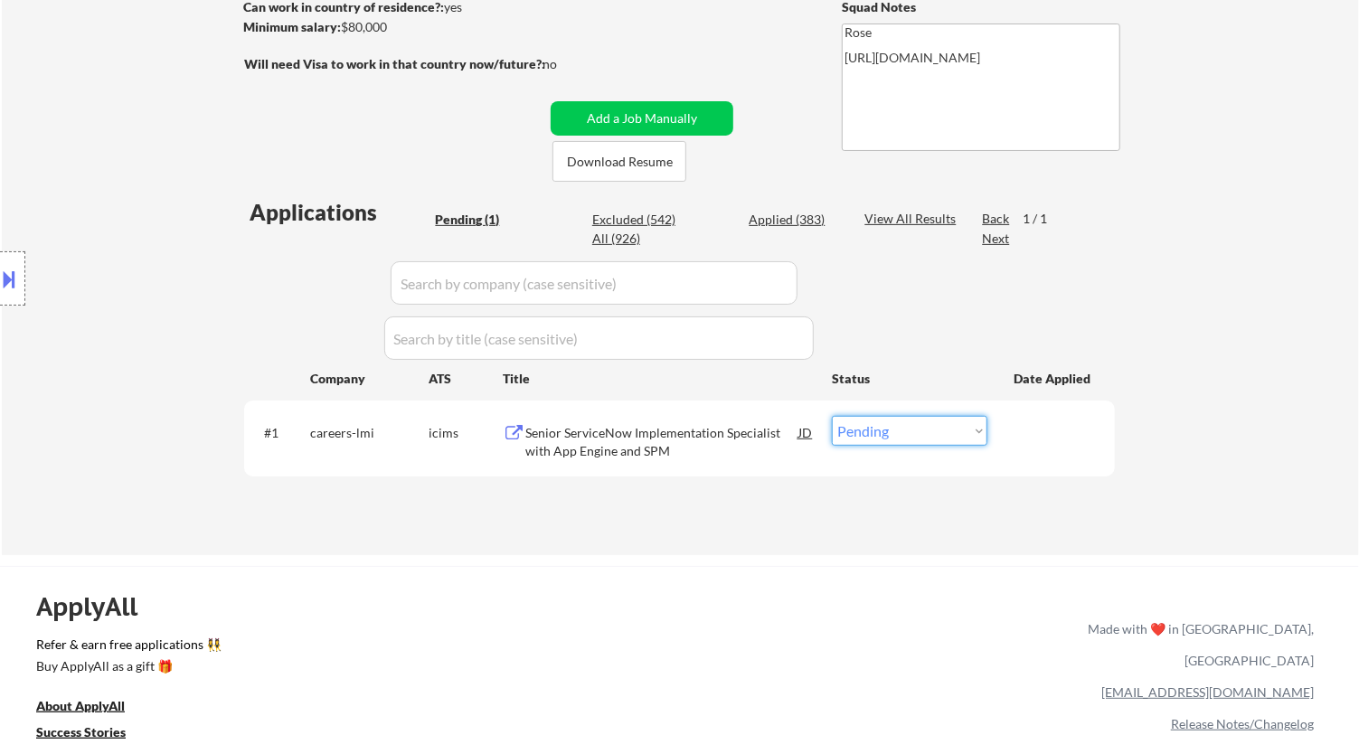
click at [915, 430] on select "Choose an option... Pending Applied Excluded (Questions) Excluded (Expired) Exc…" at bounding box center [910, 431] width 156 height 30
select select ""excluded__bad_match_""
click at [832, 416] on select "Choose an option... Pending Applied Excluded (Questions) Excluded (Expired) Exc…" at bounding box center [910, 431] width 156 height 30
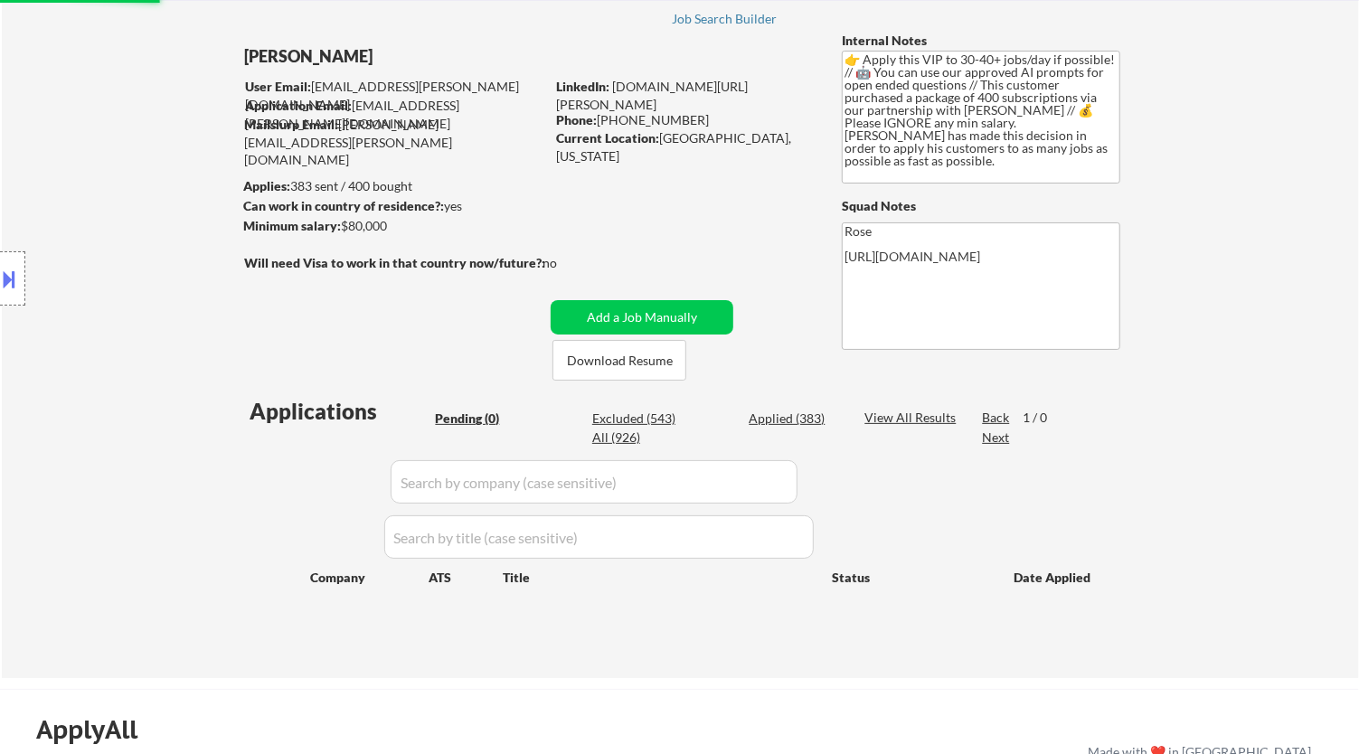
scroll to position [100, 0]
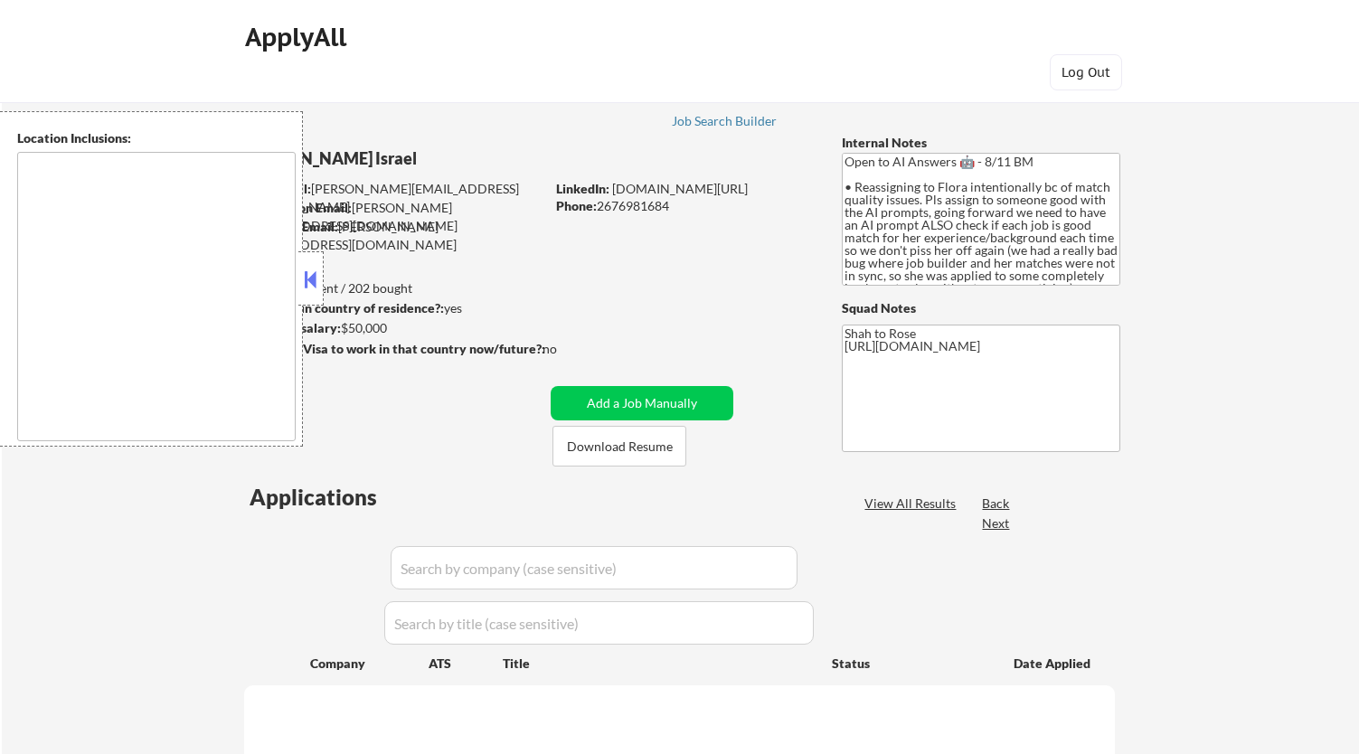
type textarea "remote"
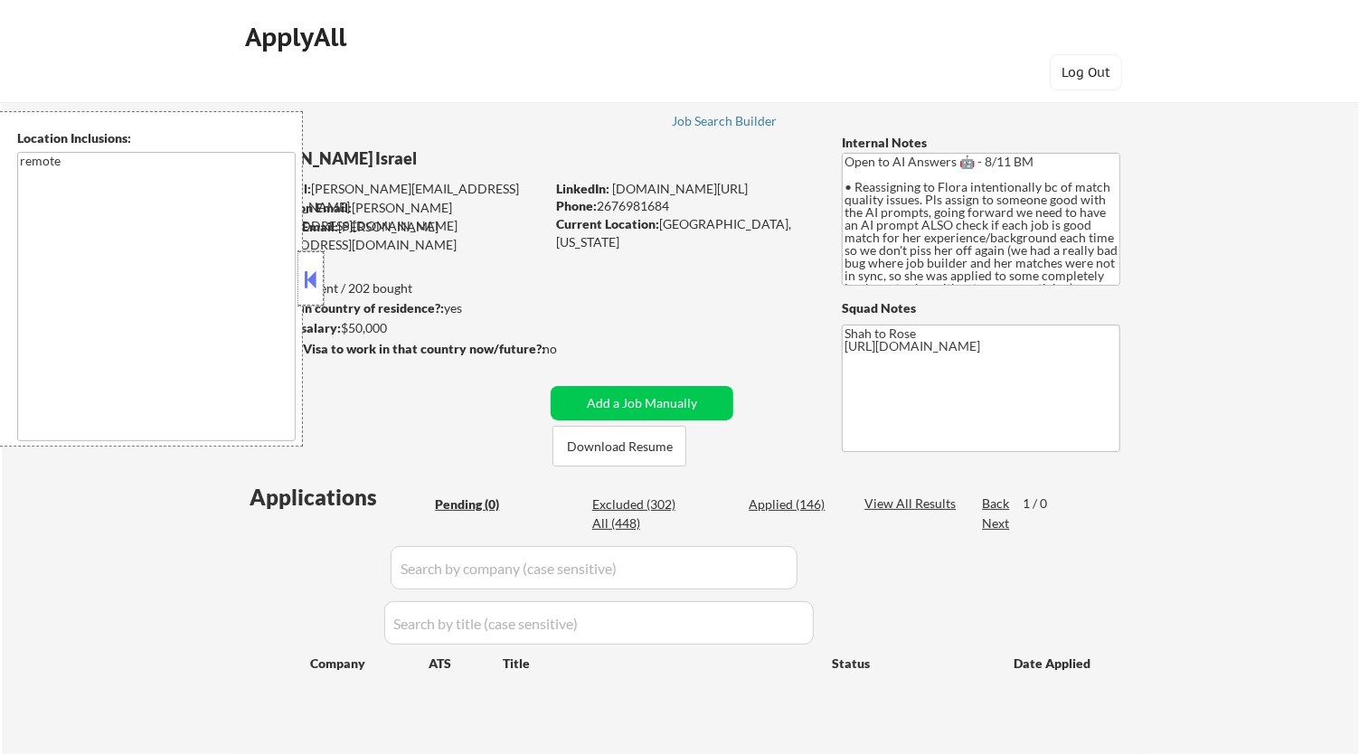
click at [321, 281] on div at bounding box center [310, 278] width 25 height 54
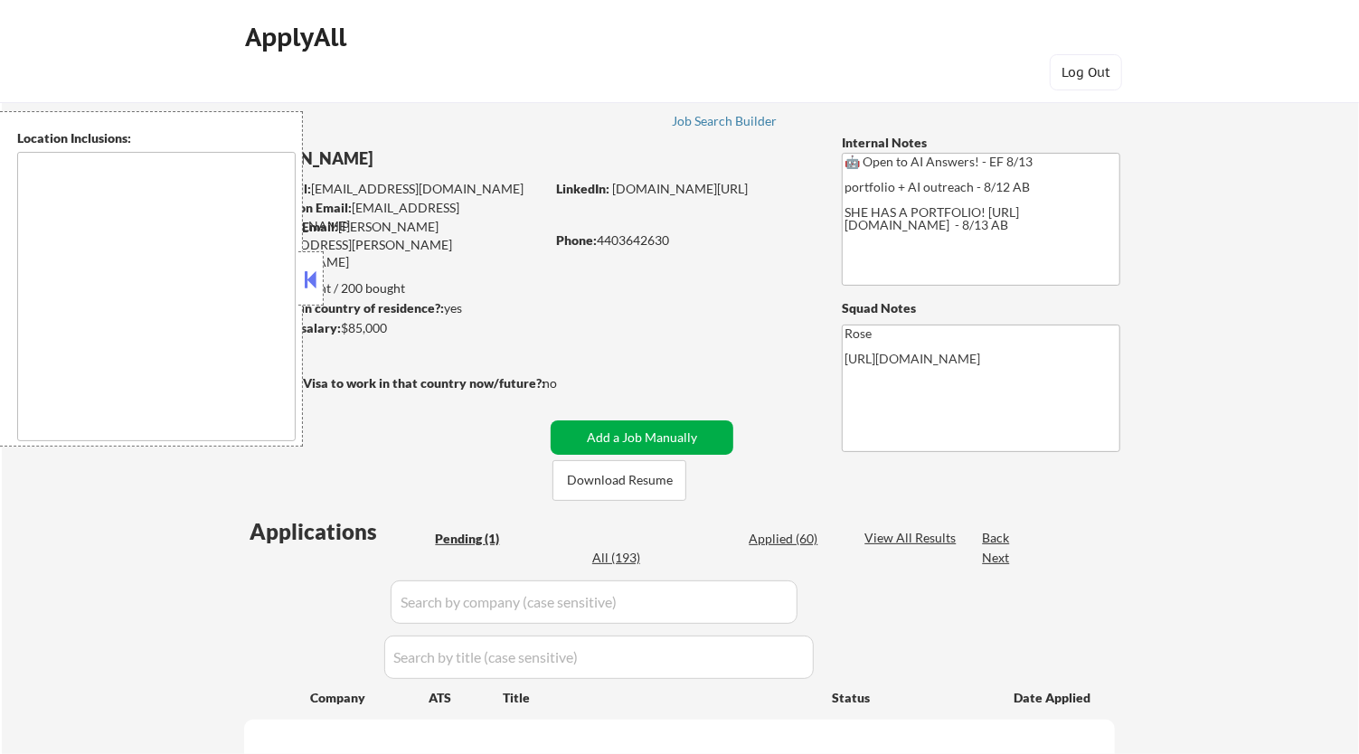
select select ""pending""
type textarea "[GEOGRAPHIC_DATA], [GEOGRAPHIC_DATA] [GEOGRAPHIC_DATA], [GEOGRAPHIC_DATA] [GEOG…"
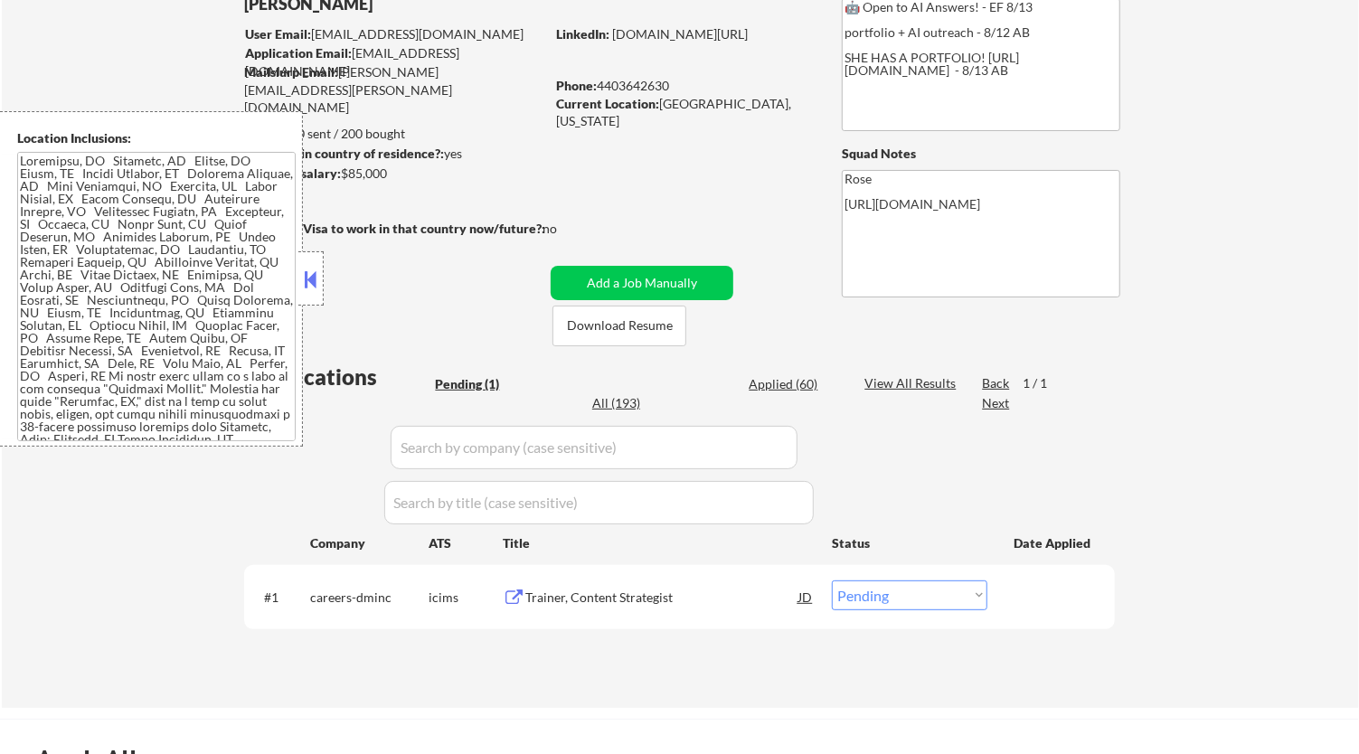
scroll to position [100, 0]
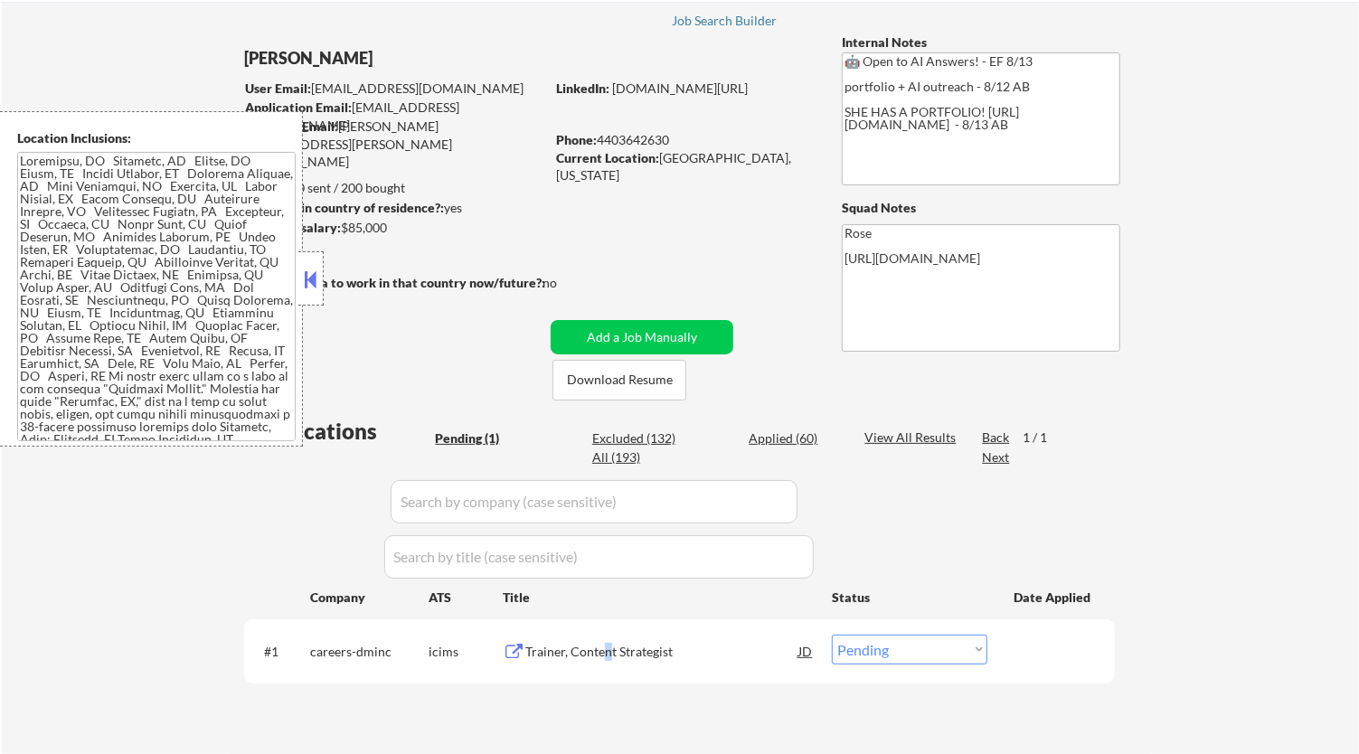
click at [603, 643] on div "Trainer, Content Strategist" at bounding box center [661, 652] width 273 height 18
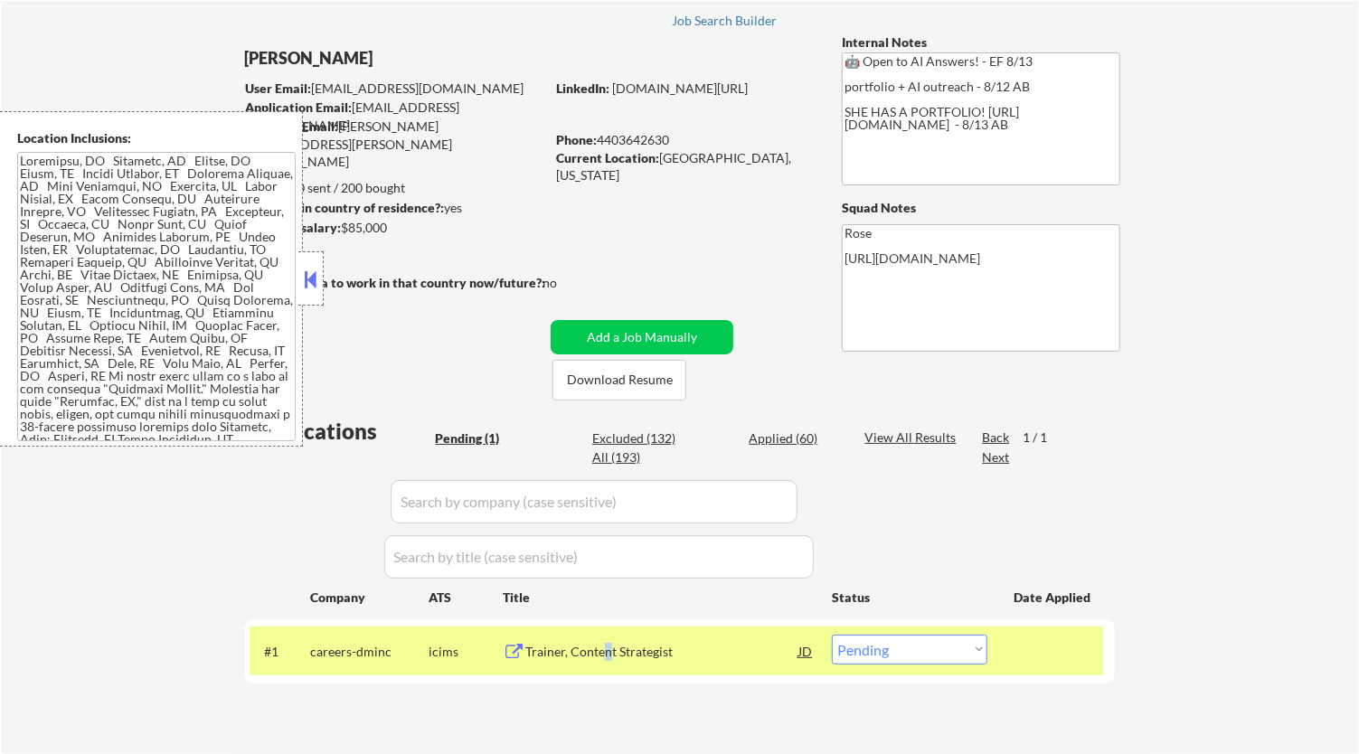
select select ""pending""
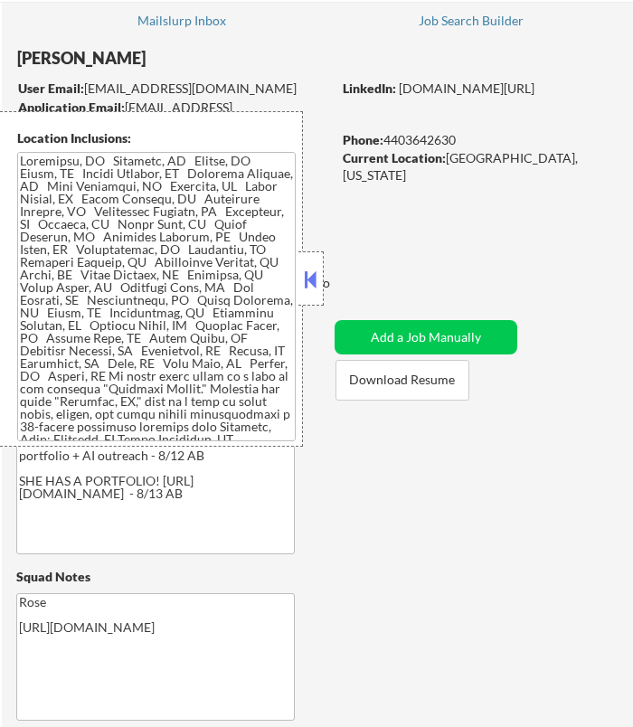
click at [314, 279] on button at bounding box center [311, 279] width 20 height 27
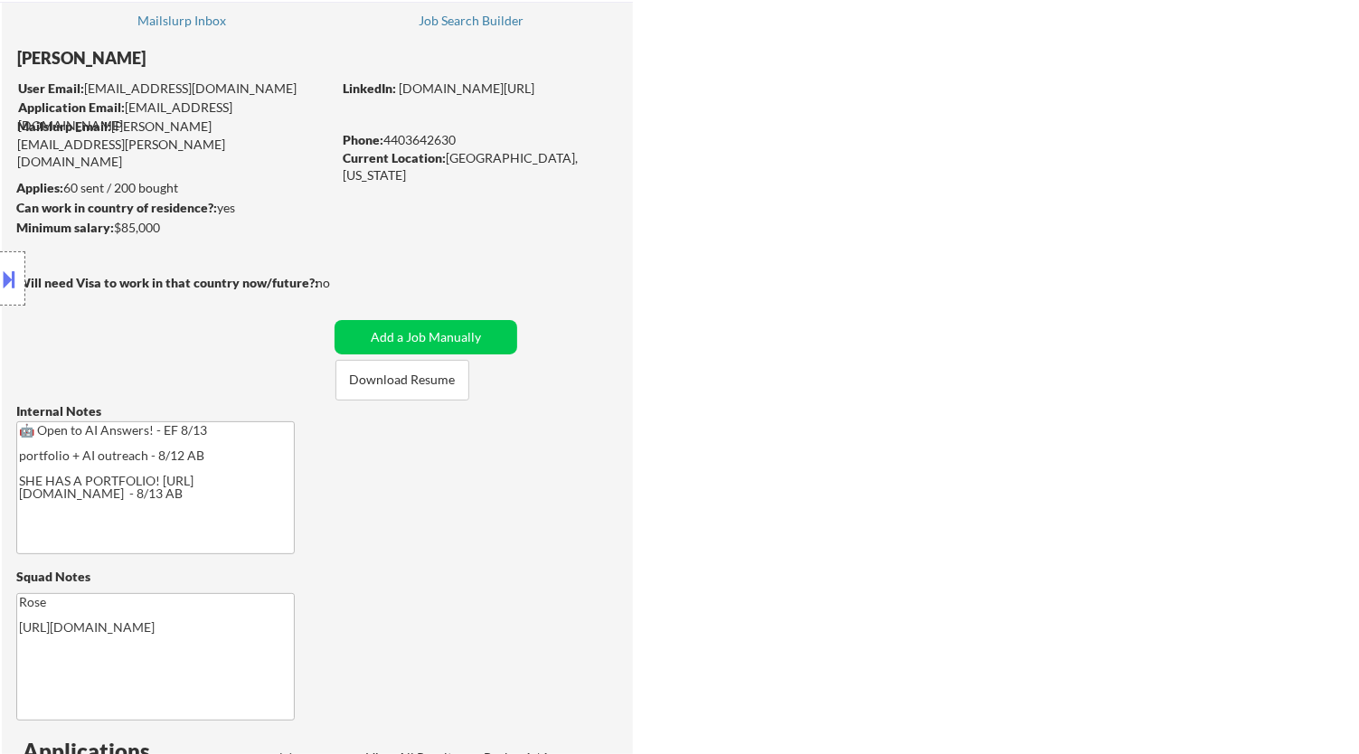
select select ""pending""
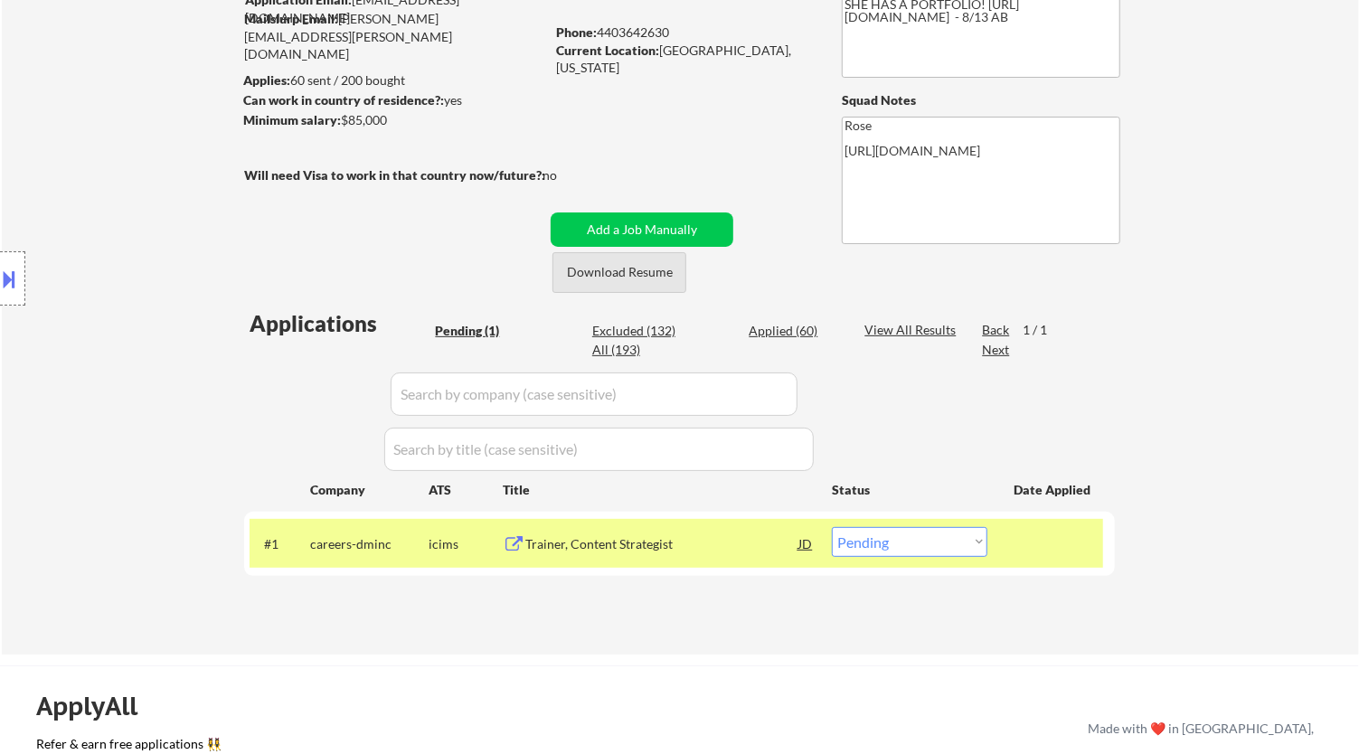
scroll to position [301, 0]
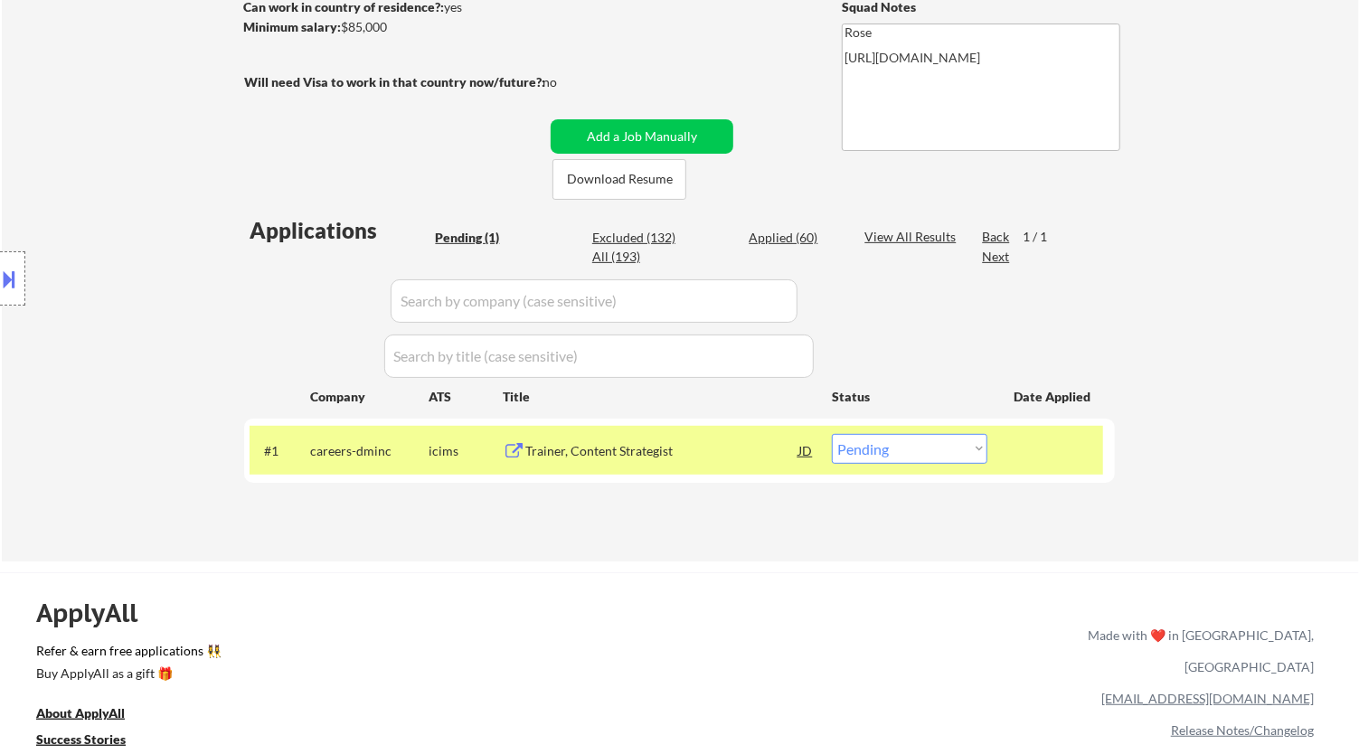
click at [825, 548] on div "← Return to /applysquad Mailslurp Inbox Job Search Builder [PERSON_NAME] User E…" at bounding box center [681, 166] width 1358 height 790
click at [425, 563] on div "← Return to /applysquad Mailslurp Inbox Job Search Builder [PERSON_NAME] User E…" at bounding box center [679, 594] width 1359 height 1790
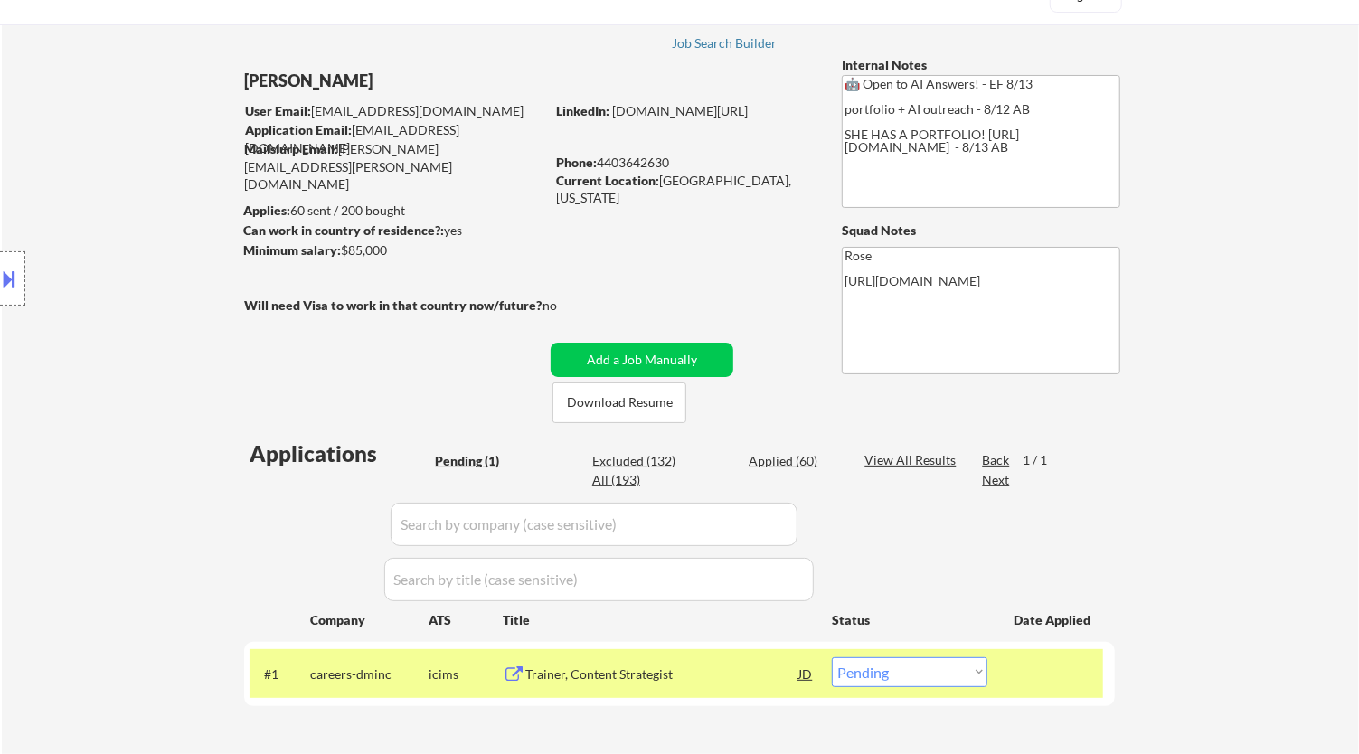
scroll to position [0, 0]
